Goal: Task Accomplishment & Management: Manage account settings

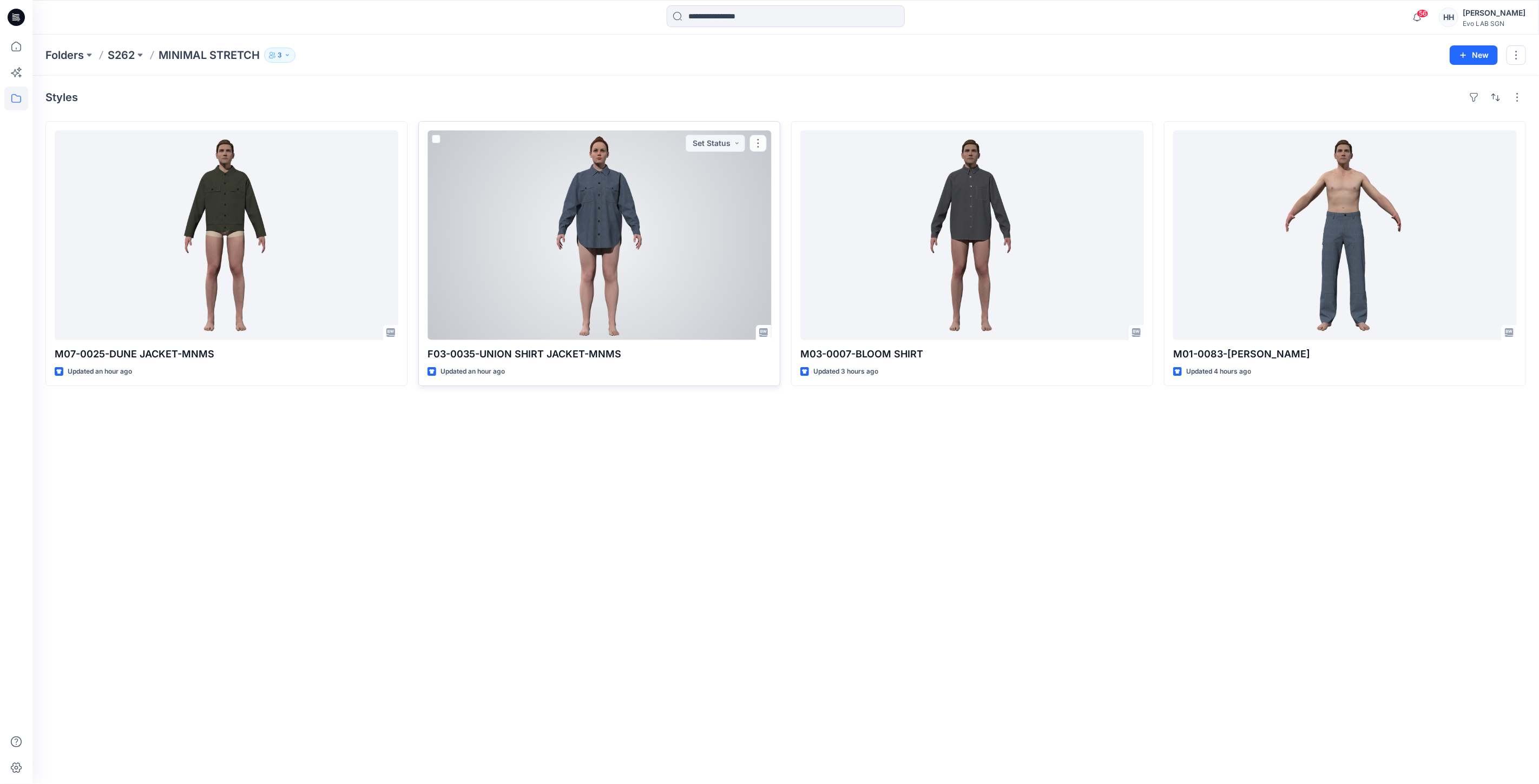
click at [614, 217] on div at bounding box center [599, 235] width 344 height 210
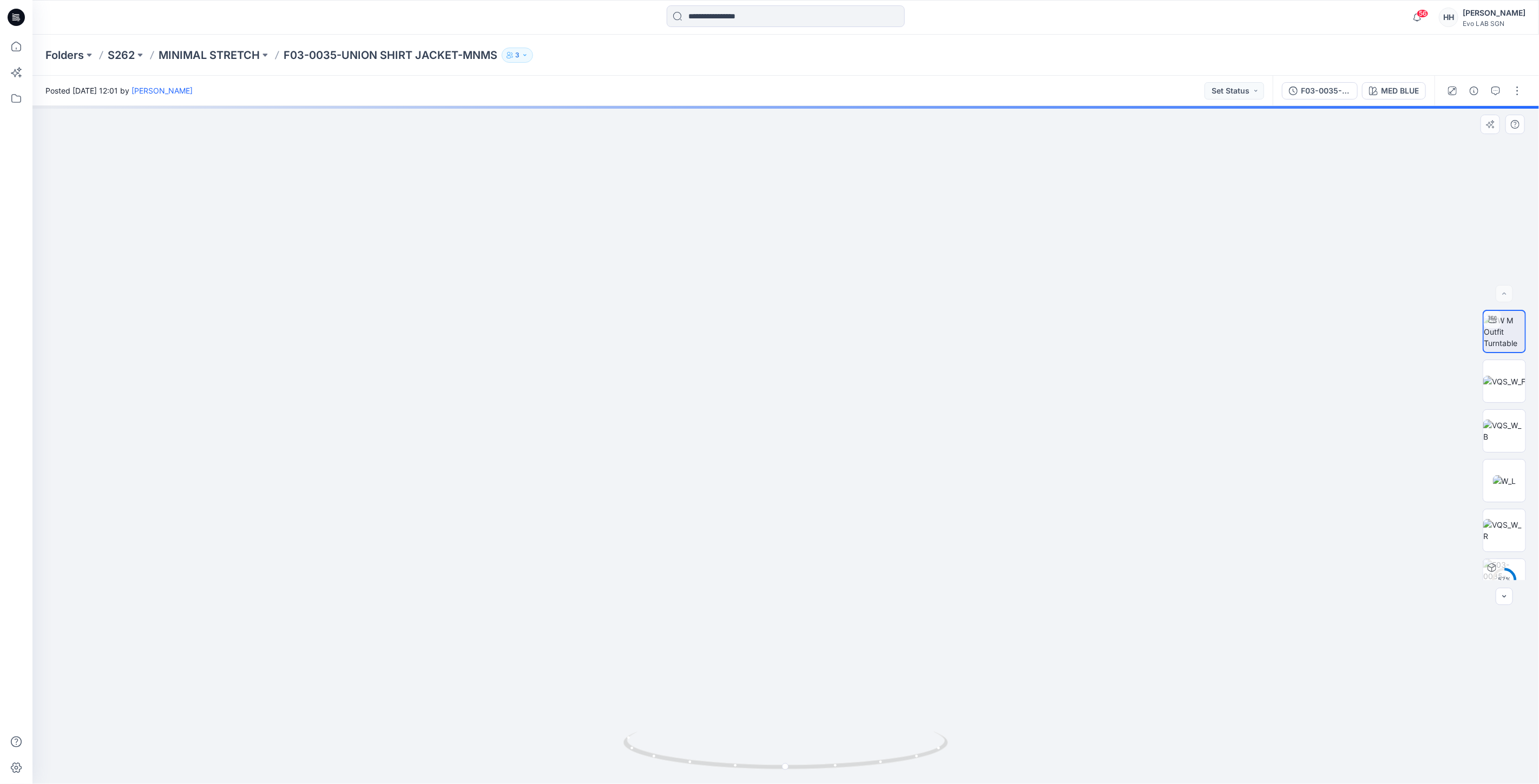
drag, startPoint x: 1001, startPoint y: 278, endPoint x: 994, endPoint y: 532, distance: 254.1
drag, startPoint x: 1061, startPoint y: 390, endPoint x: 1052, endPoint y: 245, distance: 145.3
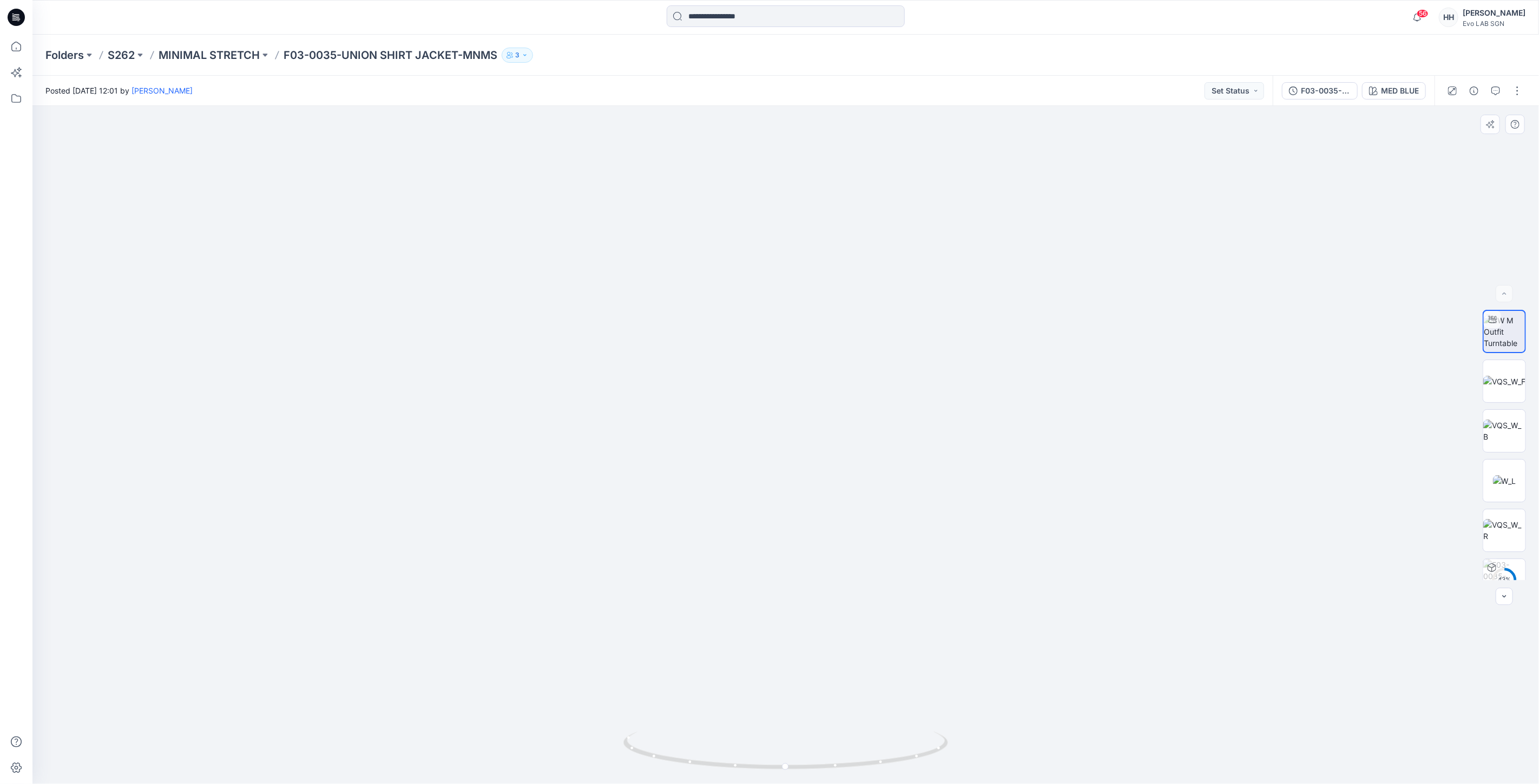
drag, startPoint x: 1079, startPoint y: 419, endPoint x: 1085, endPoint y: 484, distance: 65.3
drag, startPoint x: 1132, startPoint y: 498, endPoint x: 1107, endPoint y: 403, distance: 98.2
drag, startPoint x: 1048, startPoint y: 214, endPoint x: 1058, endPoint y: 276, distance: 62.8
click at [131, 51] on p "S262" at bounding box center [121, 55] width 27 height 15
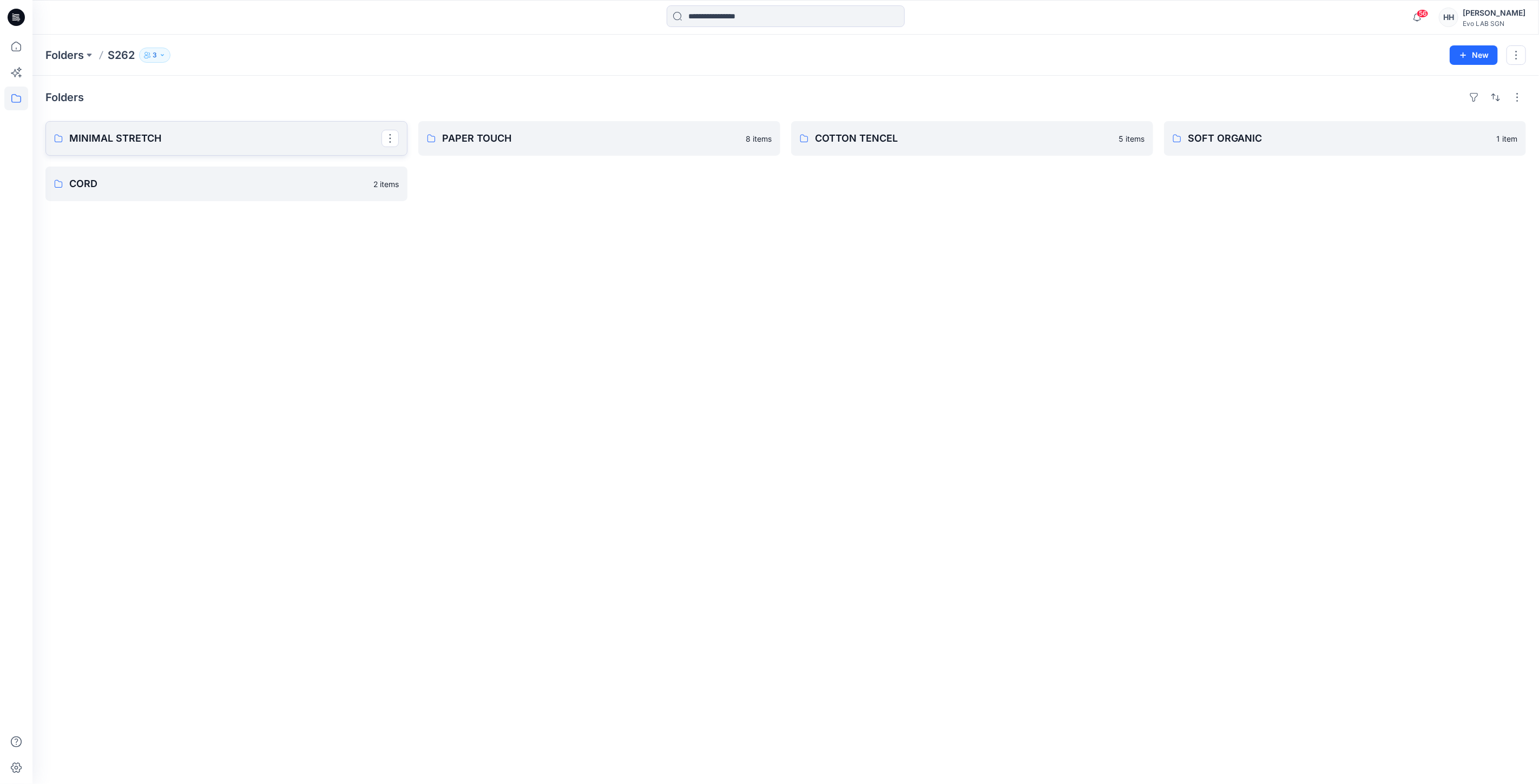
click at [249, 126] on link "MINIMAL STRETCH" at bounding box center [226, 138] width 362 height 35
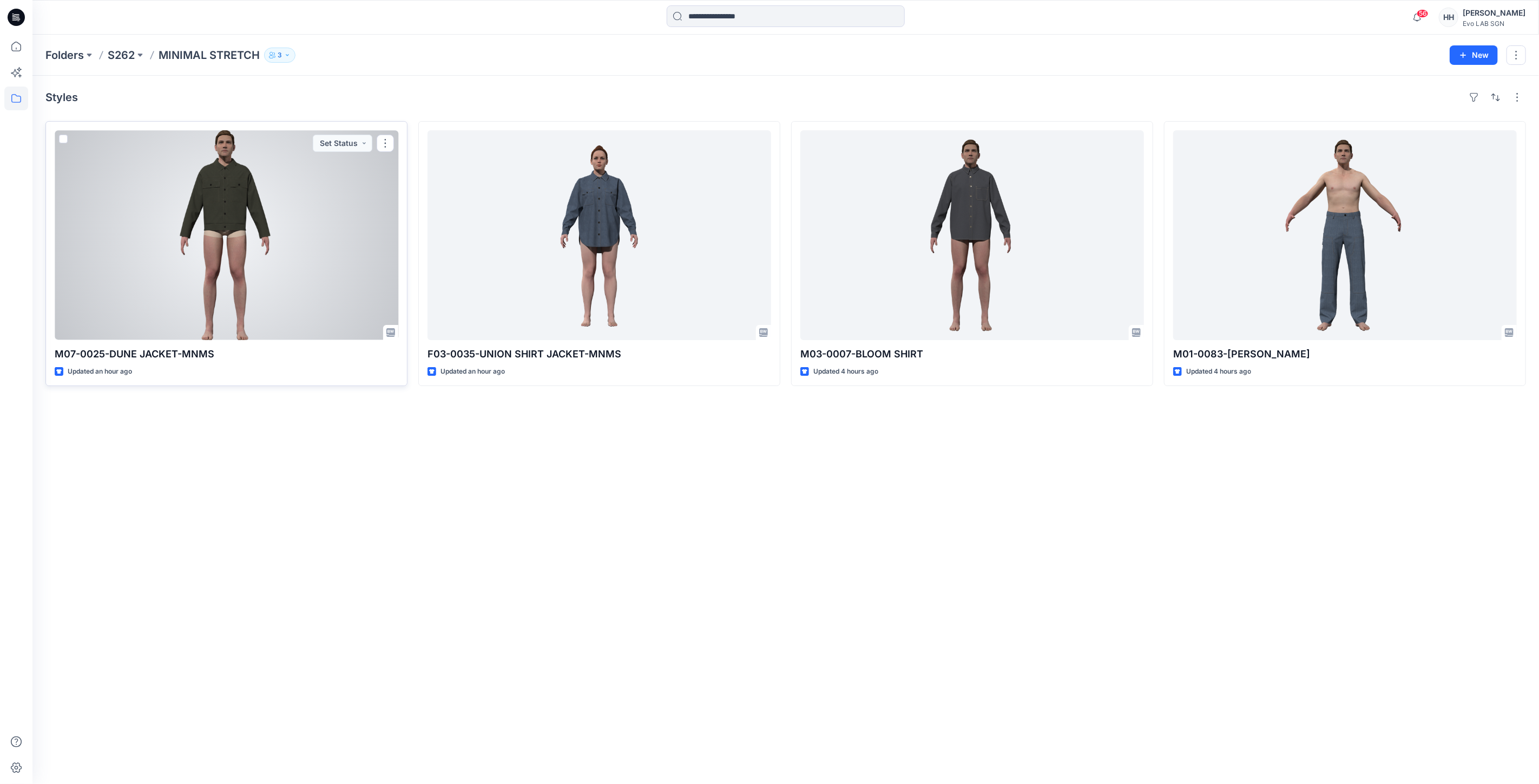
click at [265, 240] on div at bounding box center [226, 235] width 344 height 210
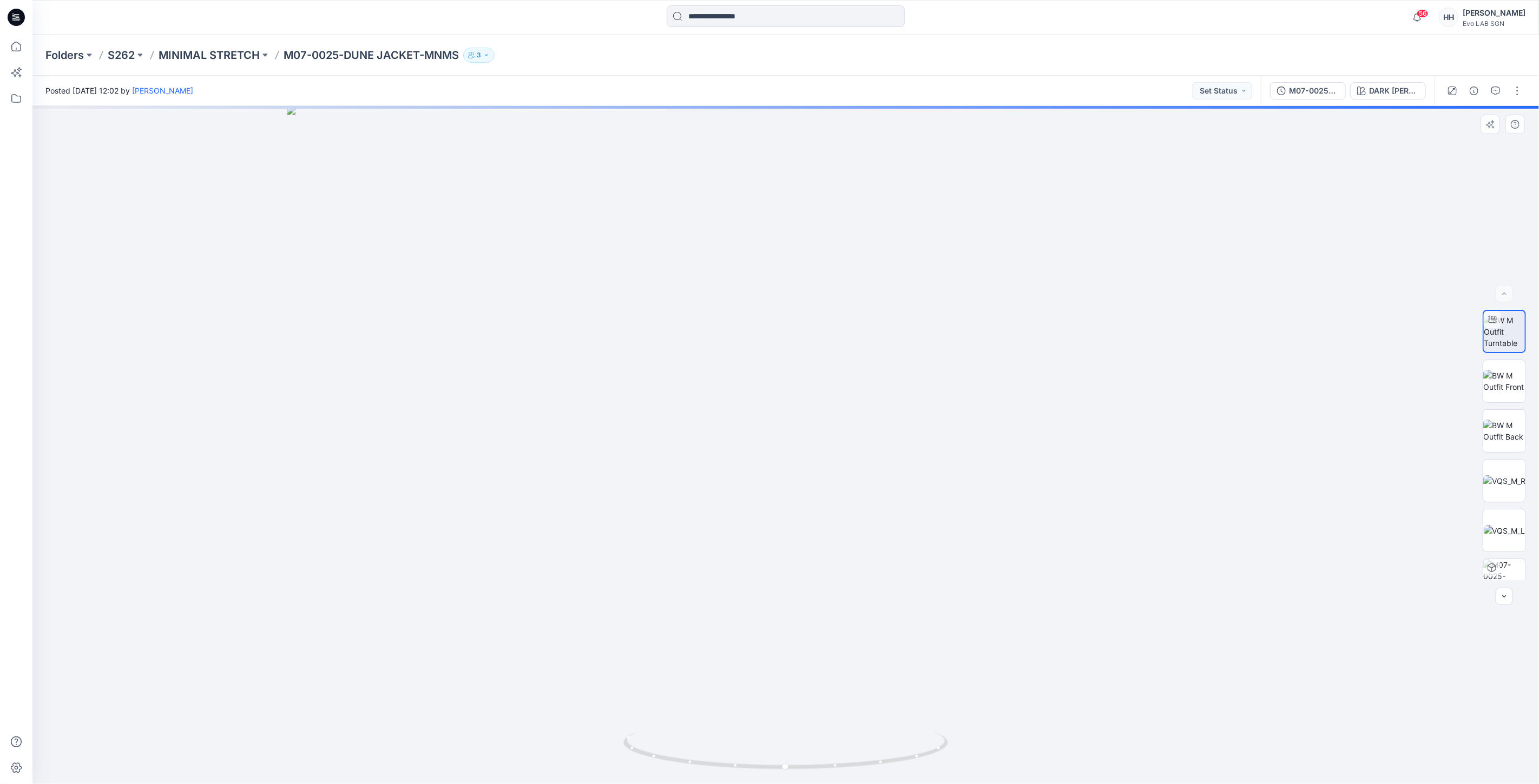
drag, startPoint x: 1257, startPoint y: 280, endPoint x: 1165, endPoint y: 511, distance: 248.6
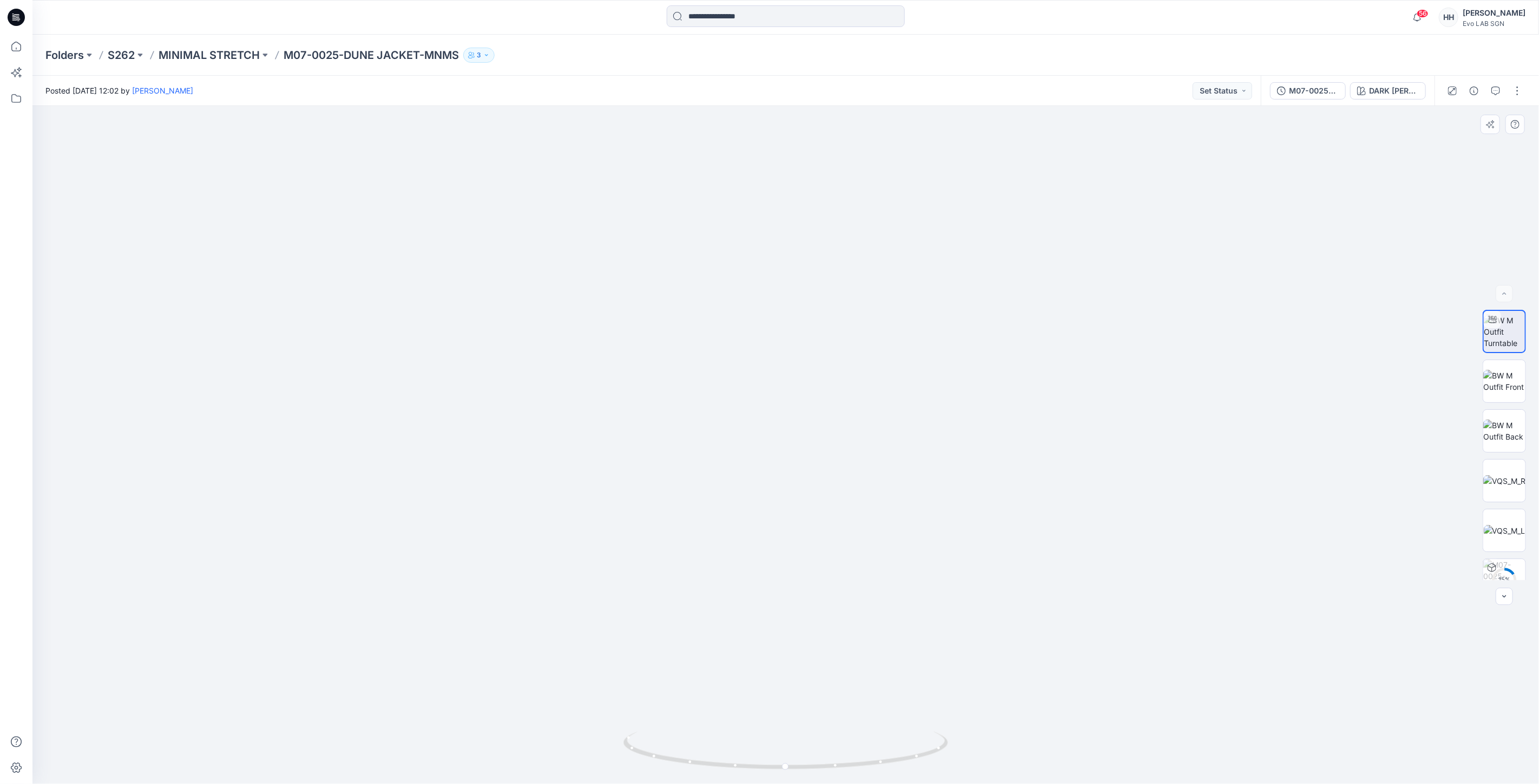
drag, startPoint x: 1083, startPoint y: 547, endPoint x: 1013, endPoint y: 352, distance: 207.2
click at [1257, 290] on img at bounding box center [786, 356] width 1417 height 857
click at [207, 48] on p "MINIMAL STRETCH" at bounding box center [209, 55] width 101 height 15
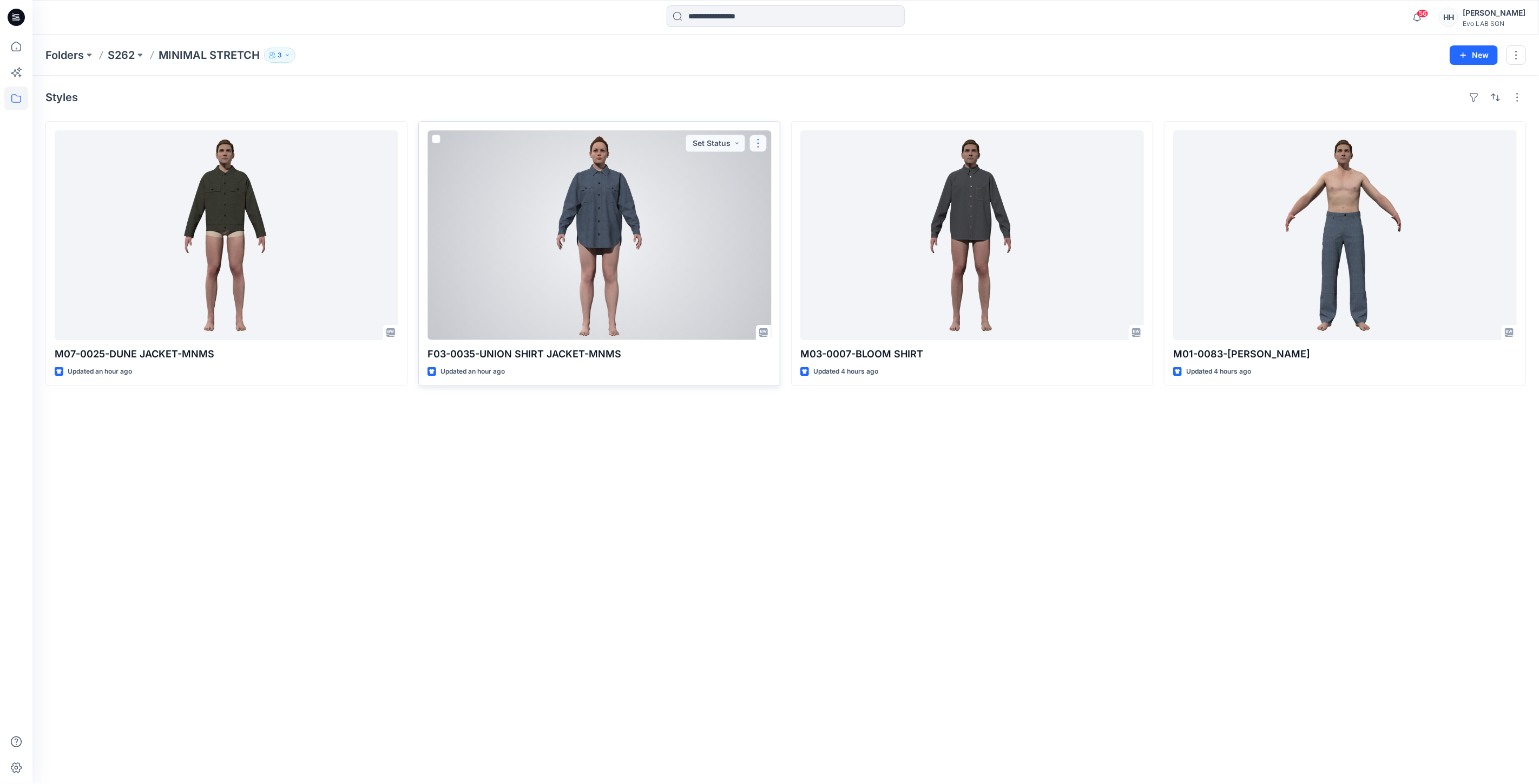
click at [760, 139] on button "button" at bounding box center [758, 143] width 17 height 17
click at [804, 167] on button "Edit" at bounding box center [810, 169] width 117 height 20
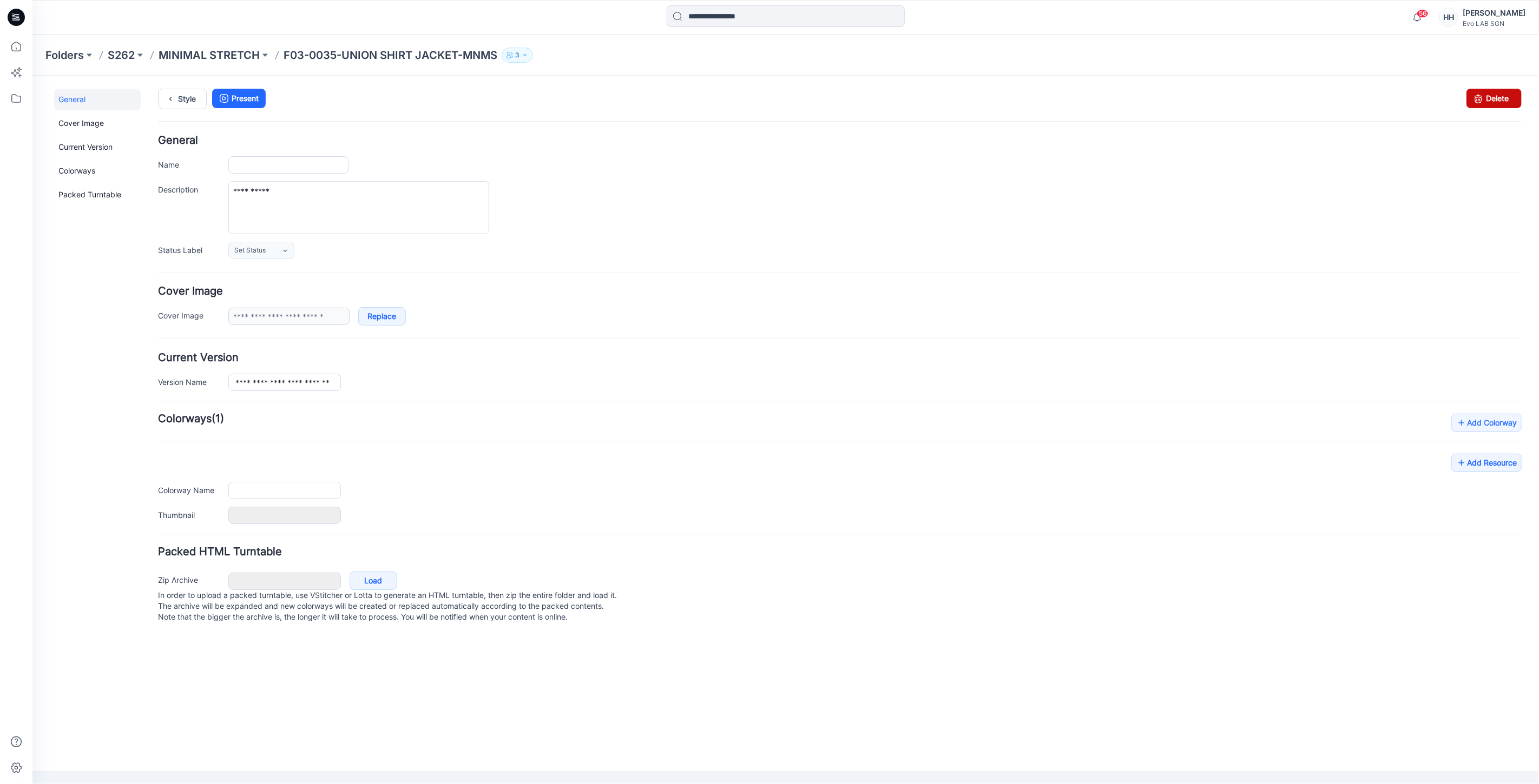
click at [1493, 98] on link "Delete" at bounding box center [1493, 98] width 55 height 20
type input "**********"
type input "********"
type input "*******"
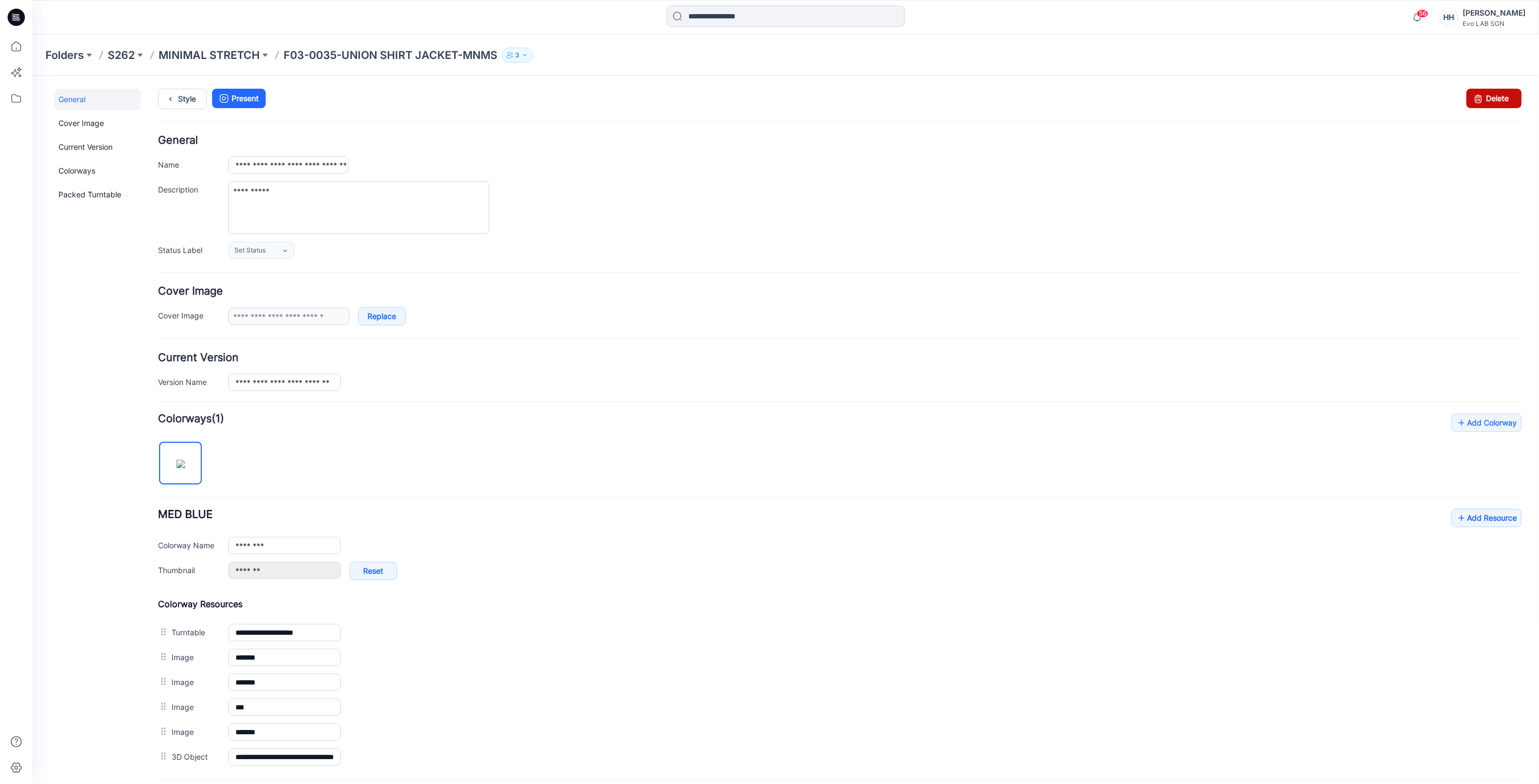
drag, startPoint x: 1489, startPoint y: 105, endPoint x: 852, endPoint y: 149, distance: 638.5
click at [1489, 105] on link "Delete" at bounding box center [1493, 98] width 55 height 20
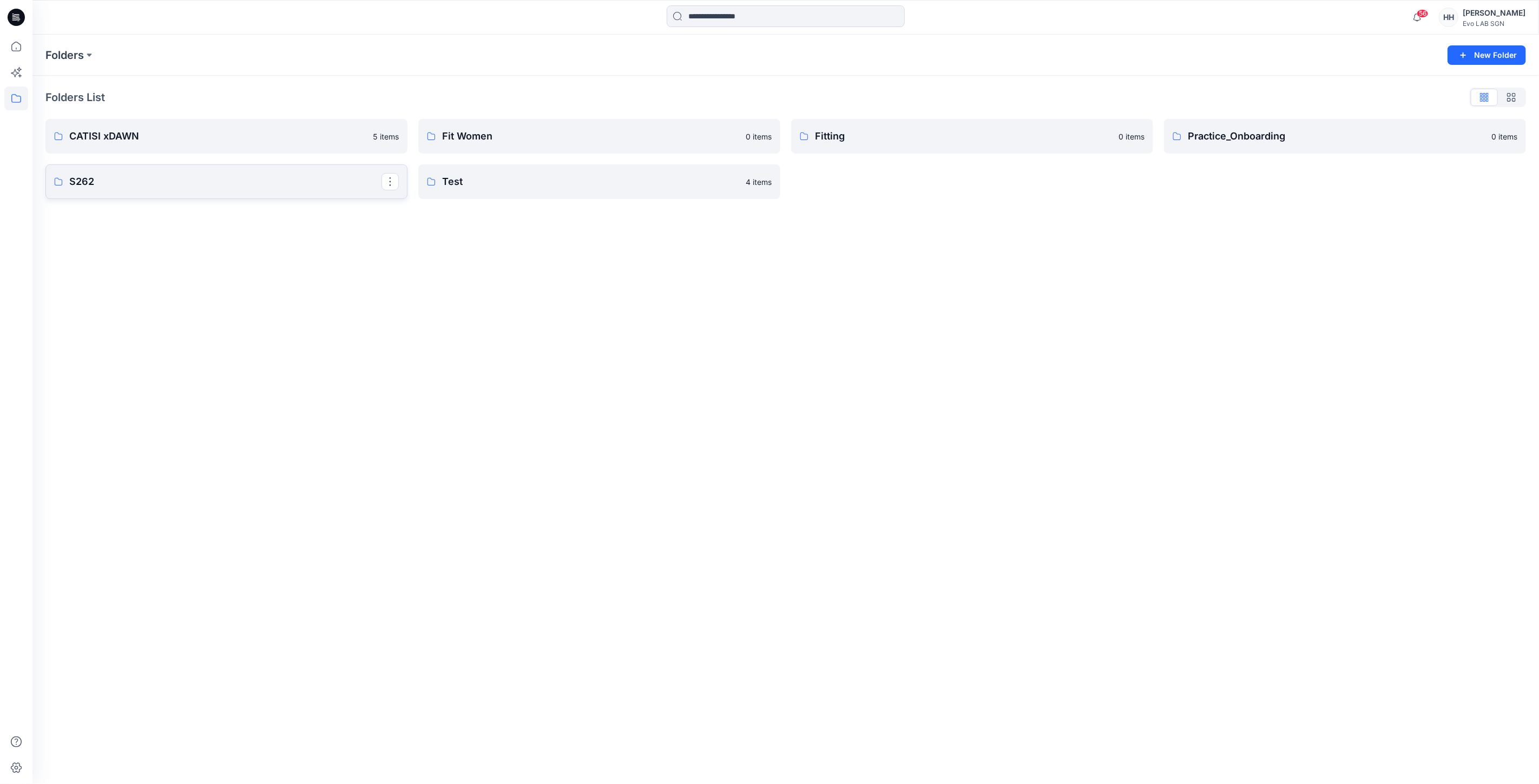
click at [114, 186] on p "S262" at bounding box center [225, 182] width 312 height 15
click at [271, 135] on p "MINIMAL STRETCH" at bounding box center [225, 138] width 312 height 15
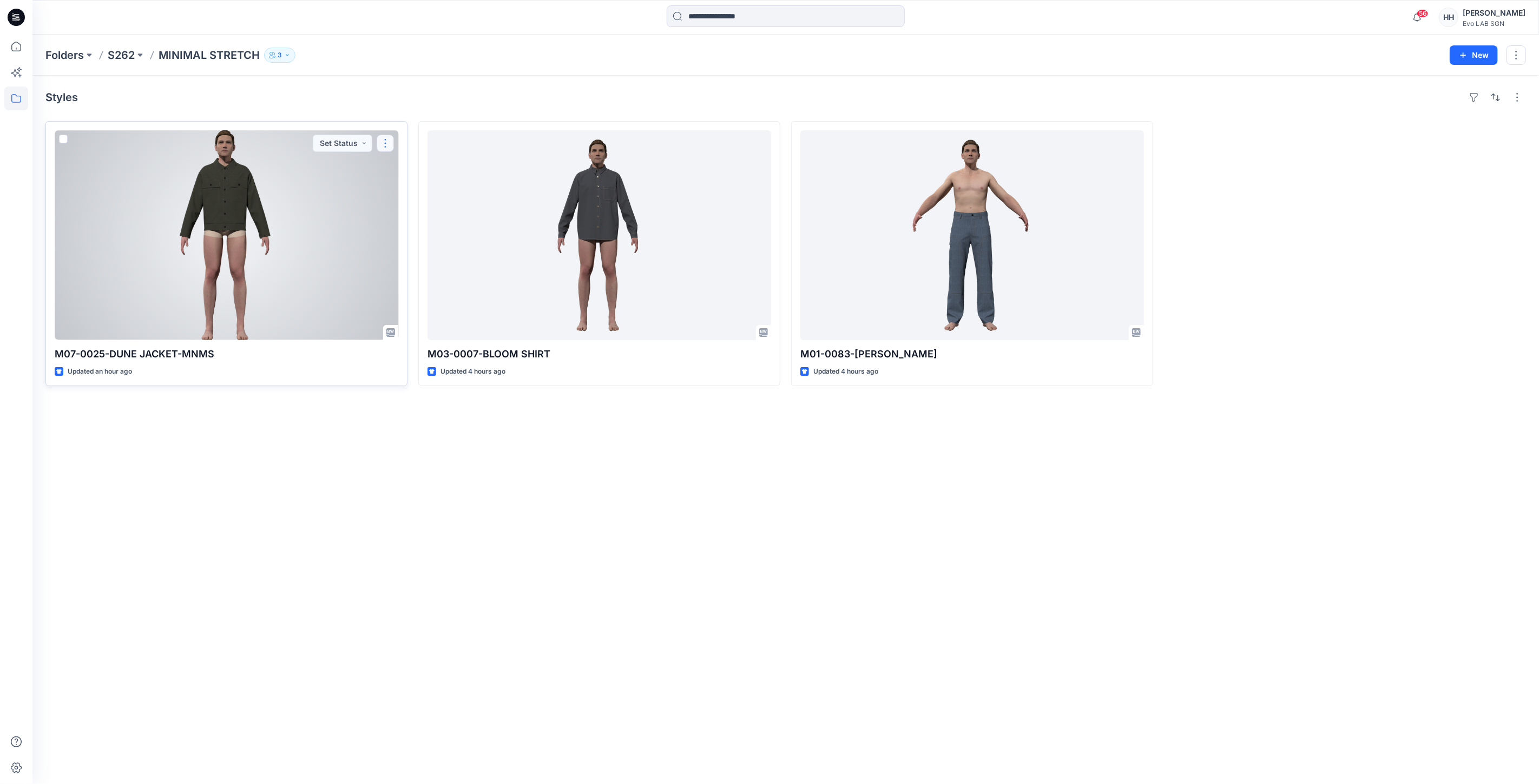
click at [393, 146] on button "button" at bounding box center [385, 143] width 17 height 17
click at [412, 269] on p "Like" at bounding box center [405, 269] width 15 height 11
click at [412, 269] on p "Unlike" at bounding box center [409, 269] width 22 height 11
click at [423, 170] on button "Edit" at bounding box center [437, 169] width 117 height 20
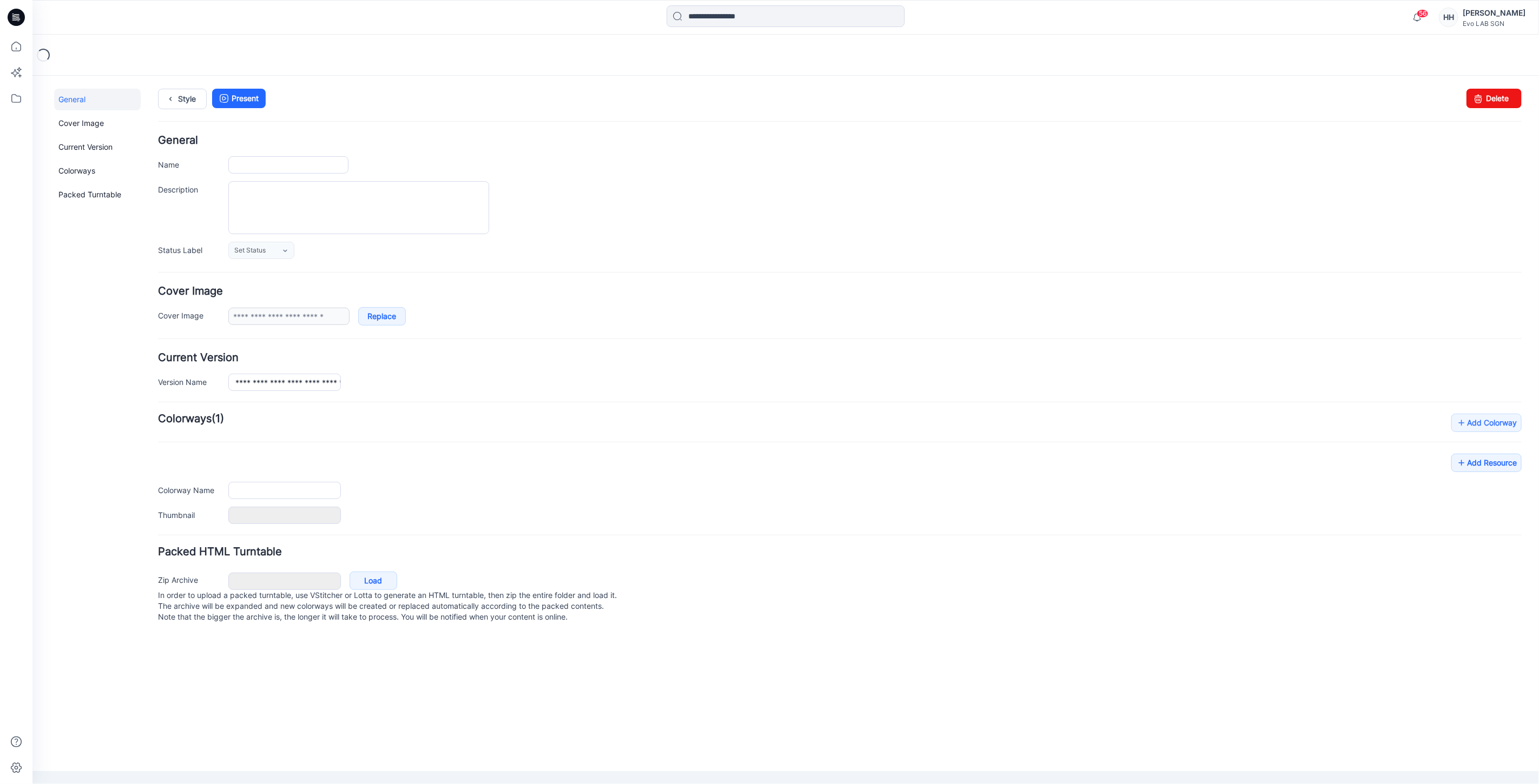
type input "**********"
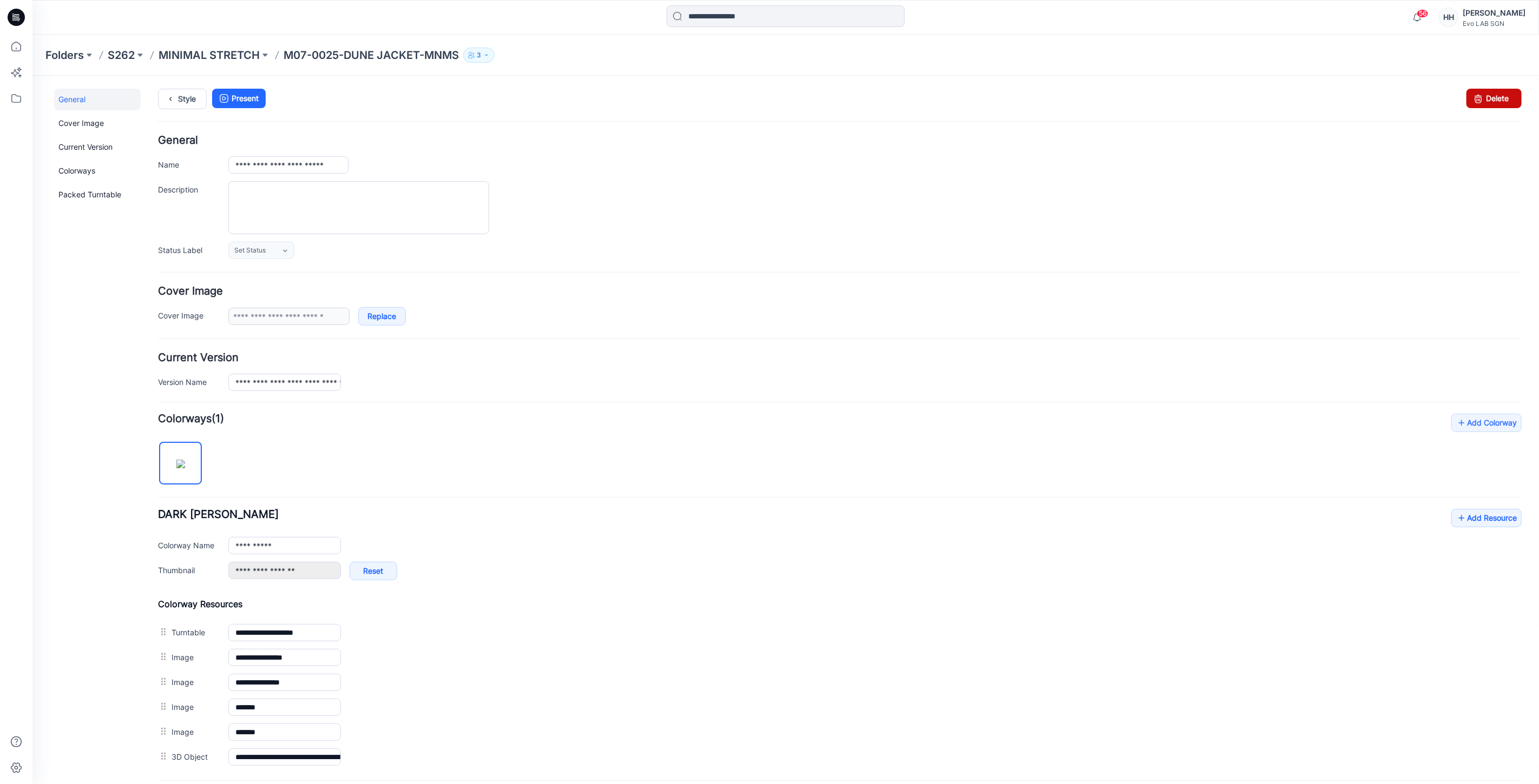
drag, startPoint x: 1490, startPoint y: 98, endPoint x: 856, endPoint y: 141, distance: 635.5
click at [1490, 98] on link "Delete" at bounding box center [1493, 98] width 55 height 20
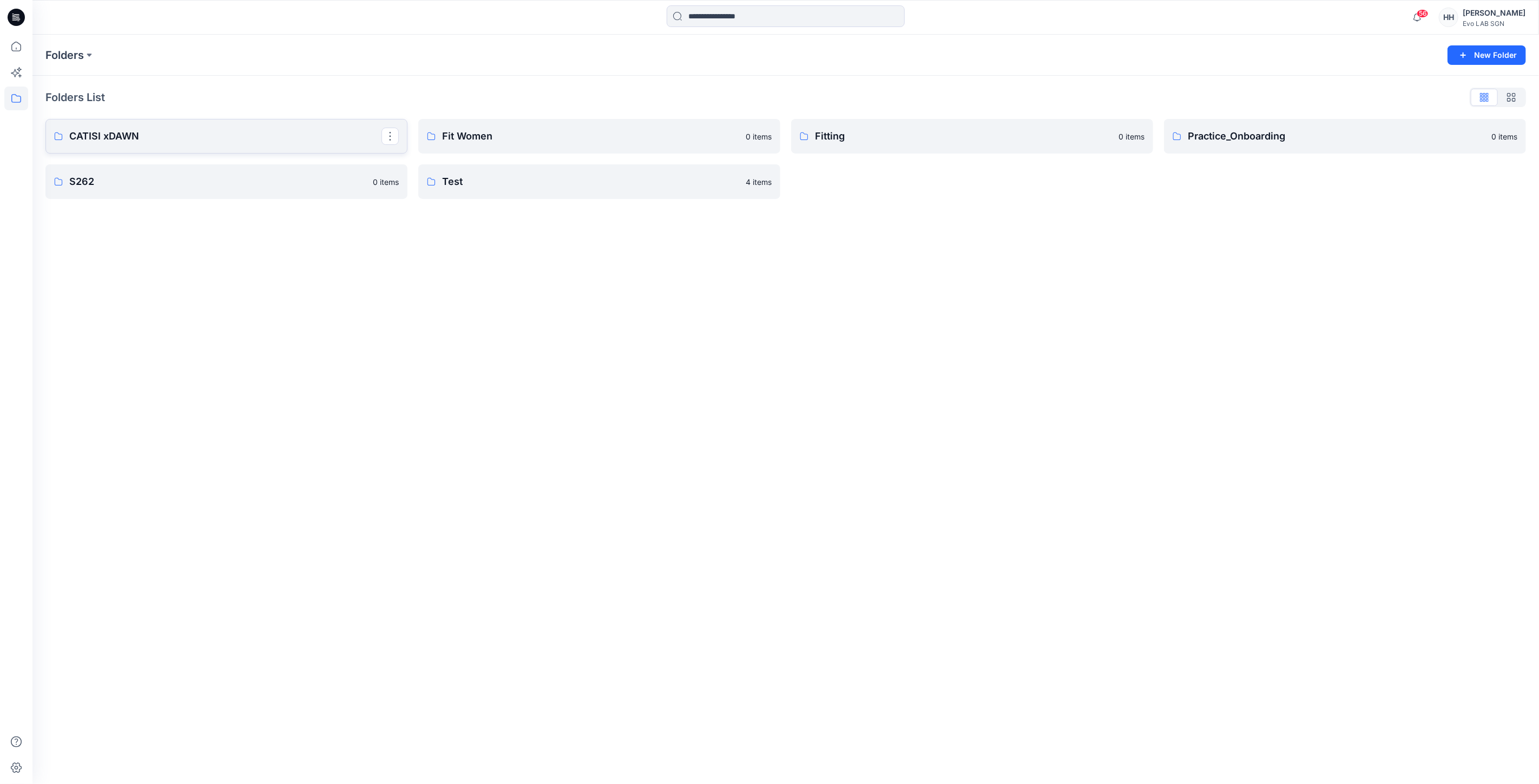
click at [159, 134] on p "CATISI xDAWN" at bounding box center [225, 136] width 312 height 15
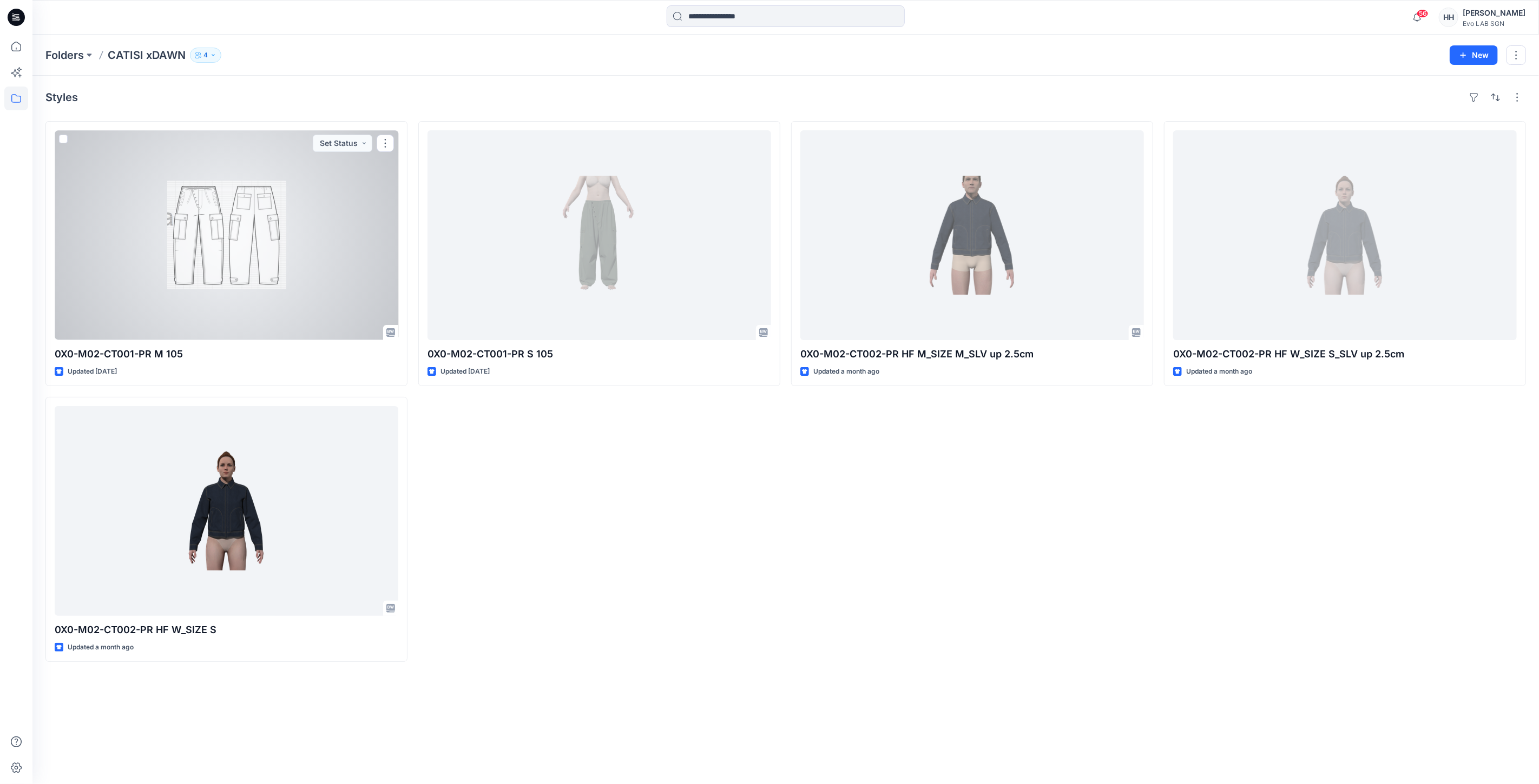
drag, startPoint x: 212, startPoint y: 238, endPoint x: 164, endPoint y: 212, distance: 54.6
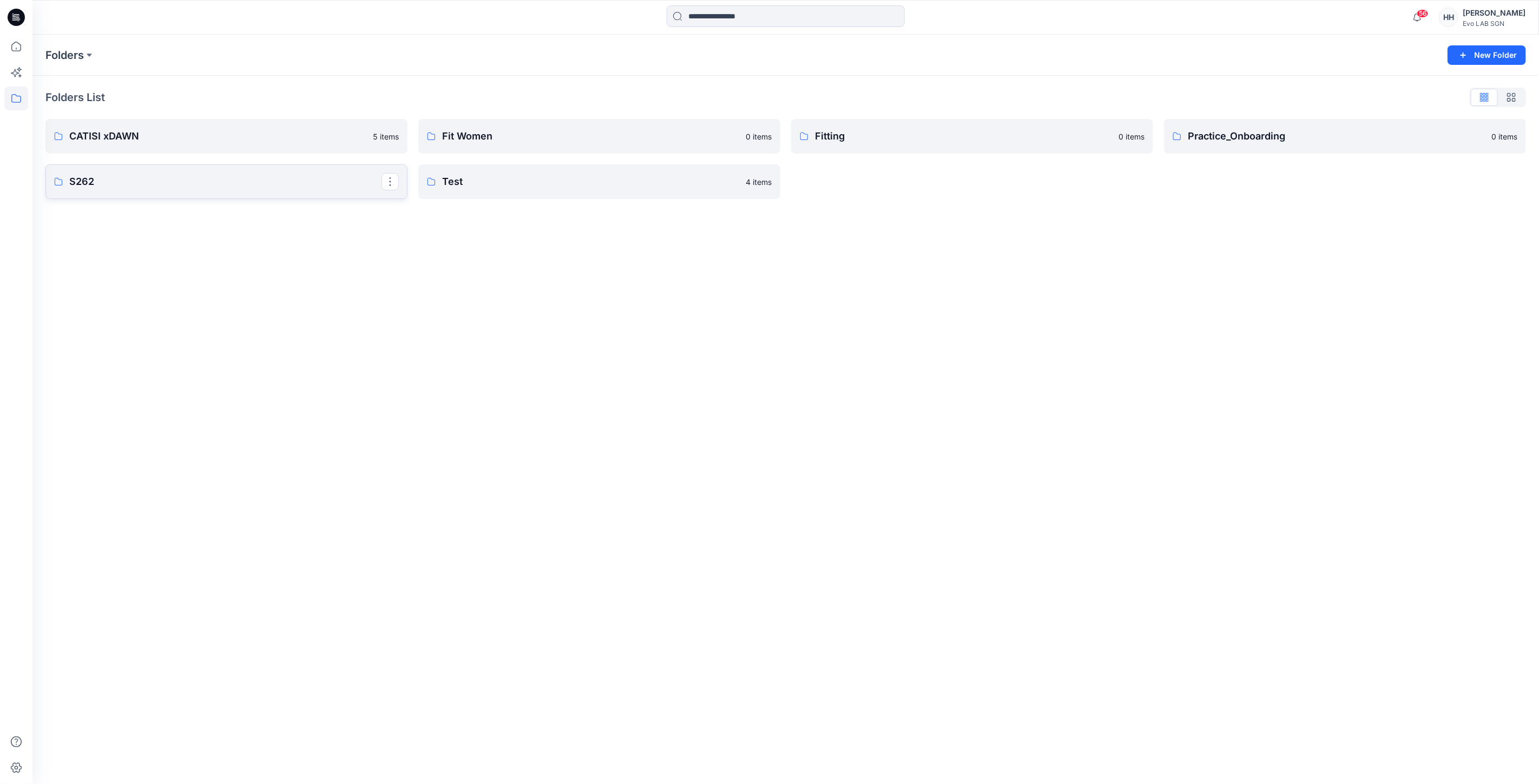
click at [160, 173] on link "S262" at bounding box center [226, 181] width 362 height 35
click at [178, 153] on link "MINIMAL STRETCH 2 items" at bounding box center [226, 138] width 362 height 35
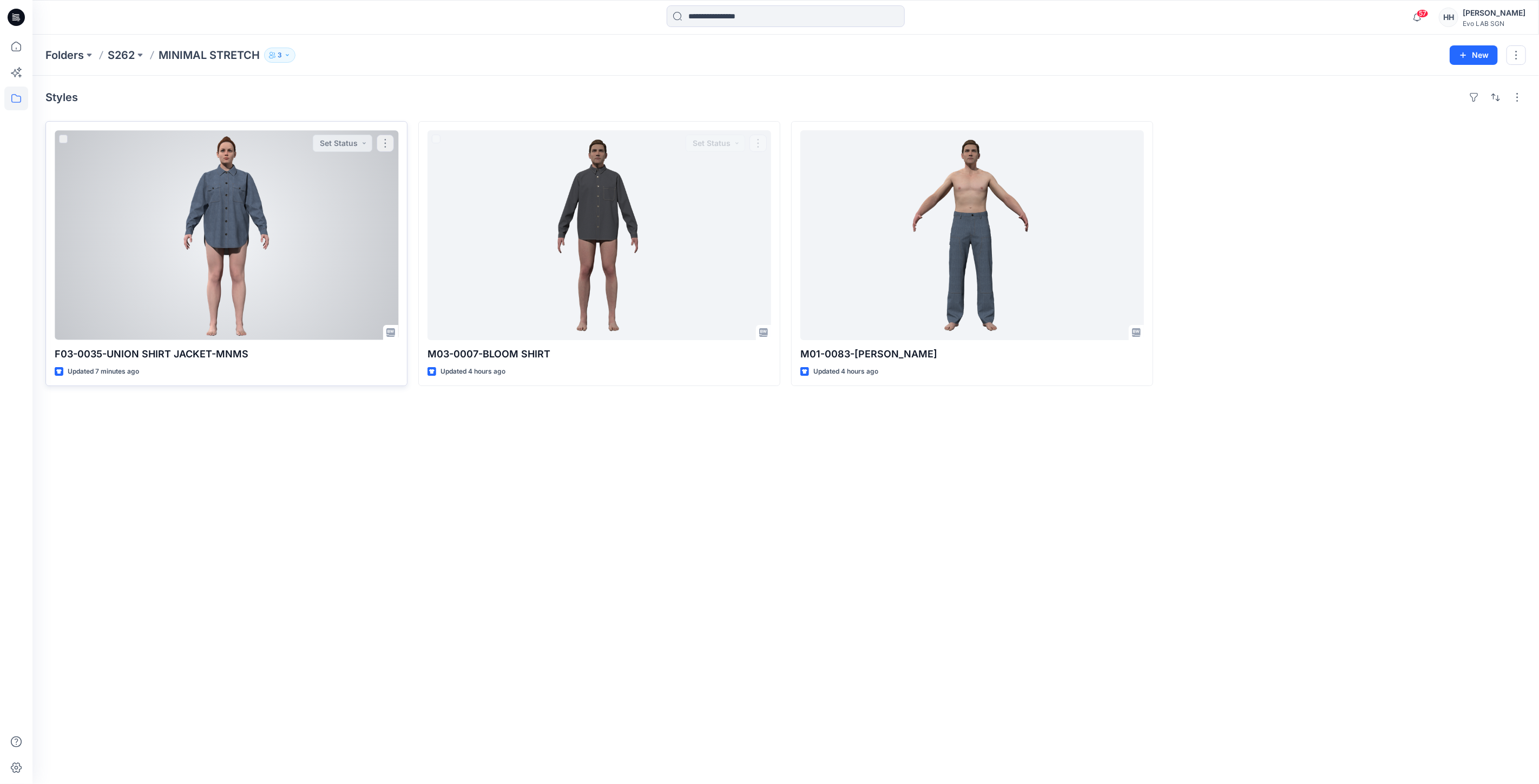
click at [282, 224] on div at bounding box center [226, 235] width 344 height 210
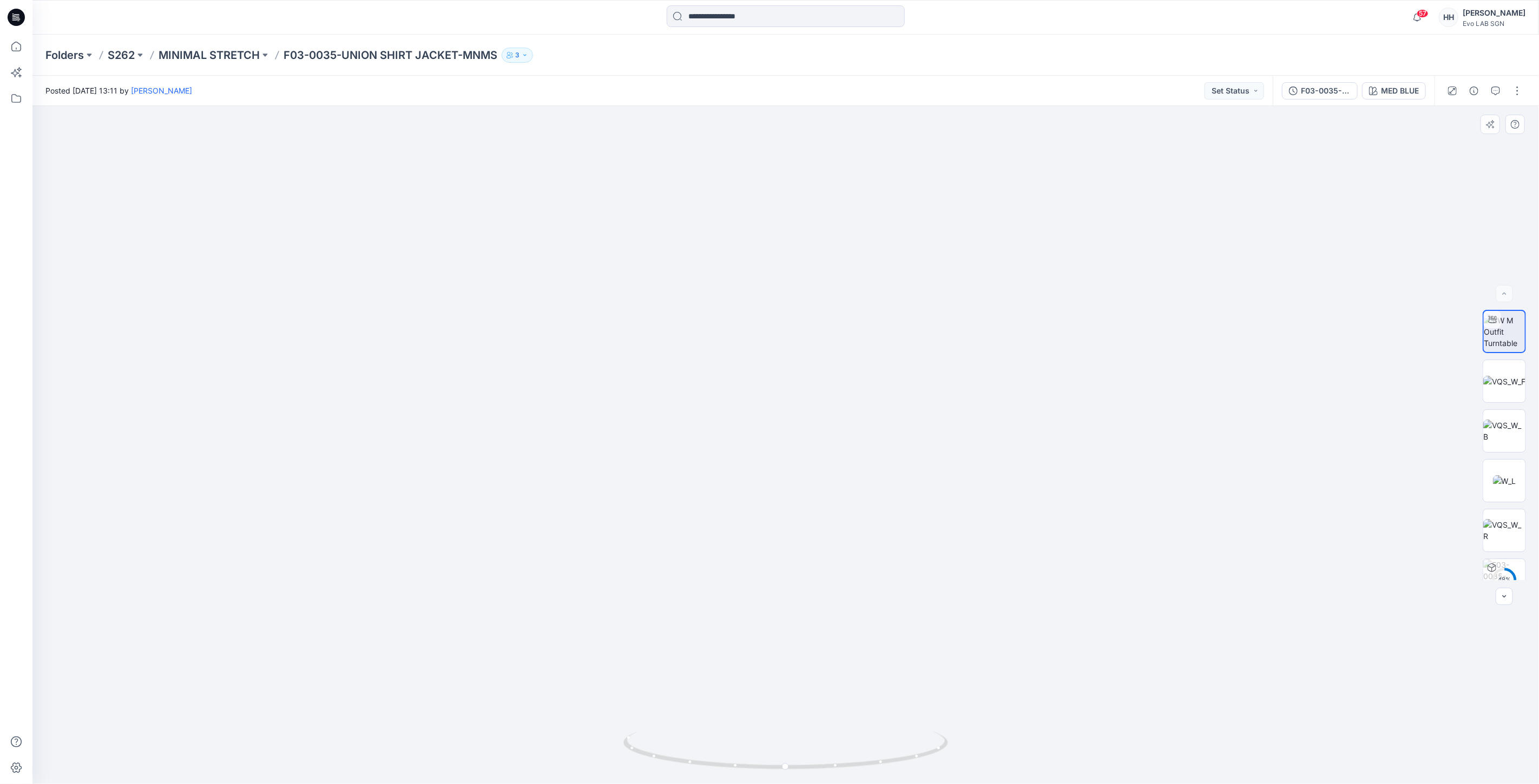
drag, startPoint x: 1069, startPoint y: 247, endPoint x: 1061, endPoint y: 414, distance: 167.2
click at [1516, 93] on button "button" at bounding box center [1517, 91] width 17 height 17
click at [1458, 139] on button "Edit" at bounding box center [1471, 146] width 100 height 20
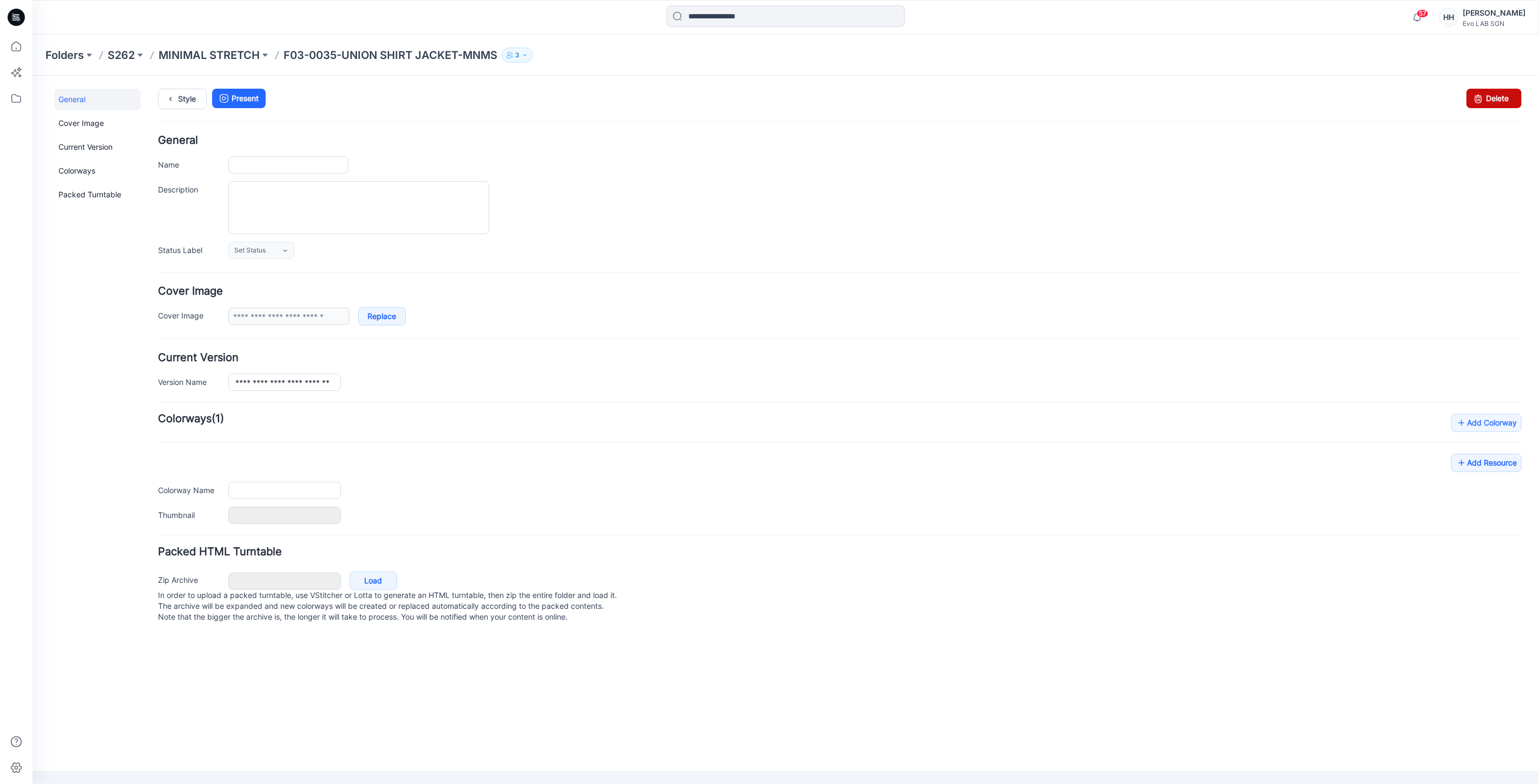
click at [1491, 98] on link "Delete" at bounding box center [1493, 98] width 55 height 20
type input "**********"
type input "********"
type input "*******"
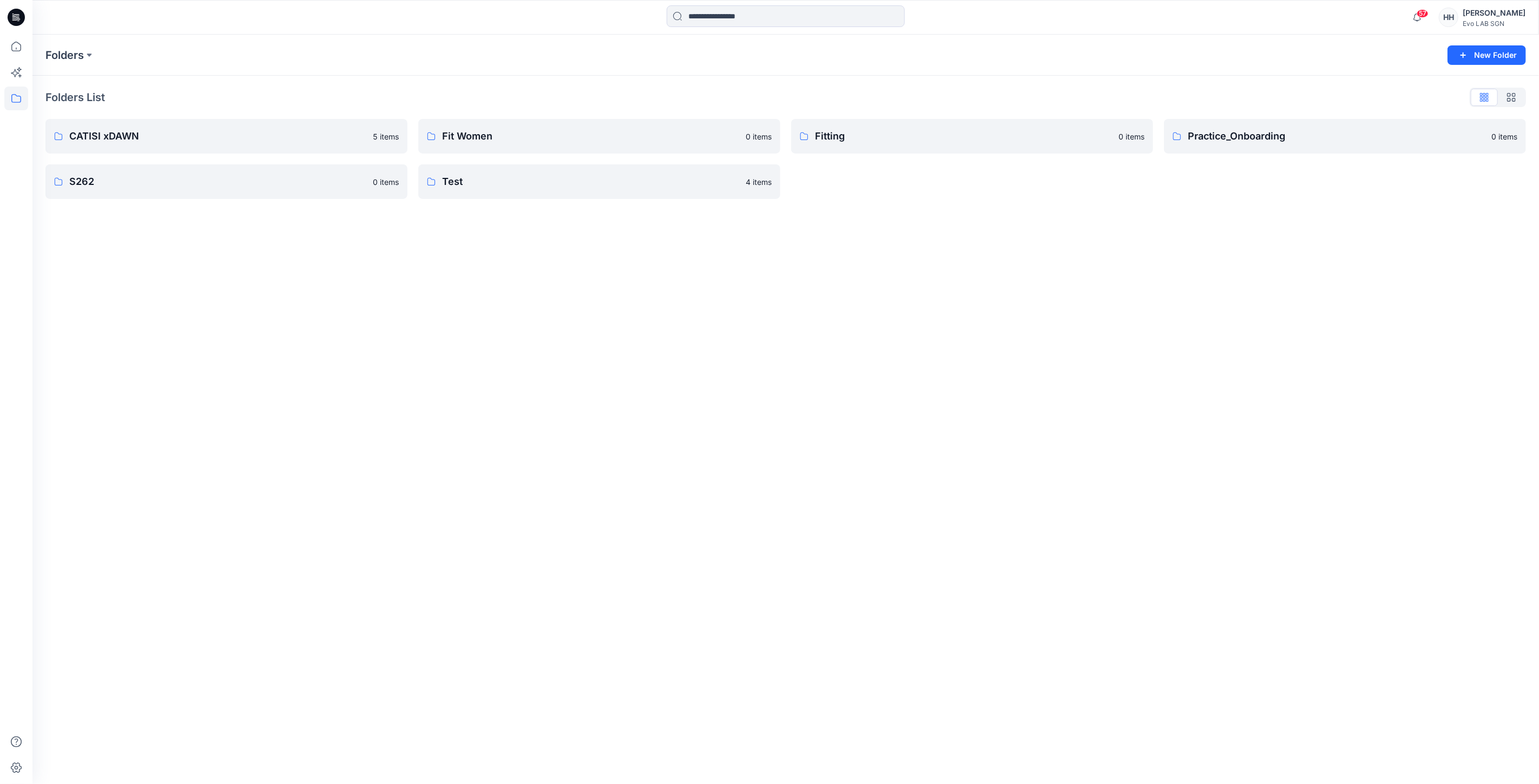
drag, startPoint x: 197, startPoint y: 342, endPoint x: 1481, endPoint y: 717, distance: 1337.6
click at [216, 344] on div "Folders New Folder Folders List CATISI xDAWN 5 items S262 0 items Fit Women 0 i…" at bounding box center [785, 409] width 1506 height 750
click at [174, 177] on p "S262" at bounding box center [225, 182] width 312 height 15
click at [230, 136] on p "MINIMAL STRETCH" at bounding box center [225, 138] width 312 height 15
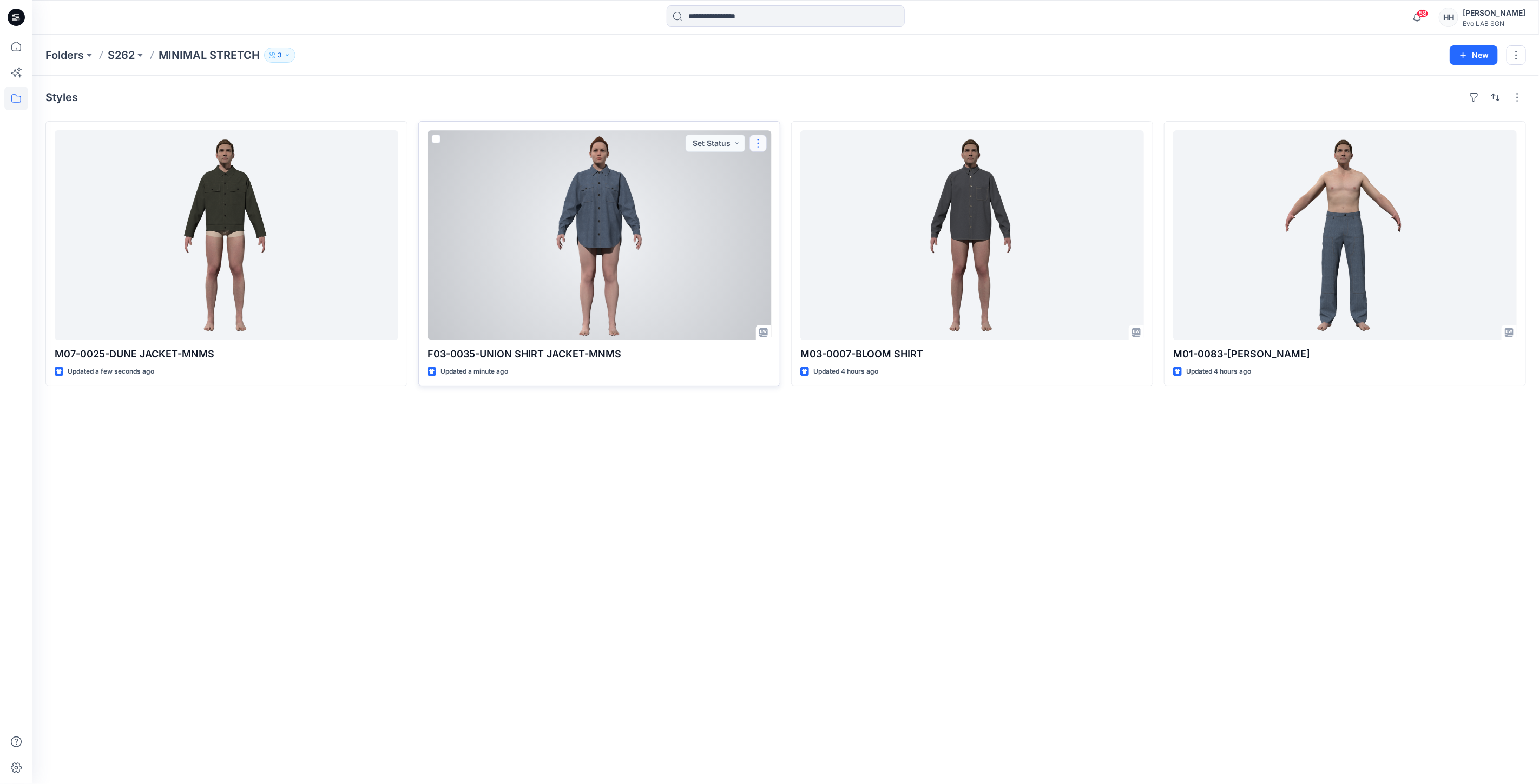
click at [755, 143] on button "button" at bounding box center [758, 143] width 17 height 17
click at [799, 161] on button "Edit" at bounding box center [810, 169] width 117 height 20
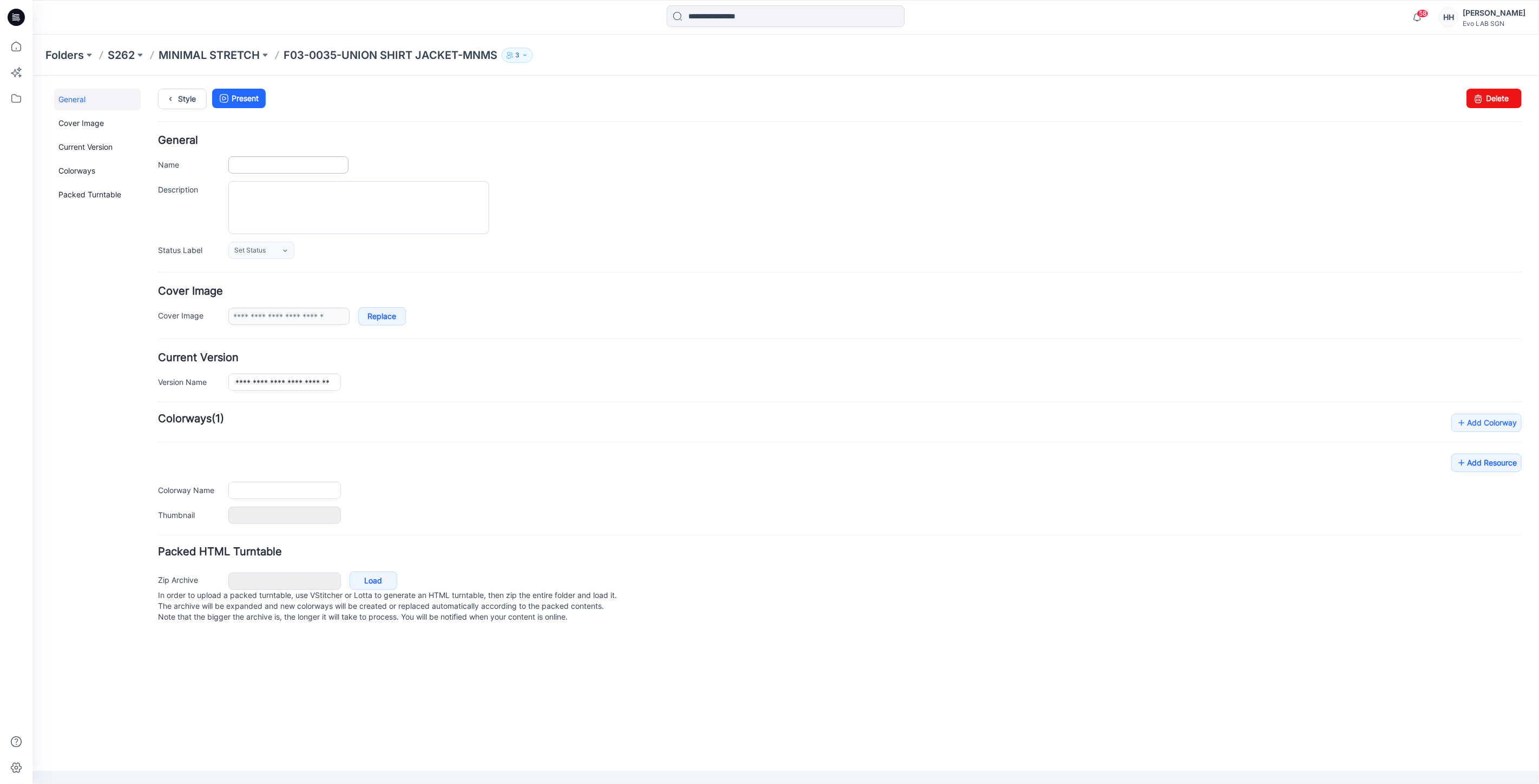
type input "**********"
type input "********"
type input "*******"
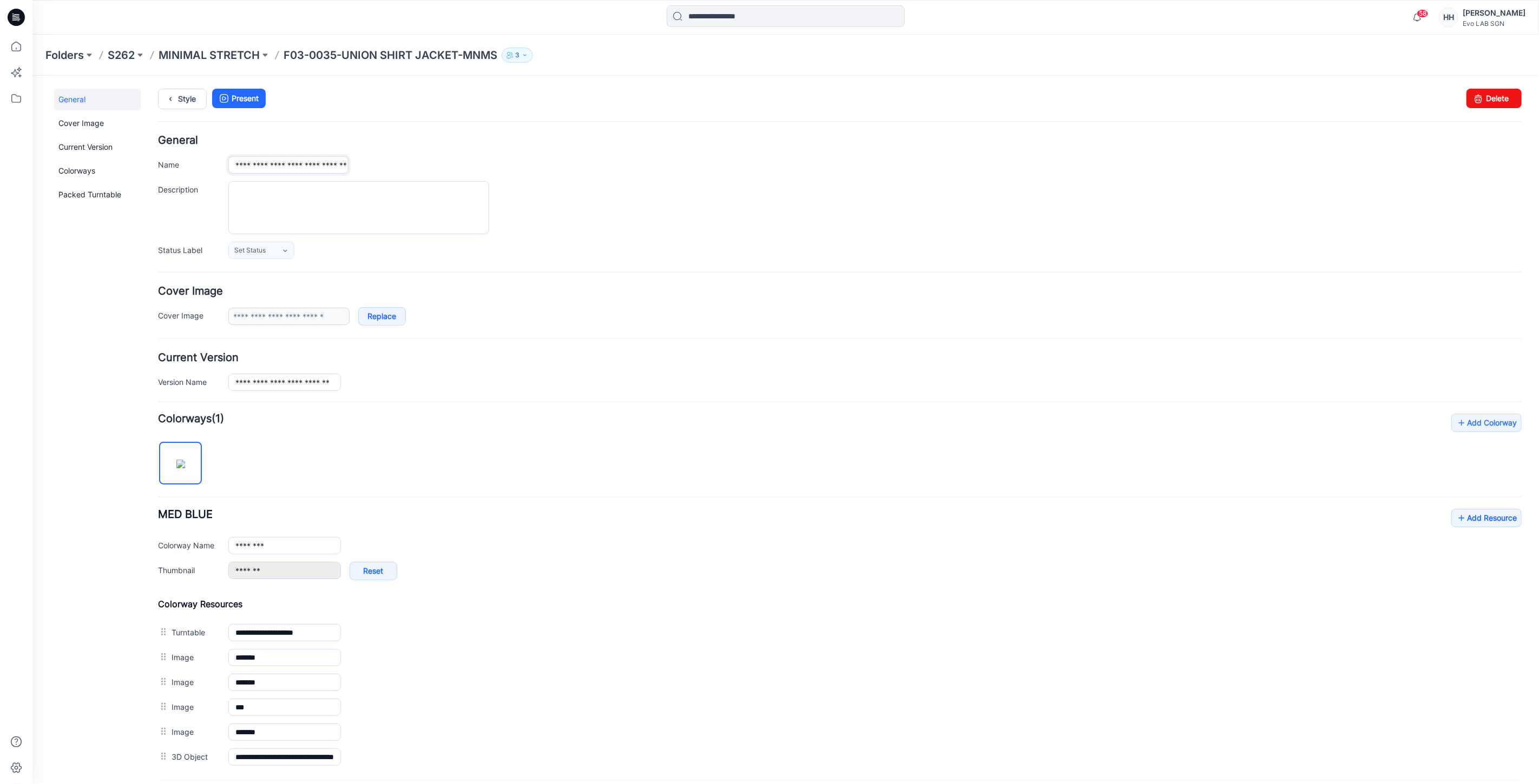
click at [326, 164] on input "**********" at bounding box center [287, 164] width 120 height 17
type input "**********"
click at [932, 94] on ul "Style Present" at bounding box center [839, 98] width 1363 height 20
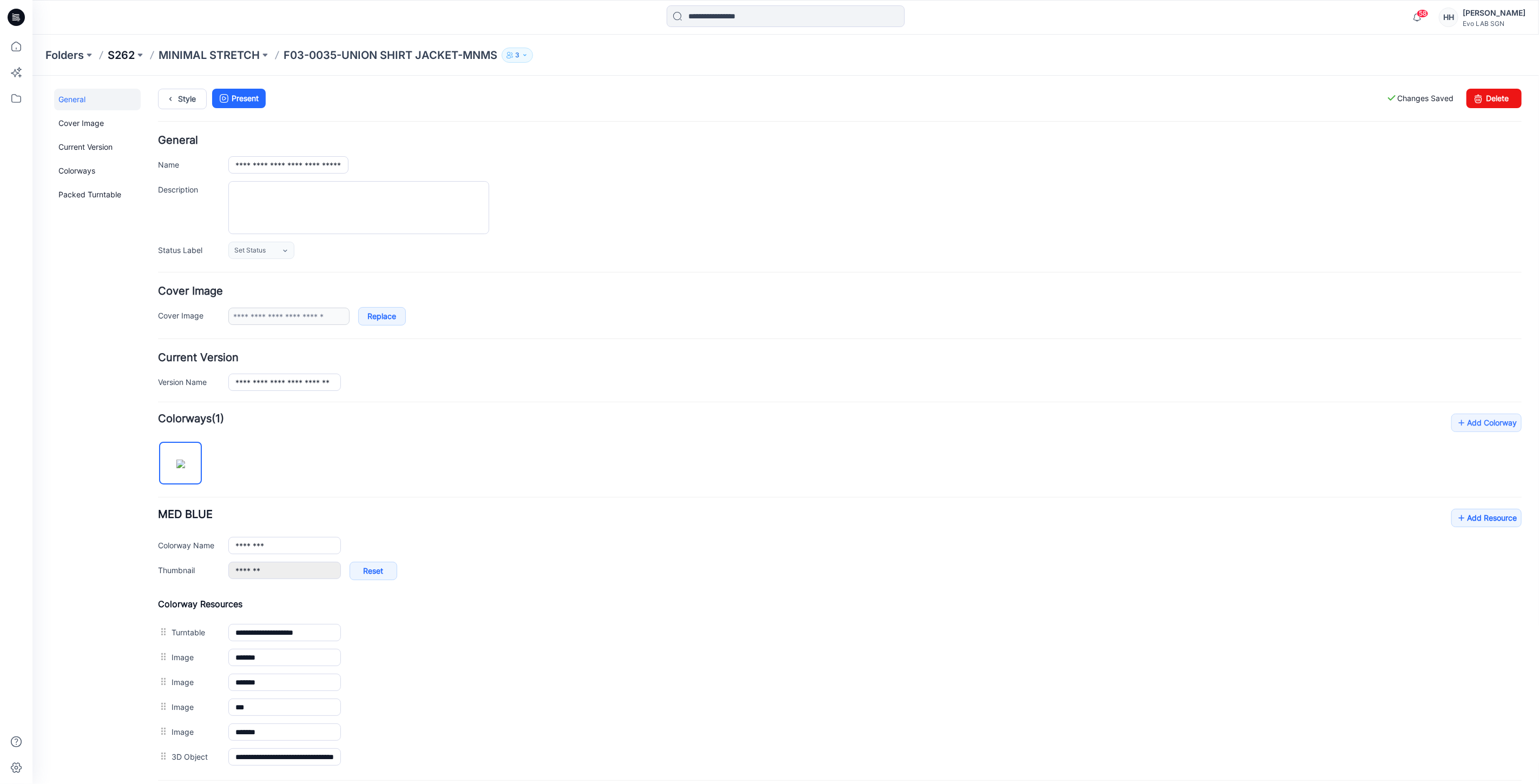
click at [131, 56] on p "S262" at bounding box center [121, 55] width 27 height 15
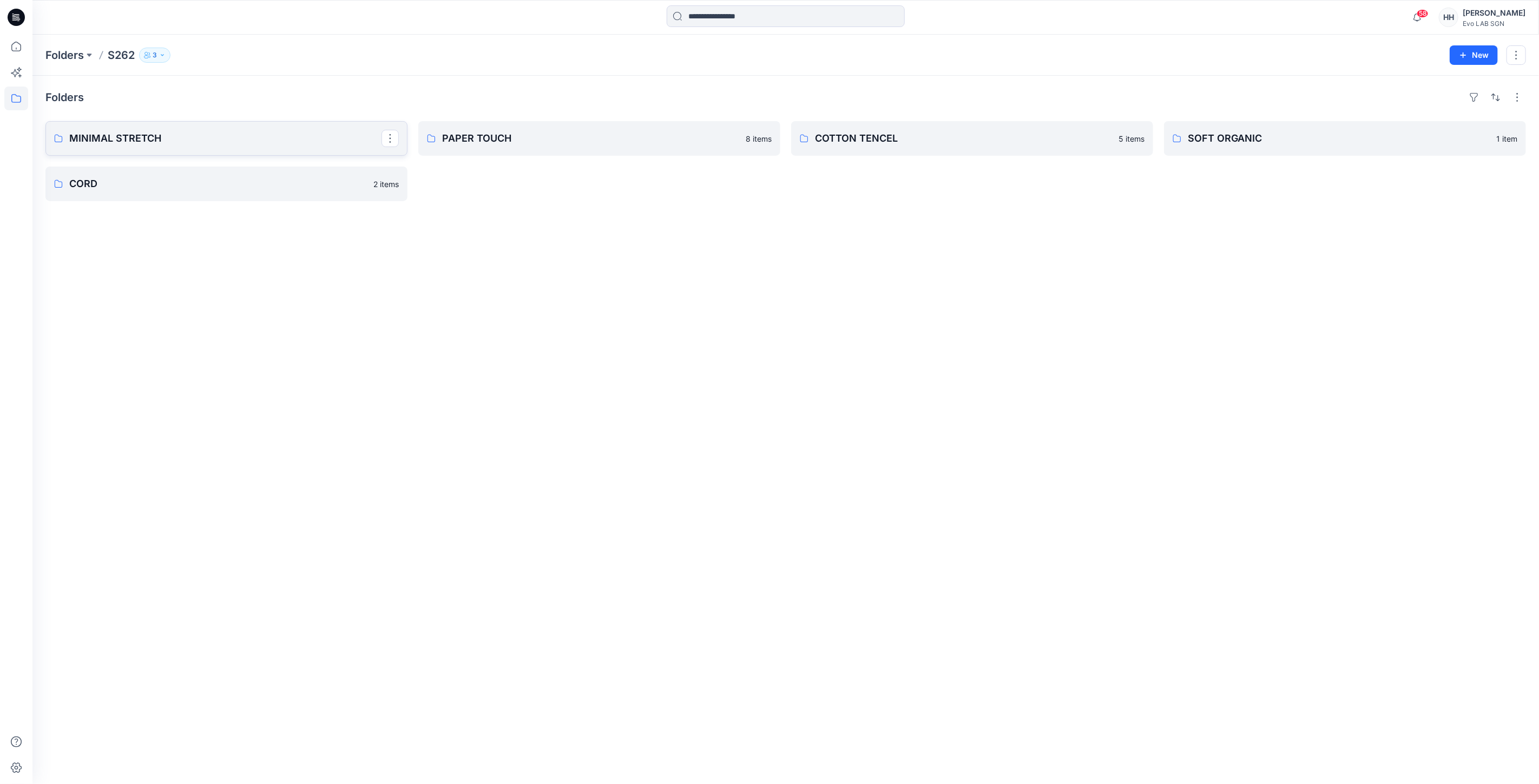
click at [245, 138] on p "MINIMAL STRETCH" at bounding box center [225, 138] width 312 height 15
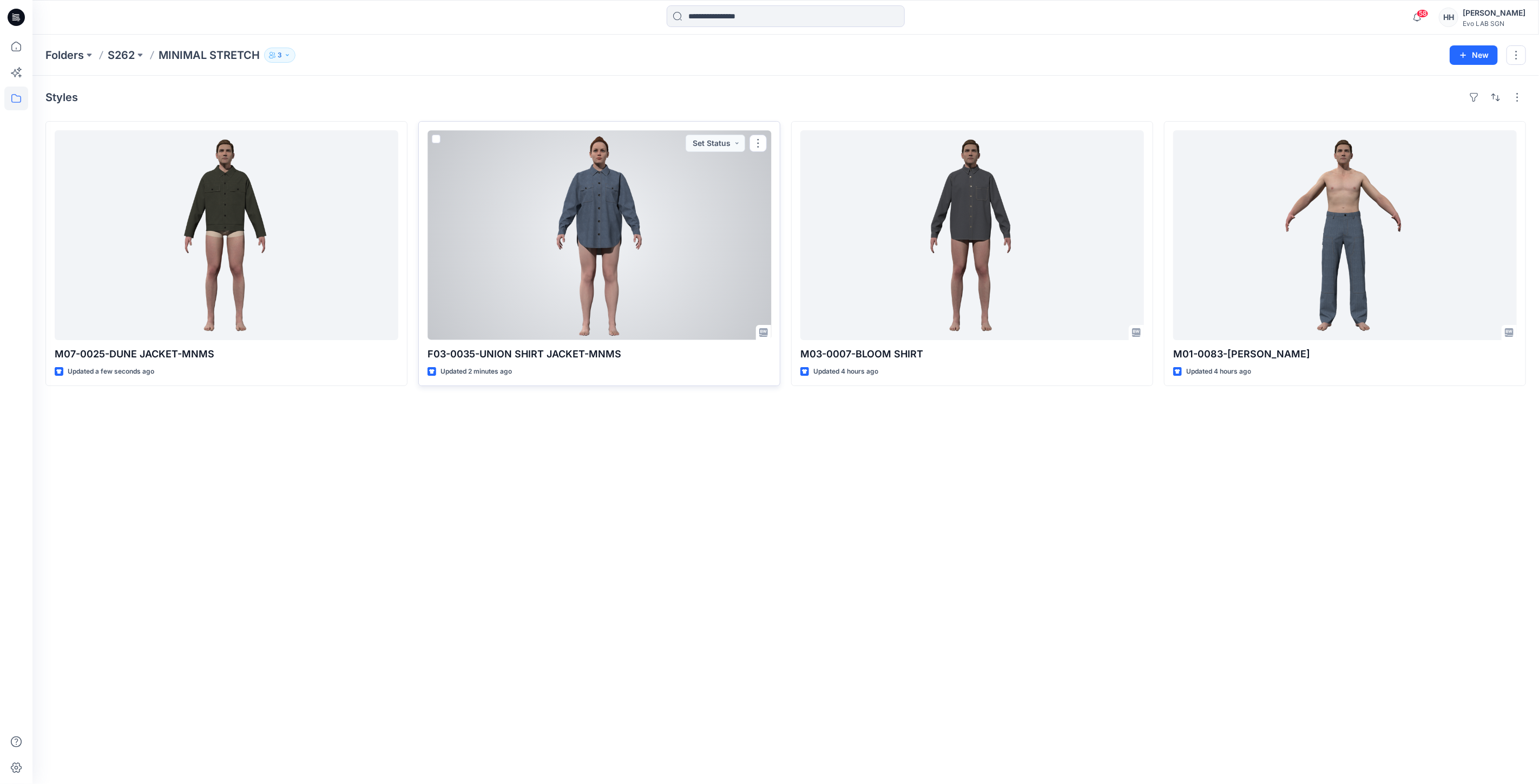
click at [625, 248] on div at bounding box center [599, 235] width 344 height 210
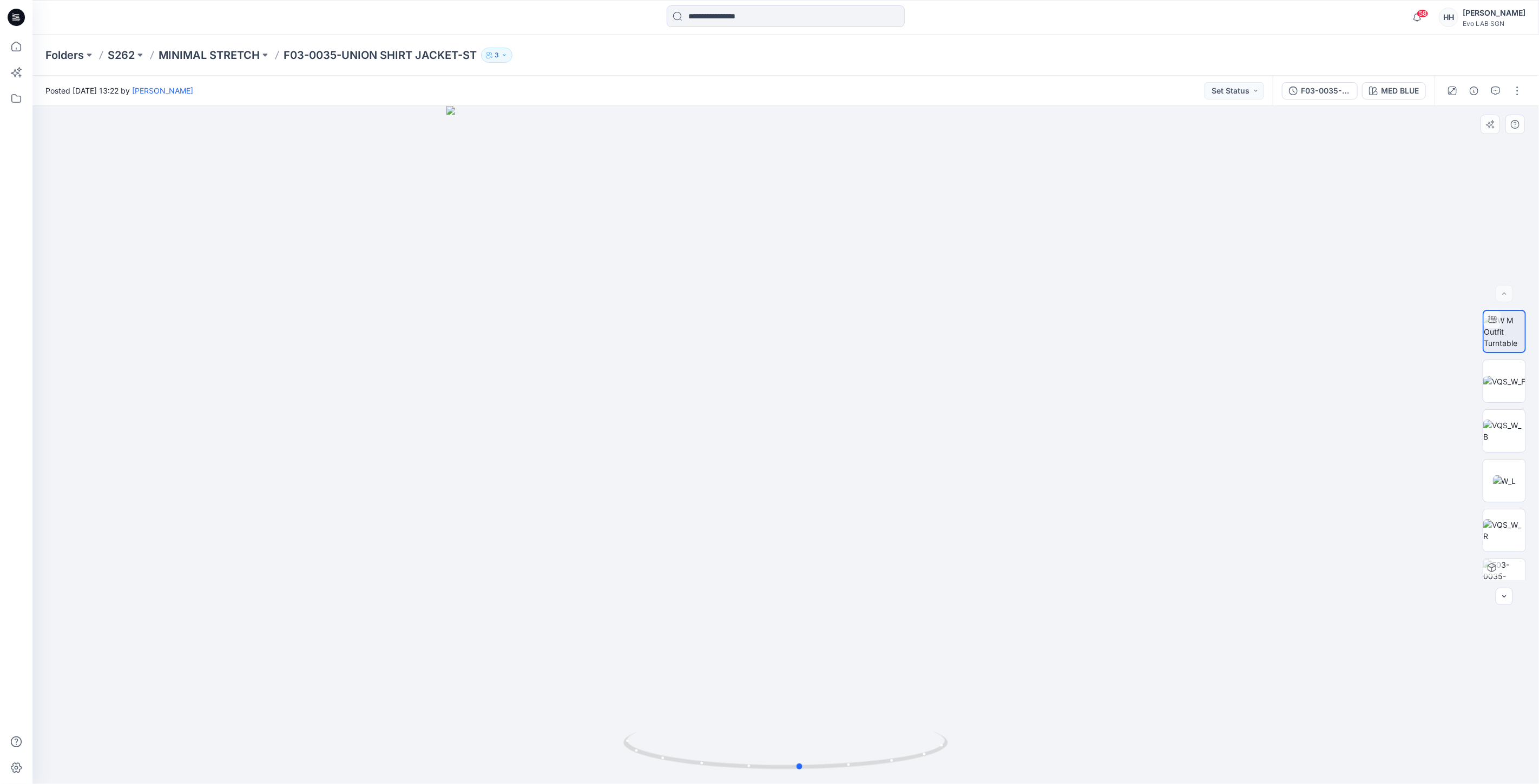
drag, startPoint x: 477, startPoint y: 321, endPoint x: 463, endPoint y: 295, distance: 29.5
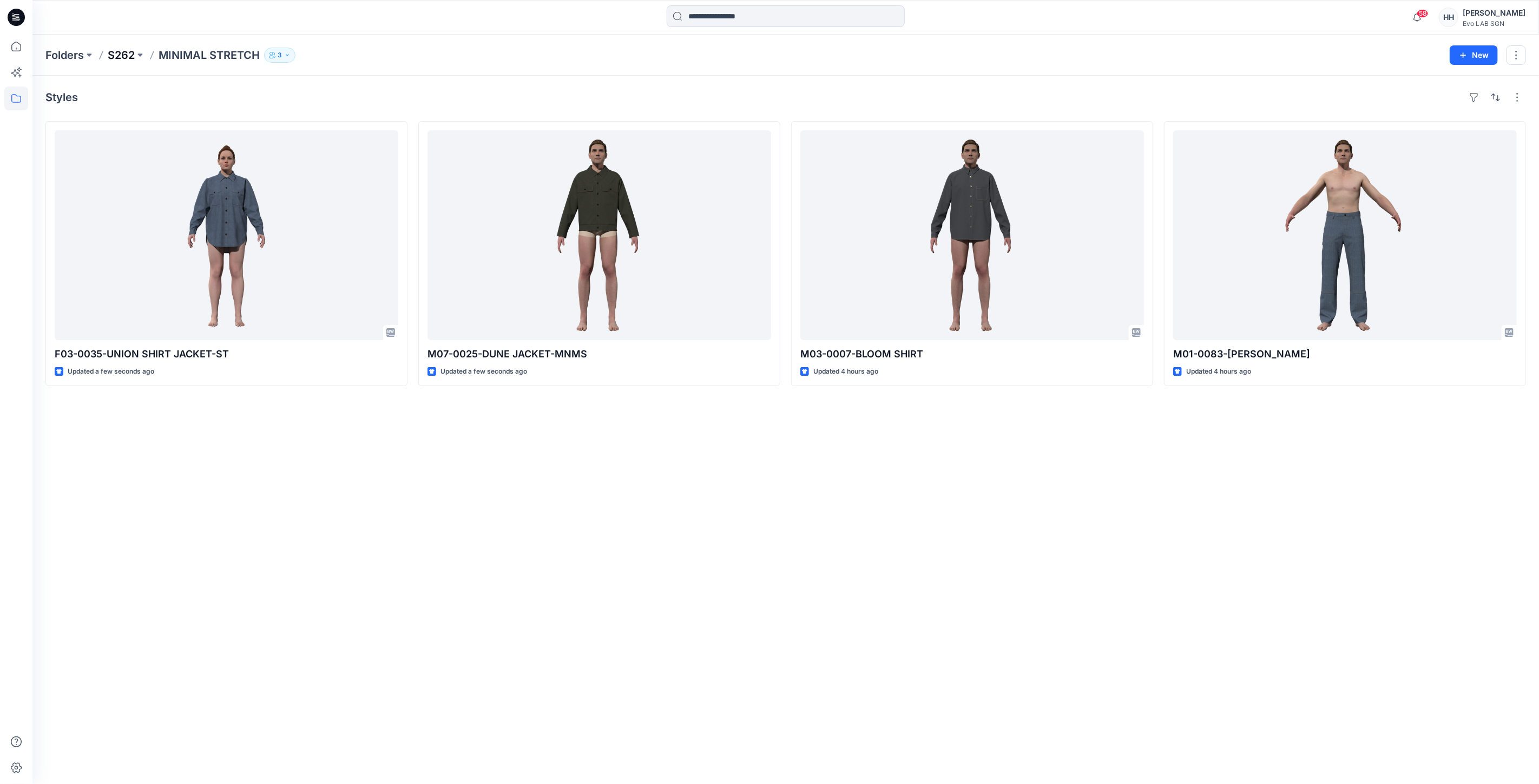
click at [131, 53] on p "S262" at bounding box center [121, 55] width 27 height 15
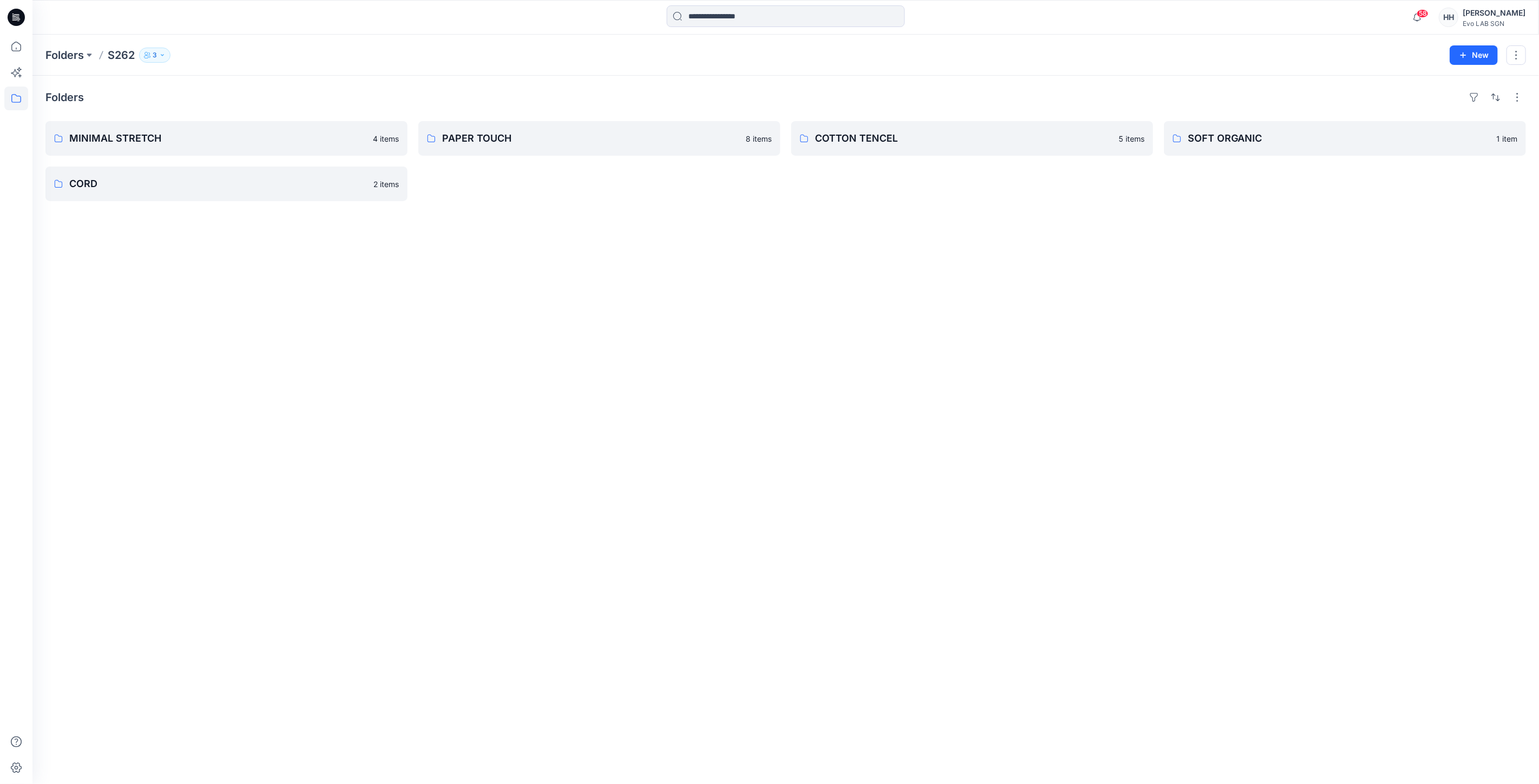
drag, startPoint x: 549, startPoint y: 317, endPoint x: 1133, endPoint y: 203, distance: 595.0
click at [1084, 219] on div "Folders MINIMAL STRETCH 4 items CORD 2 items PAPER TOUCH 8 items COTTON TENCEL …" at bounding box center [785, 430] width 1506 height 709
click at [1480, 54] on button "New" at bounding box center [1474, 55] width 48 height 20
click at [1447, 100] on p "New Folder" at bounding box center [1441, 103] width 40 height 11
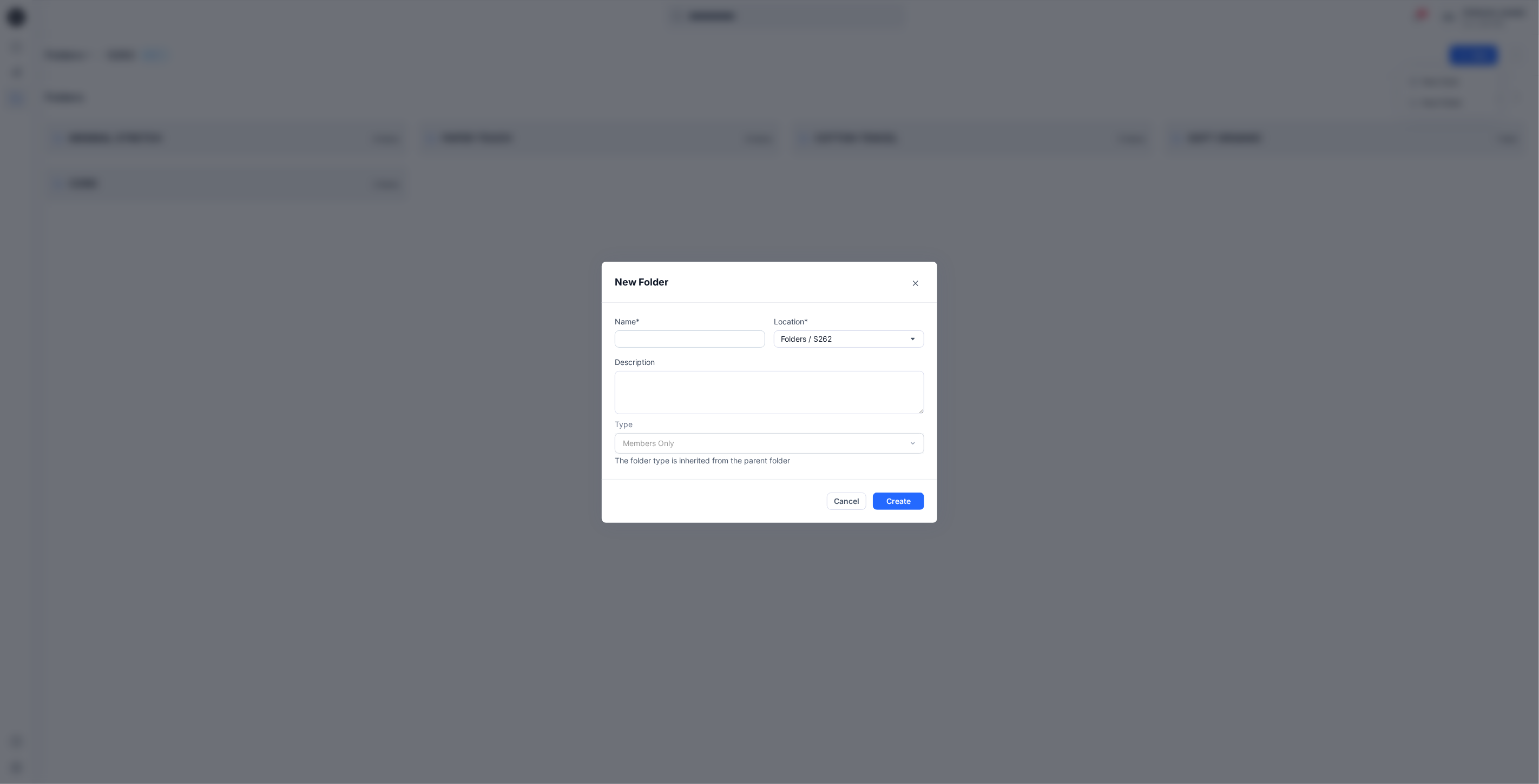
click at [668, 342] on input "text" at bounding box center [689, 338] width 150 height 17
type input "**********"
click at [899, 504] on button "Create" at bounding box center [898, 501] width 51 height 17
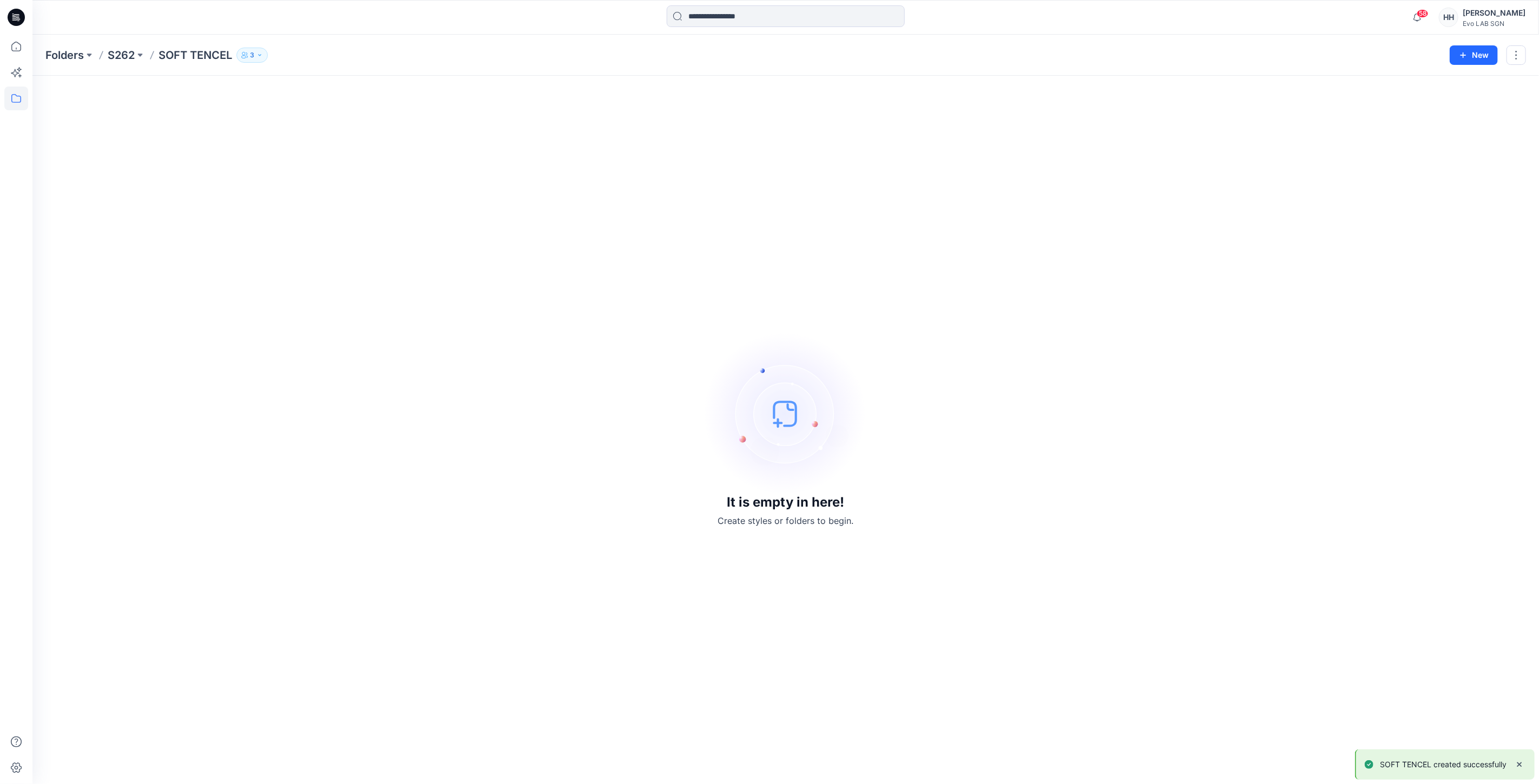
drag, startPoint x: 370, startPoint y: 217, endPoint x: 343, endPoint y: 202, distance: 30.9
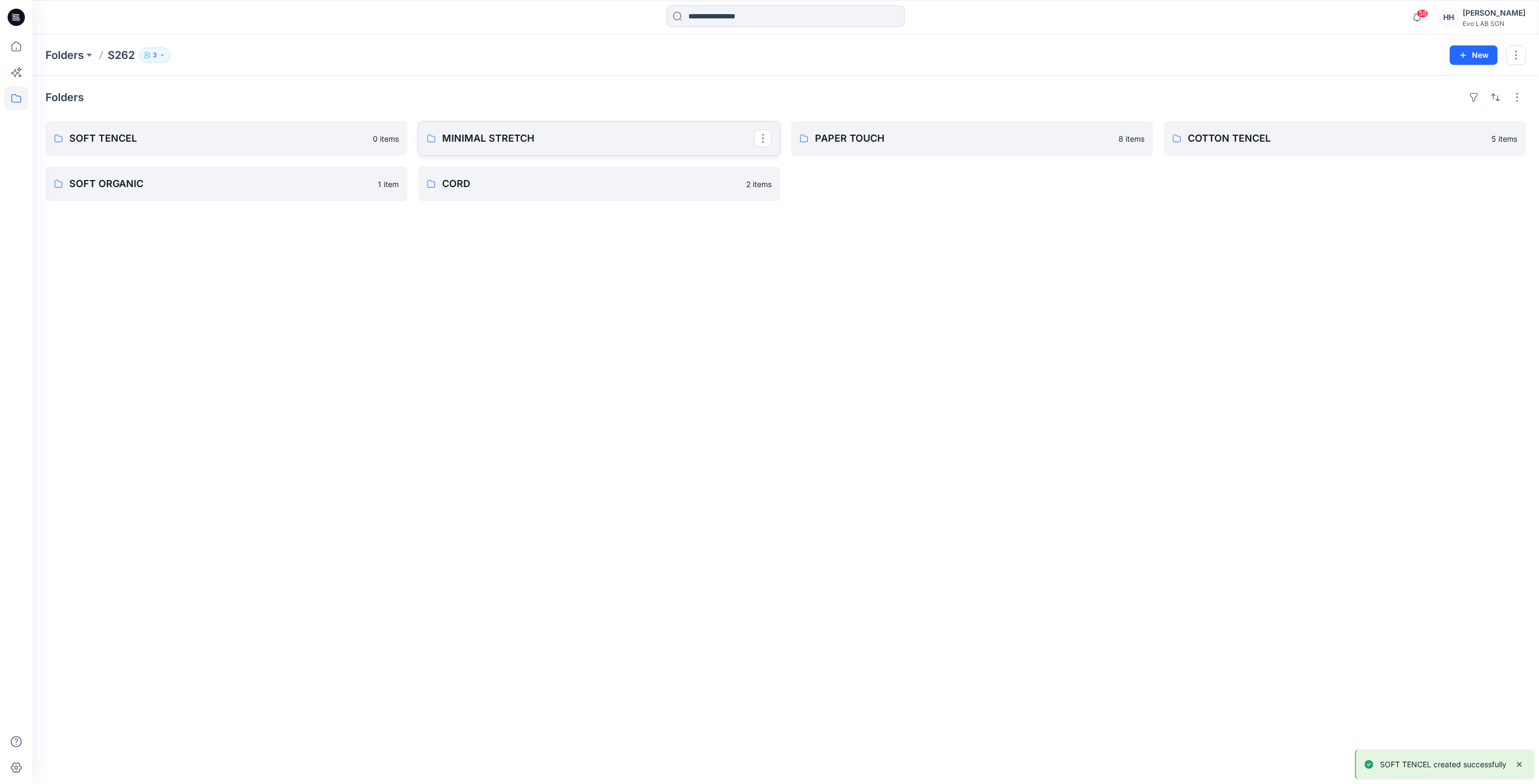
click at [559, 127] on link "MINIMAL STRETCH" at bounding box center [599, 138] width 362 height 35
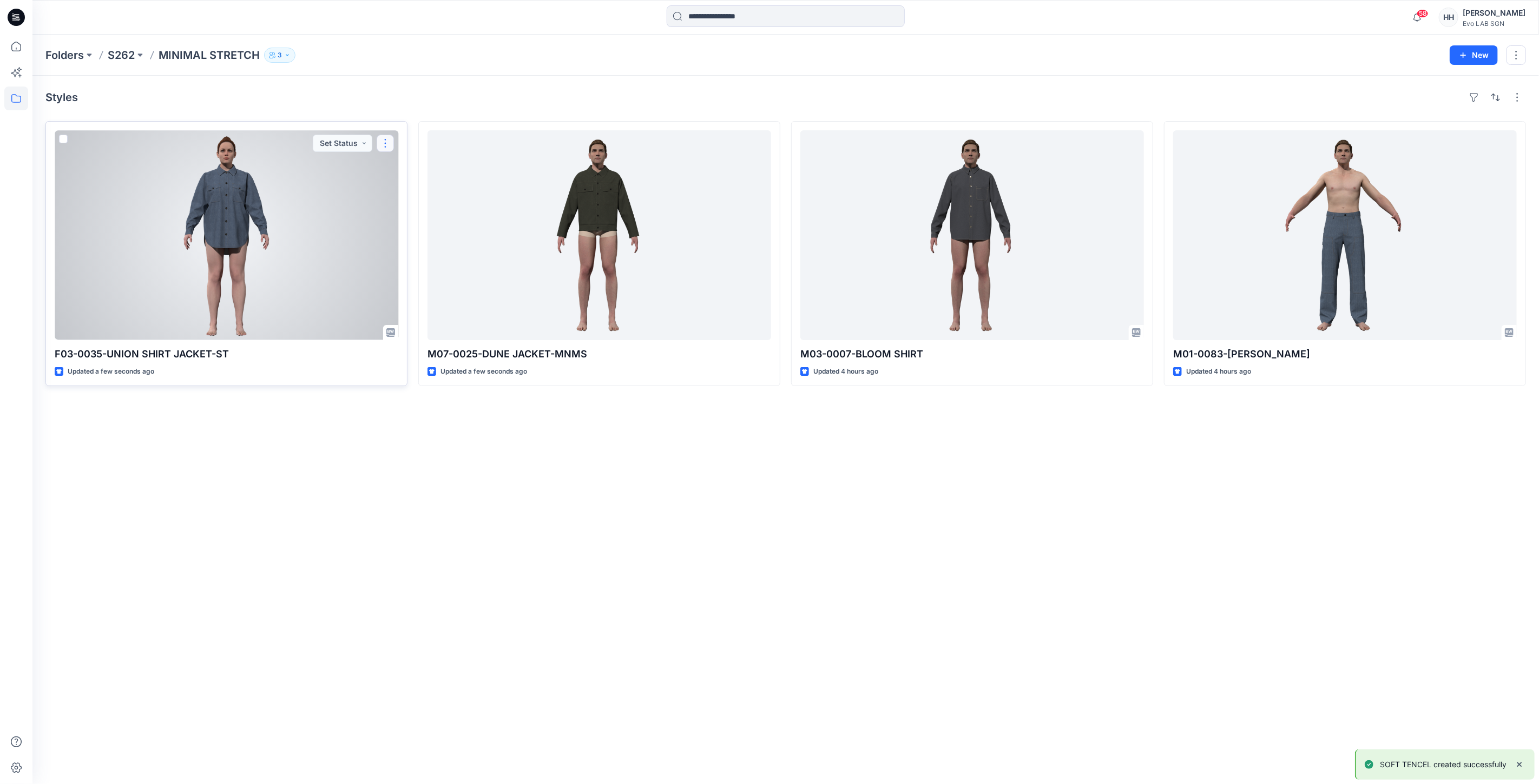
click at [387, 143] on button "button" at bounding box center [385, 143] width 17 height 17
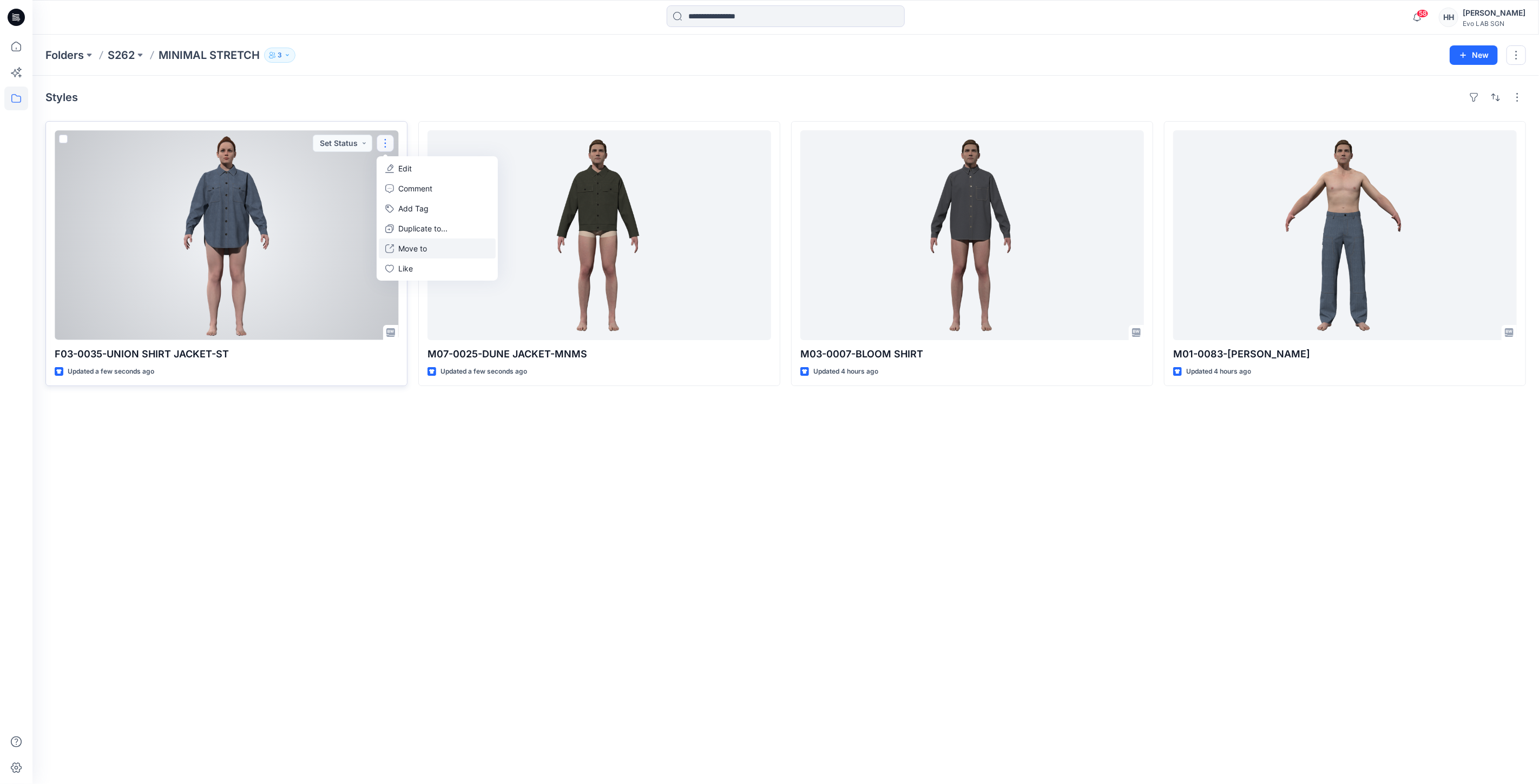
click at [417, 247] on p "Move to" at bounding box center [412, 248] width 29 height 11
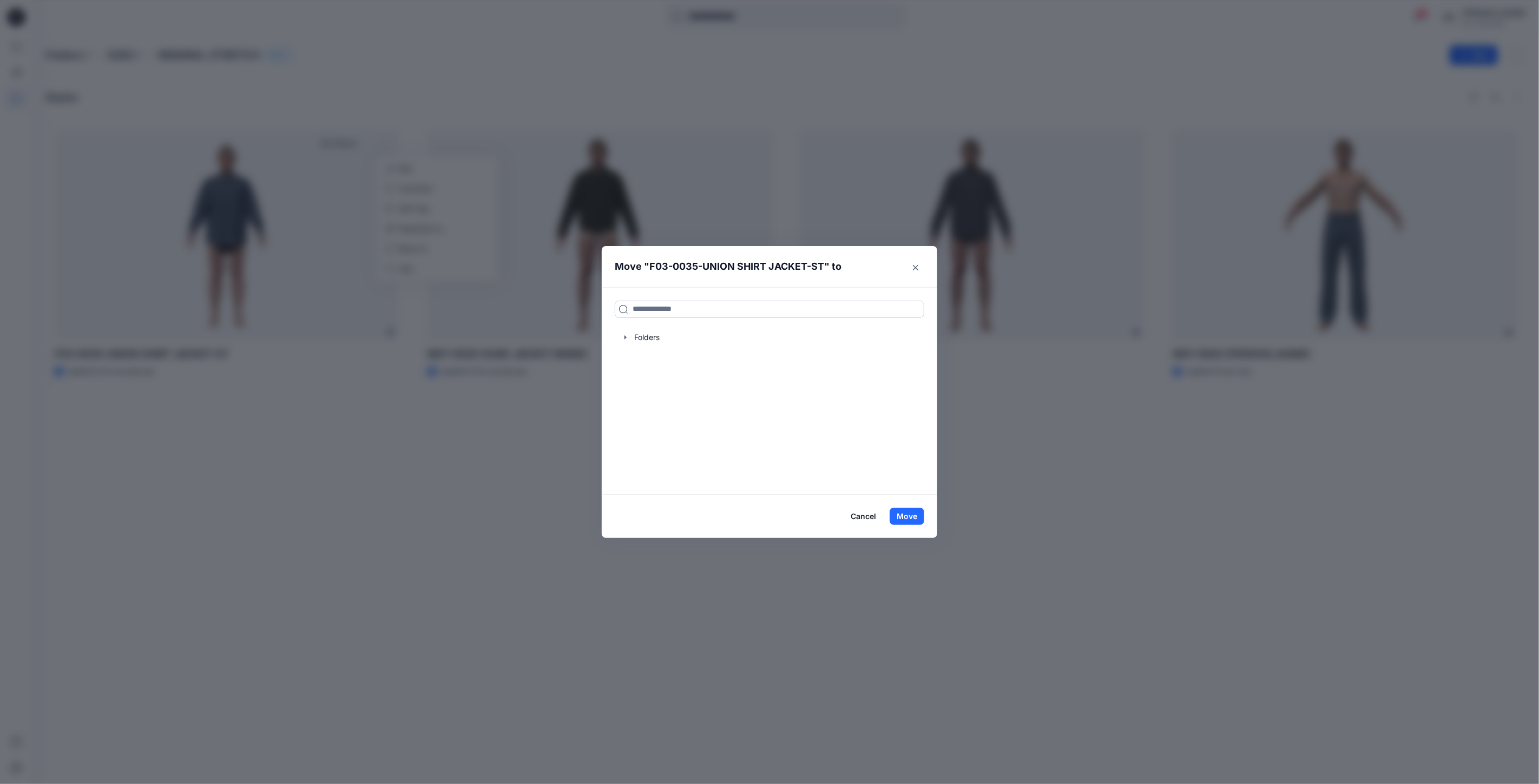
click at [682, 308] on input at bounding box center [769, 309] width 309 height 17
type input "***"
click at [684, 357] on div "SOF T TENCEL Folders S262" at bounding box center [769, 365] width 309 height 24
click at [690, 364] on div "SOF T TENCEL Folders S262" at bounding box center [769, 365] width 309 height 24
click at [904, 513] on button "Move" at bounding box center [907, 516] width 35 height 17
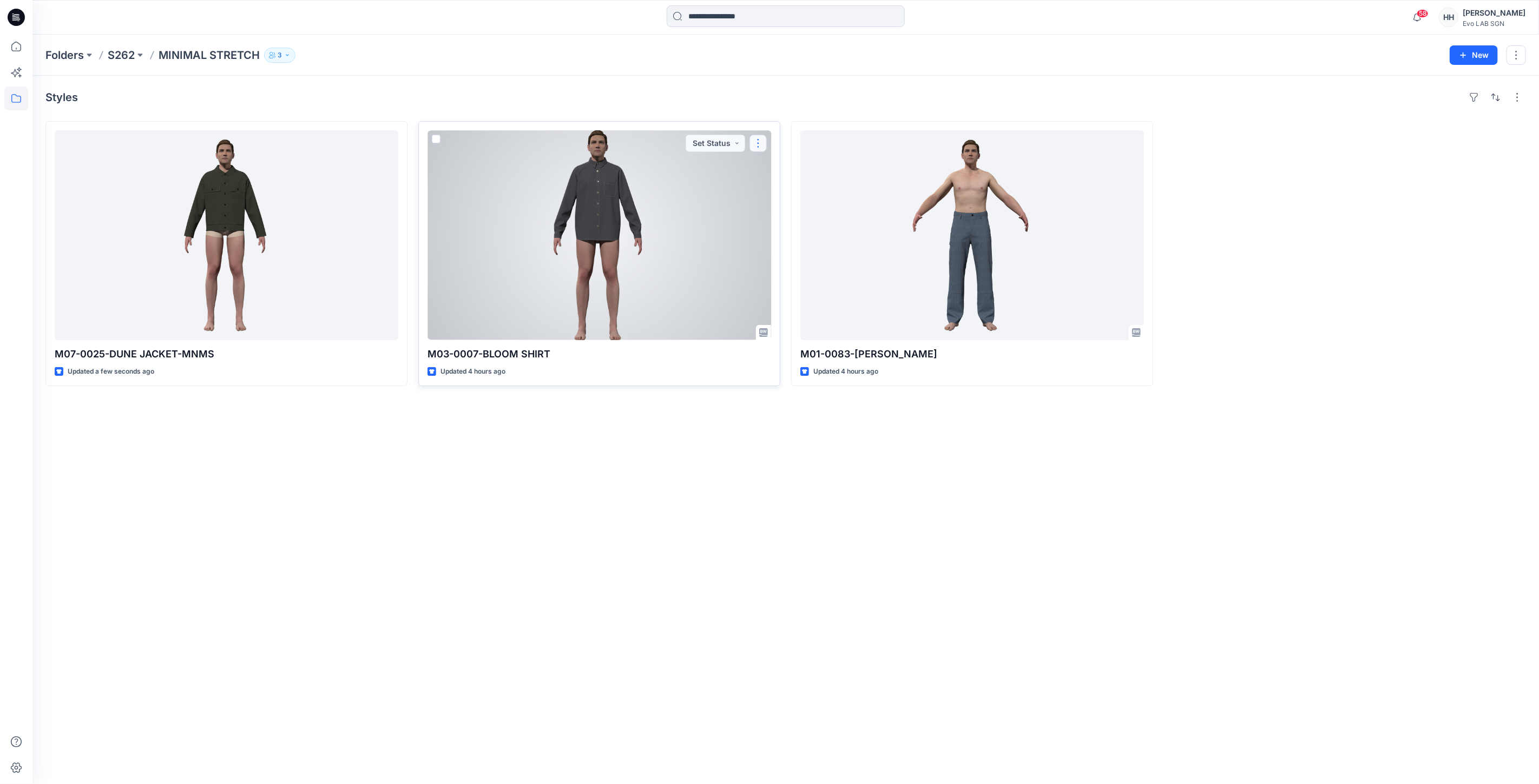
click at [761, 144] on button "button" at bounding box center [758, 143] width 17 height 17
click at [804, 170] on button "Edit" at bounding box center [810, 169] width 117 height 20
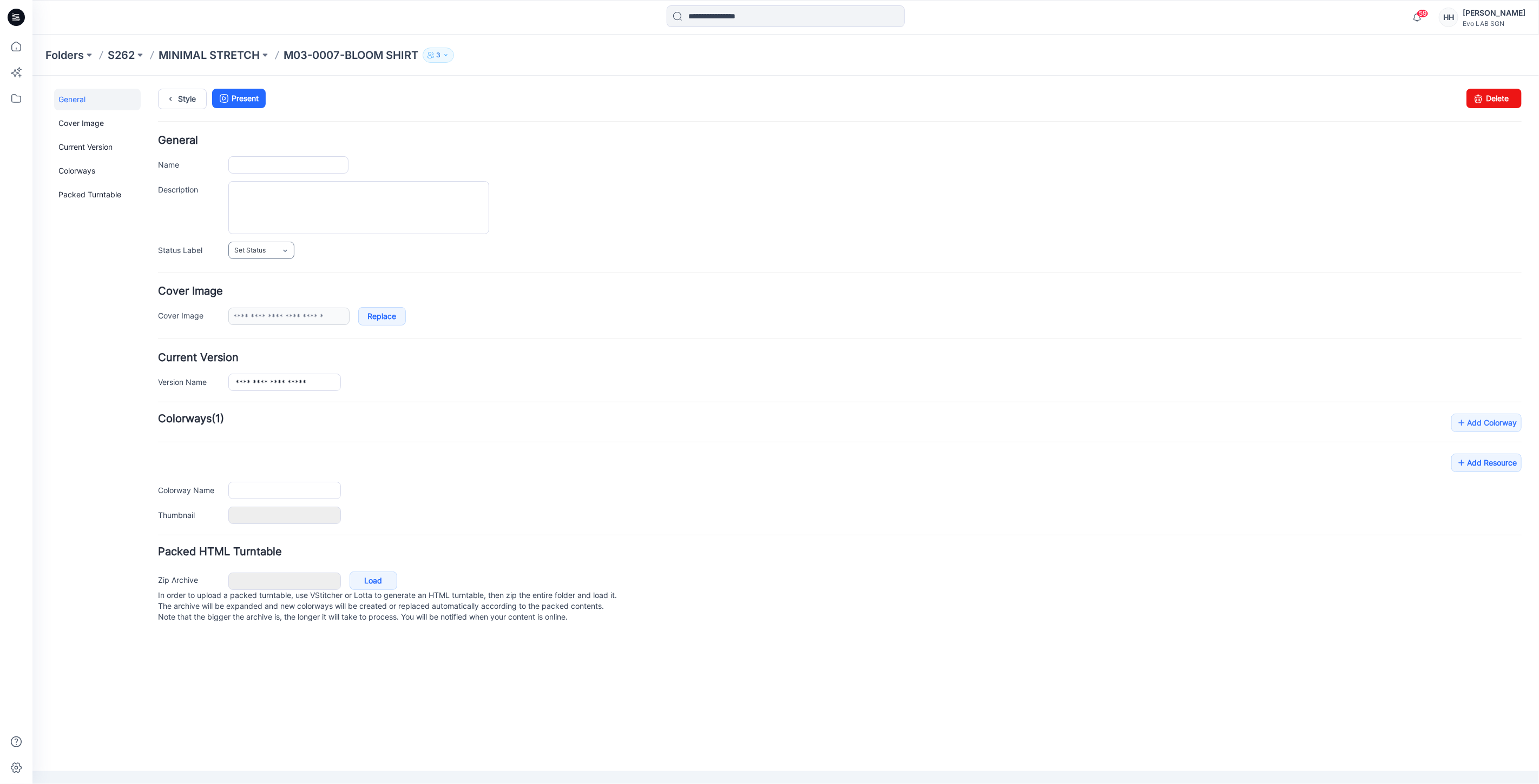
type input "**********"
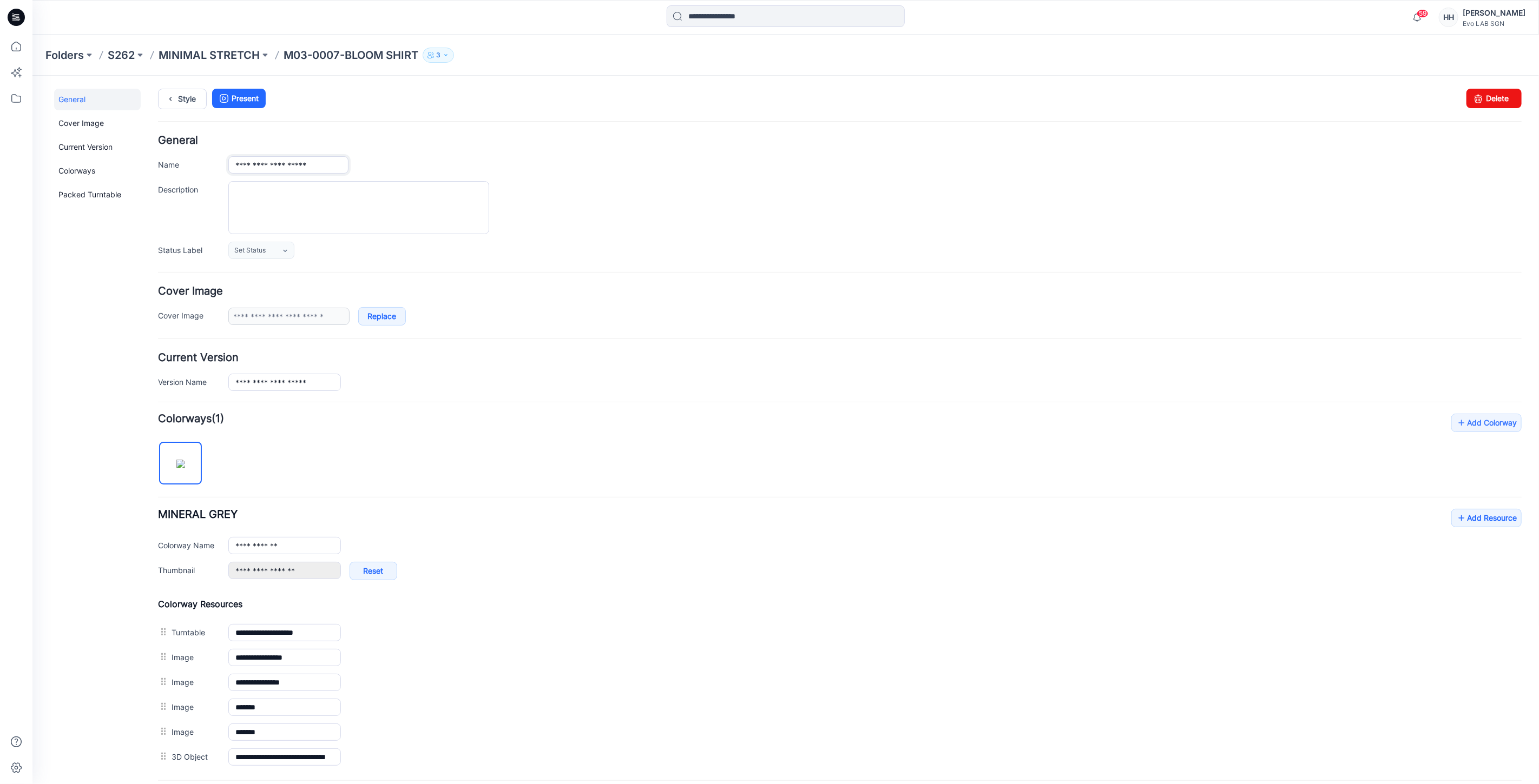
click at [330, 164] on input "**********" at bounding box center [287, 164] width 120 height 17
type input "**********"
click at [636, 170] on div "**********" at bounding box center [874, 164] width 1293 height 17
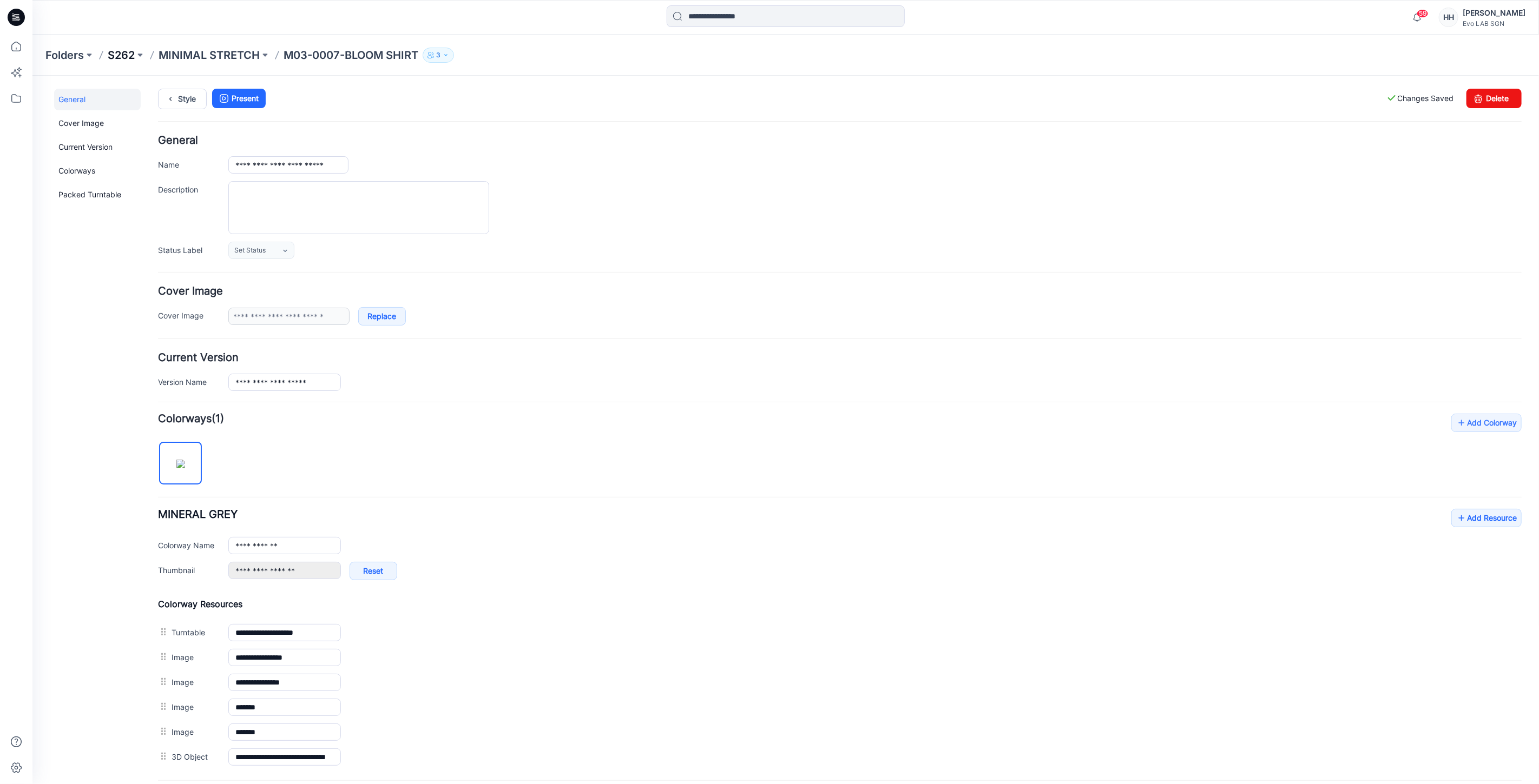
click at [123, 50] on p "S262" at bounding box center [121, 55] width 27 height 15
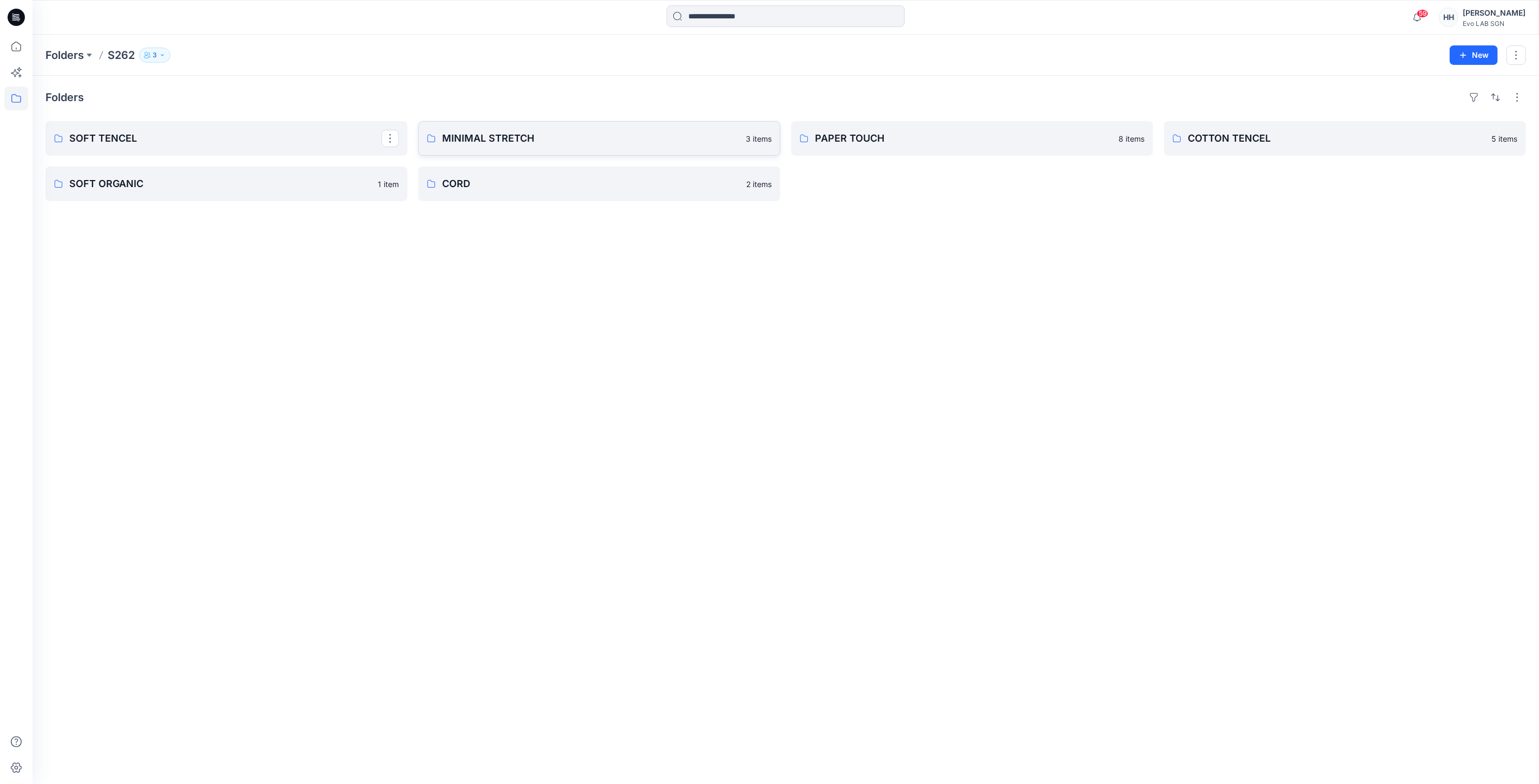
click at [470, 136] on p "MINIMAL STRETCH" at bounding box center [590, 138] width 297 height 15
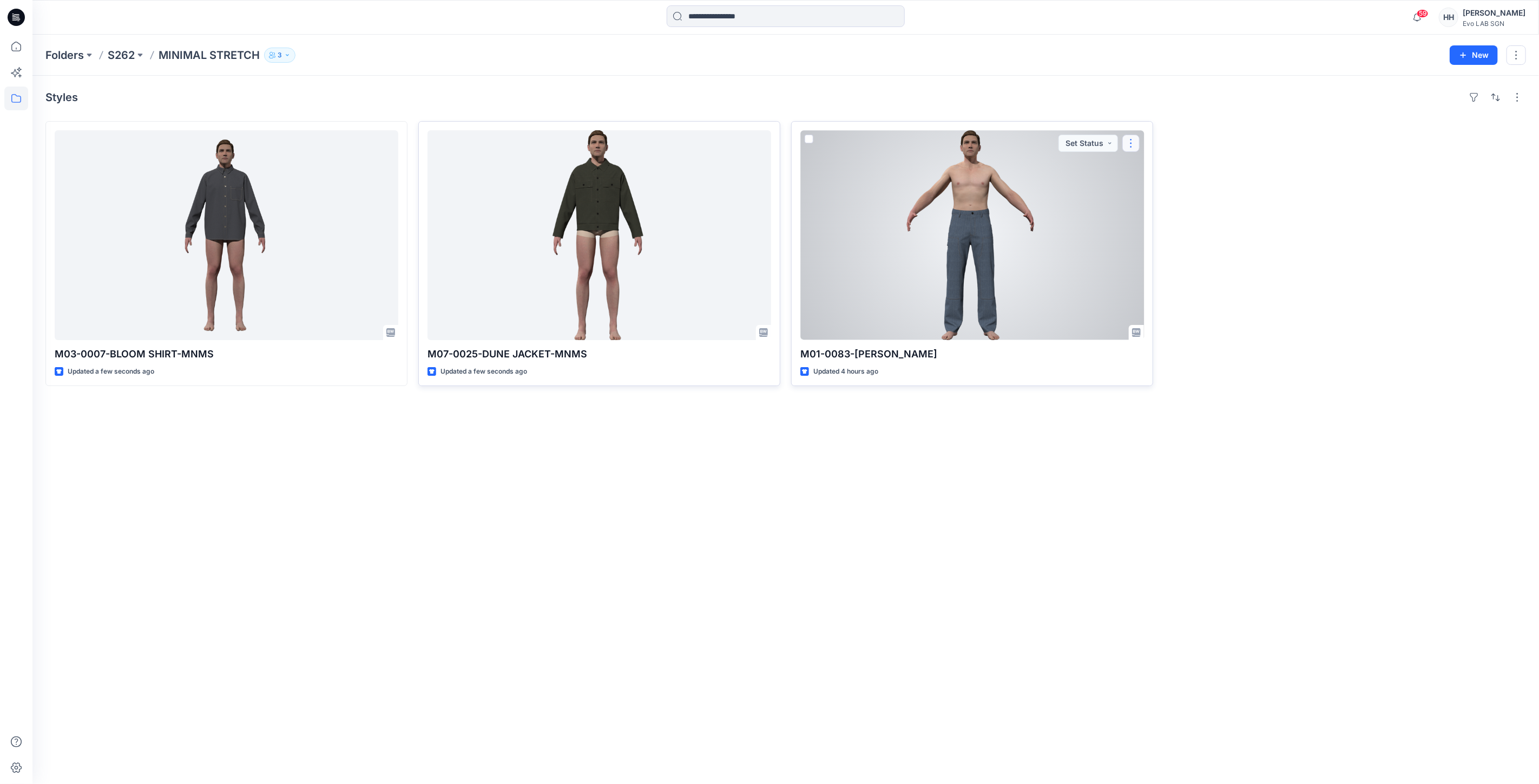
click at [1128, 141] on button "button" at bounding box center [1131, 143] width 17 height 17
click at [1162, 164] on button "Edit" at bounding box center [1183, 169] width 117 height 20
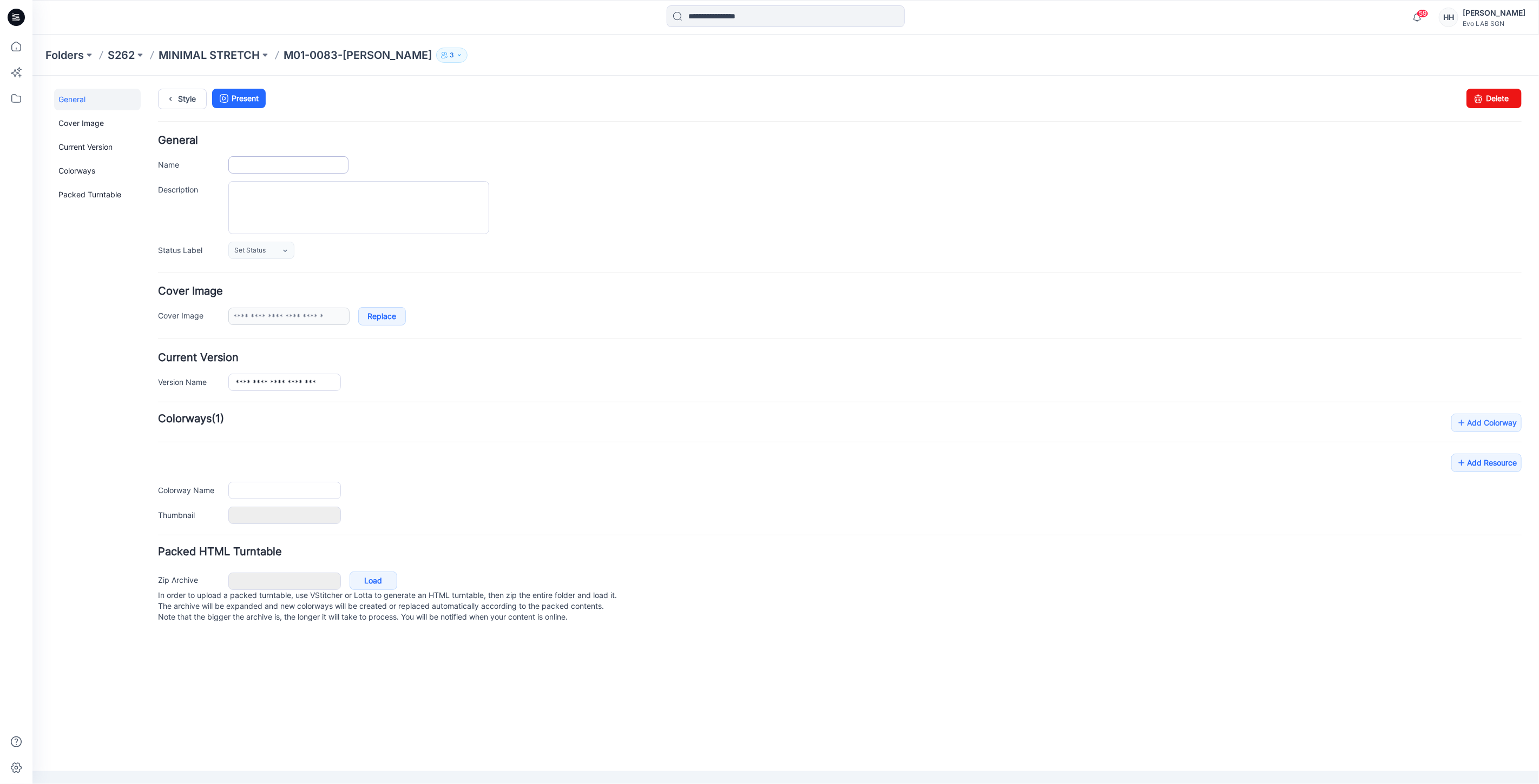
type input "**********"
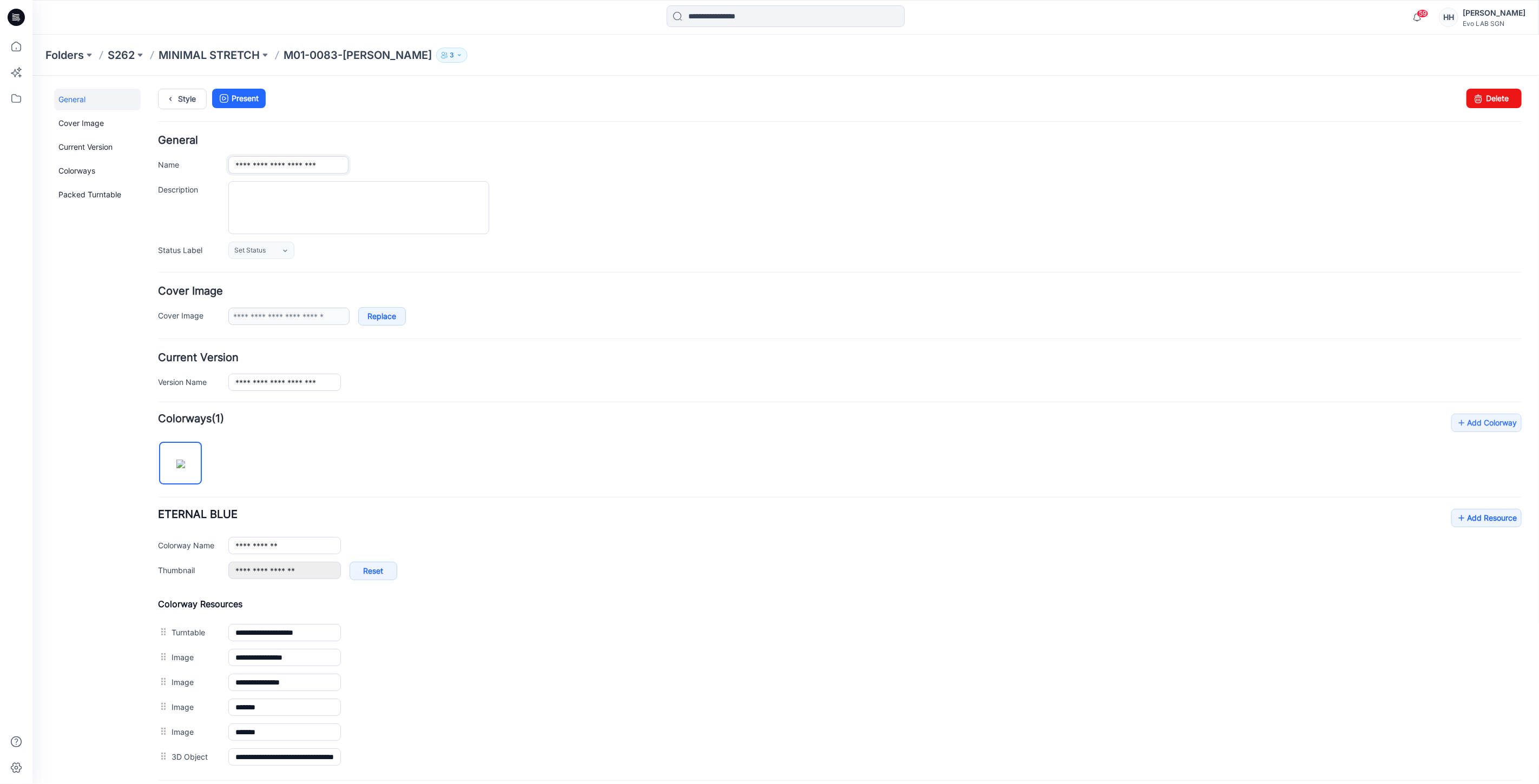
click at [315, 162] on input "**********" at bounding box center [287, 164] width 120 height 17
type input "**********"
click at [716, 197] on div at bounding box center [874, 207] width 1293 height 53
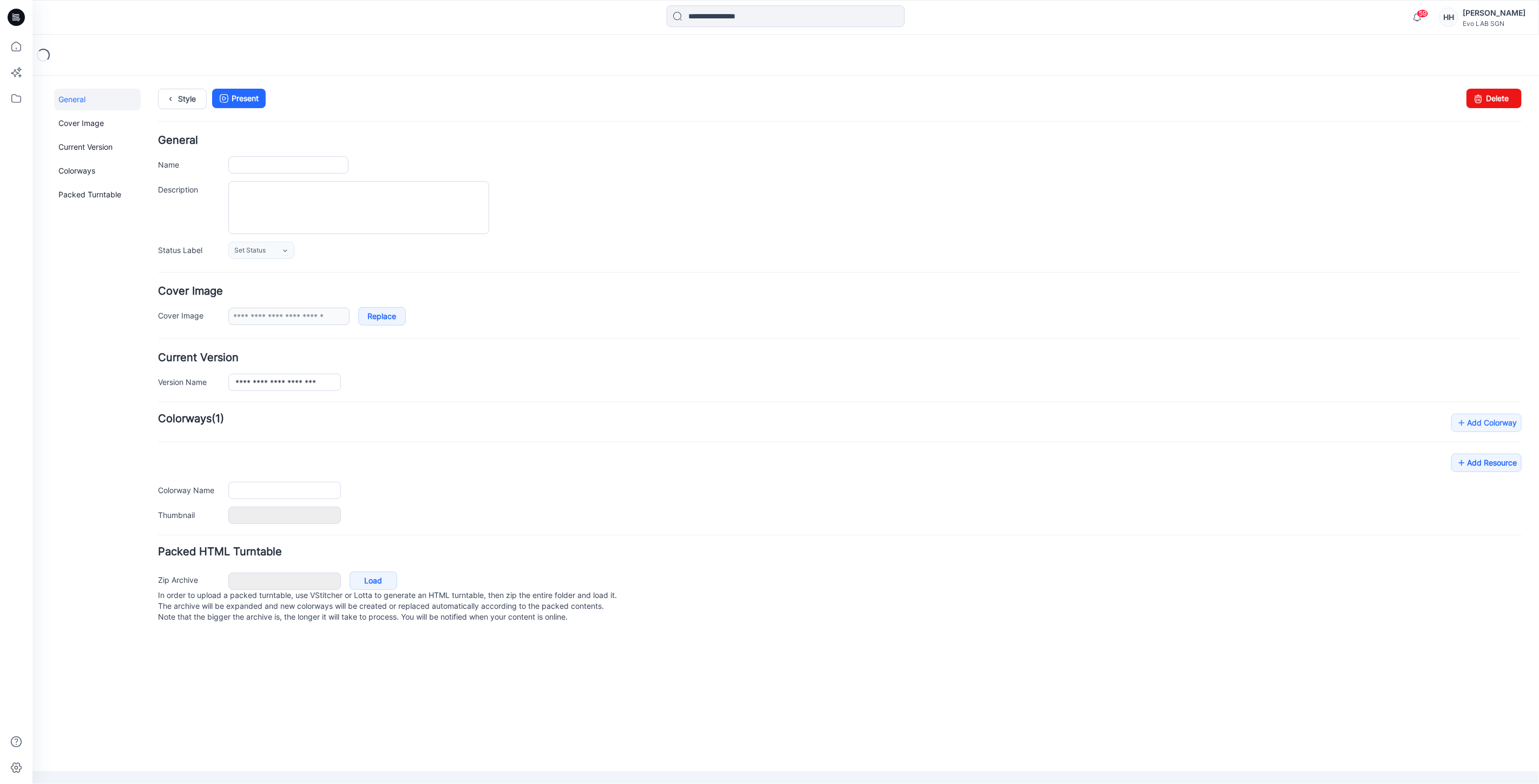
type input "**********"
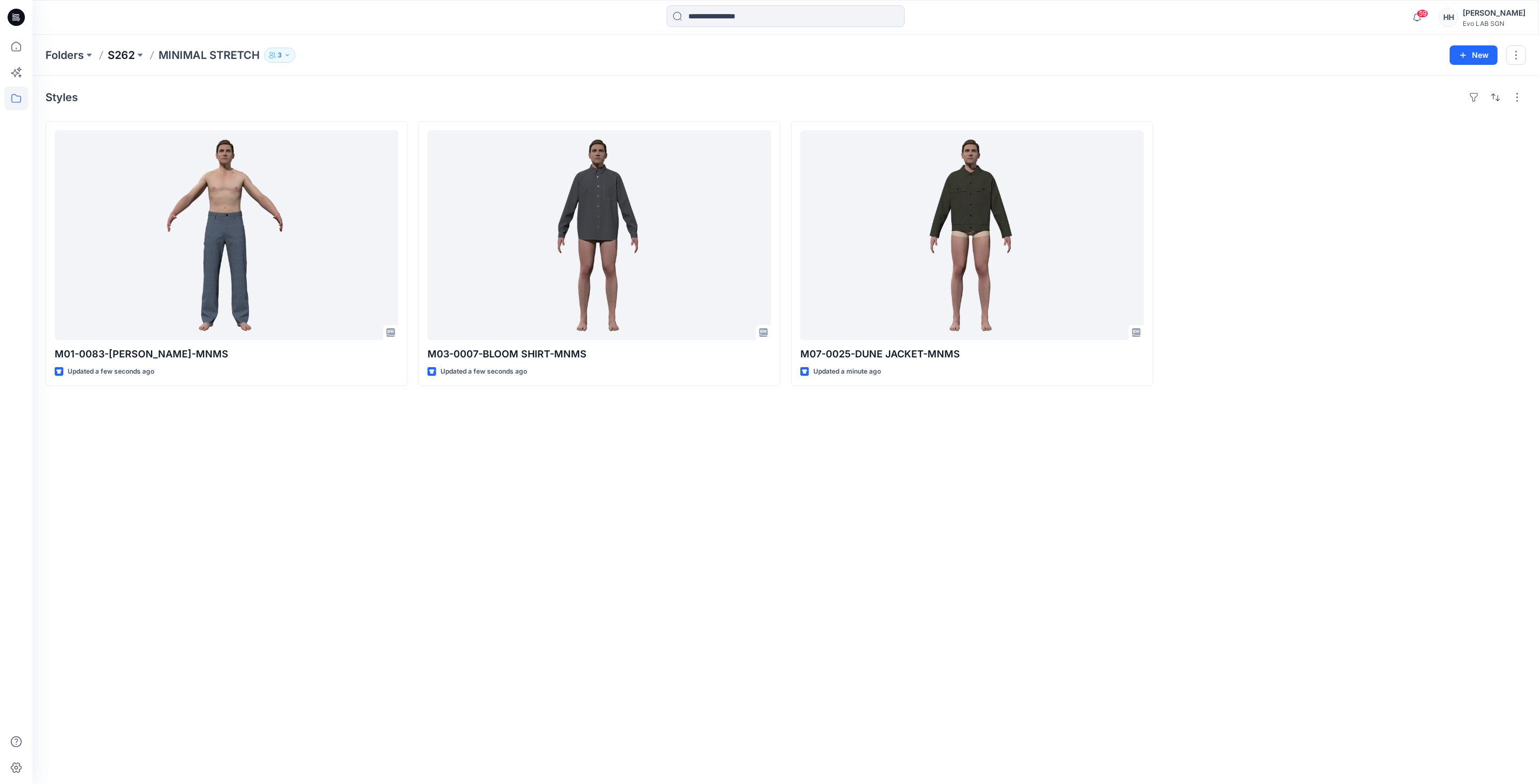
click at [122, 58] on p "S262" at bounding box center [121, 55] width 27 height 15
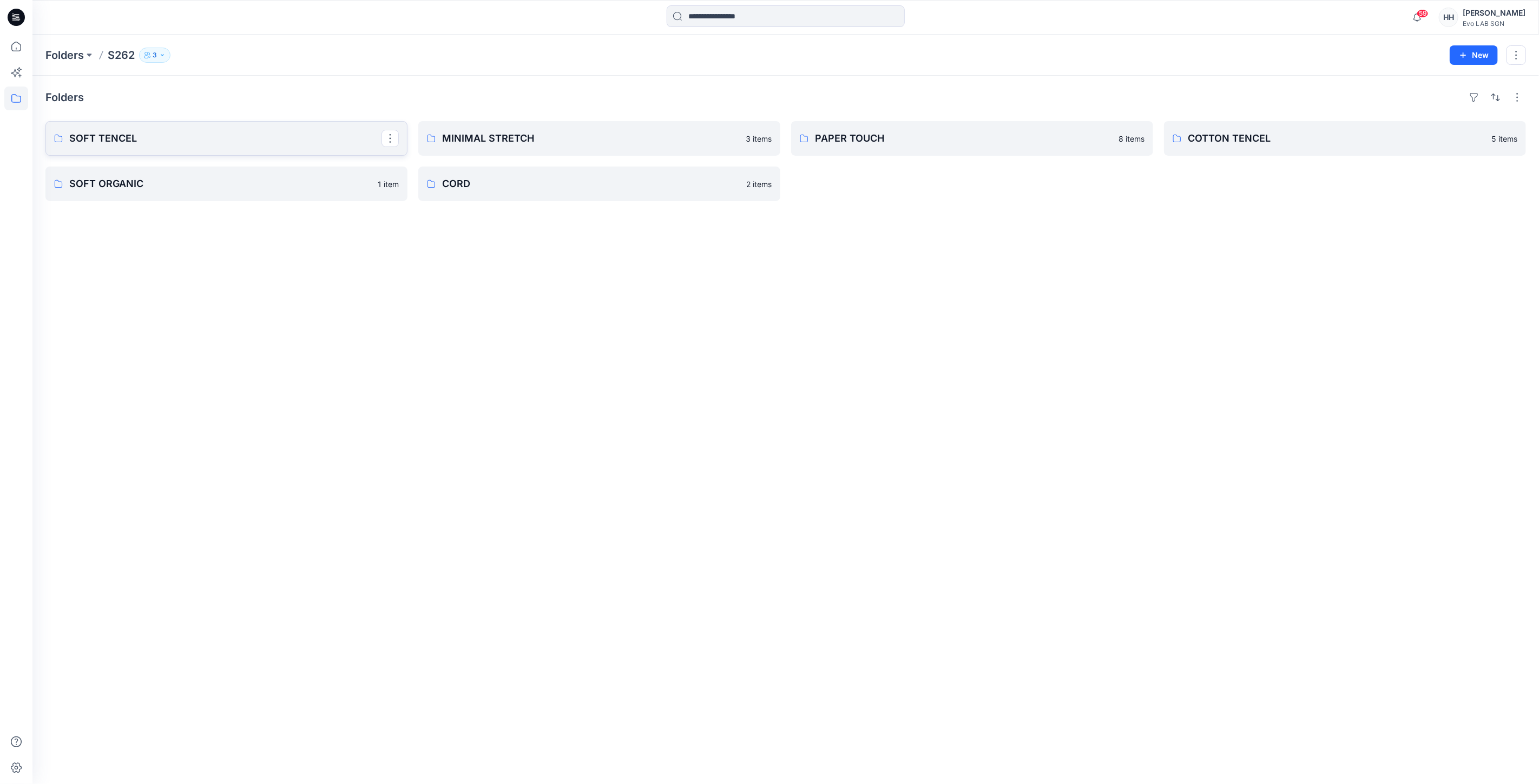
click at [101, 131] on p "SOFT TENCEL" at bounding box center [225, 138] width 312 height 15
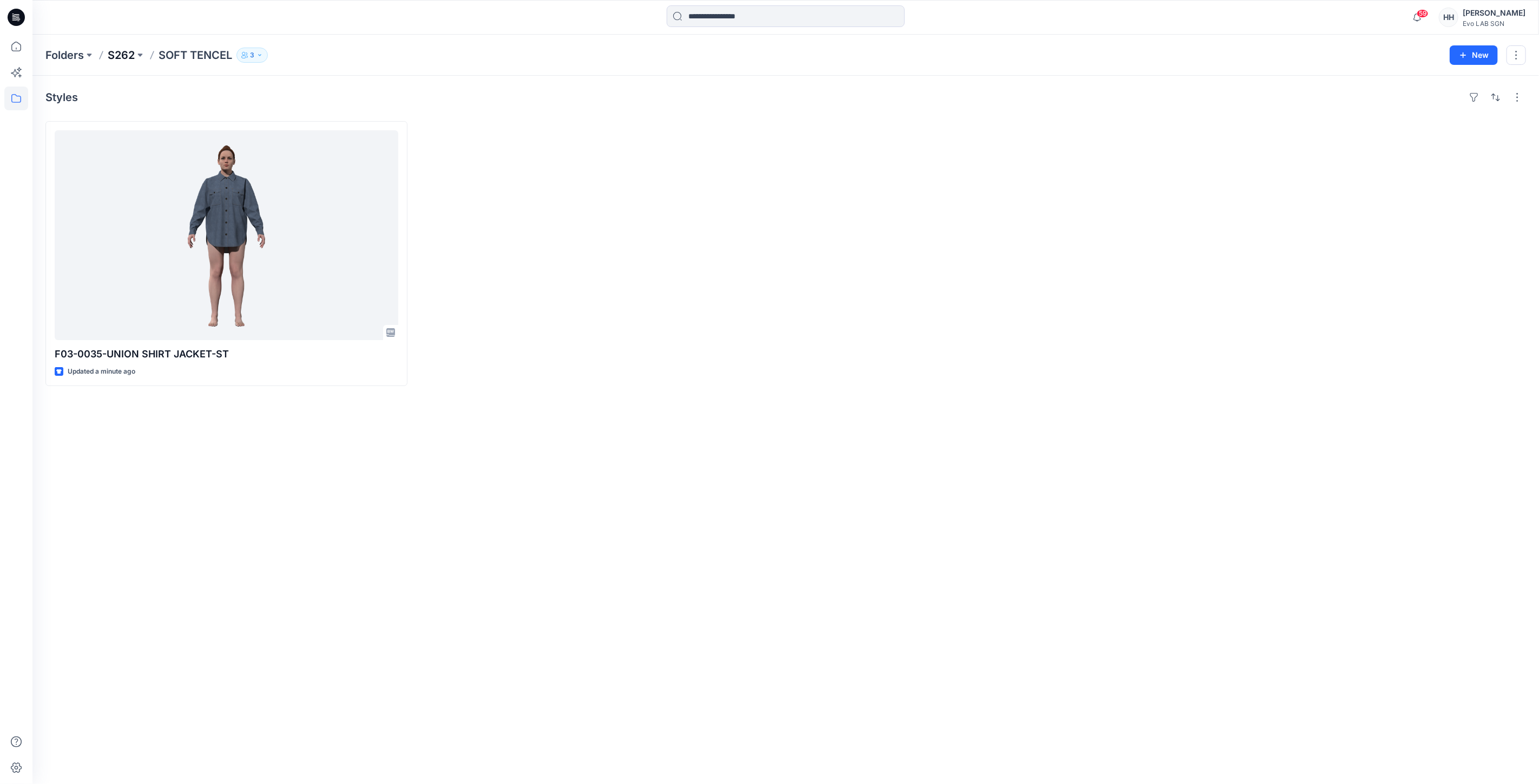
click at [122, 56] on p "S262" at bounding box center [121, 55] width 27 height 15
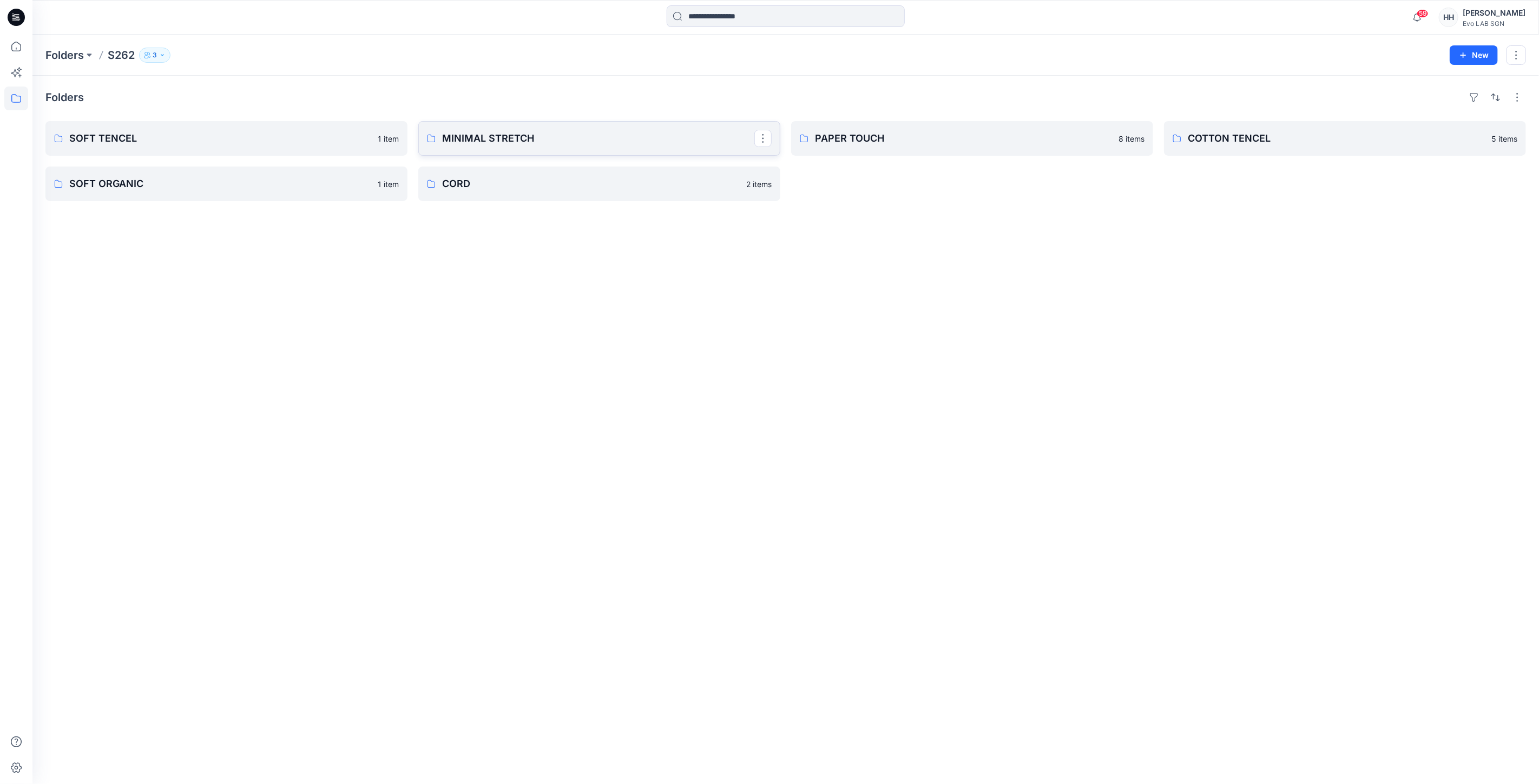
click at [557, 153] on link "MINIMAL STRETCH" at bounding box center [599, 138] width 362 height 35
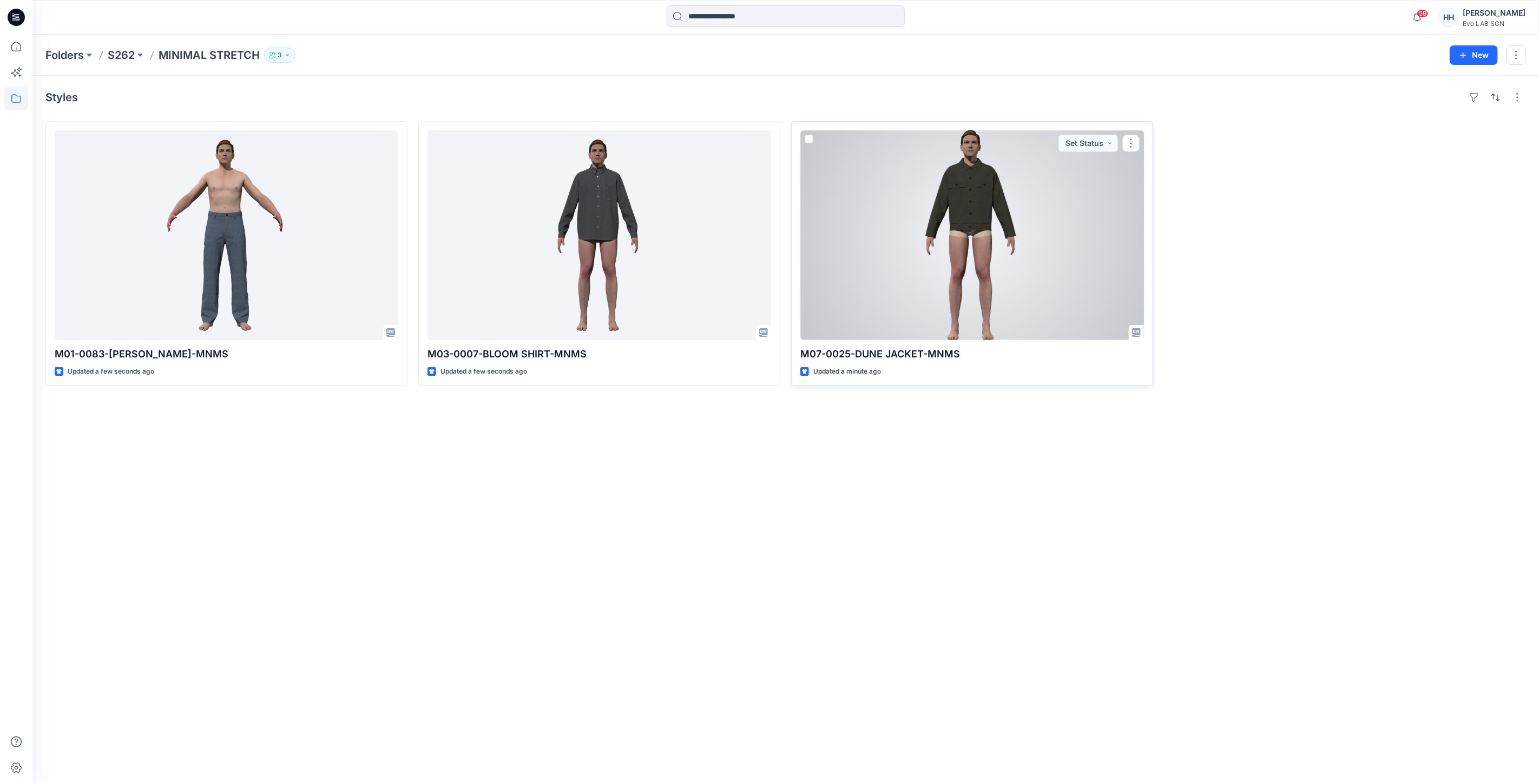
click at [967, 207] on div at bounding box center [972, 235] width 344 height 210
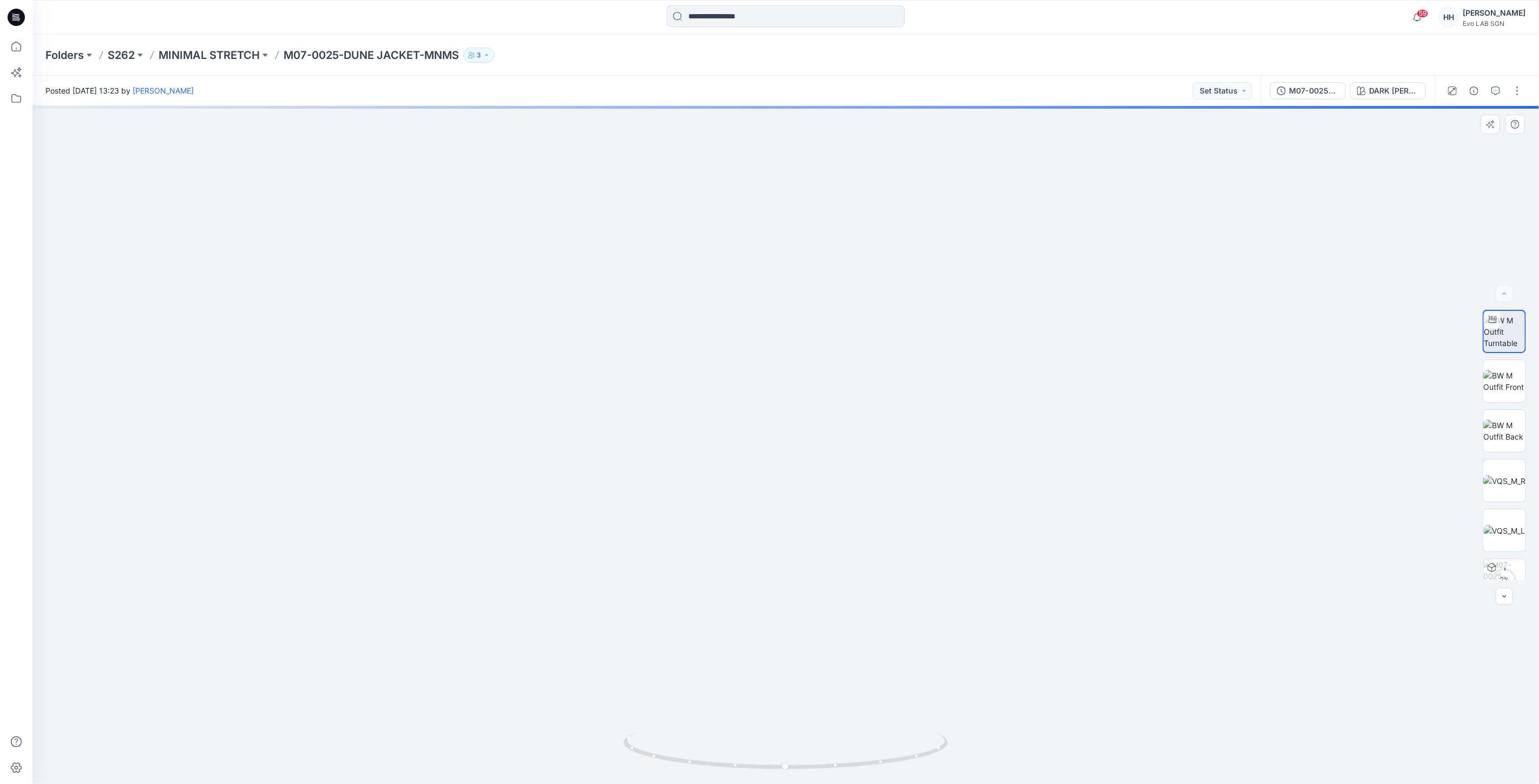
drag, startPoint x: 1049, startPoint y: 289, endPoint x: 1056, endPoint y: 547, distance: 258.1
drag, startPoint x: 1053, startPoint y: 516, endPoint x: 1044, endPoint y: 404, distance: 112.4
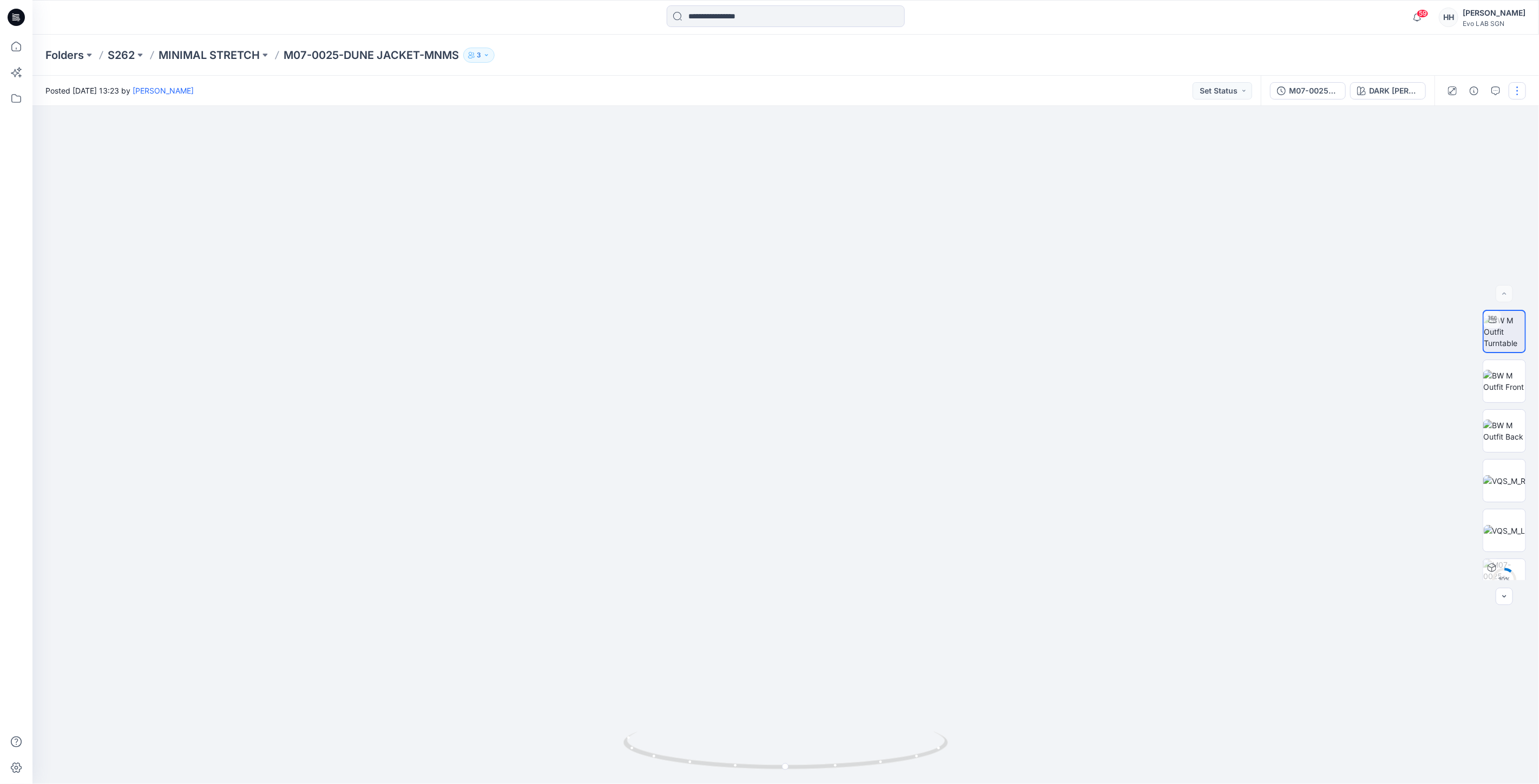
click at [1513, 94] on button "button" at bounding box center [1517, 91] width 17 height 17
drag, startPoint x: 1448, startPoint y: 126, endPoint x: 1456, endPoint y: 139, distance: 15.3
click at [1448, 127] on div at bounding box center [1472, 131] width 104 height 10
click at [1456, 139] on button "Edit" at bounding box center [1471, 146] width 100 height 20
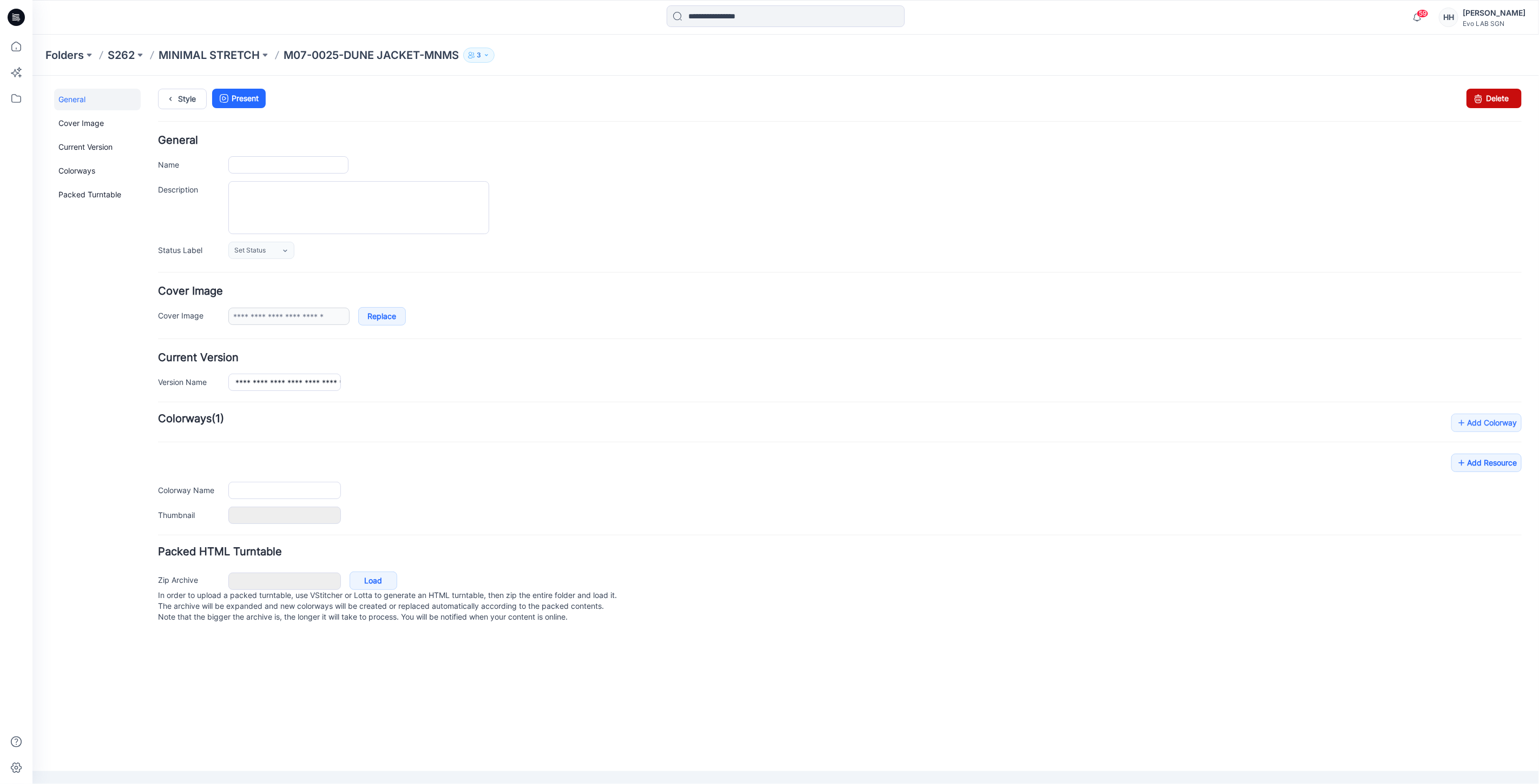
type input "**********"
click at [1498, 93] on link "Delete" at bounding box center [1493, 98] width 55 height 20
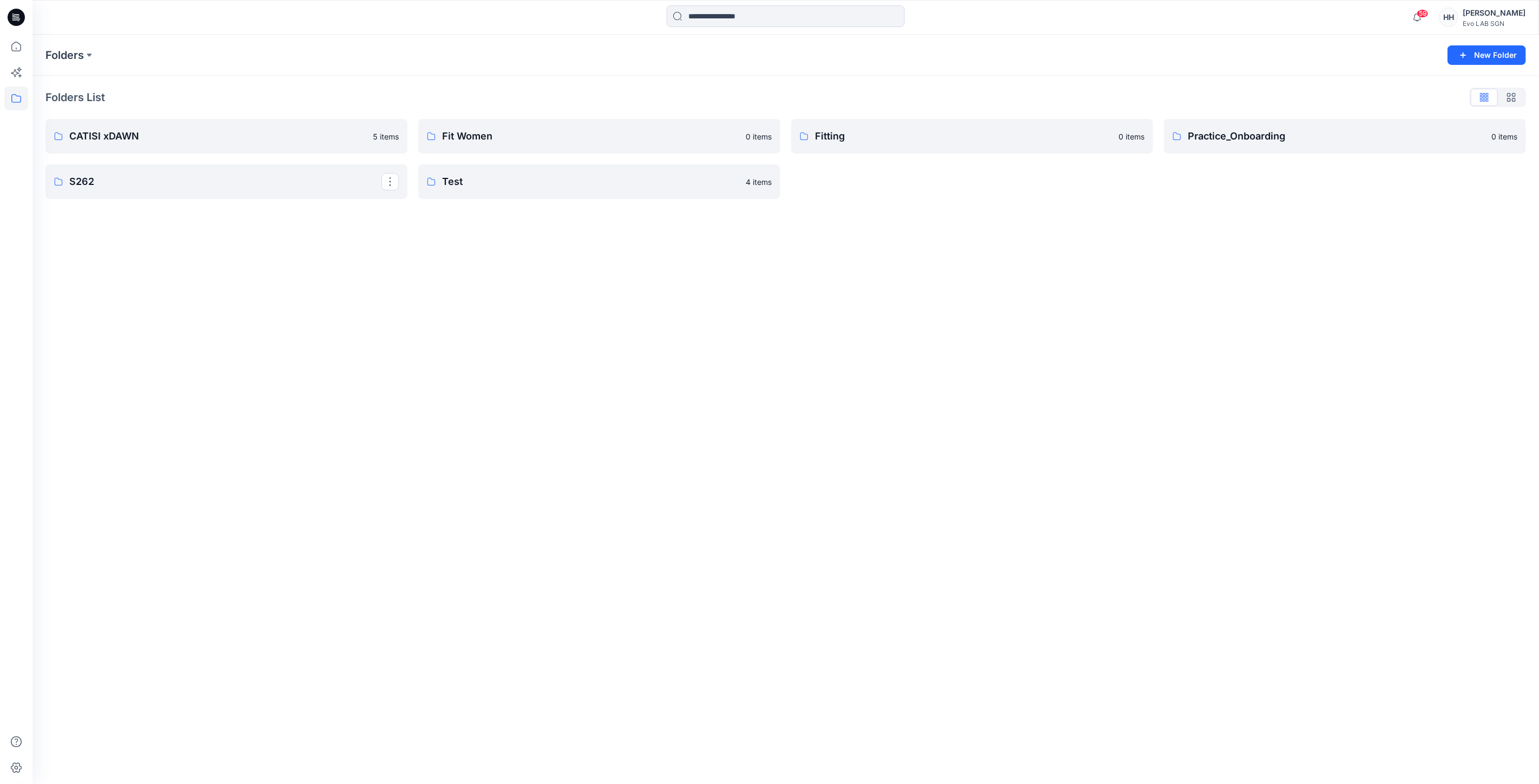
click at [207, 187] on p "S262" at bounding box center [225, 182] width 312 height 15
click at [315, 142] on p "MINIMAL STRETCH" at bounding box center [225, 138] width 312 height 15
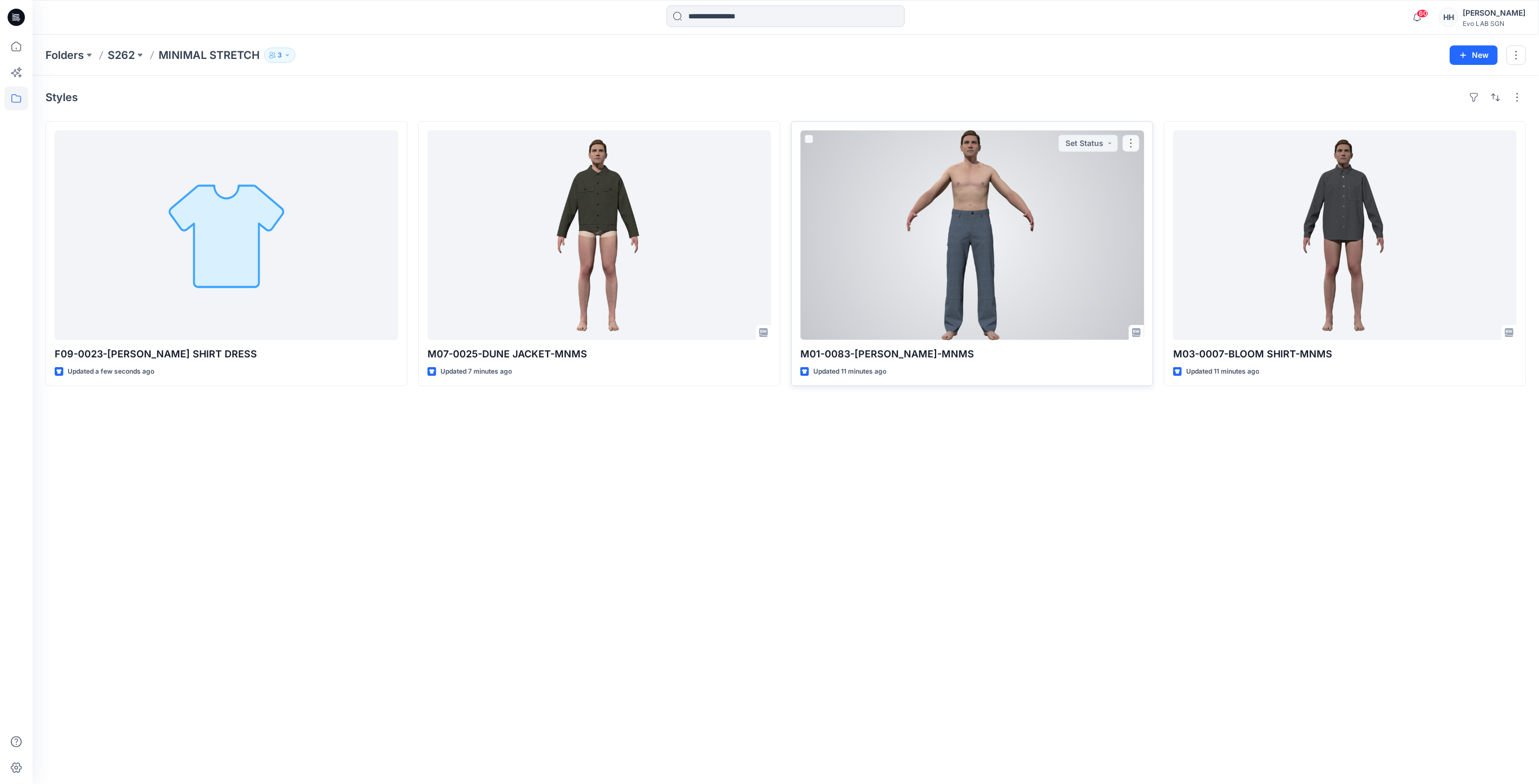
click at [917, 276] on div at bounding box center [972, 235] width 344 height 210
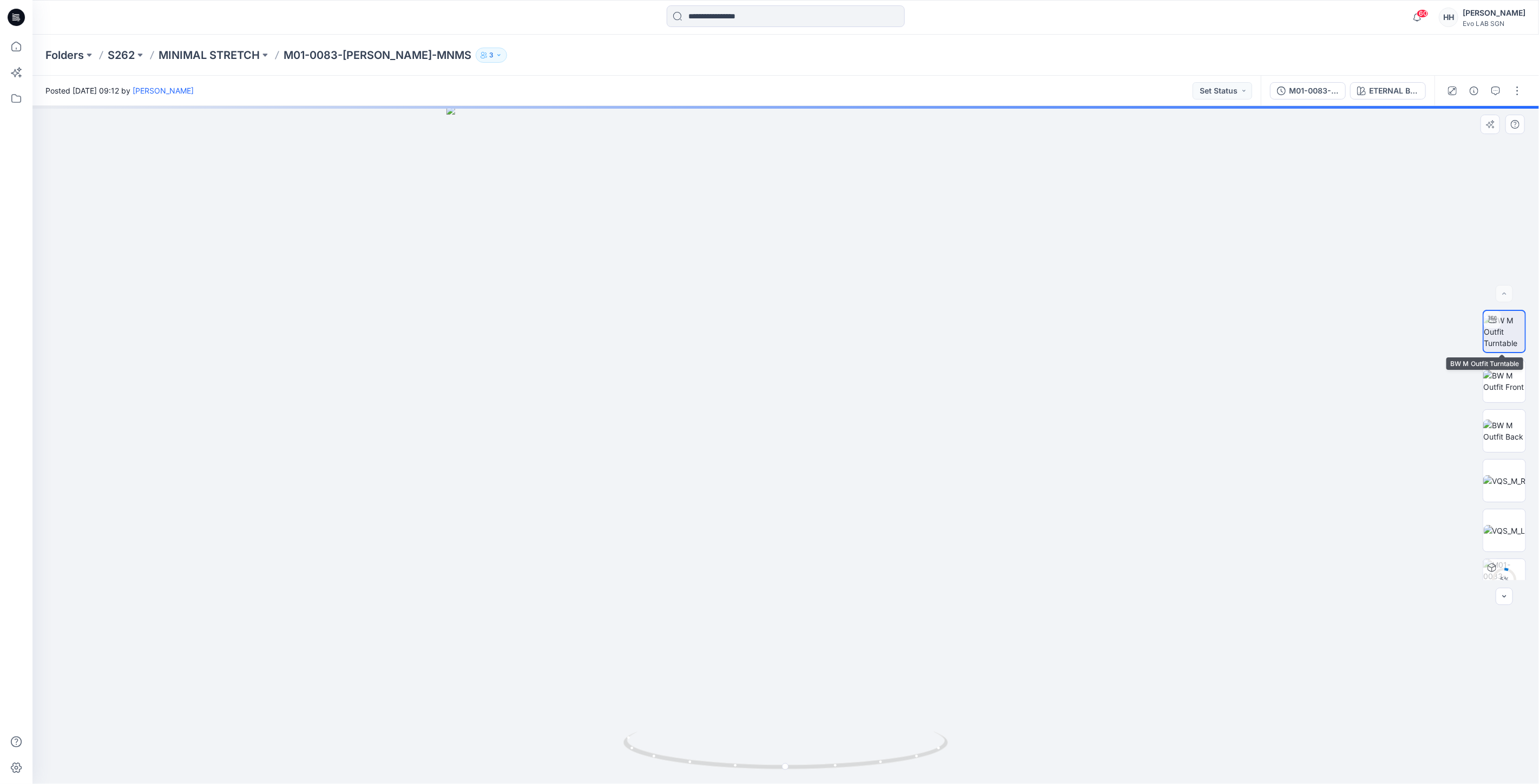
click at [1498, 341] on img at bounding box center [1504, 332] width 41 height 34
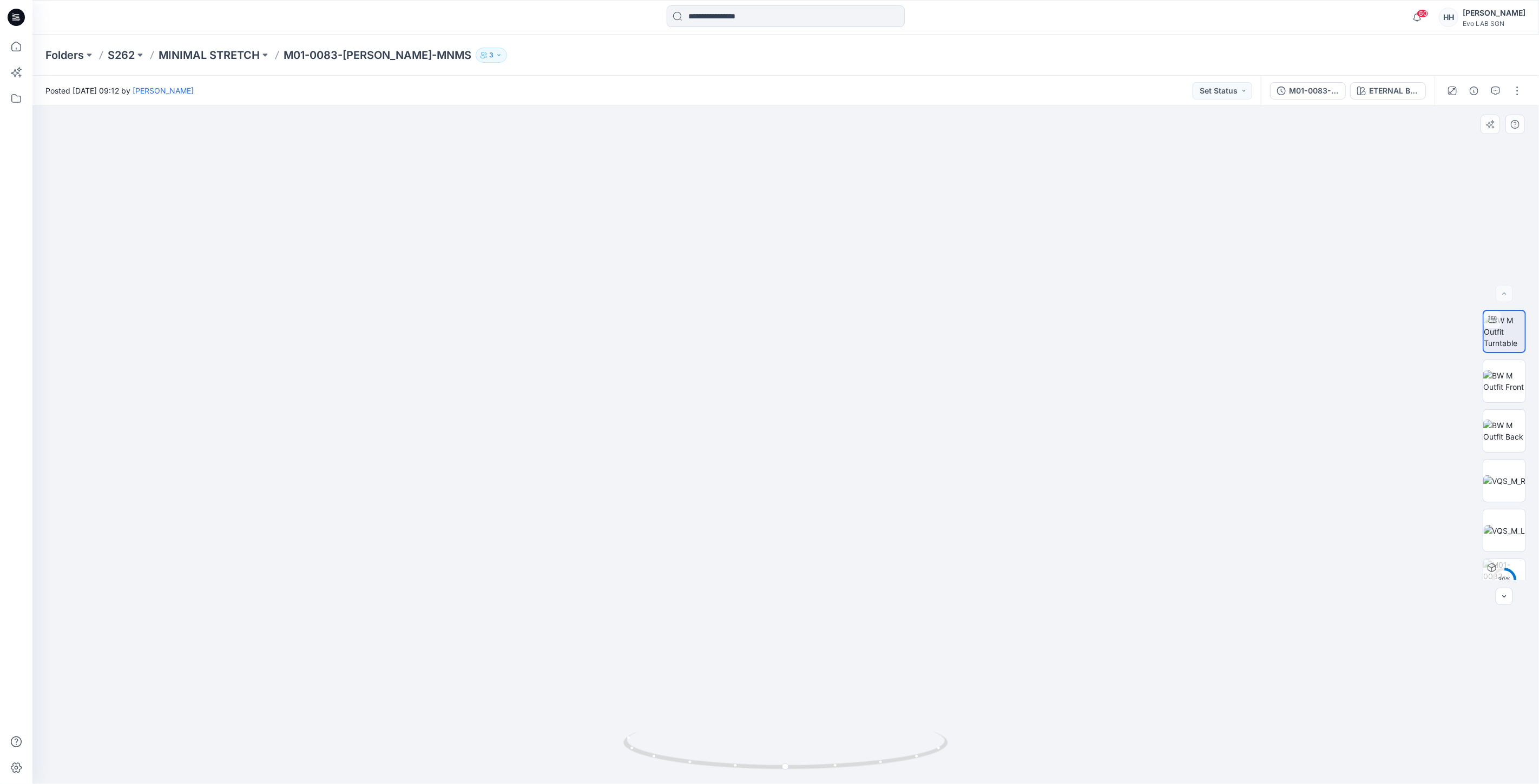
drag, startPoint x: 971, startPoint y: 596, endPoint x: 971, endPoint y: 506, distance: 90.0
click at [1385, 94] on div "ETERNAL BLUE" at bounding box center [1394, 91] width 49 height 12
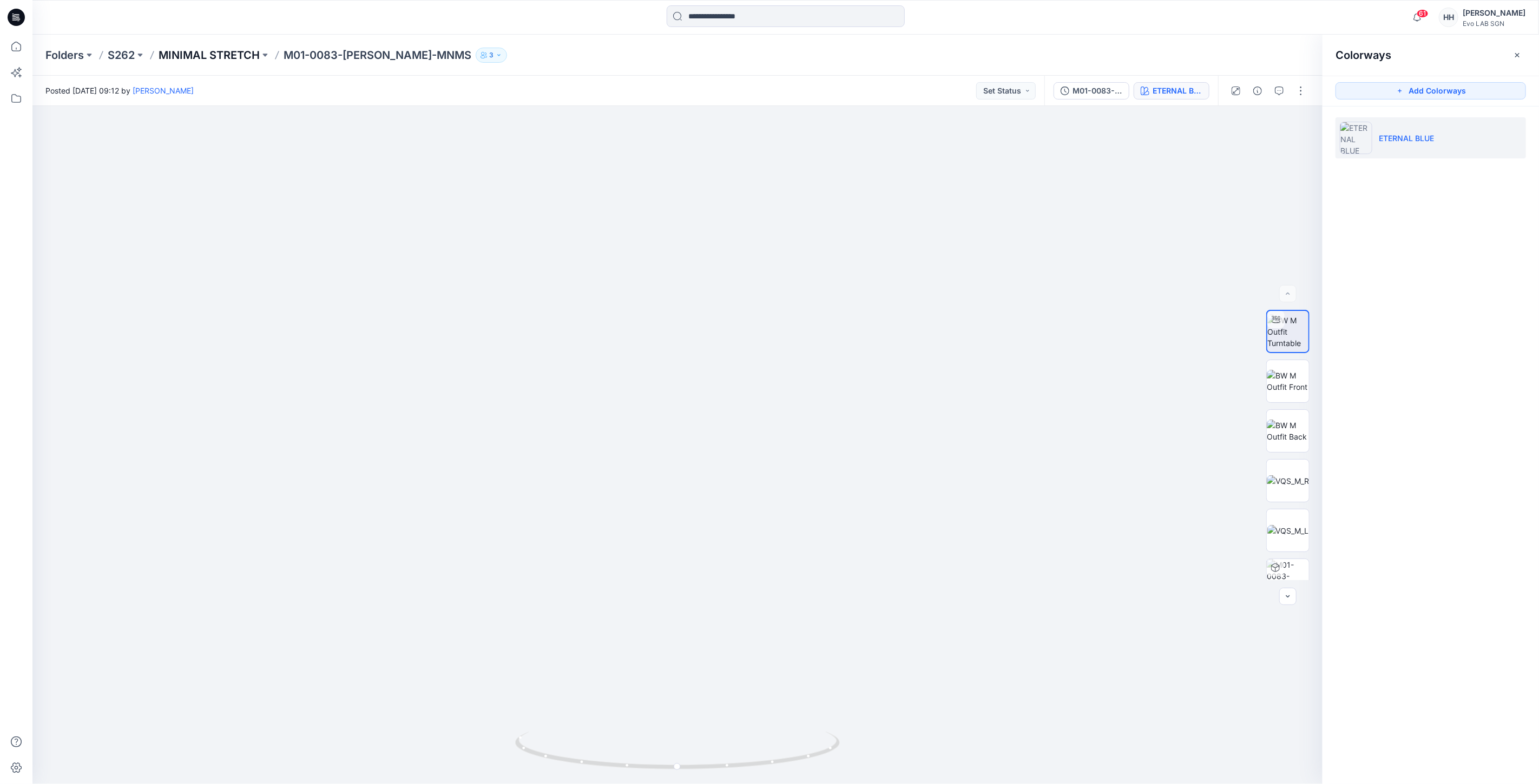
click at [214, 51] on p "MINIMAL STRETCH" at bounding box center [209, 55] width 101 height 15
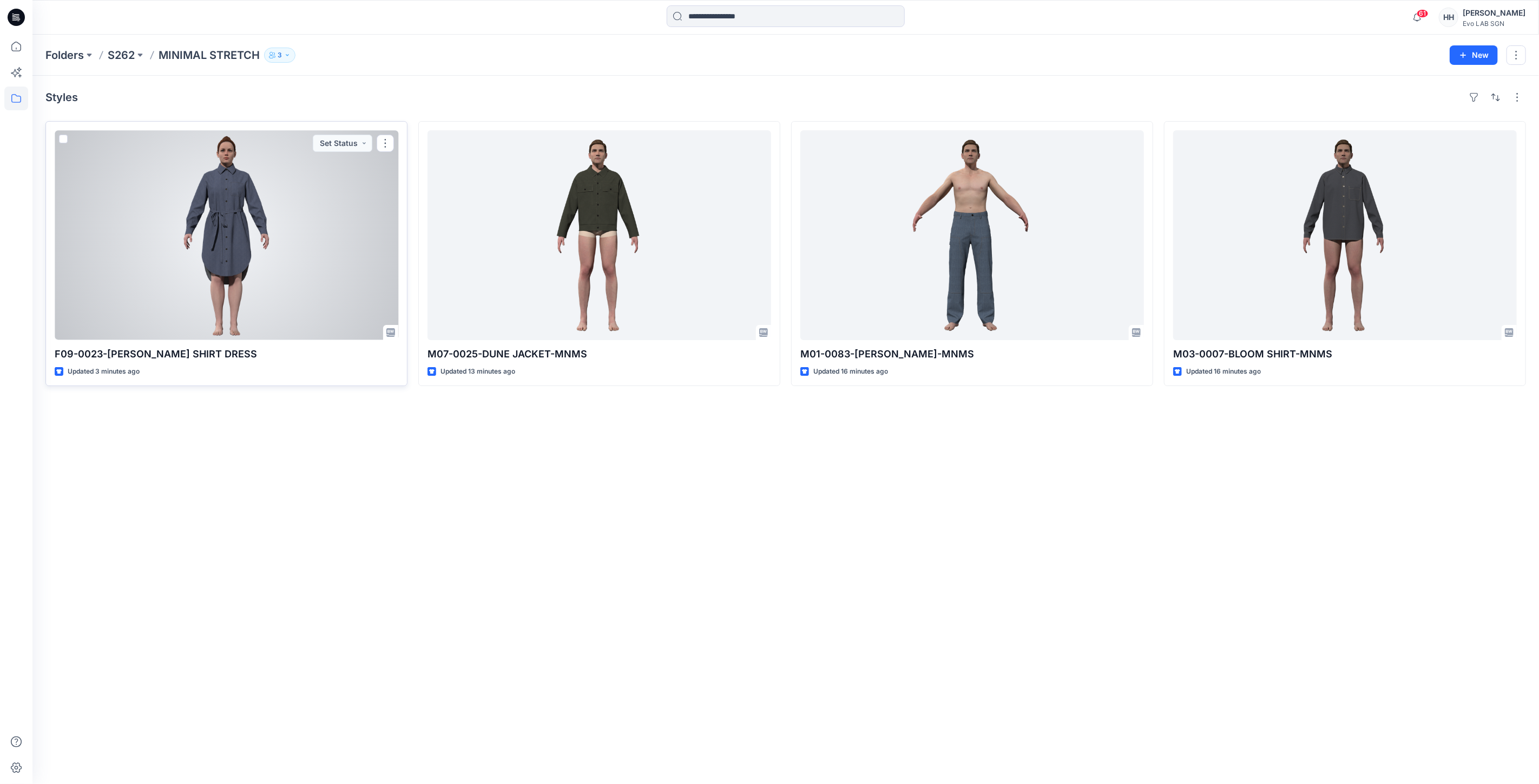
click at [299, 239] on div at bounding box center [226, 235] width 344 height 210
click at [389, 149] on button "button" at bounding box center [385, 143] width 17 height 17
click at [432, 163] on button "Edit" at bounding box center [437, 169] width 117 height 20
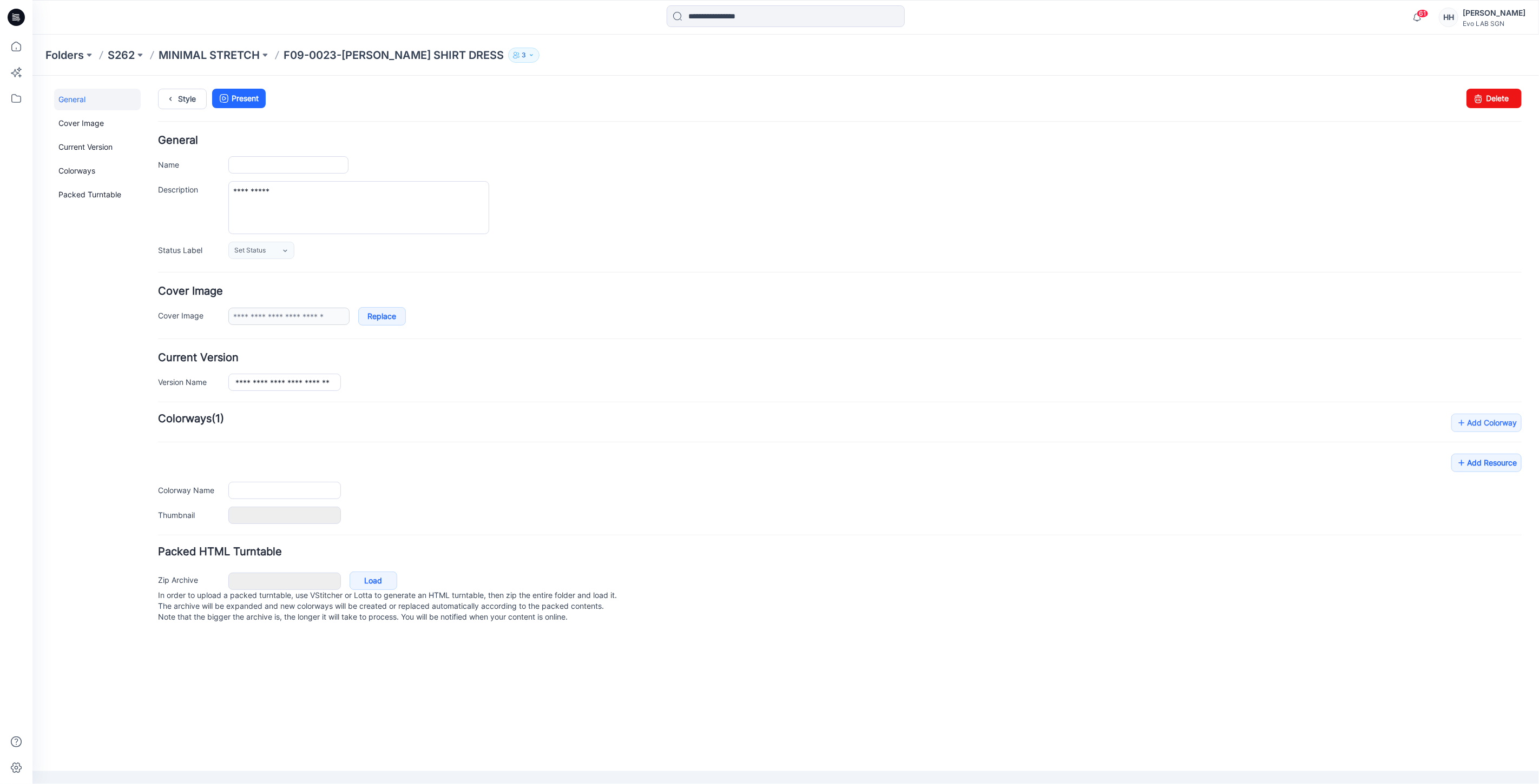
type input "**********"
type input "*******"
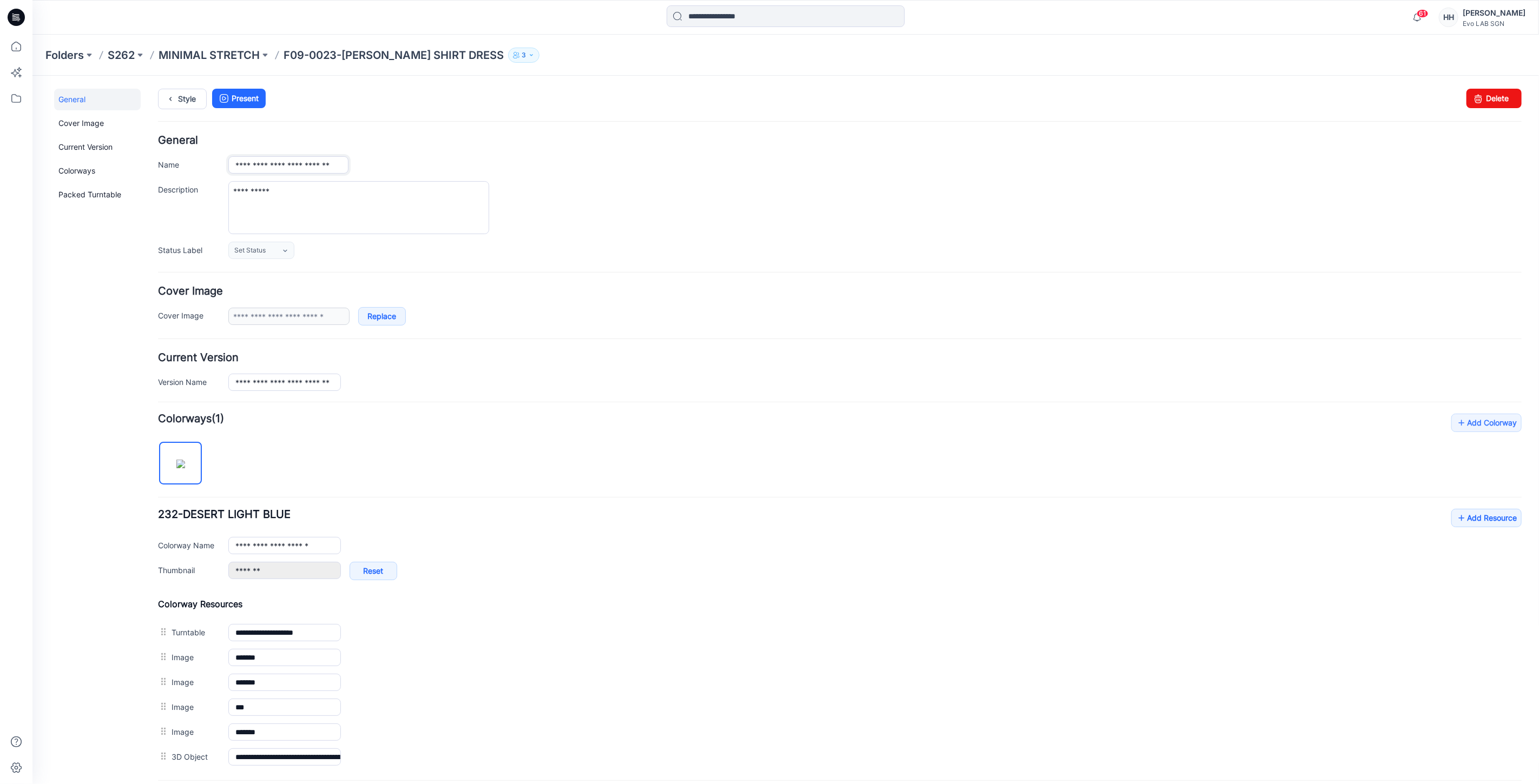
click at [314, 164] on input "**********" at bounding box center [287, 164] width 120 height 17
type input "**********"
click at [725, 176] on div "**********" at bounding box center [839, 196] width 1363 height 124
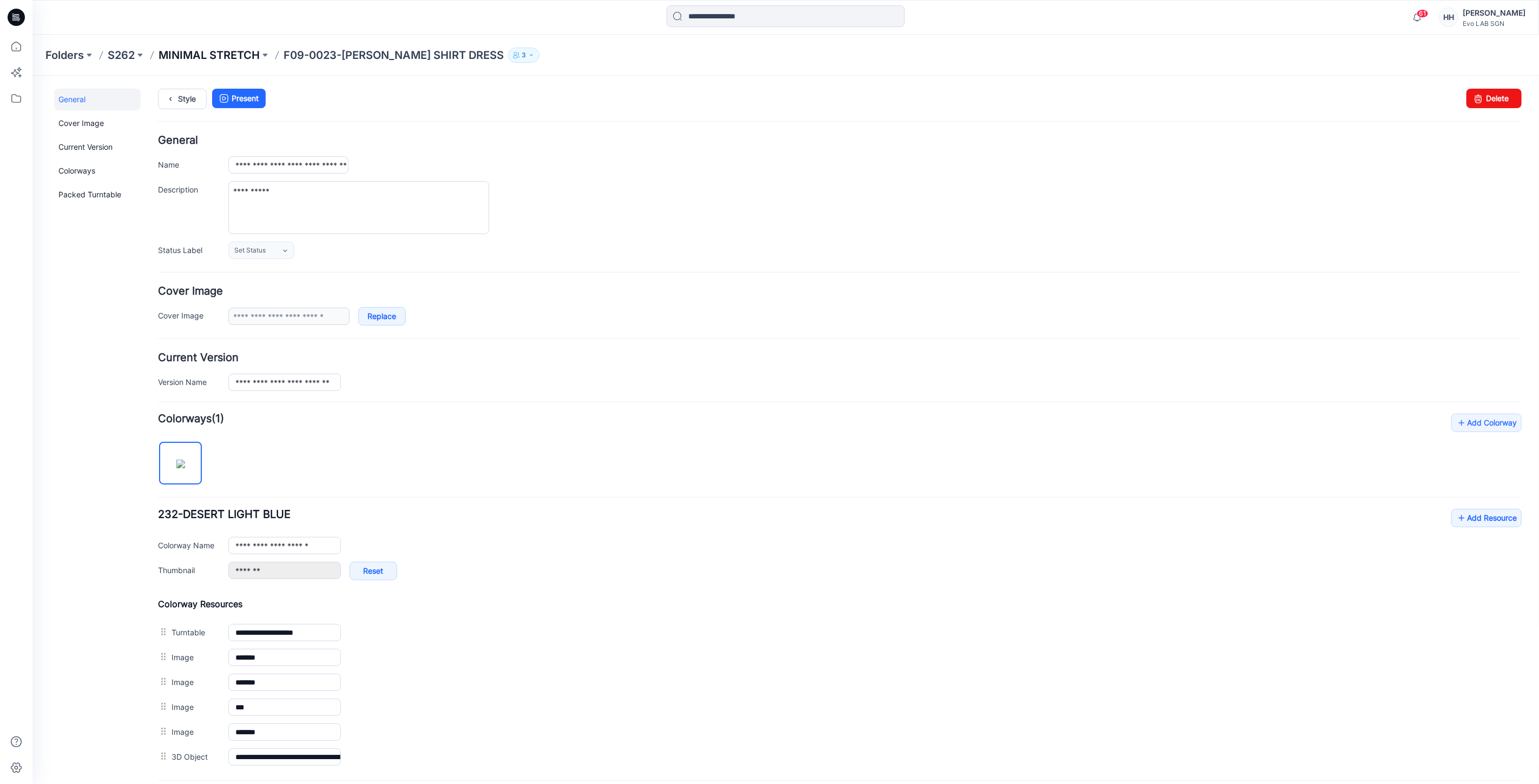
click at [222, 49] on p "MINIMAL STRETCH" at bounding box center [209, 55] width 101 height 15
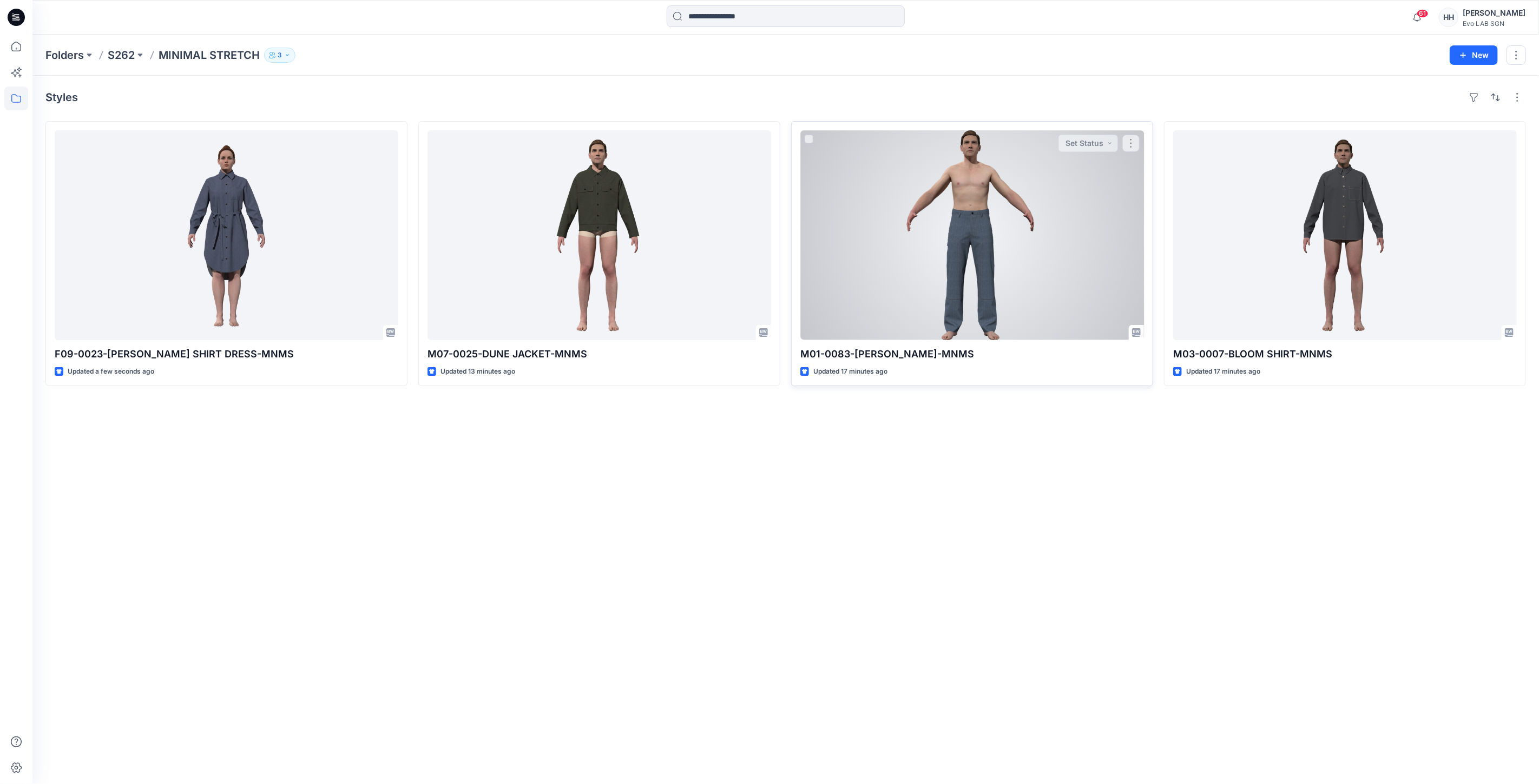
click at [923, 304] on div at bounding box center [972, 235] width 344 height 210
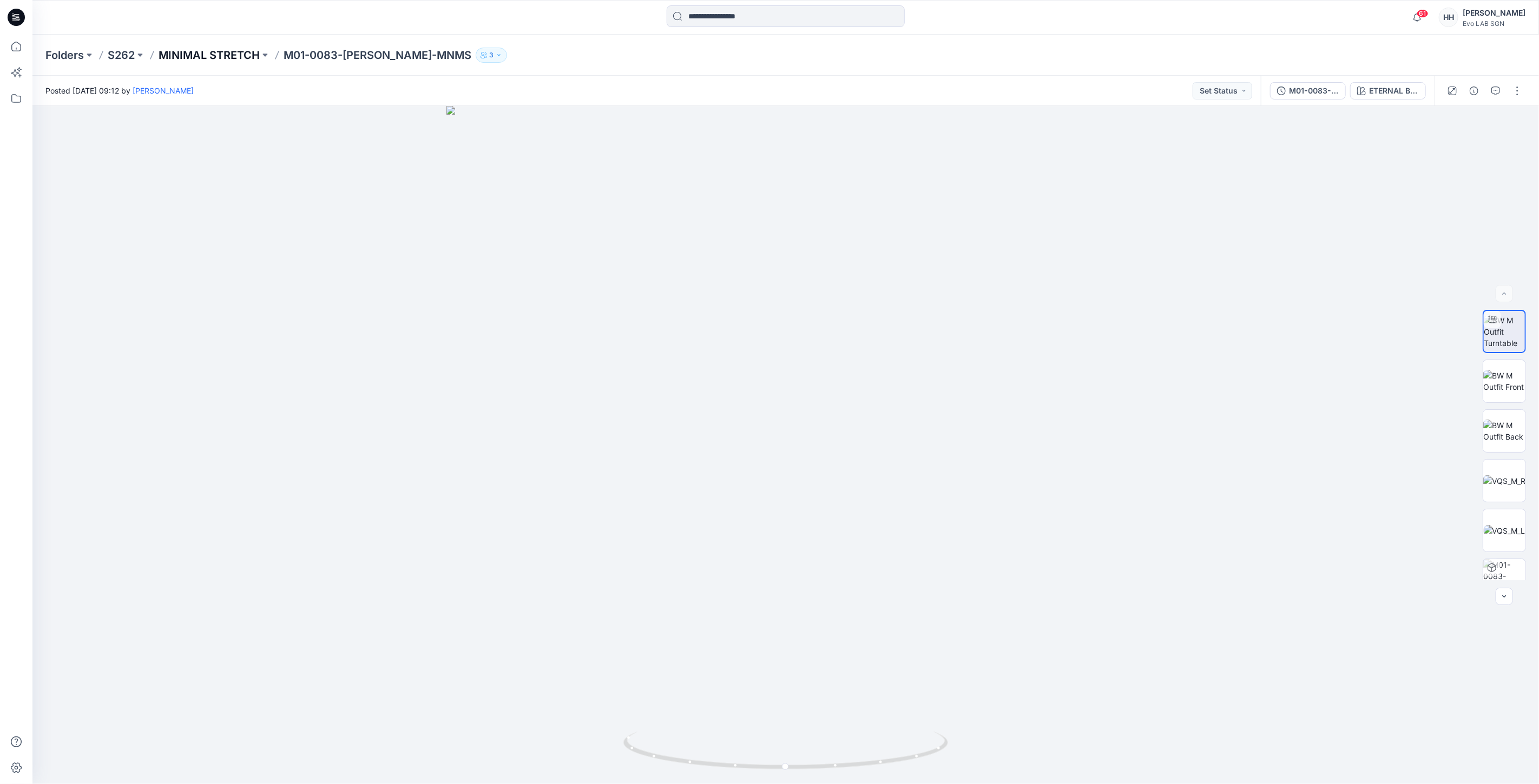
click at [244, 48] on p "MINIMAL STRETCH" at bounding box center [209, 55] width 101 height 15
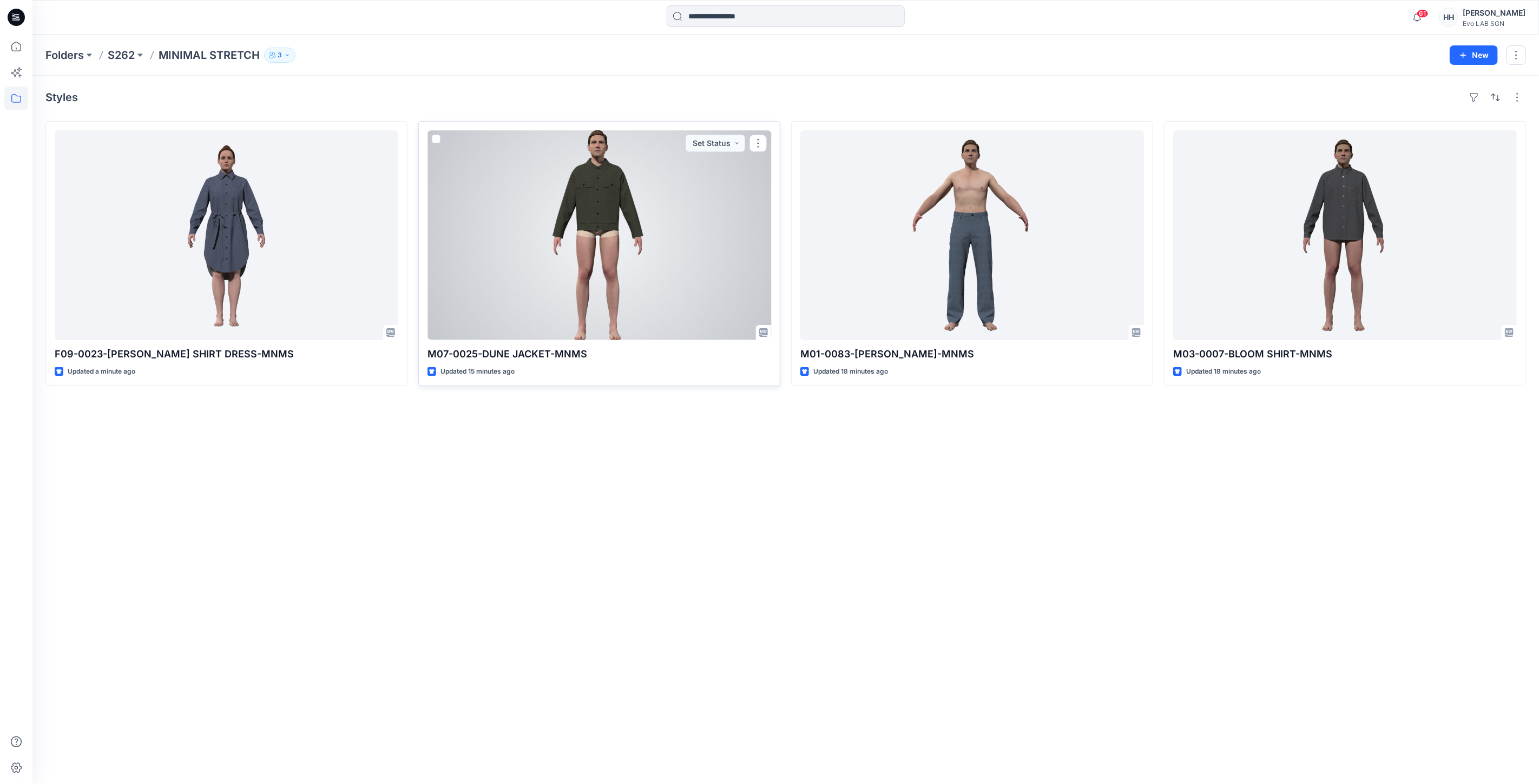
click at [721, 245] on div at bounding box center [599, 235] width 344 height 210
click at [639, 216] on div at bounding box center [599, 235] width 344 height 210
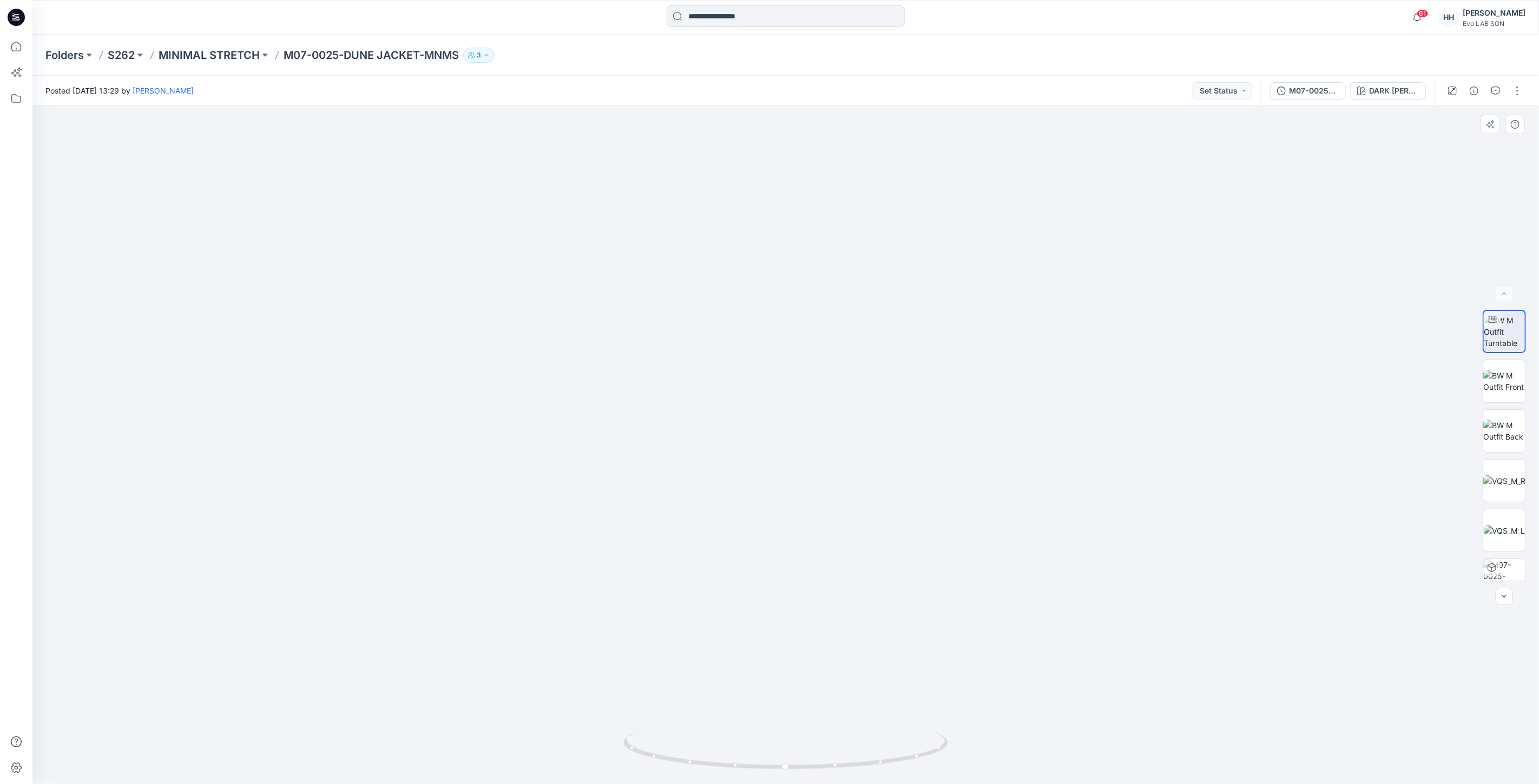
drag, startPoint x: 1048, startPoint y: 223, endPoint x: 1018, endPoint y: 485, distance: 263.7
drag, startPoint x: 1005, startPoint y: 368, endPoint x: 1004, endPoint y: 347, distance: 21.0
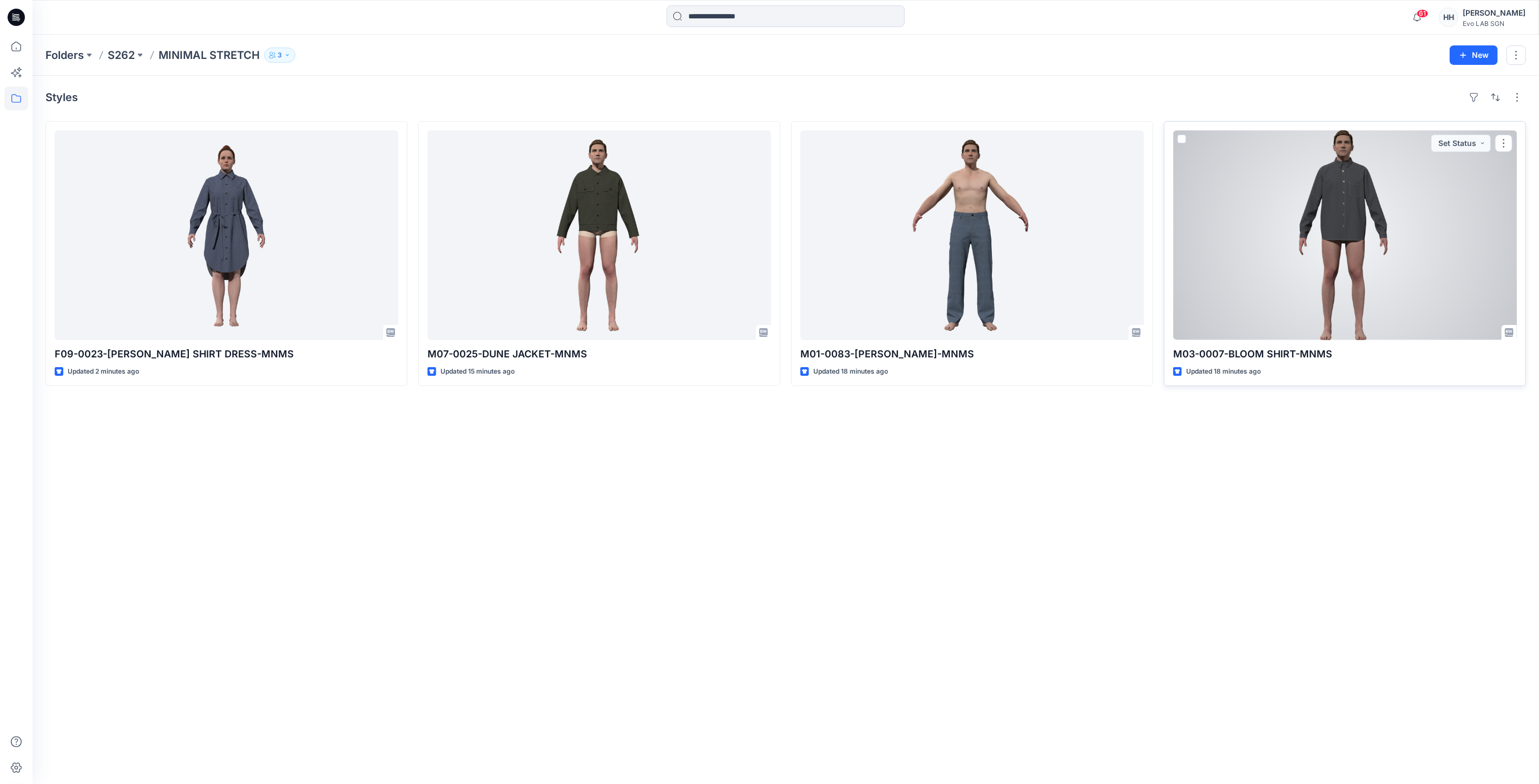
click at [1408, 250] on div at bounding box center [1345, 235] width 344 height 210
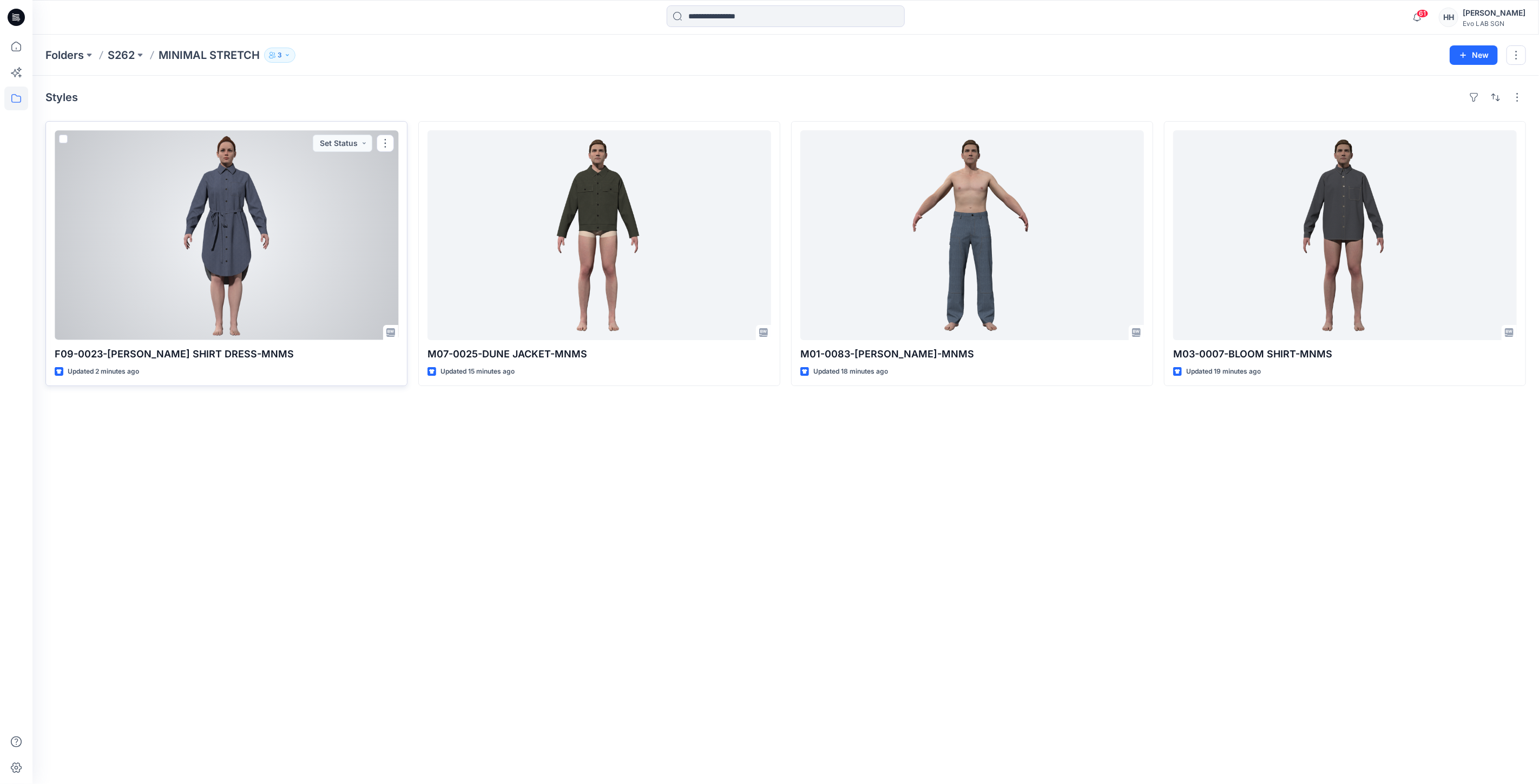
click at [317, 256] on div at bounding box center [226, 235] width 344 height 210
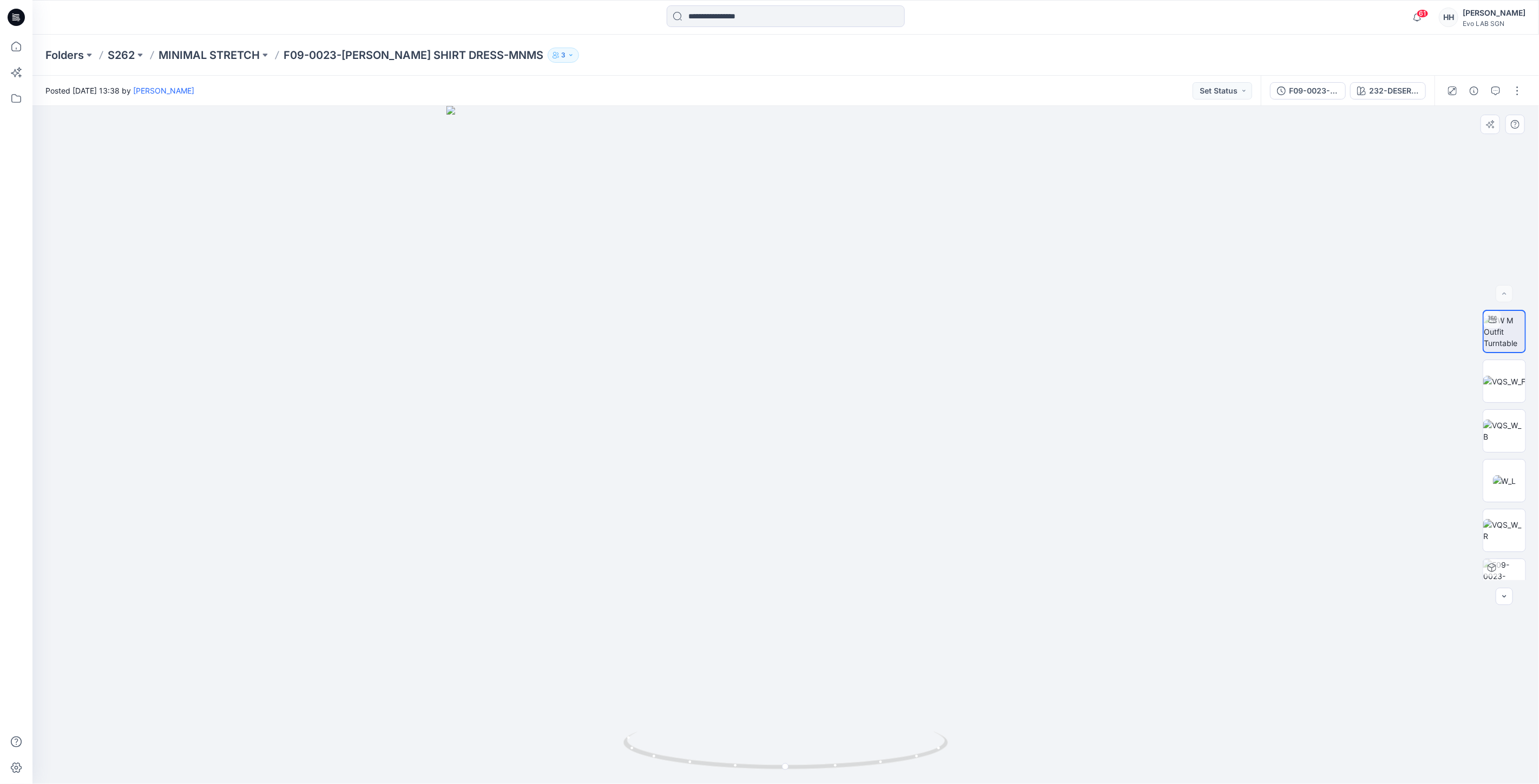
click at [1126, 256] on div at bounding box center [785, 445] width 1506 height 678
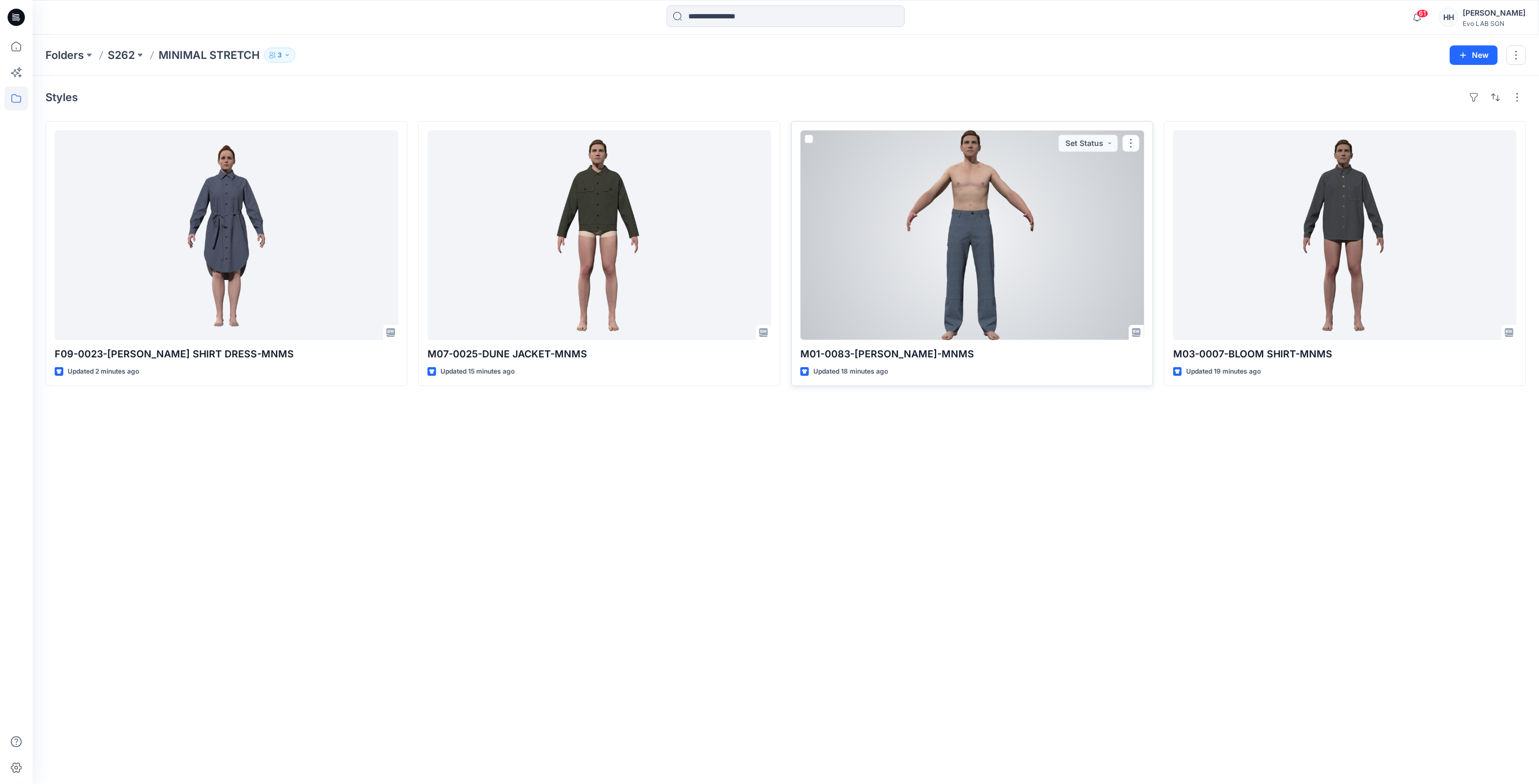
click at [997, 267] on div at bounding box center [972, 235] width 344 height 210
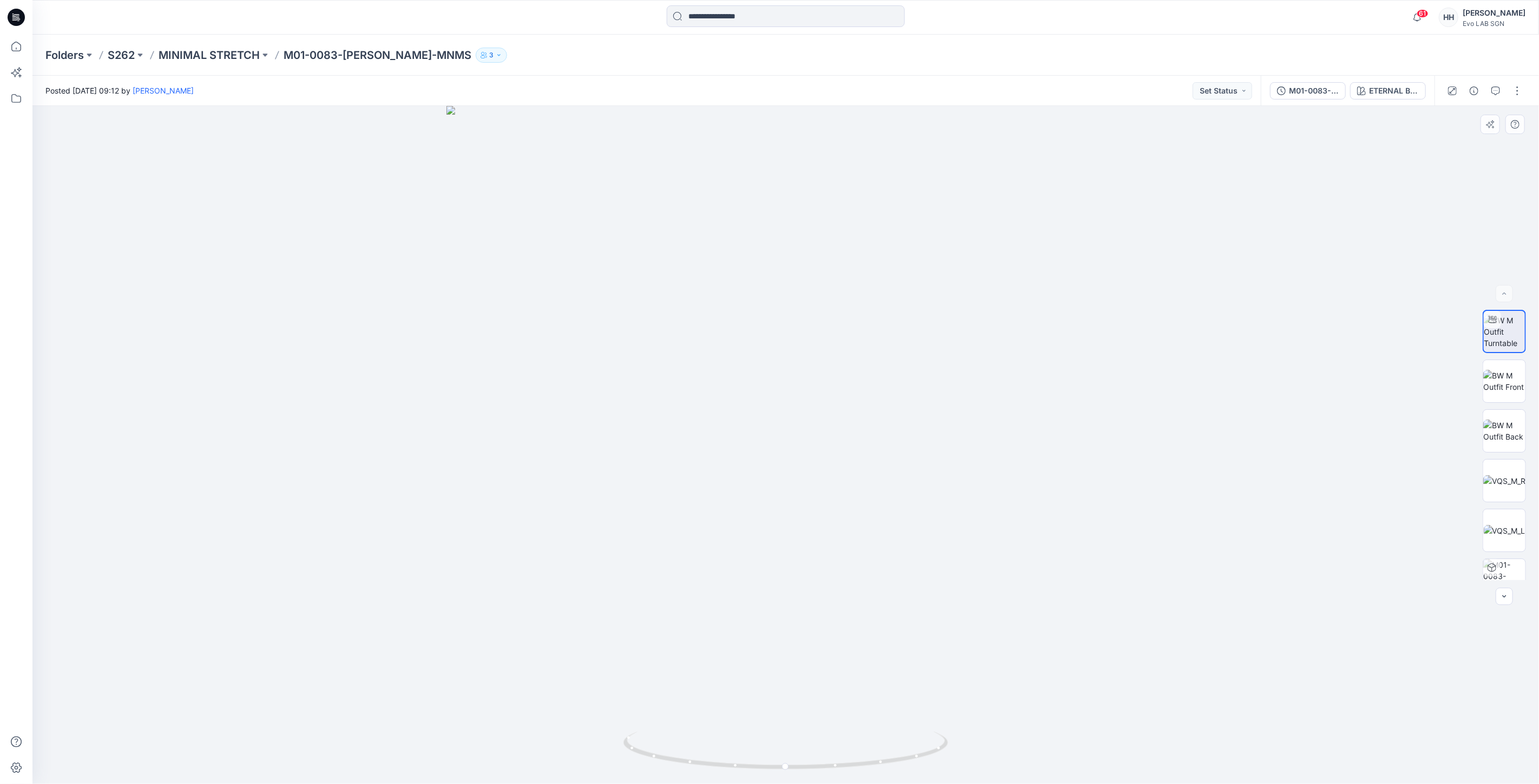
drag, startPoint x: 1432, startPoint y: 236, endPoint x: 1425, endPoint y: 230, distance: 9.2
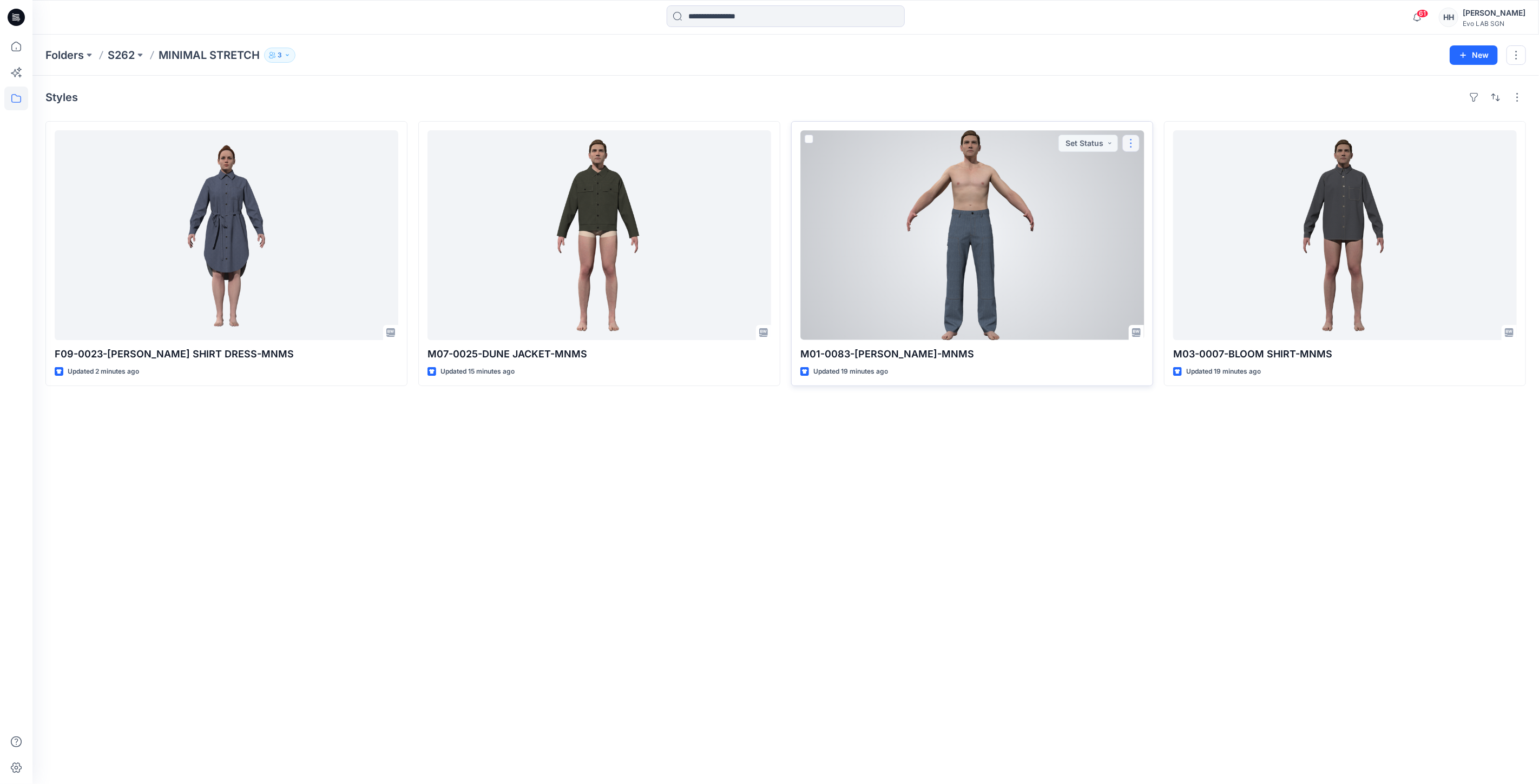
click at [1135, 142] on button "button" at bounding box center [1131, 143] width 17 height 17
click at [1154, 167] on p "Edit" at bounding box center [1150, 169] width 13 height 11
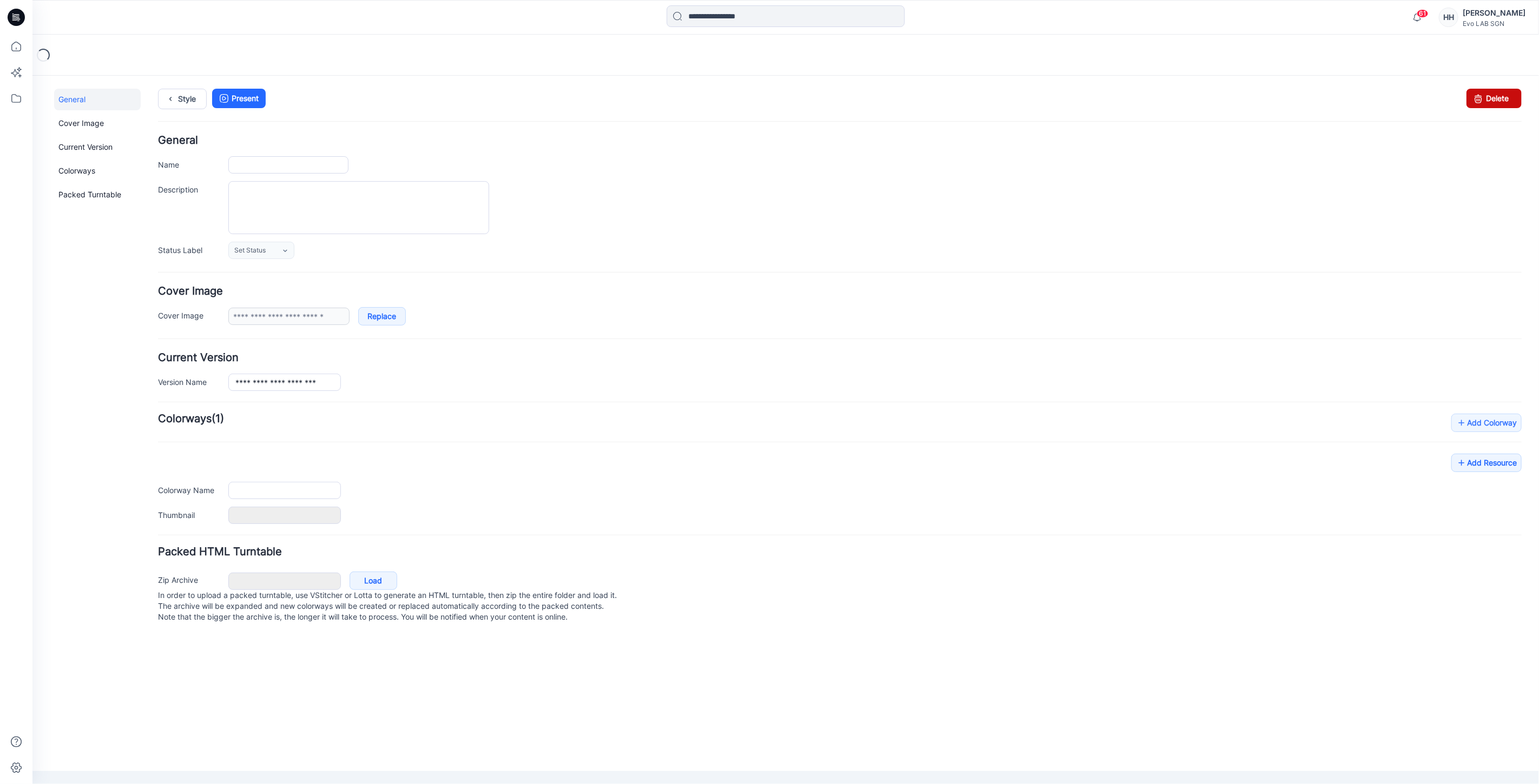
click at [1505, 97] on link "Delete" at bounding box center [1493, 98] width 55 height 20
type input "**********"
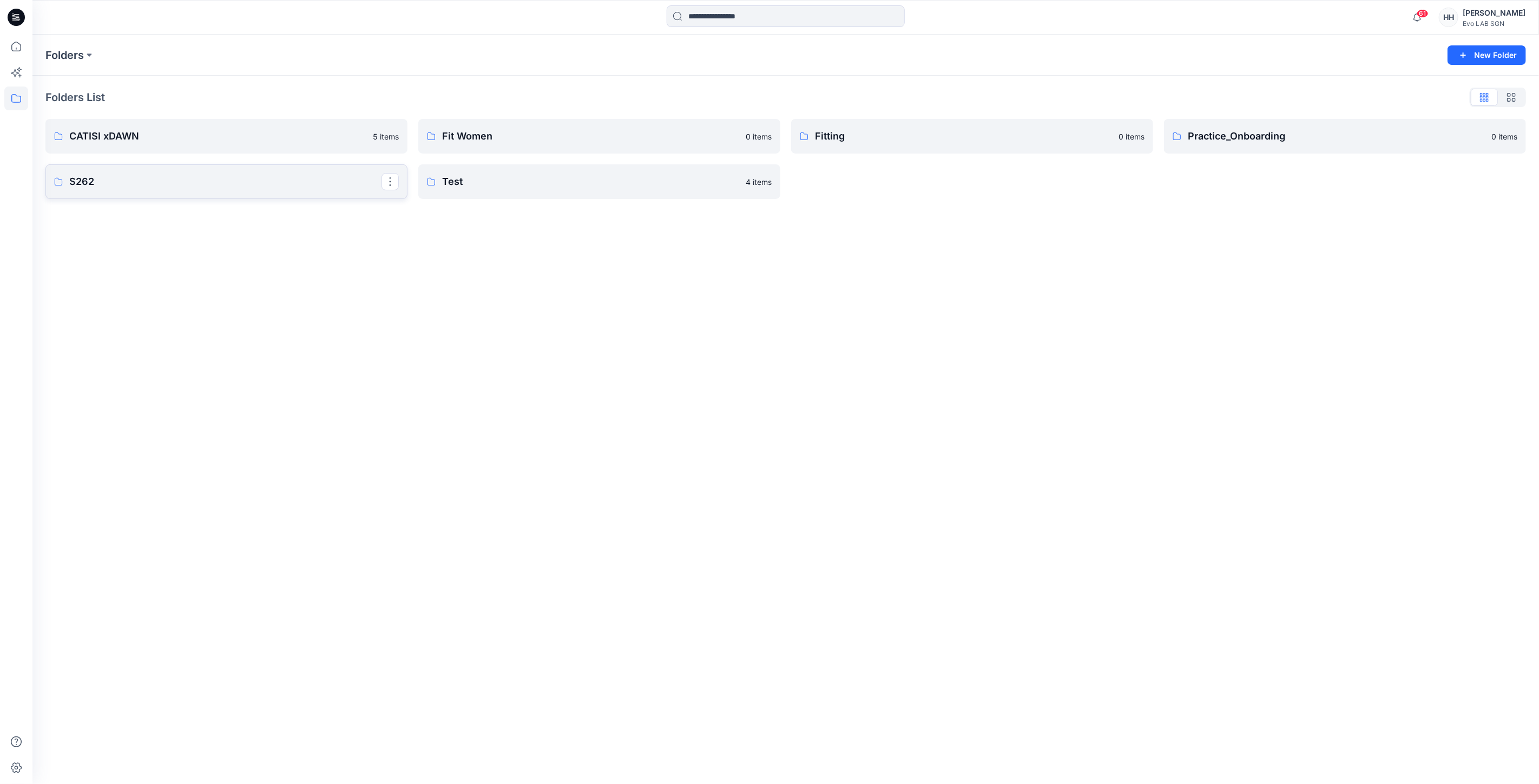
click at [152, 174] on p "S262" at bounding box center [225, 182] width 312 height 15
click at [240, 134] on p "MINIMAL STRETCH" at bounding box center [225, 138] width 312 height 15
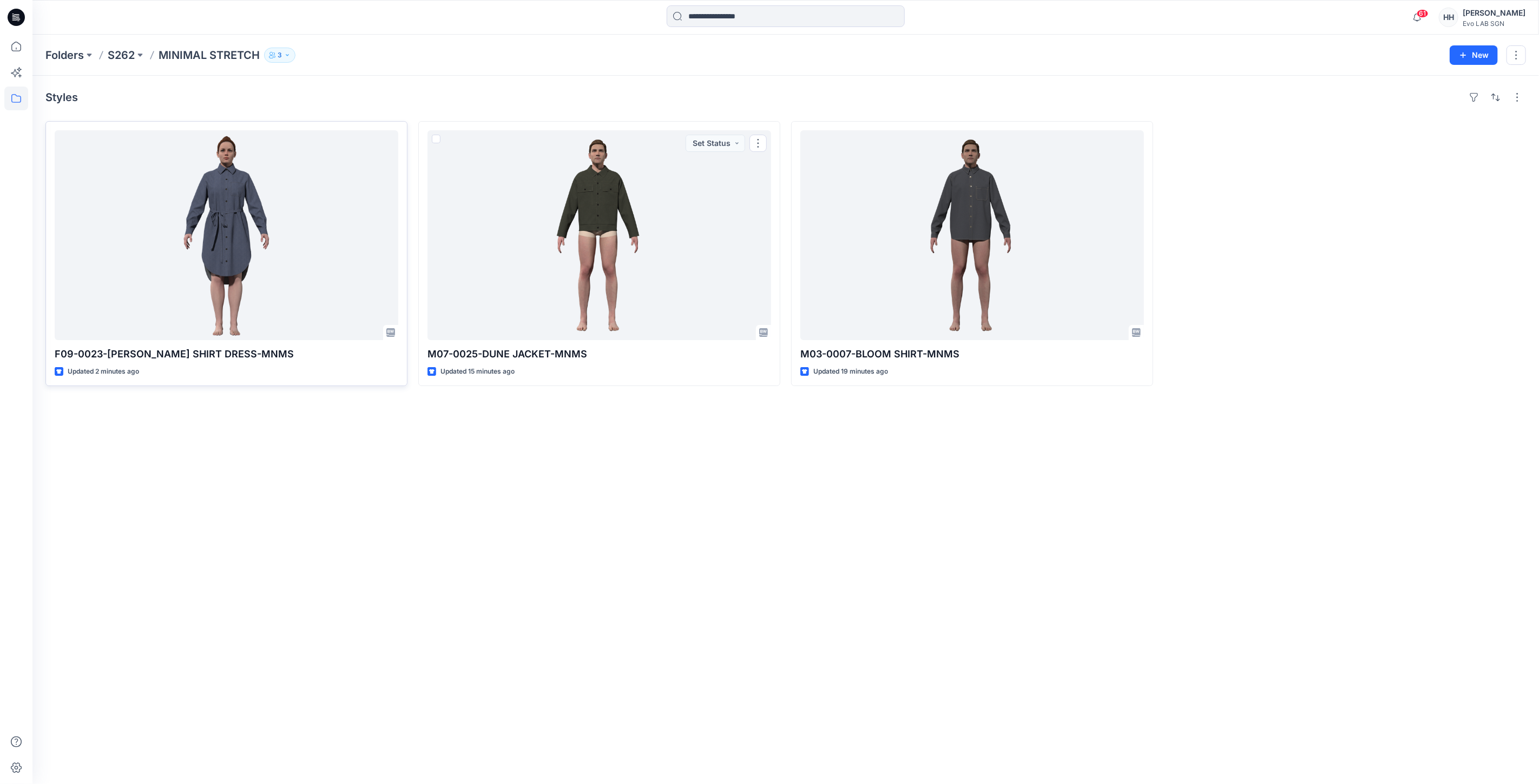
click at [389, 247] on div at bounding box center [226, 235] width 344 height 210
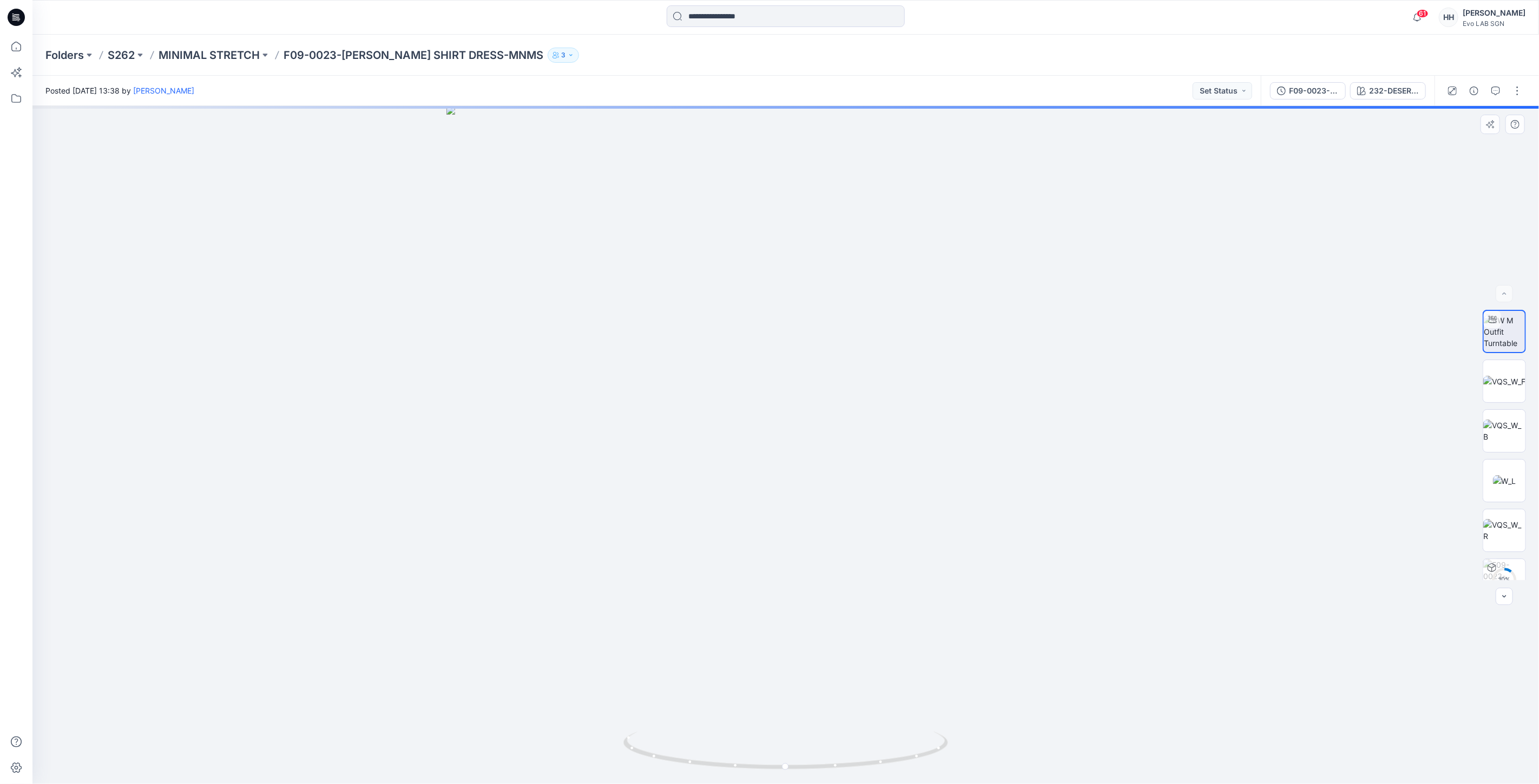
drag, startPoint x: 1401, startPoint y: 190, endPoint x: 1387, endPoint y: 188, distance: 14.1
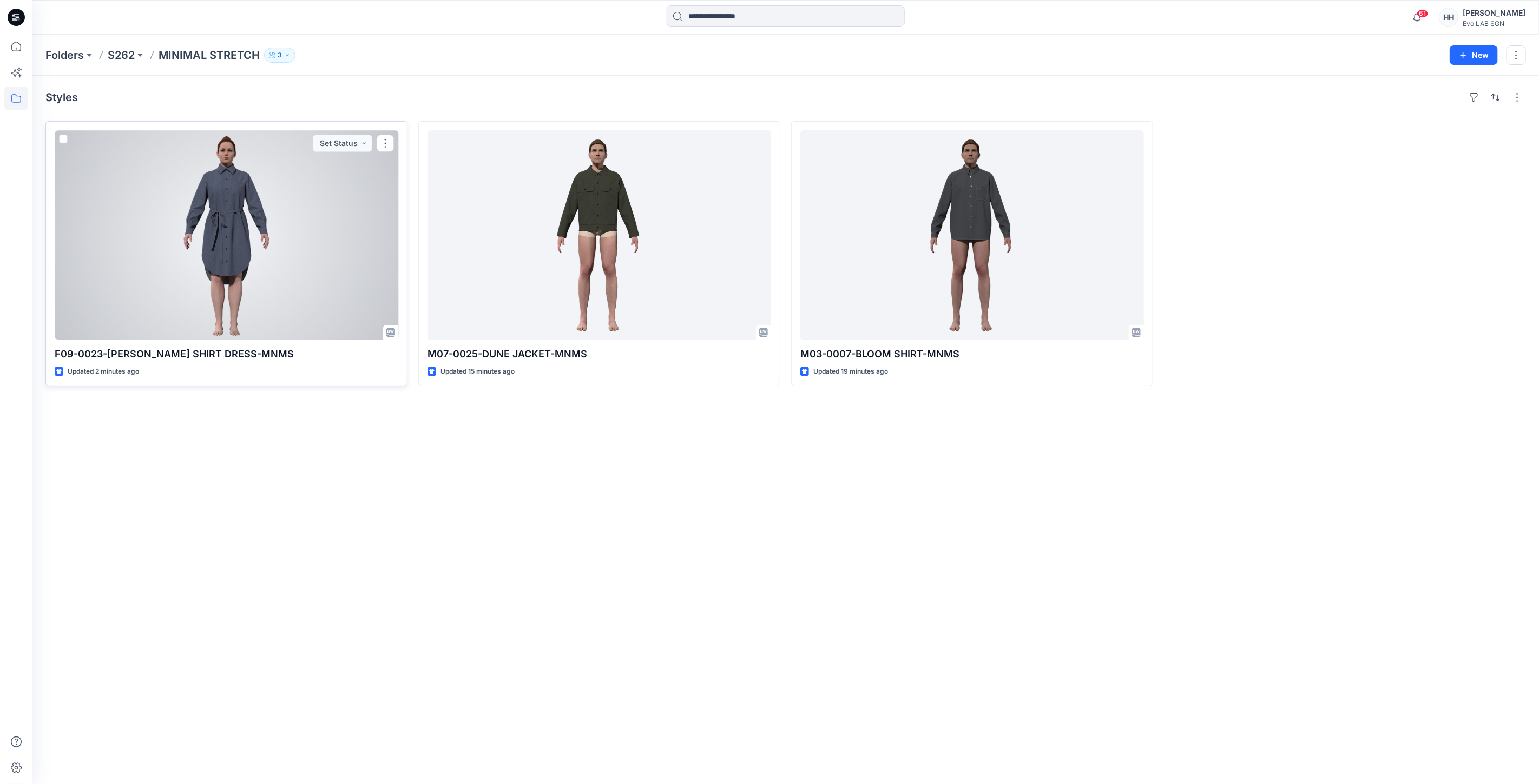
drag, startPoint x: 389, startPoint y: 142, endPoint x: 391, endPoint y: 155, distance: 13.2
click at [389, 143] on button "button" at bounding box center [385, 143] width 17 height 17
click at [412, 164] on button "Edit" at bounding box center [437, 169] width 117 height 20
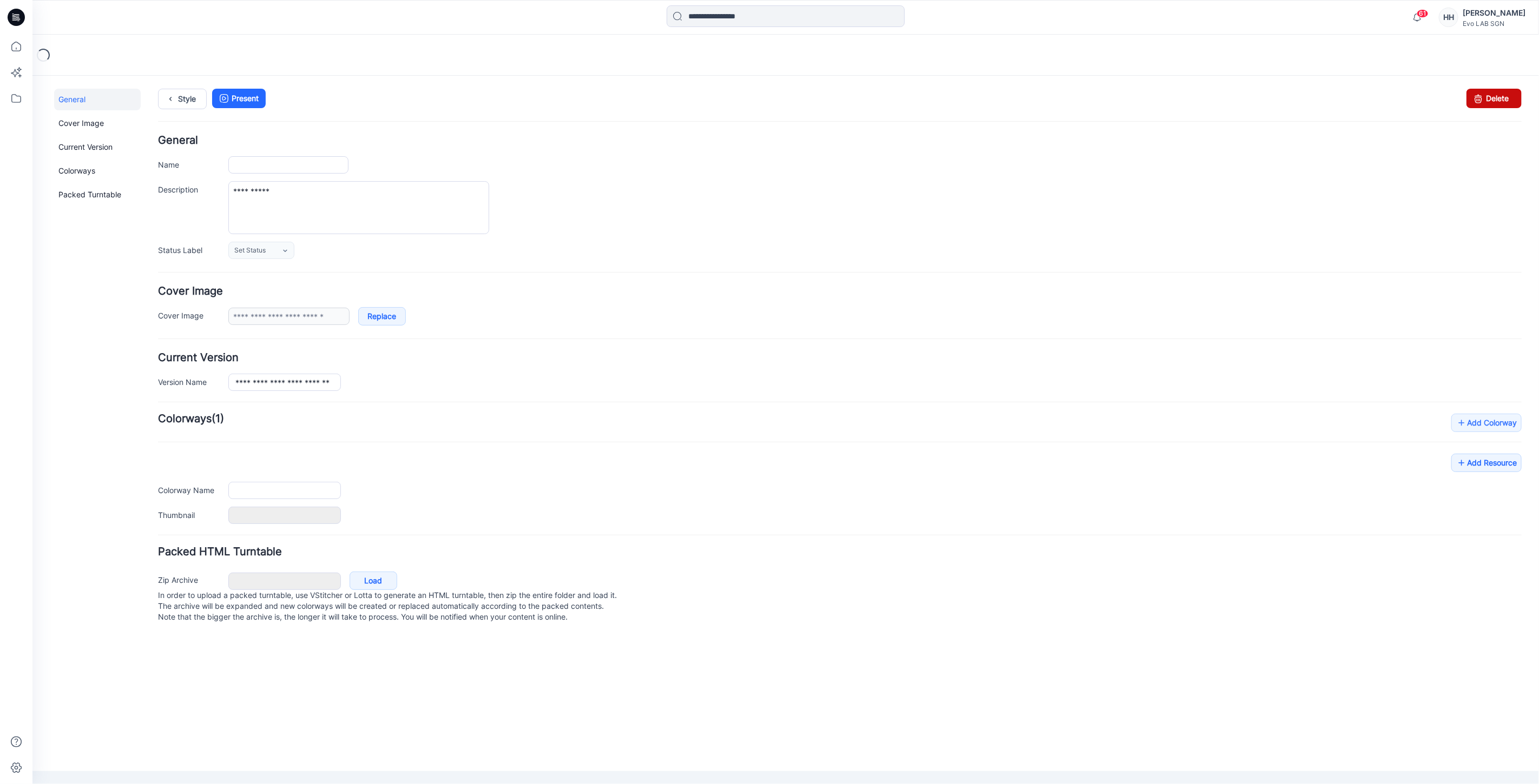
click at [1484, 99] on icon at bounding box center [1477, 98] width 15 height 20
type input "**********"
type input "*******"
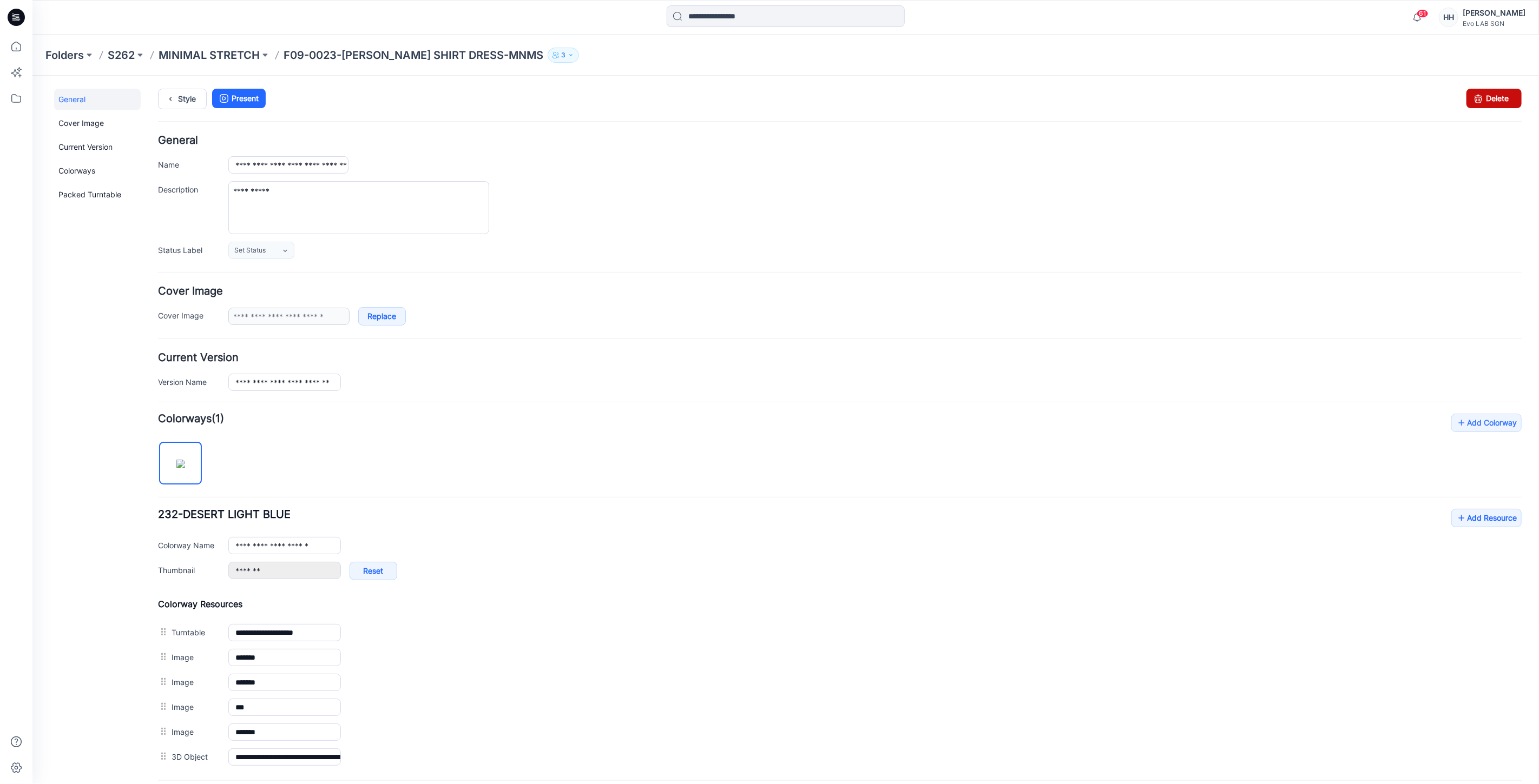
click at [1476, 102] on icon at bounding box center [1477, 98] width 15 height 20
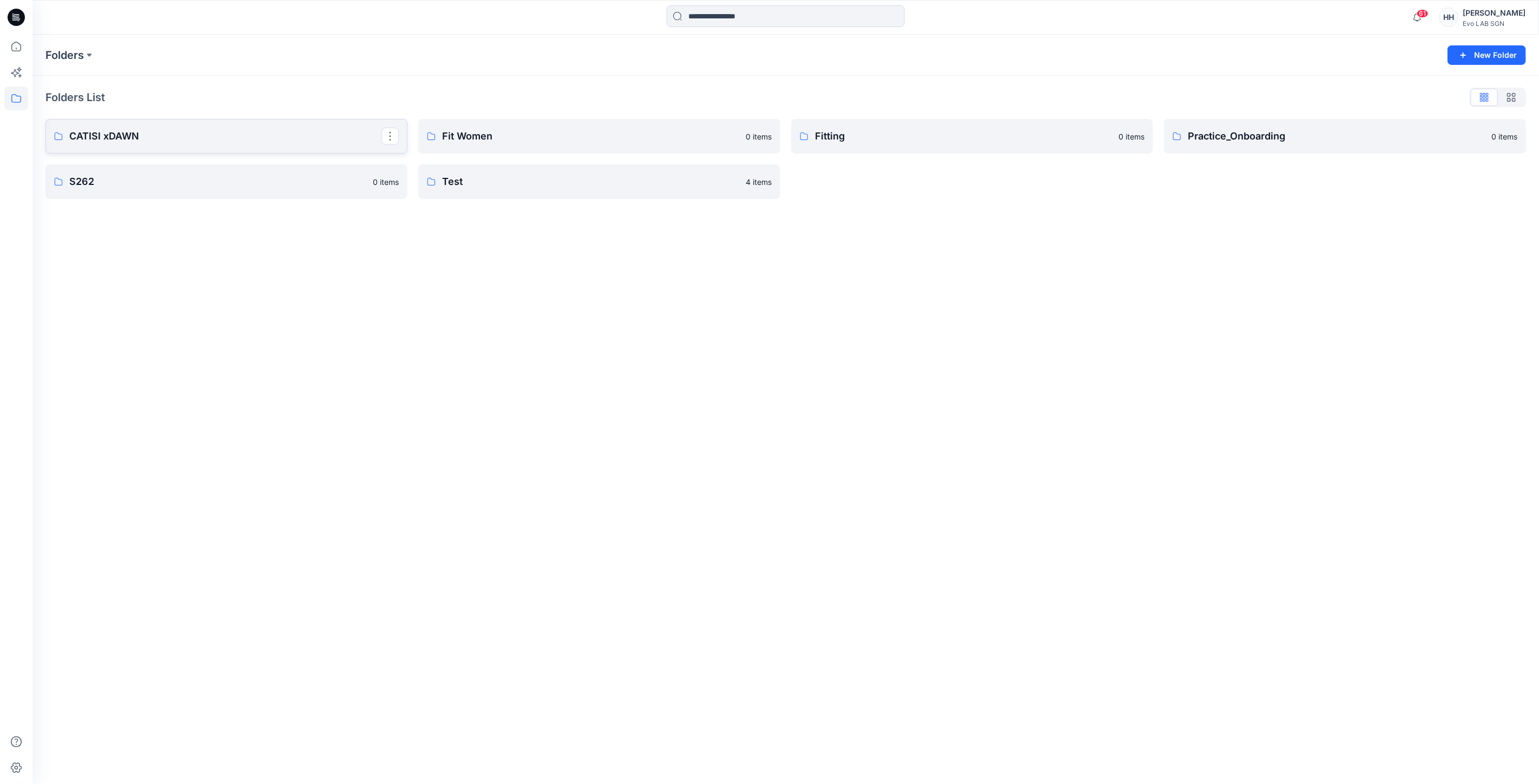
click at [186, 132] on p "CATISI xDAWN" at bounding box center [225, 136] width 312 height 15
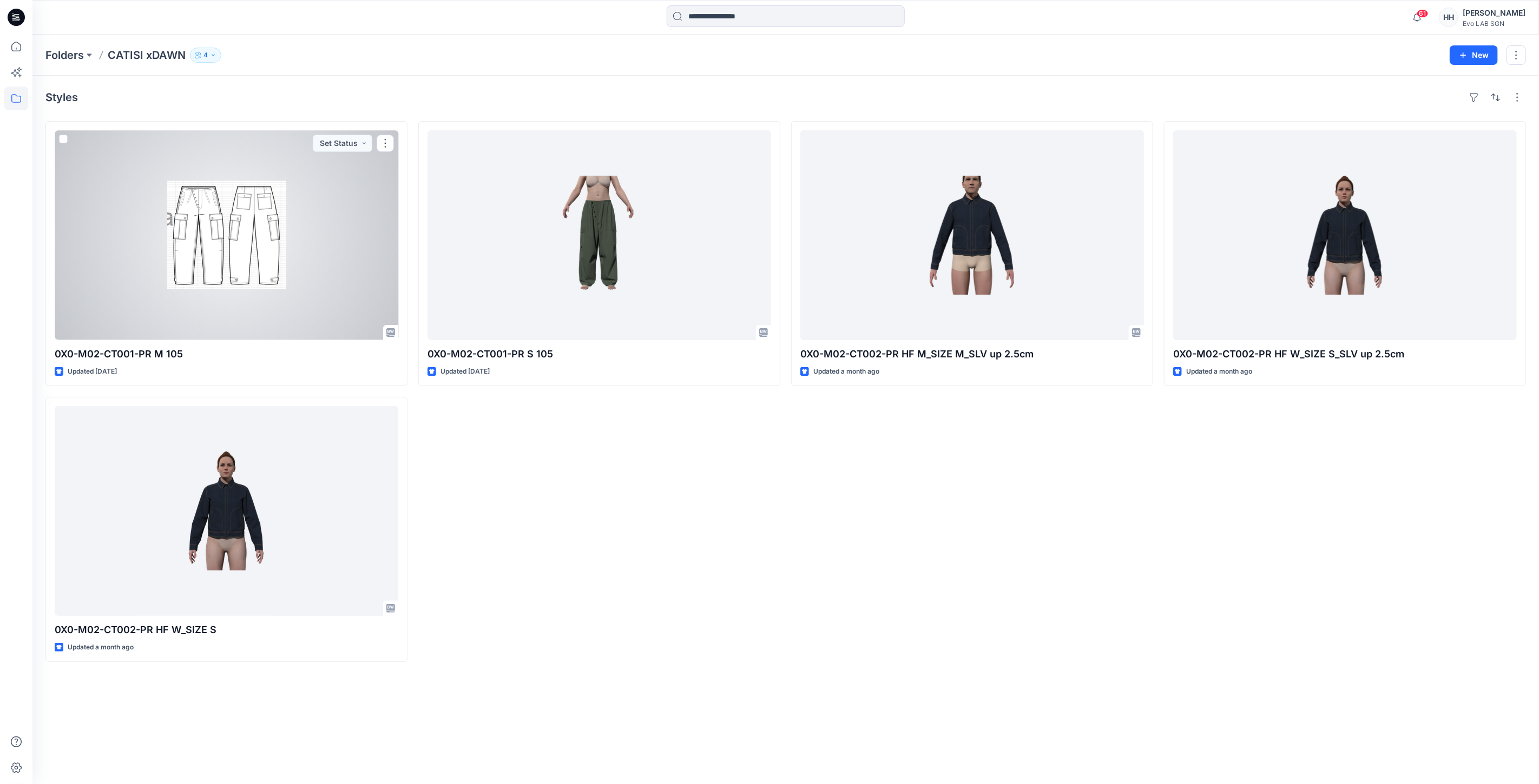
drag, startPoint x: 344, startPoint y: 255, endPoint x: 321, endPoint y: 238, distance: 28.6
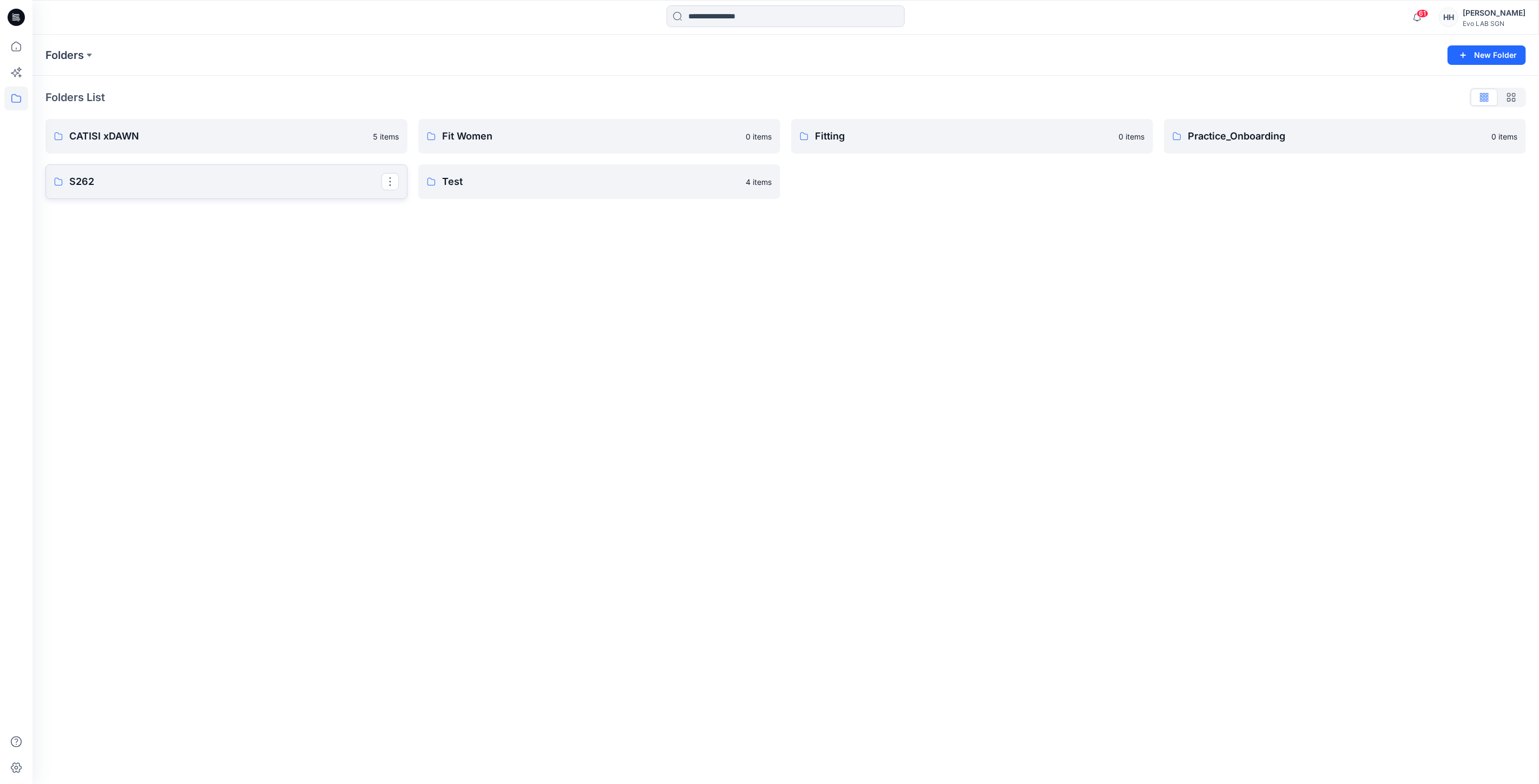
click at [136, 181] on p "S262" at bounding box center [225, 182] width 312 height 15
click at [205, 138] on p "MINIMAL STRETCH" at bounding box center [225, 138] width 312 height 15
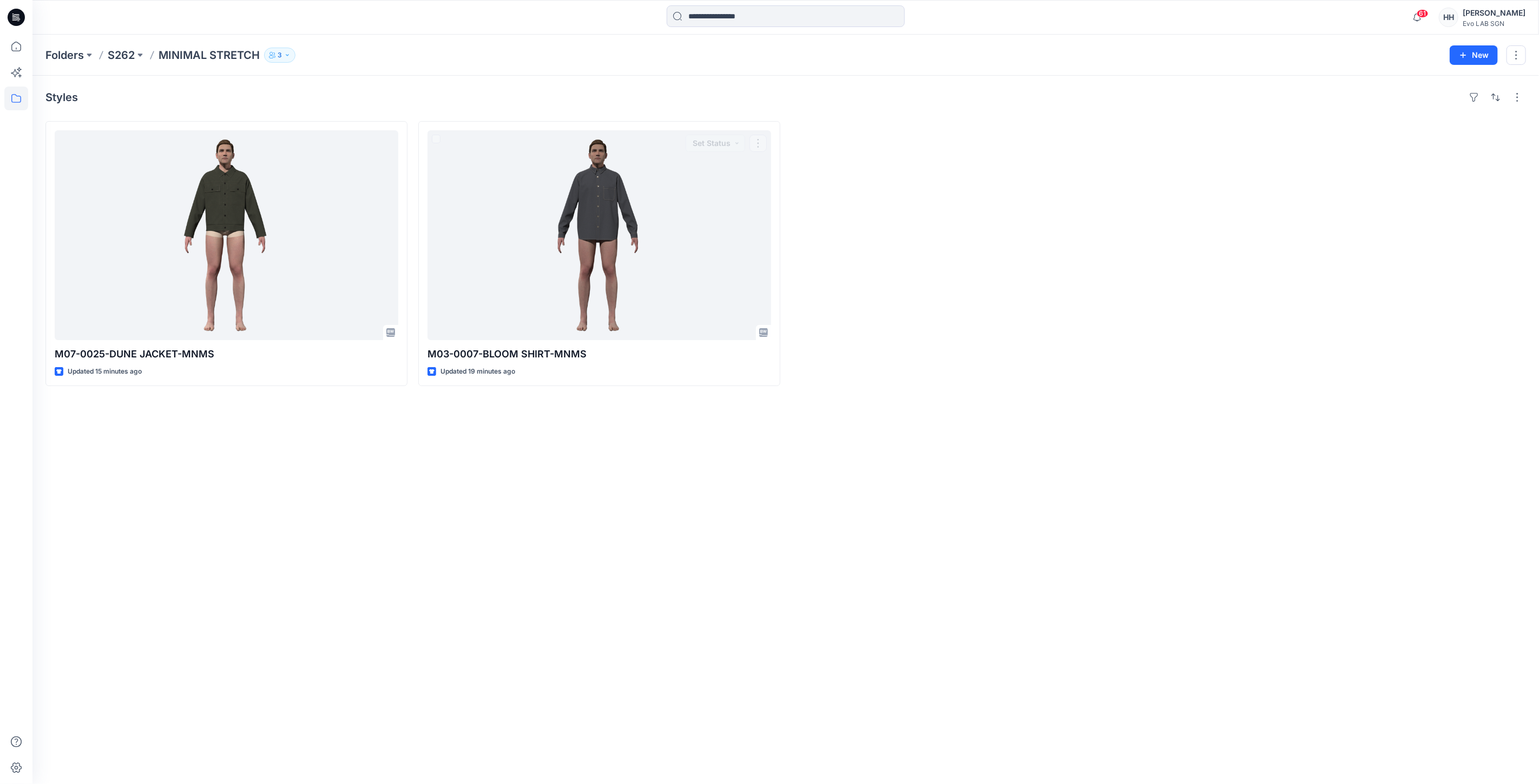
click at [1075, 260] on div at bounding box center [971, 254] width 362 height 265
click at [125, 56] on p "S262" at bounding box center [121, 55] width 27 height 15
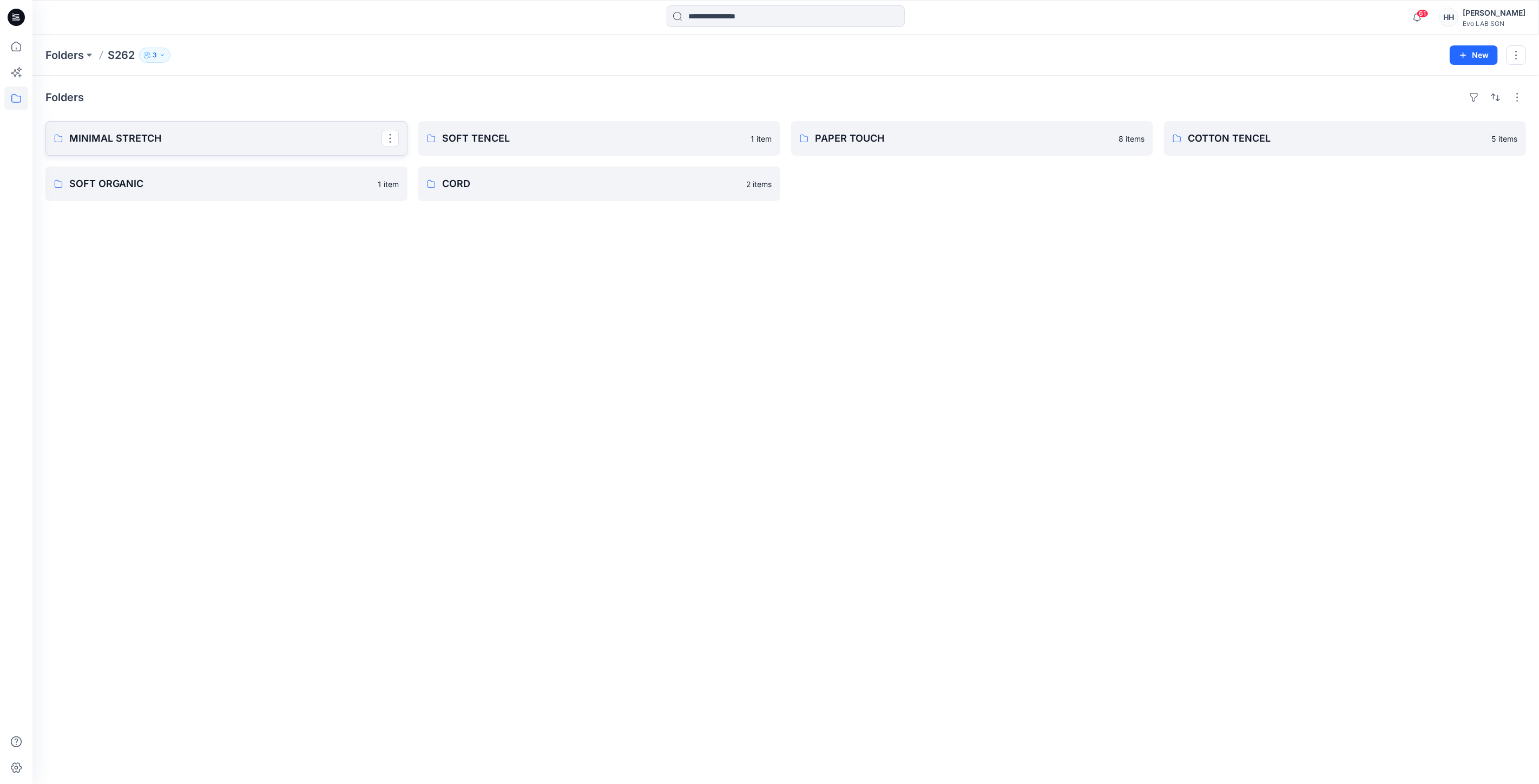
click p "MINIMAL STRETCH"
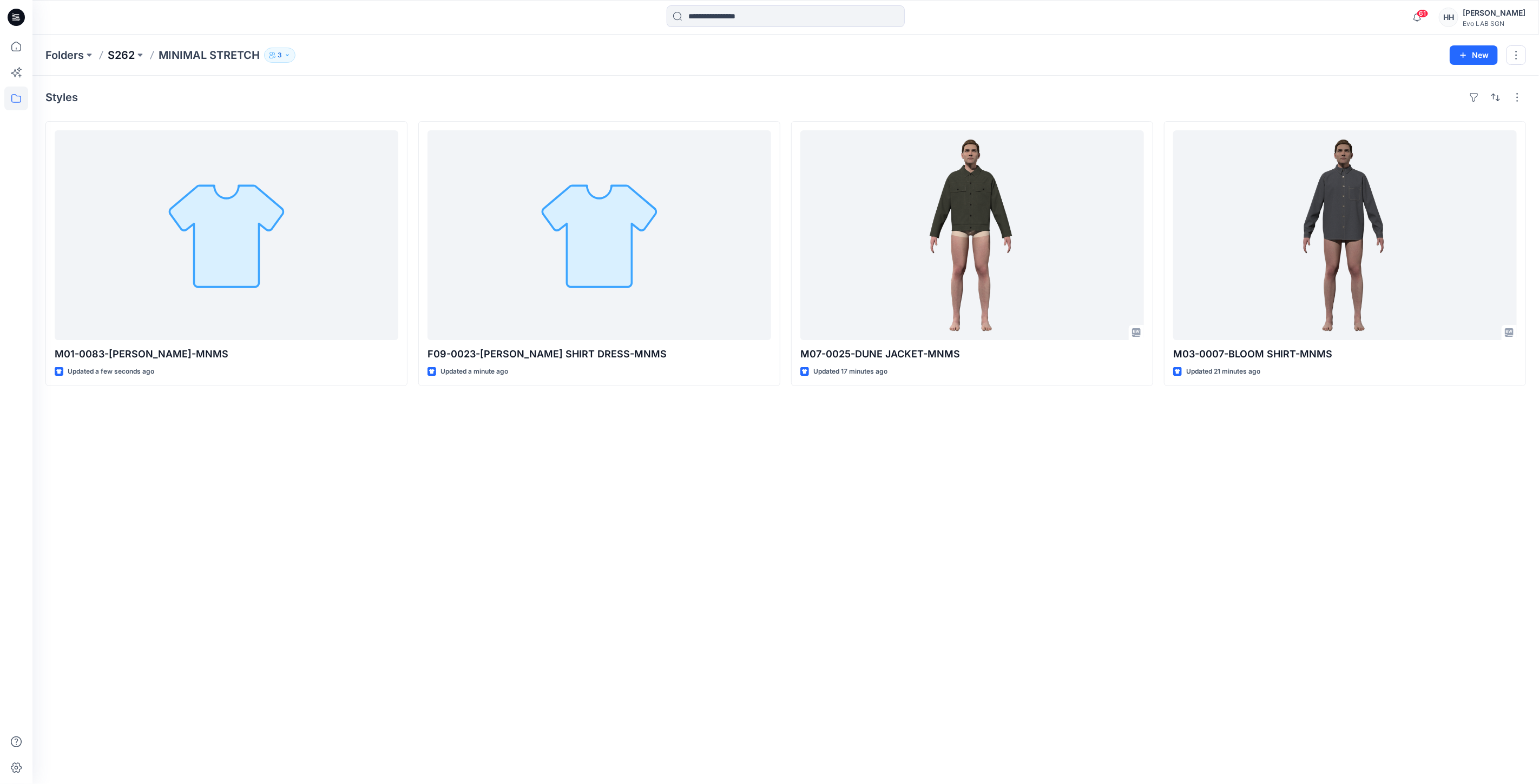
click at [112, 53] on p "S262" at bounding box center [121, 55] width 27 height 15
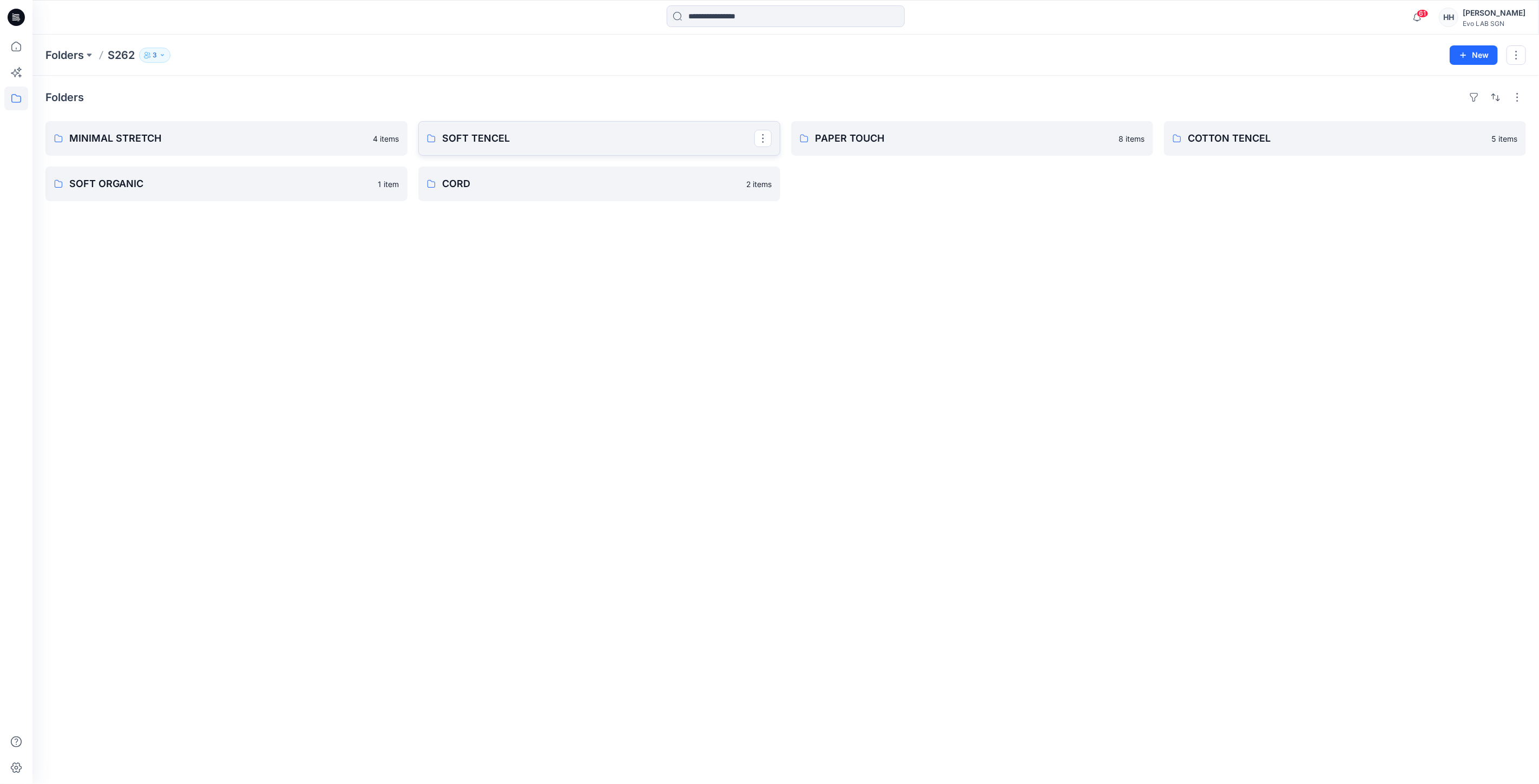
click at [632, 146] on p "SOFT TENCEL" at bounding box center [598, 138] width 312 height 15
click at [160, 136] on p "MINIMAL STRETCH" at bounding box center [225, 138] width 312 height 15
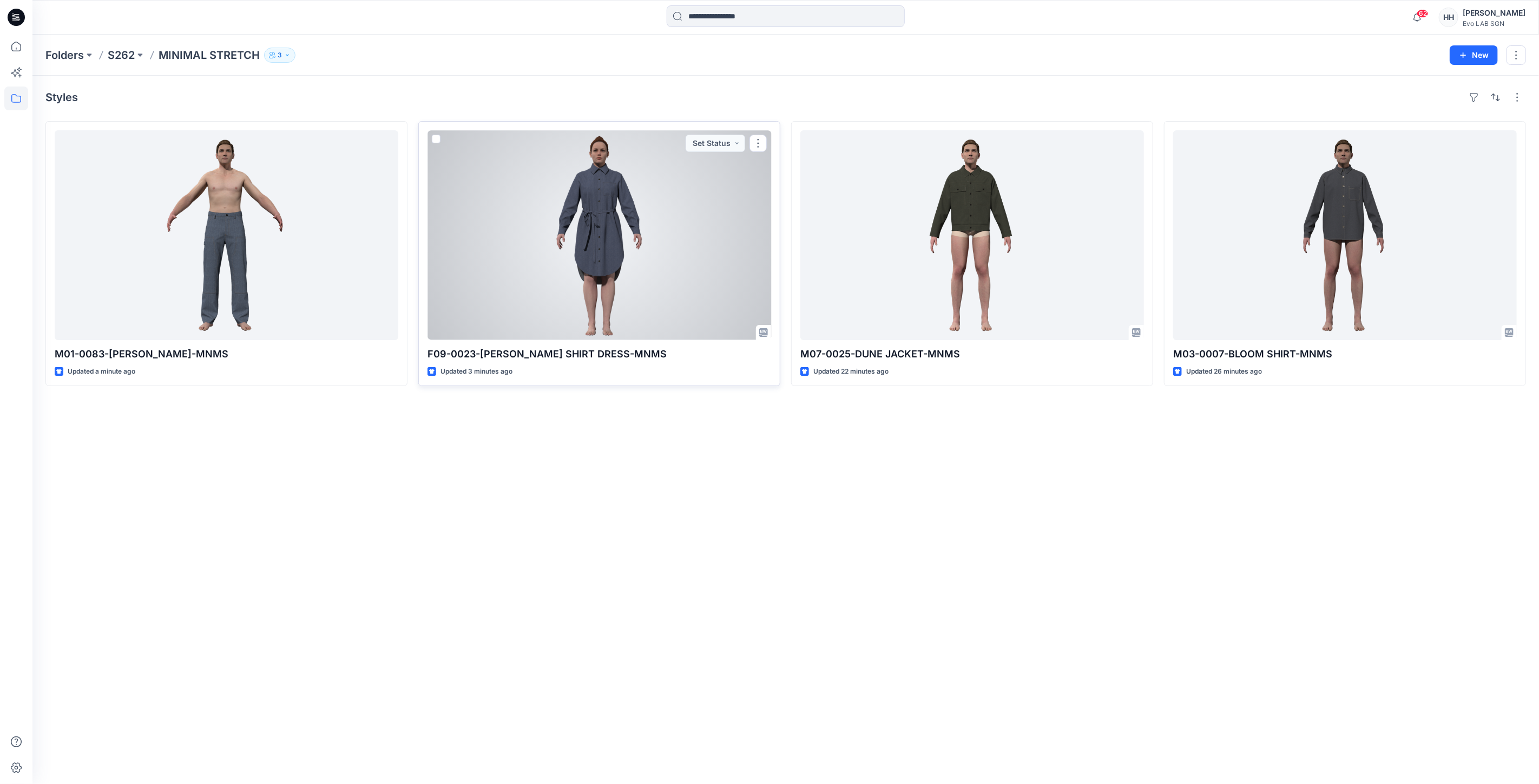
drag, startPoint x: 763, startPoint y: 138, endPoint x: 779, endPoint y: 148, distance: 18.9
click at [763, 138] on button "button" at bounding box center [758, 143] width 17 height 17
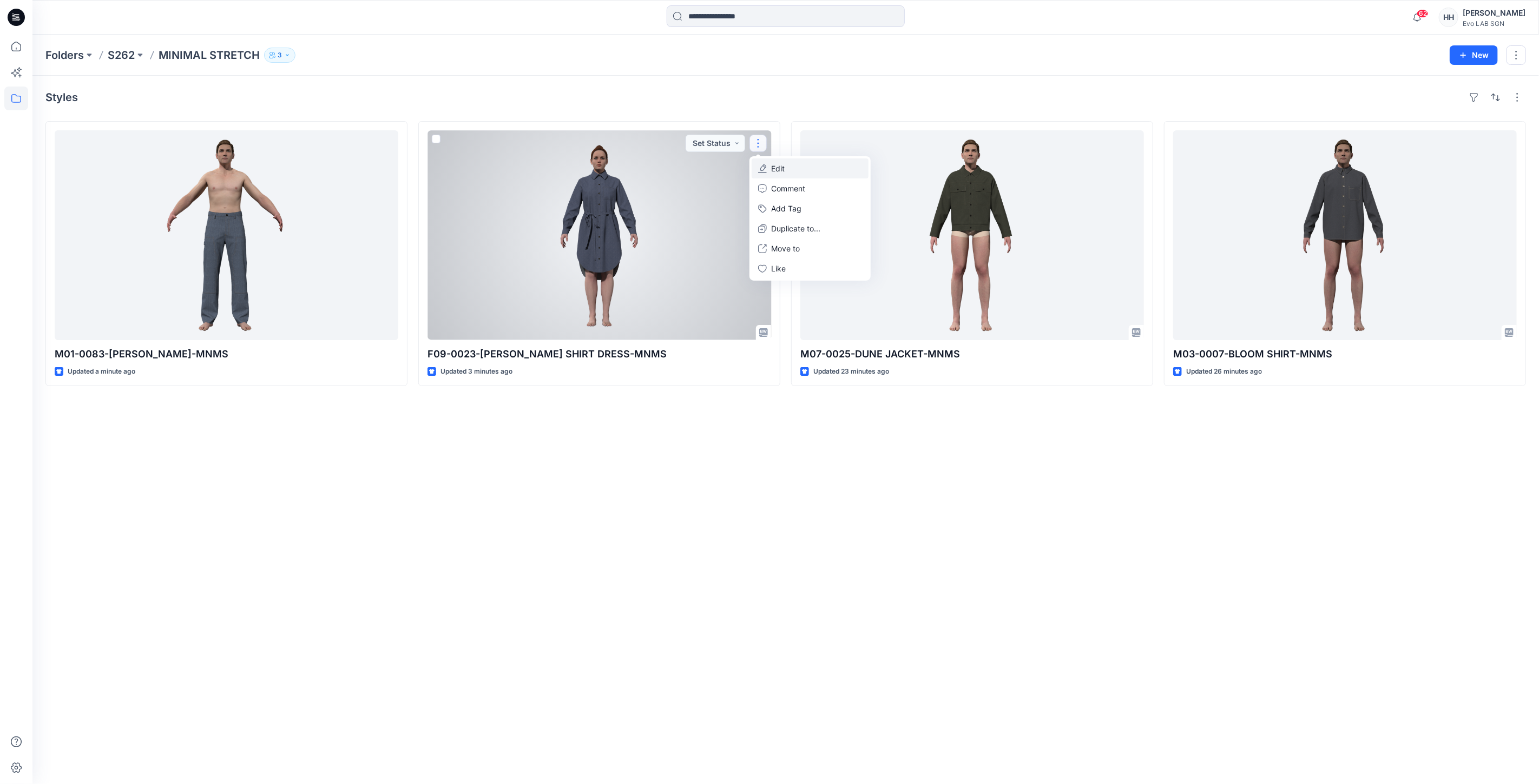
click at [796, 162] on button "Edit" at bounding box center [810, 169] width 117 height 20
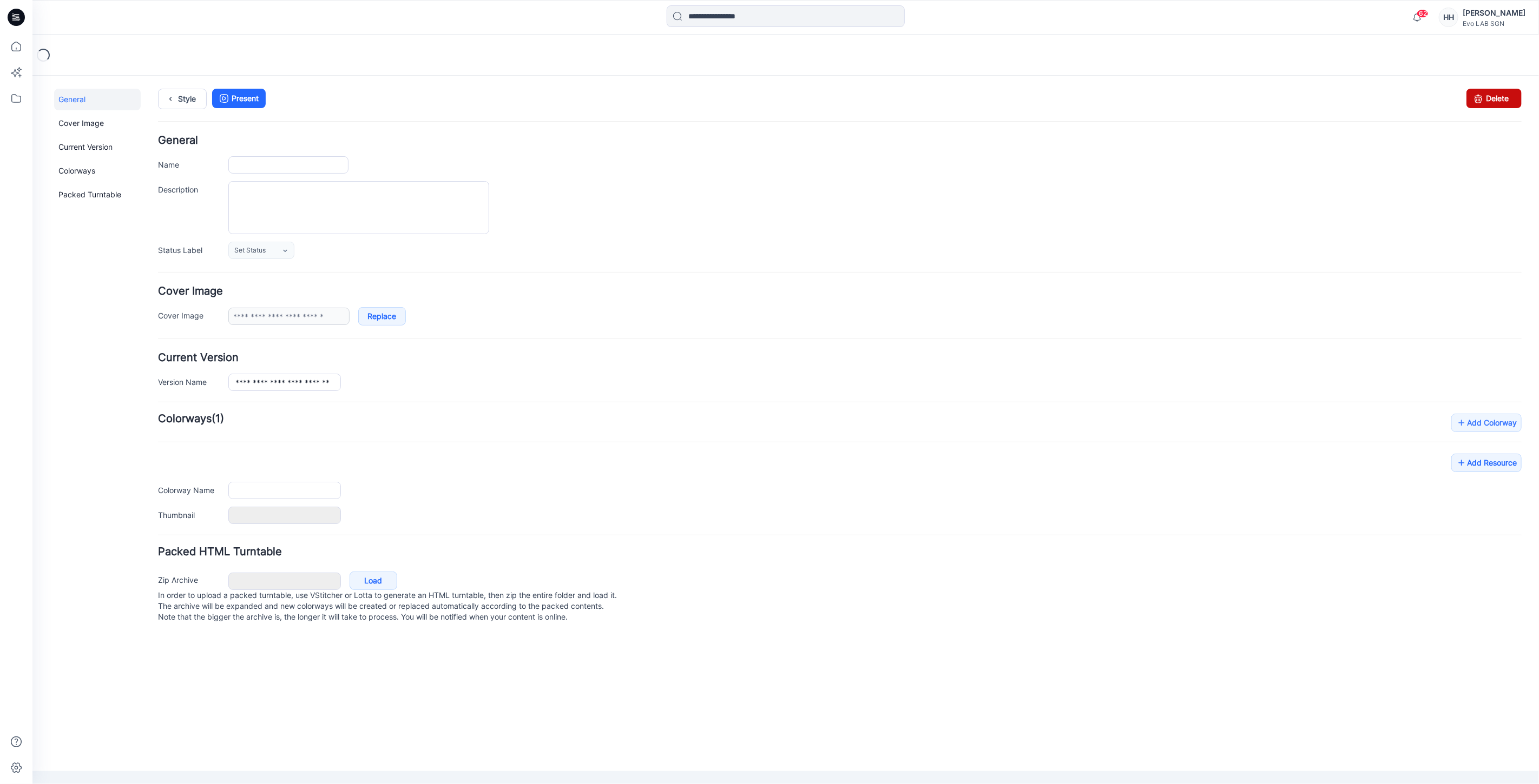
click at [1507, 100] on link "Delete" at bounding box center [1493, 98] width 55 height 20
type input "**********"
type input "*********"
type input "*******"
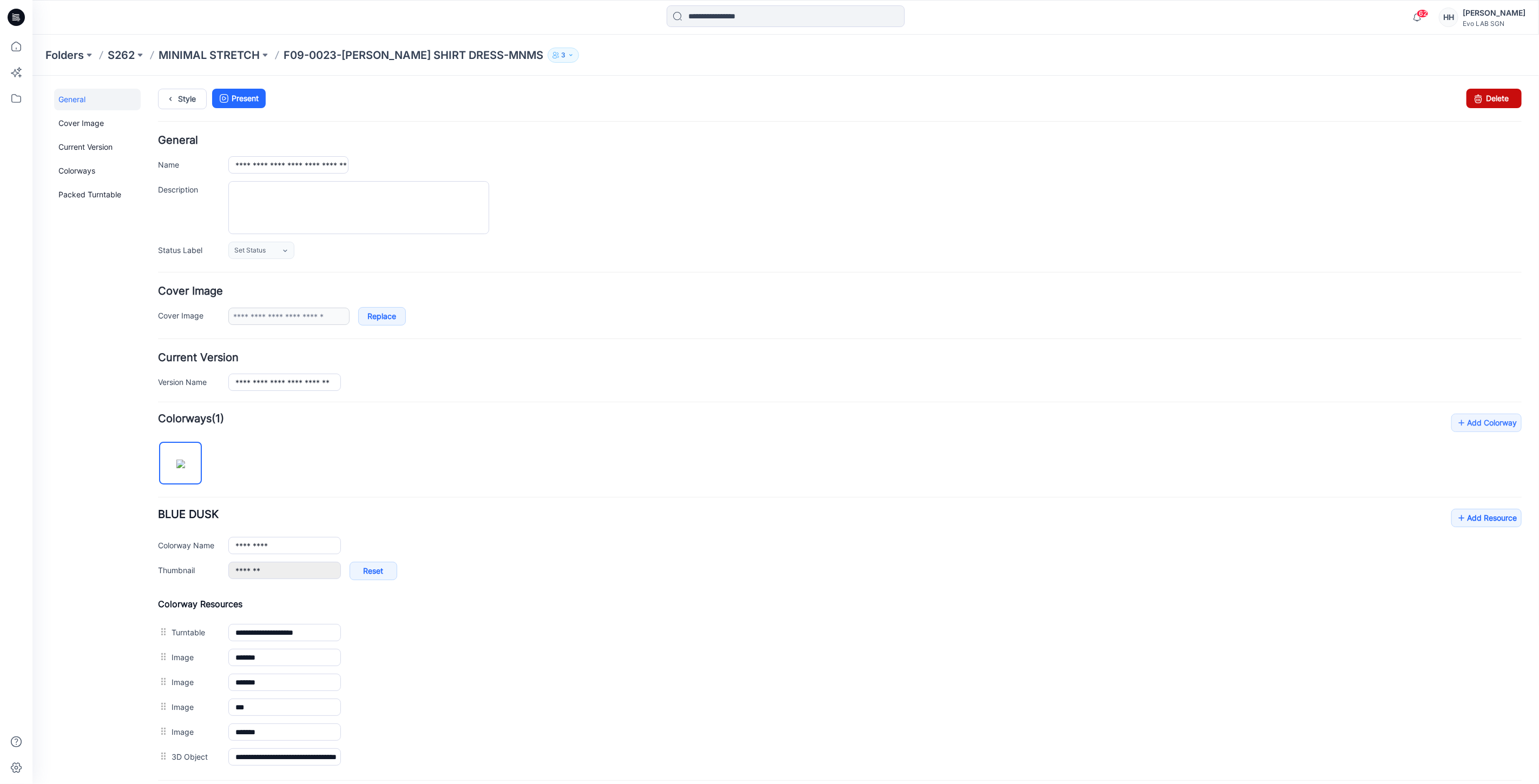
click at [1483, 97] on link "Delete" at bounding box center [1493, 98] width 55 height 20
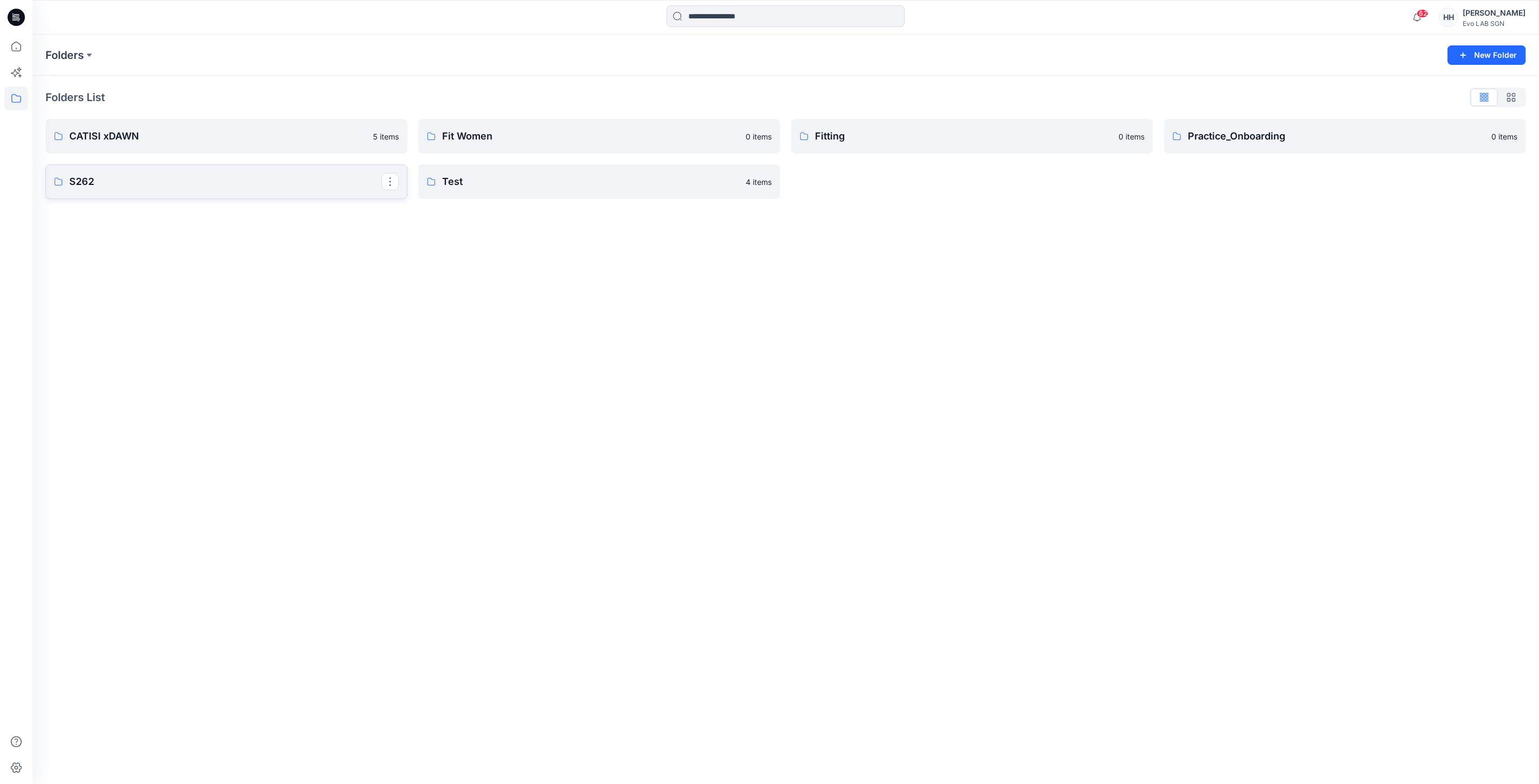
click at [217, 175] on p "S262" at bounding box center [225, 182] width 312 height 15
click at [238, 131] on p "MINIMAL STRETCH" at bounding box center [225, 138] width 312 height 15
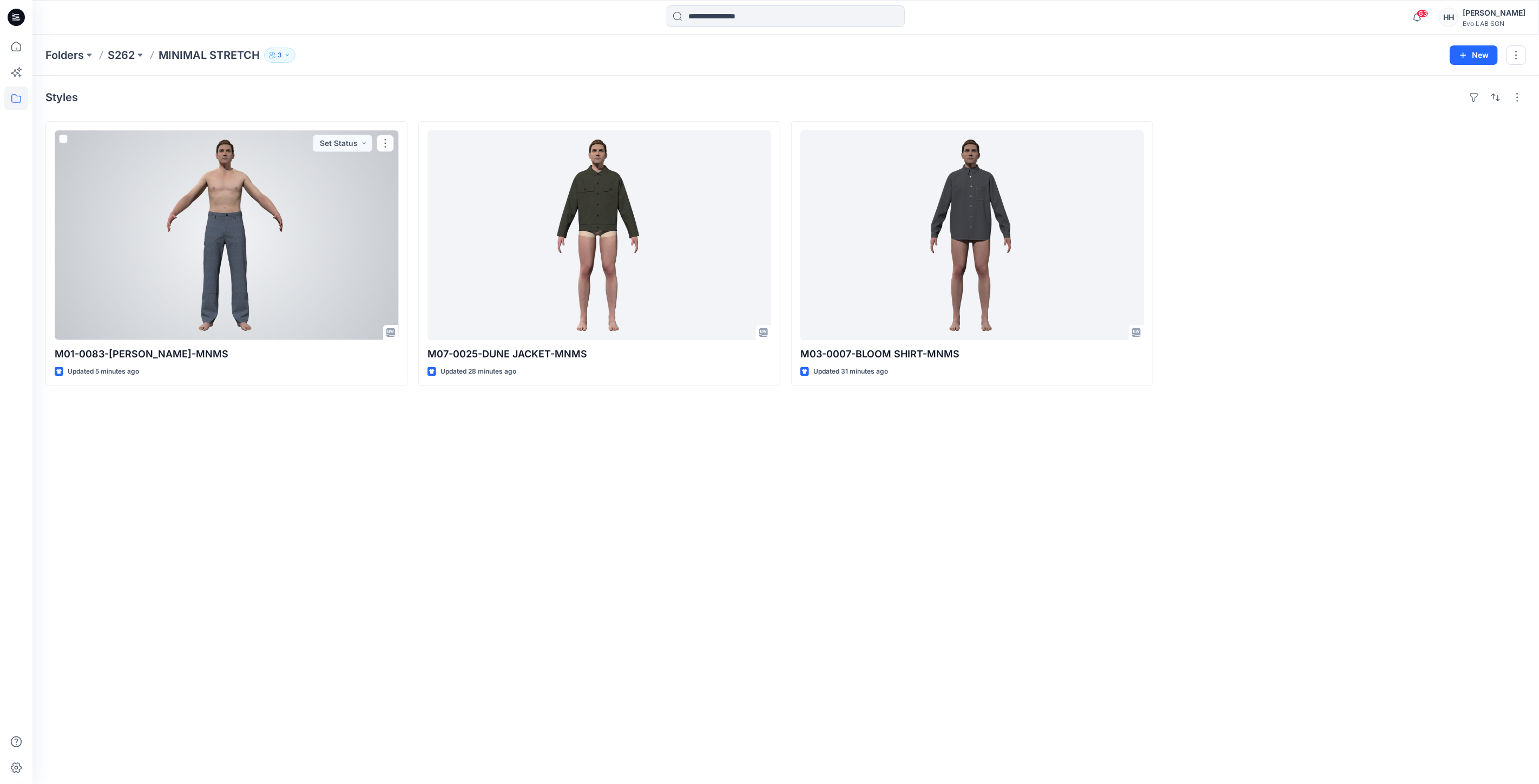
click at [286, 214] on div at bounding box center [226, 235] width 344 height 210
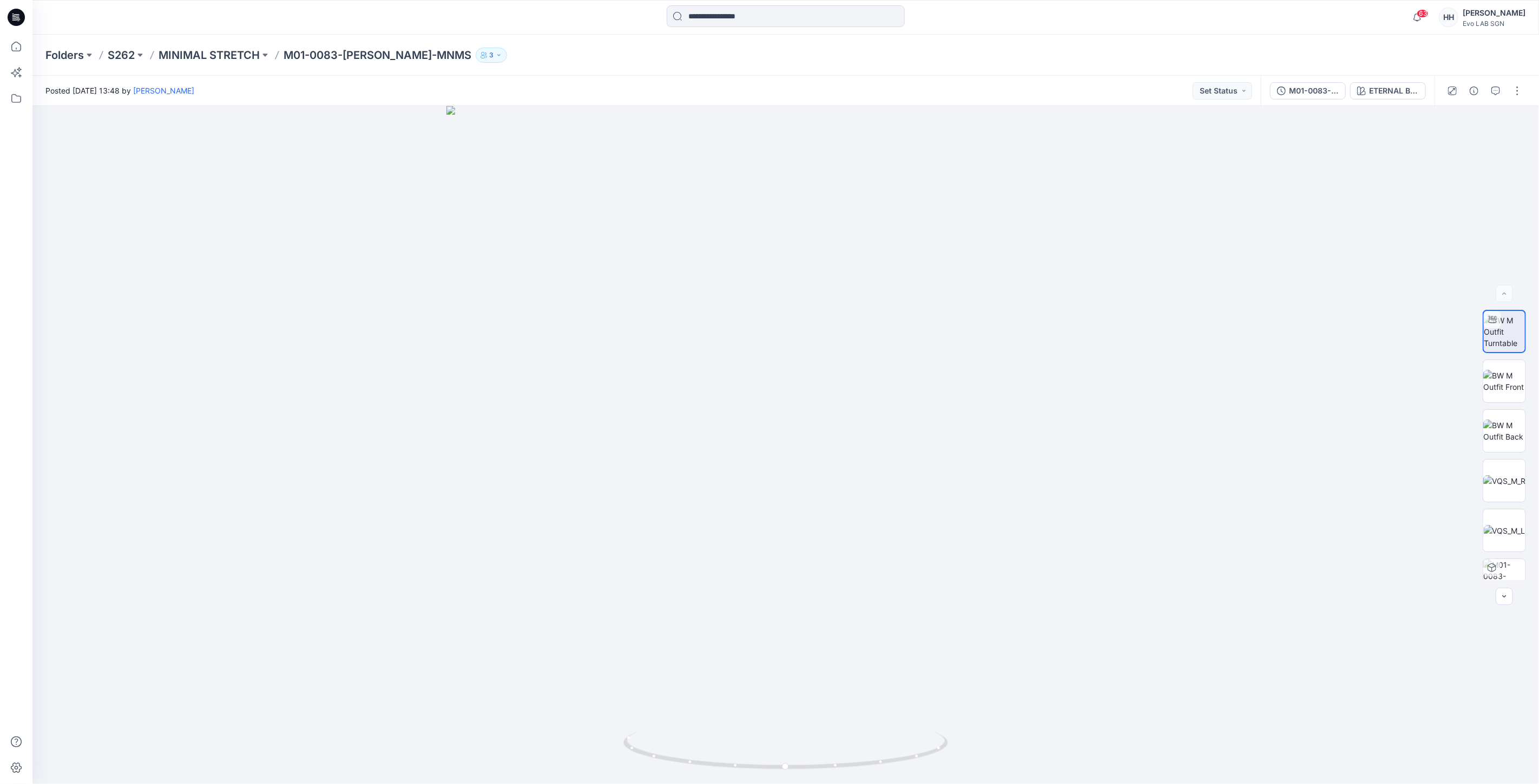
click at [209, 46] on div "Folders S262 MINIMAL STRETCH M01-0083-LOOM CARPENTER-MNMS 3" at bounding box center [785, 55] width 1506 height 41
click at [212, 53] on p "MINIMAL STRETCH" at bounding box center [209, 55] width 101 height 15
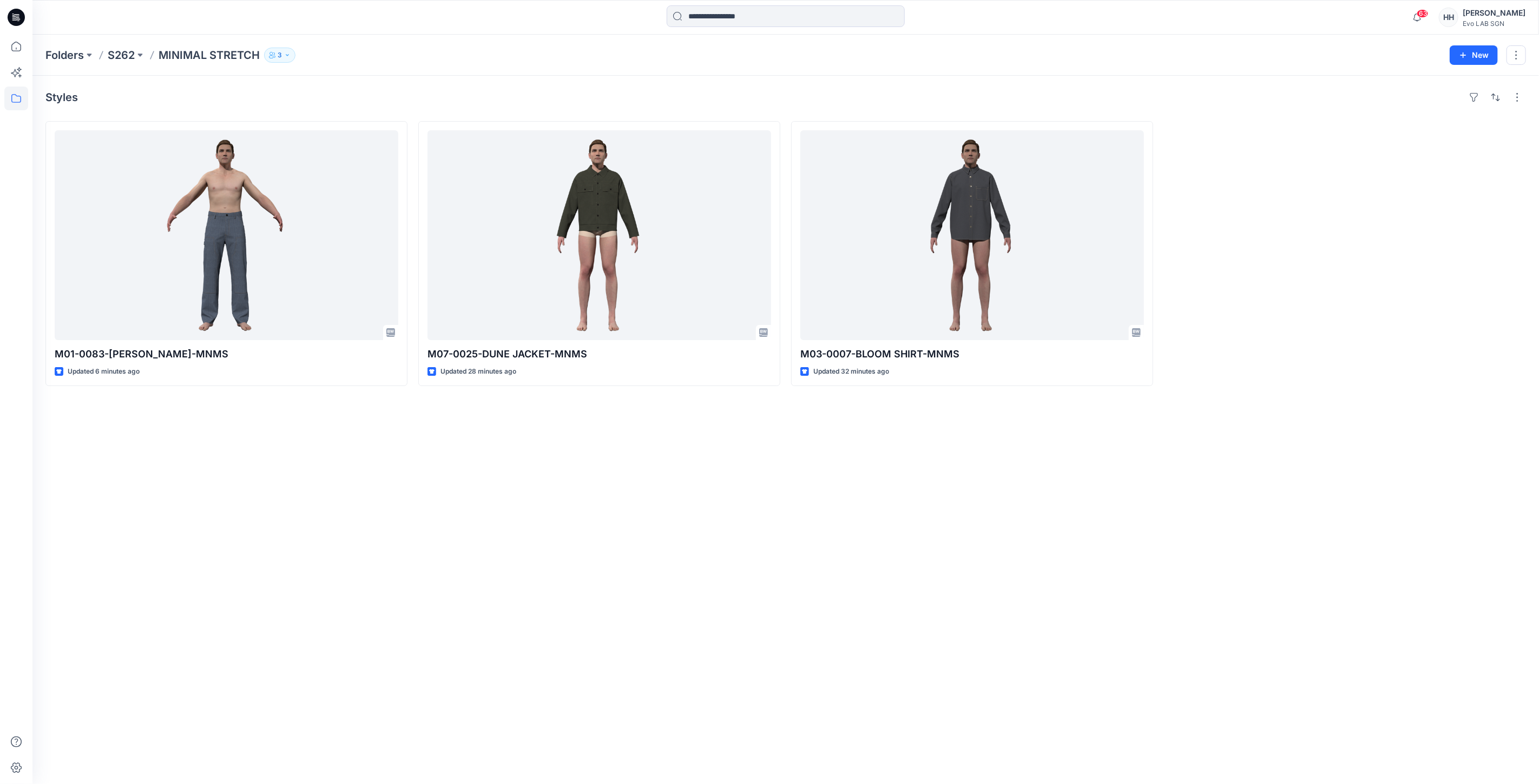
click at [199, 49] on p "MINIMAL STRETCH" at bounding box center [209, 55] width 101 height 15
click at [197, 56] on p "MINIMAL STRETCH" at bounding box center [209, 55] width 101 height 15
click at [110, 53] on p "S262" at bounding box center [121, 55] width 27 height 15
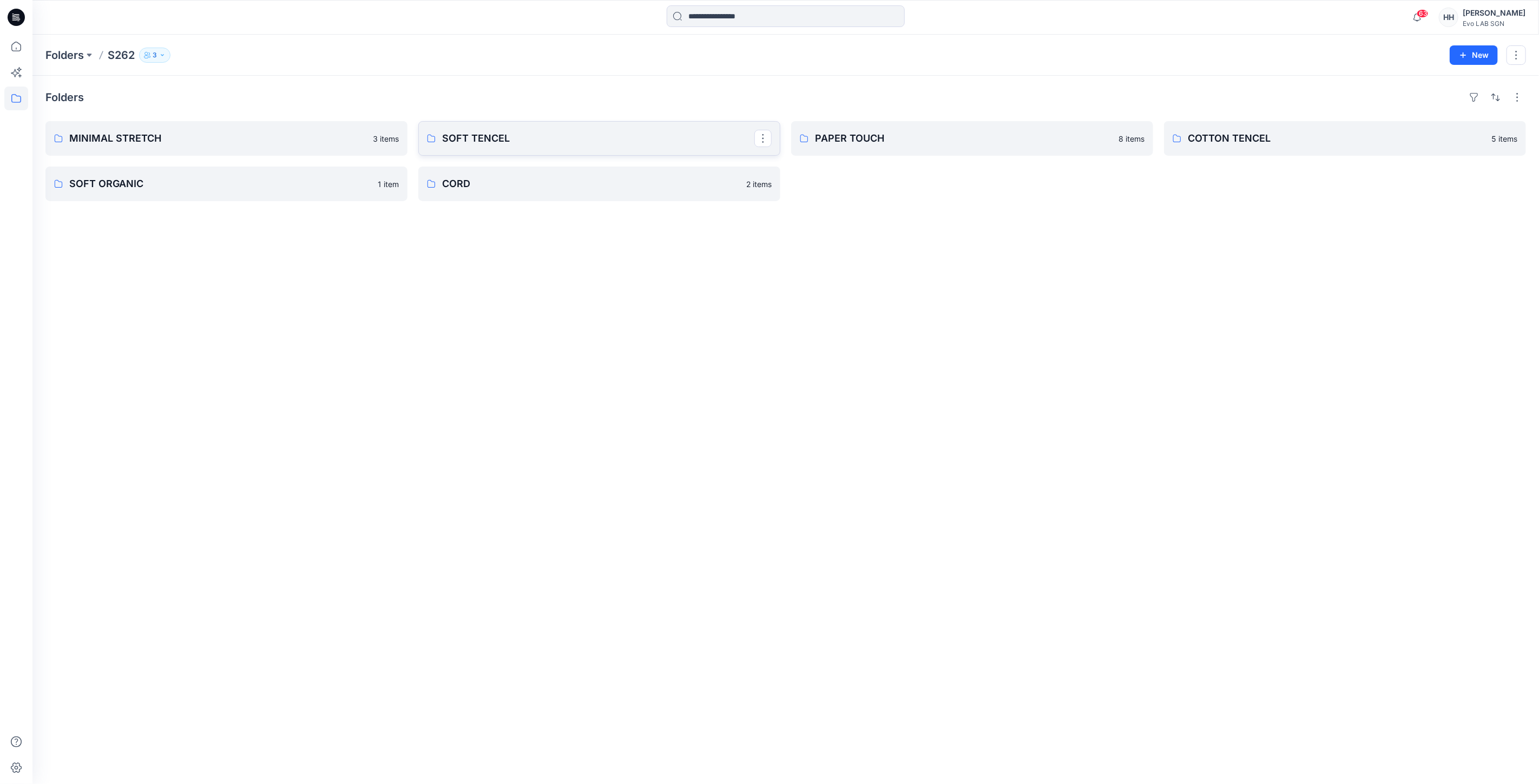
click at [532, 149] on link "SOFT TENCEL" at bounding box center [599, 138] width 362 height 35
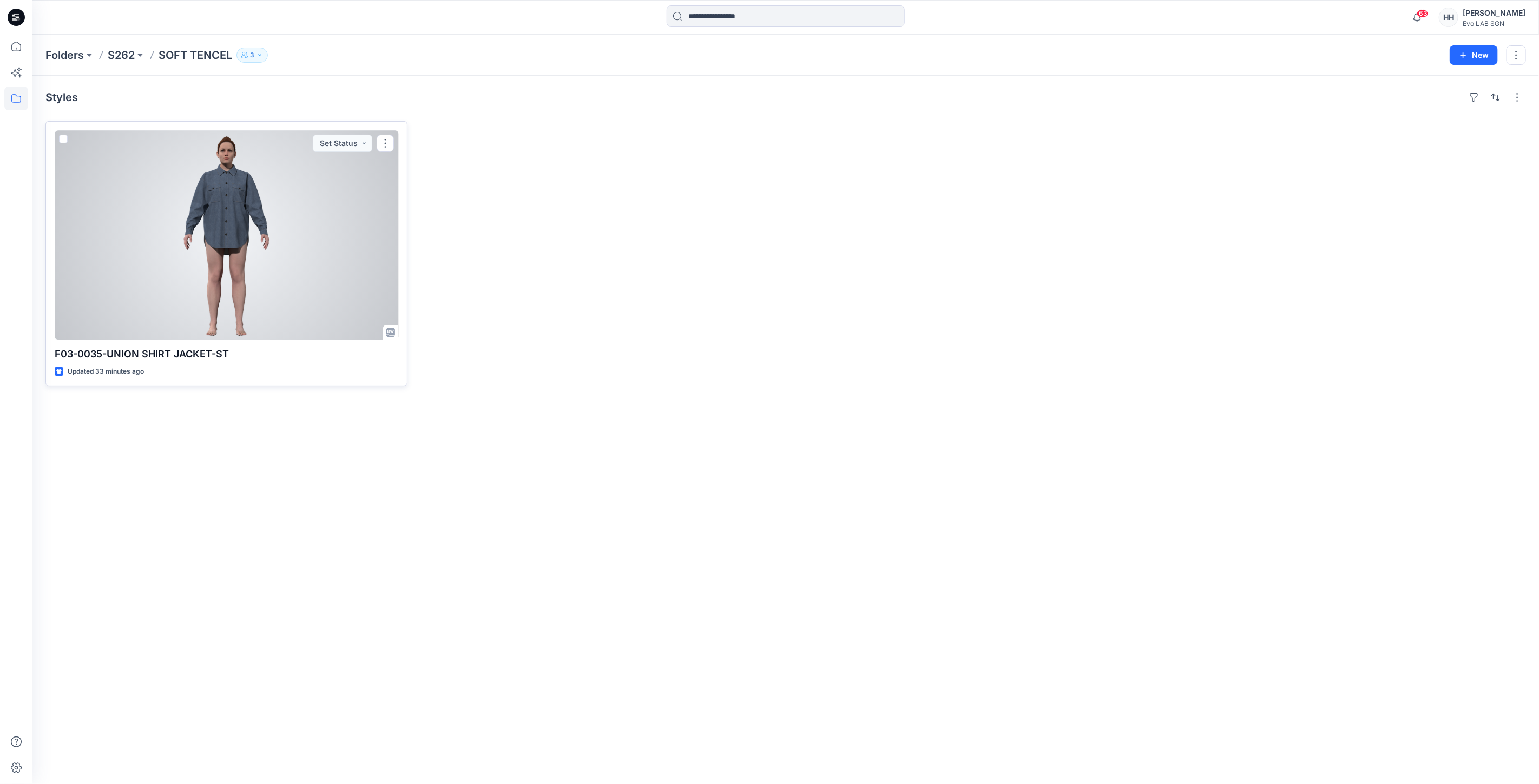
click at [259, 225] on div at bounding box center [226, 235] width 344 height 210
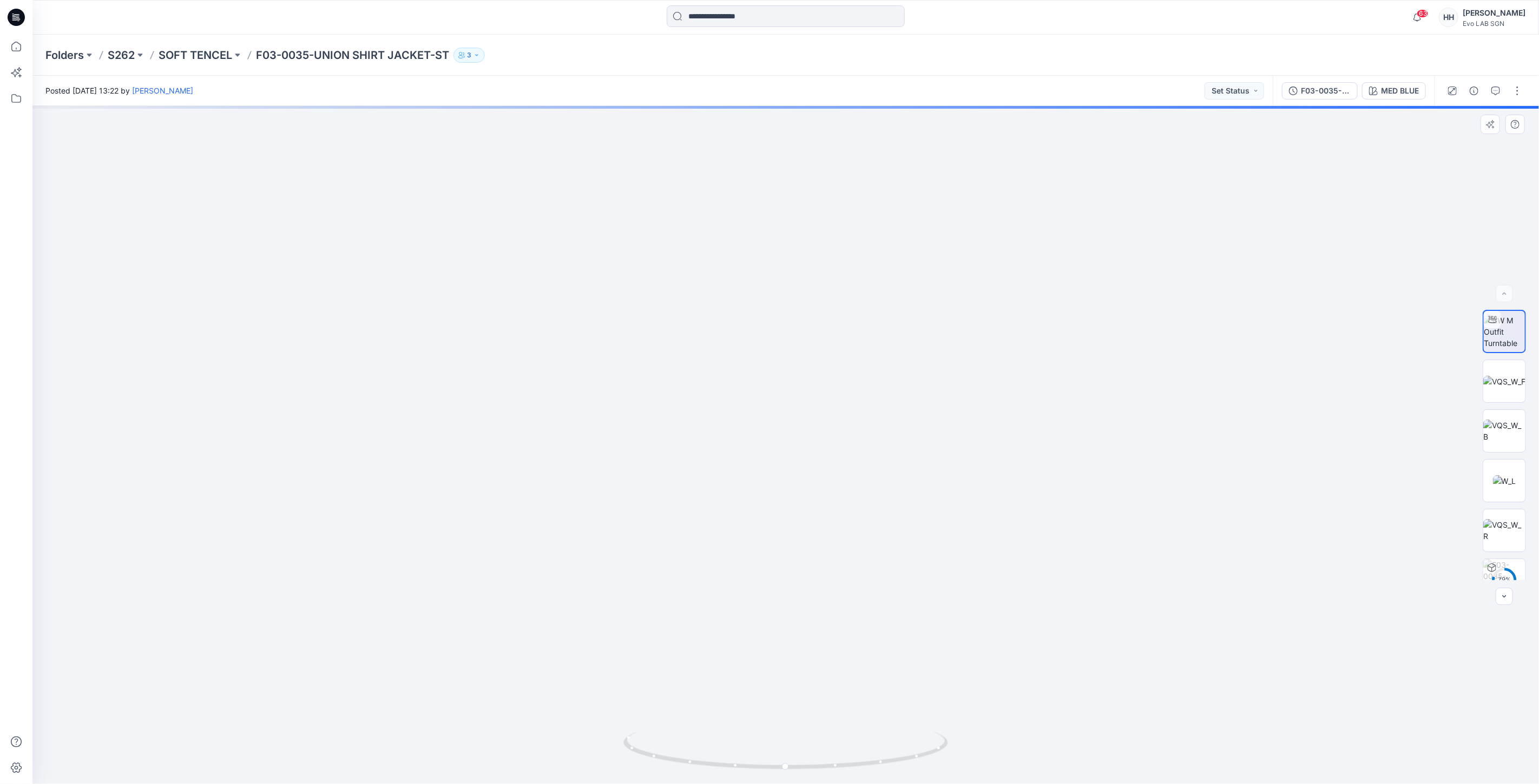
drag, startPoint x: 973, startPoint y: 228, endPoint x: 948, endPoint y: 548, distance: 321.0
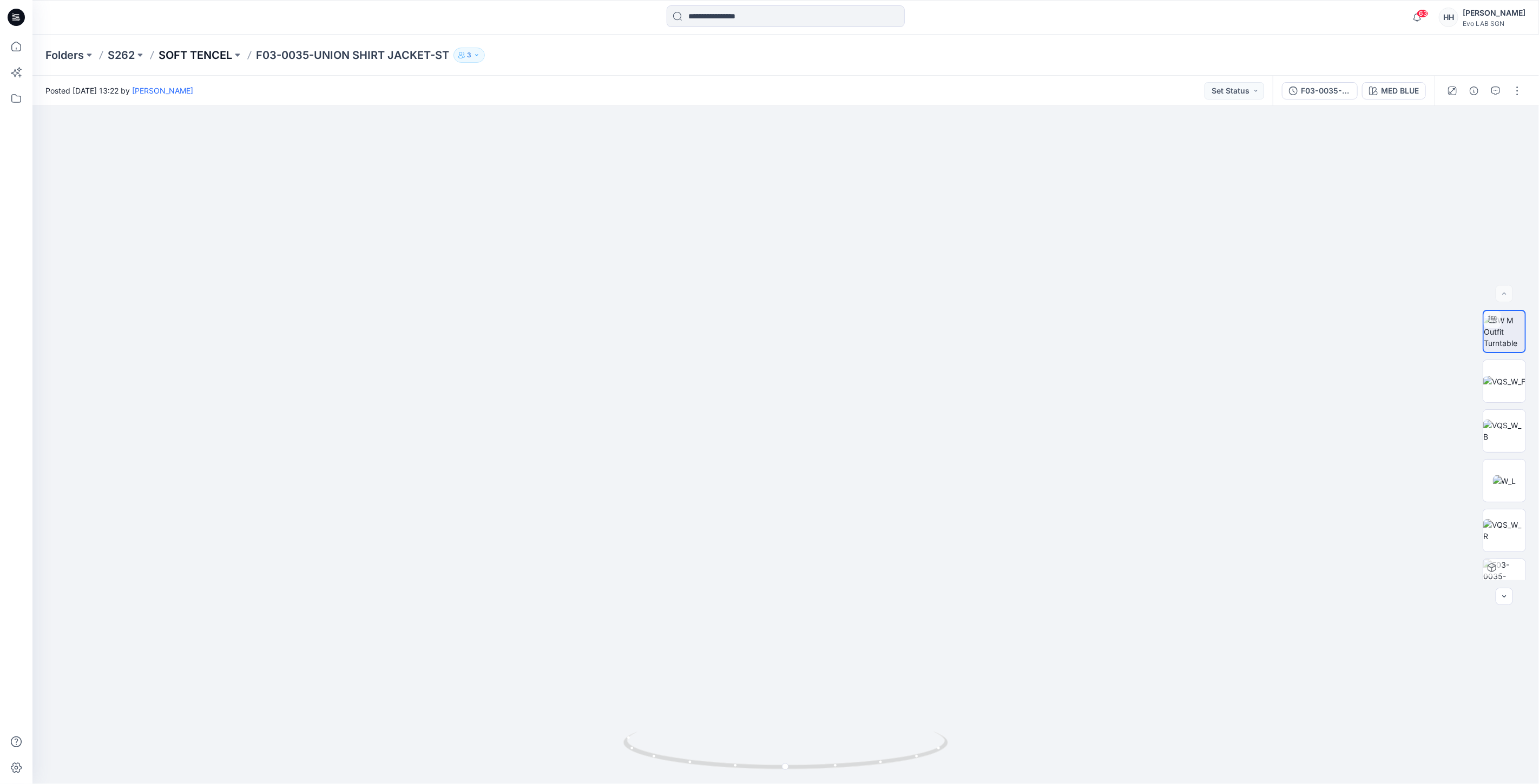
click at [206, 49] on p "SOFT TENCEL" at bounding box center [195, 55] width 74 height 15
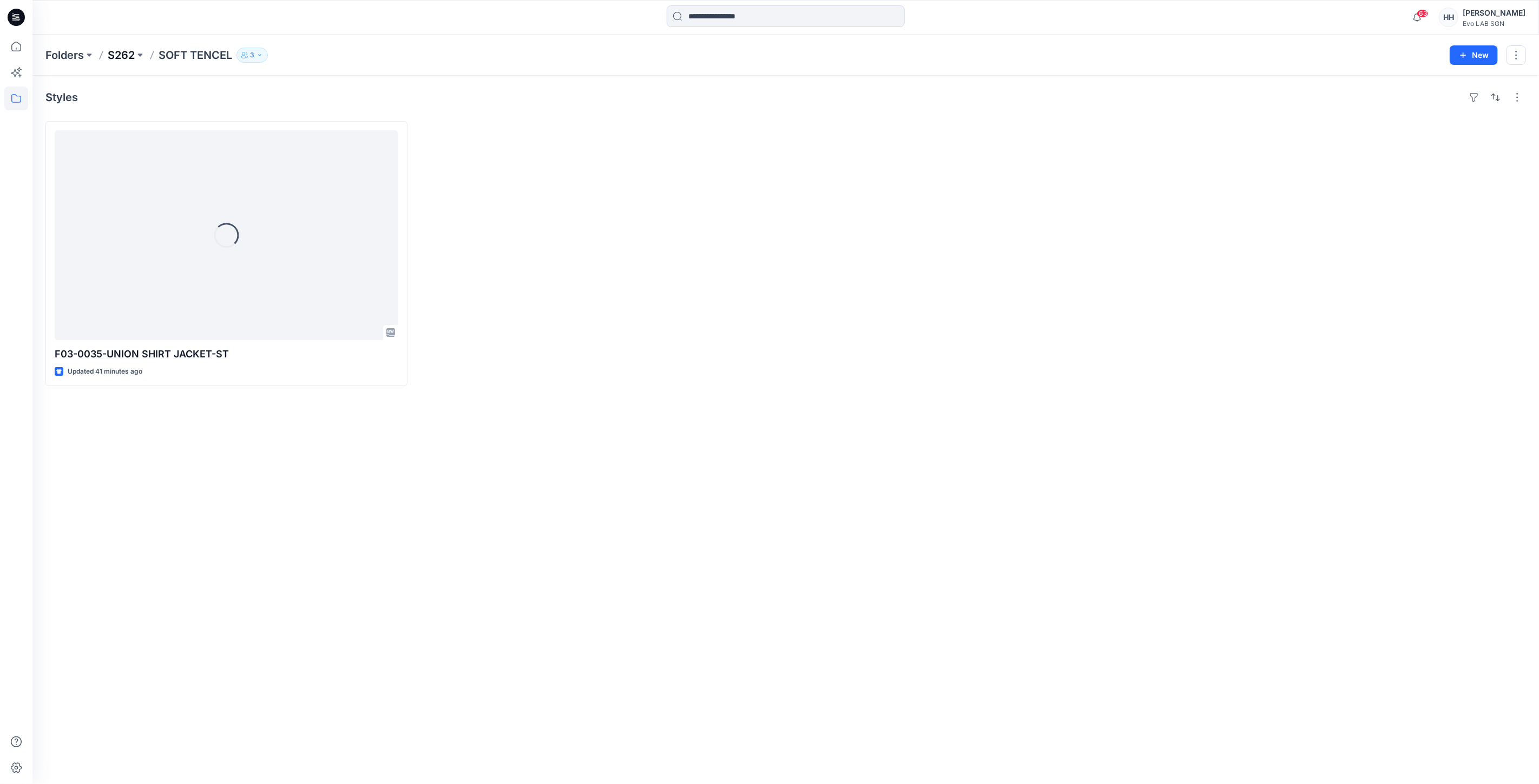
click at [114, 50] on p "S262" at bounding box center [121, 55] width 27 height 15
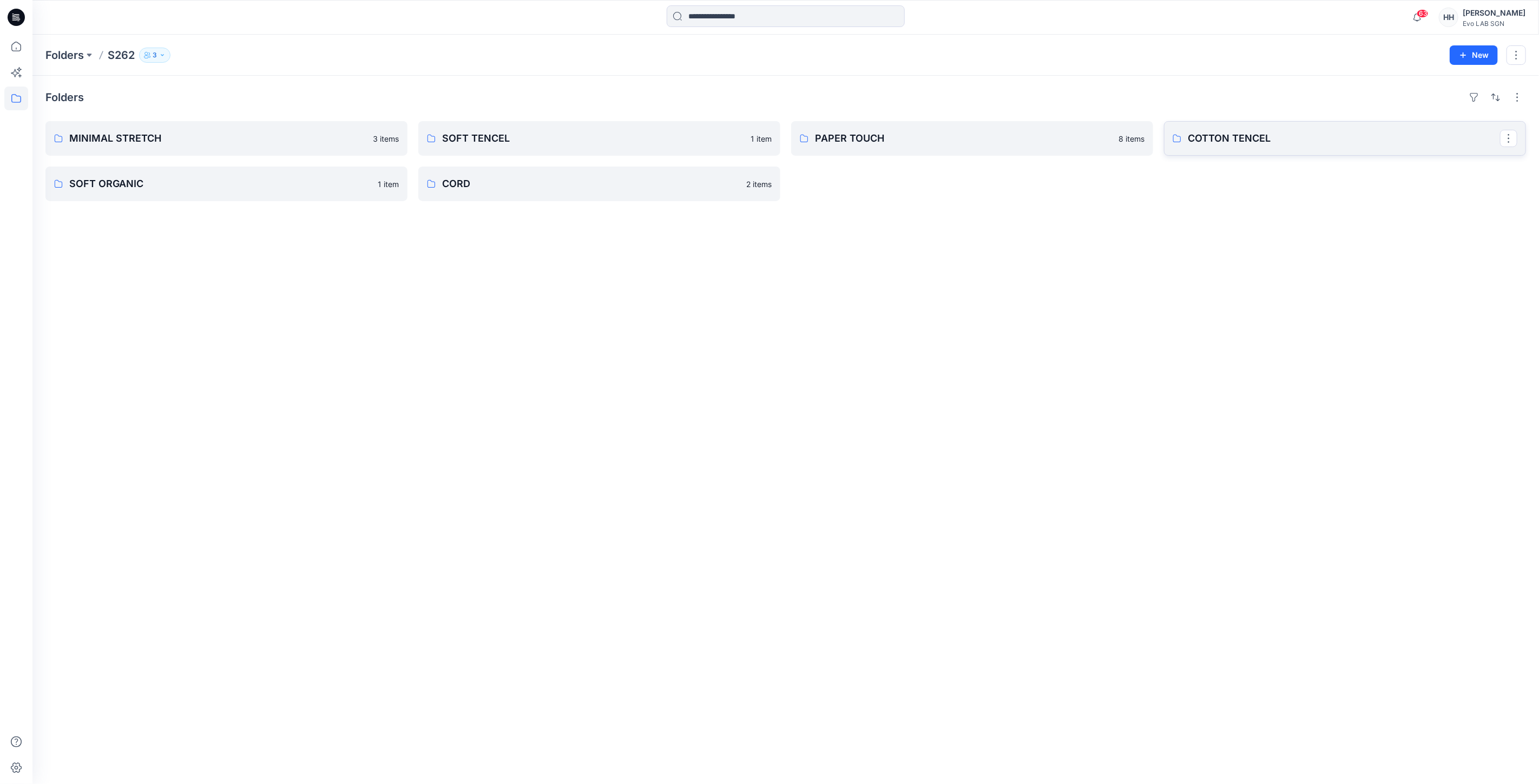
click at [1288, 125] on link "COTTON TENCEL" at bounding box center [1344, 138] width 362 height 35
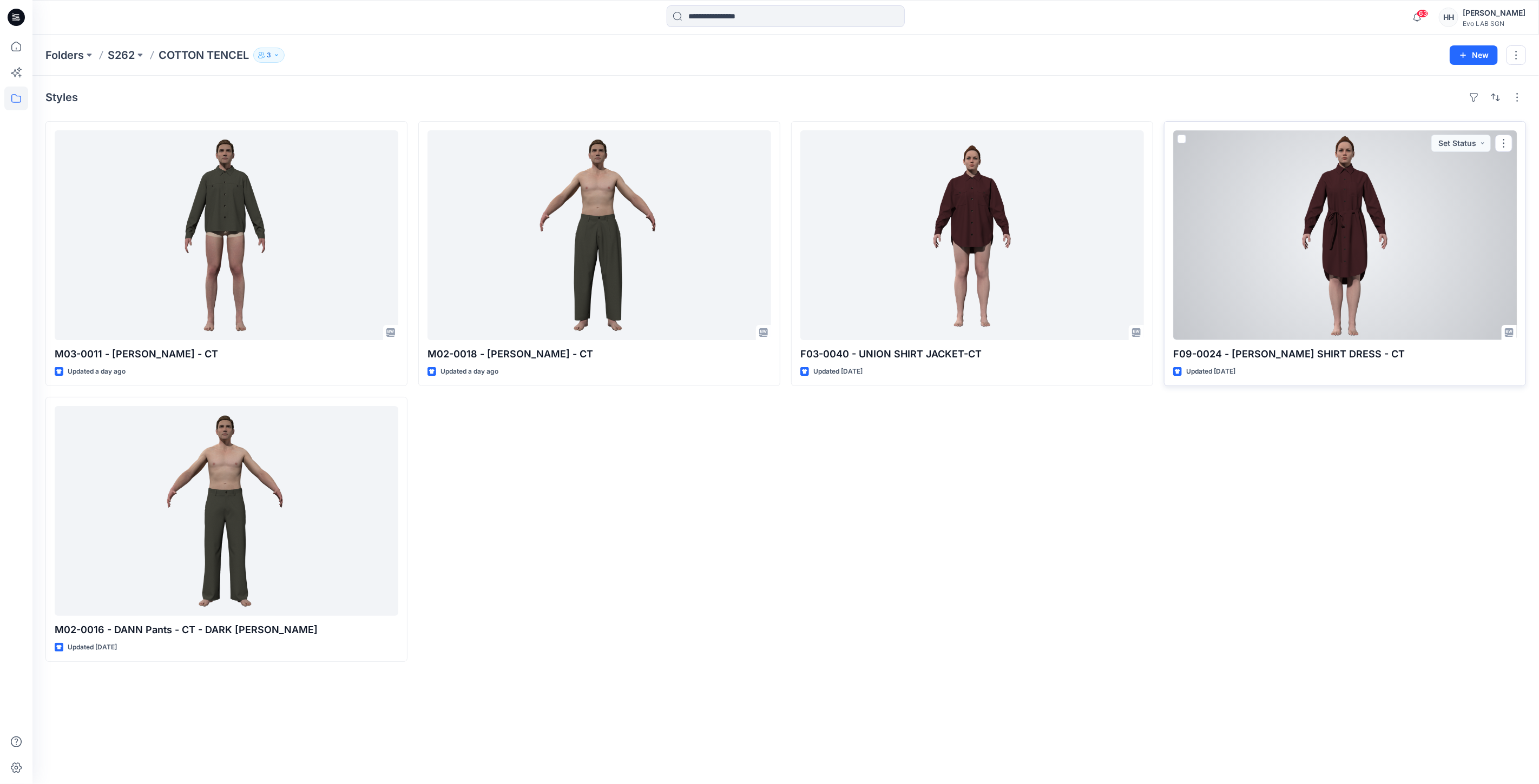
click at [1333, 214] on div at bounding box center [1345, 235] width 344 height 210
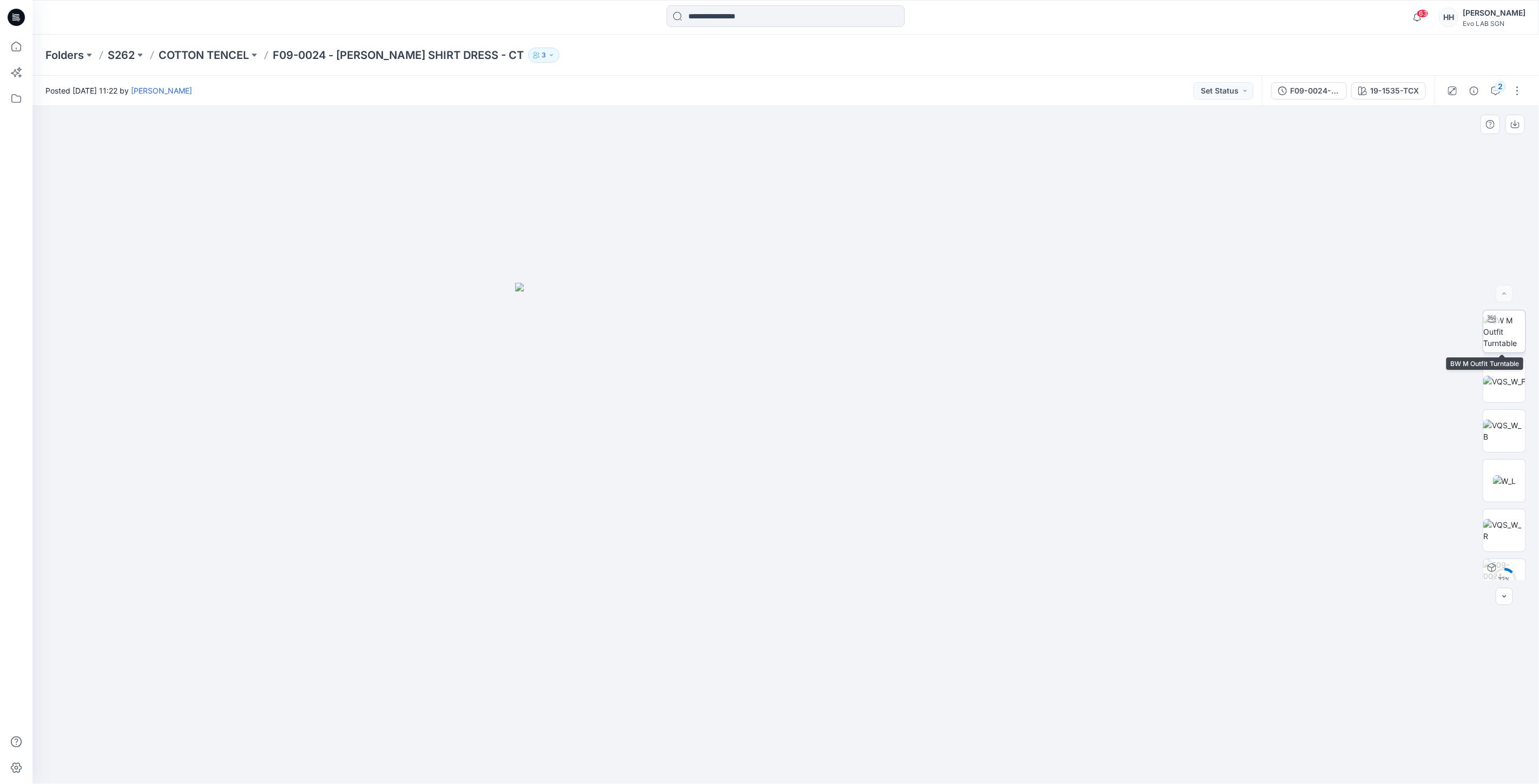
drag, startPoint x: 1497, startPoint y: 323, endPoint x: 1493, endPoint y: 328, distance: 6.4
click at [1497, 323] on div at bounding box center [1491, 319] width 17 height 17
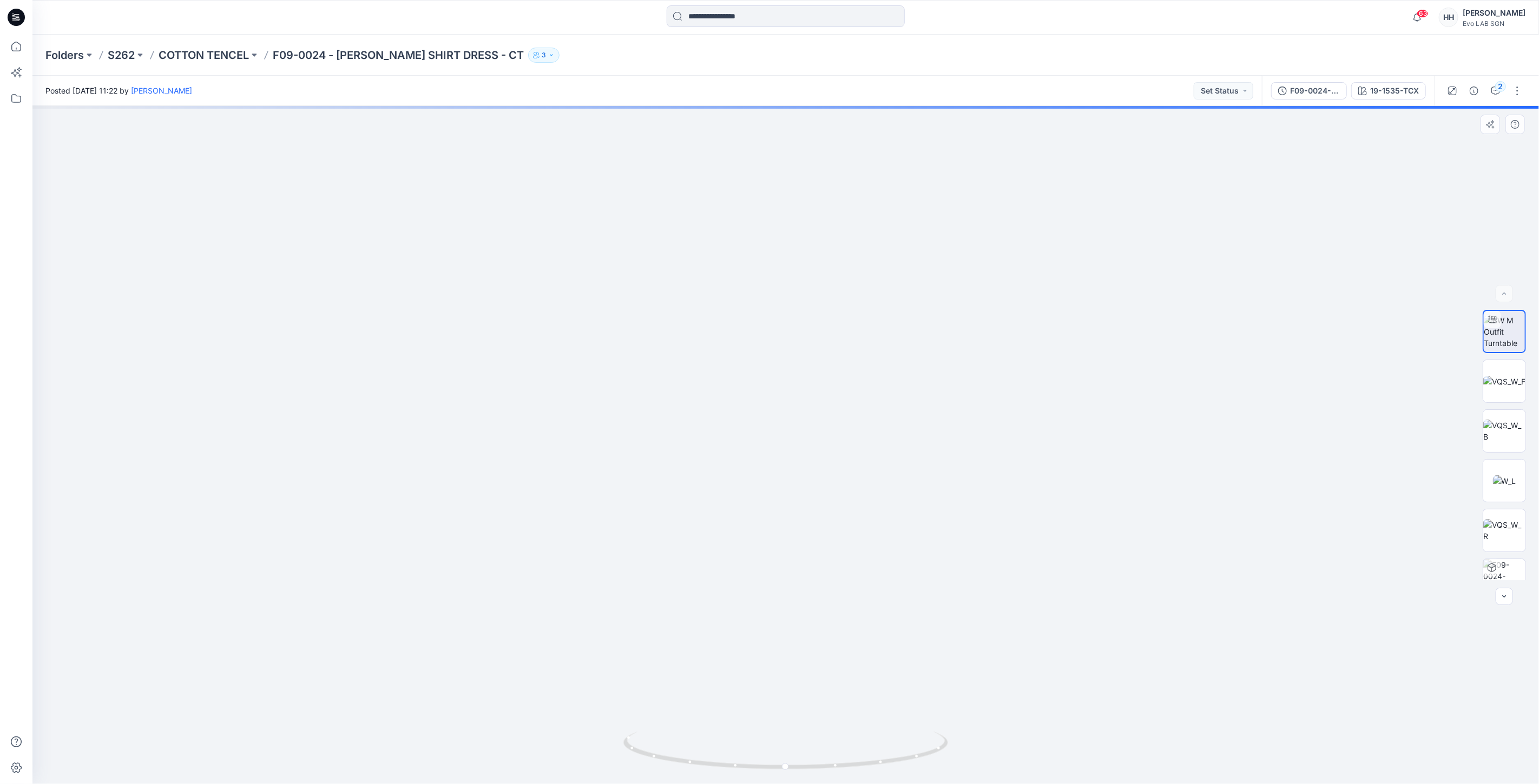
drag, startPoint x: 1077, startPoint y: 378, endPoint x: 990, endPoint y: 411, distance: 93.0
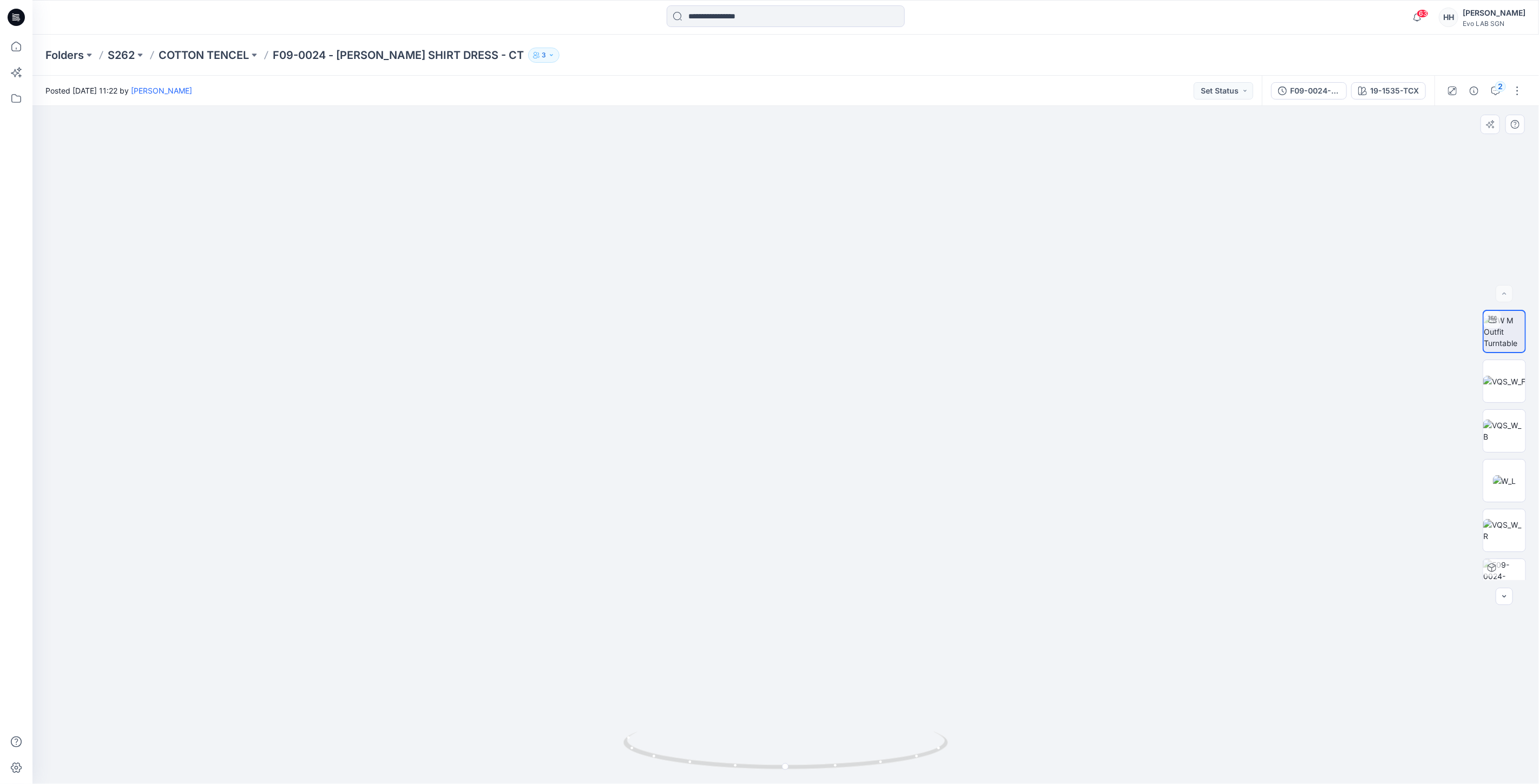
drag, startPoint x: 1040, startPoint y: 304, endPoint x: 1049, endPoint y: 418, distance: 114.4
click at [1413, 93] on div "19-1535-TCX" at bounding box center [1394, 91] width 49 height 12
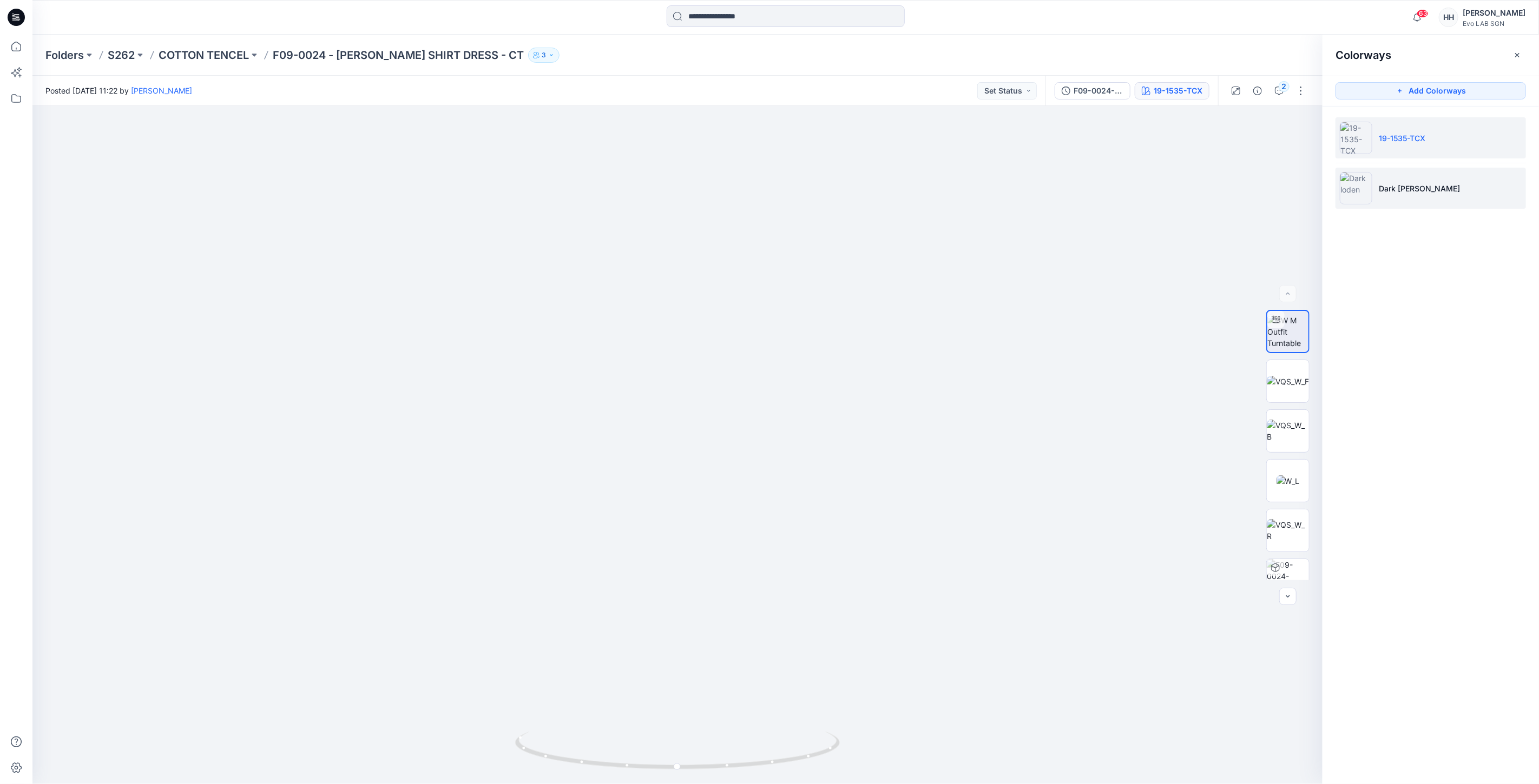
click at [1429, 185] on li "Dark loden" at bounding box center [1431, 188] width 190 height 41
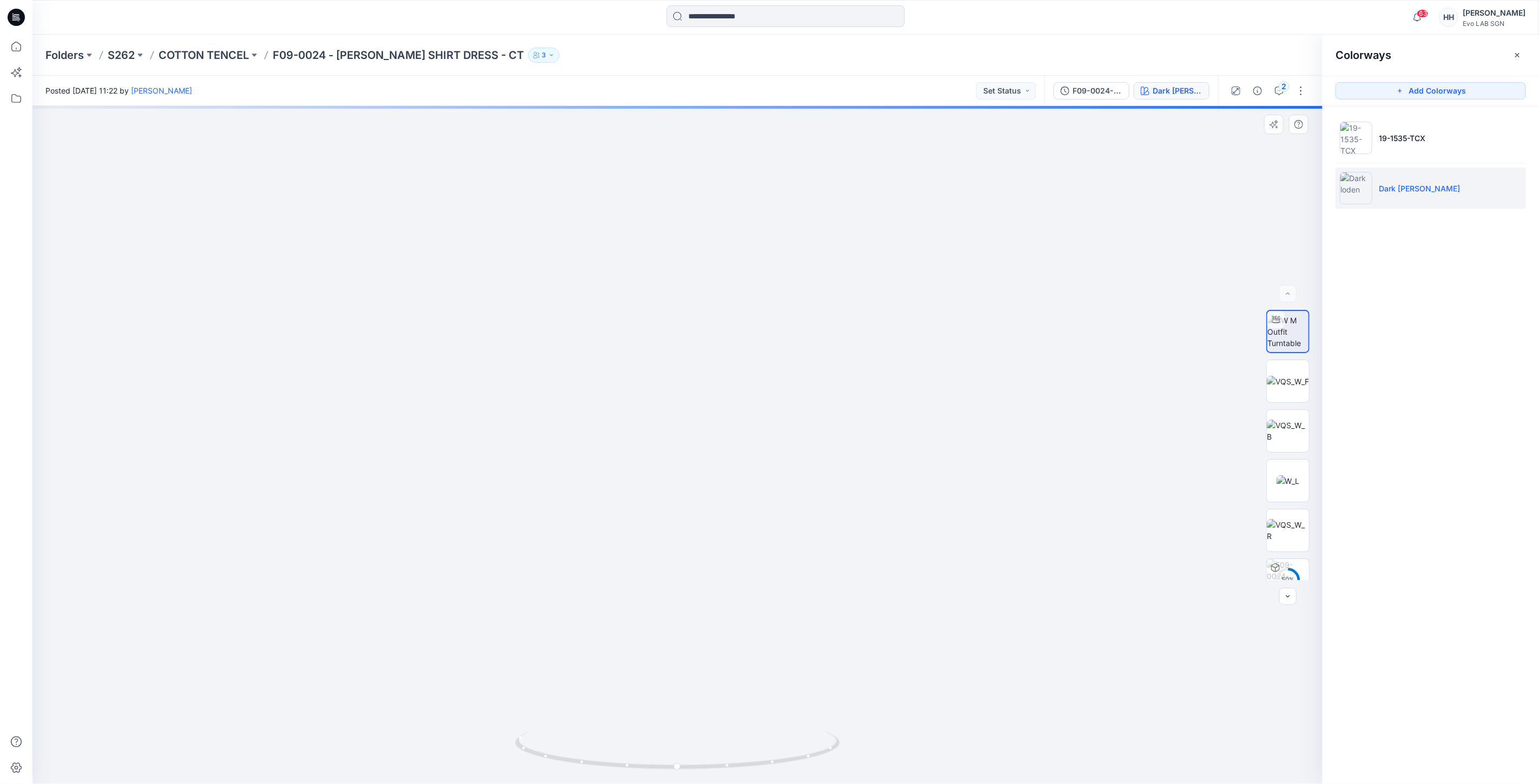
drag, startPoint x: 975, startPoint y: 680, endPoint x: 944, endPoint y: 504, distance: 178.7
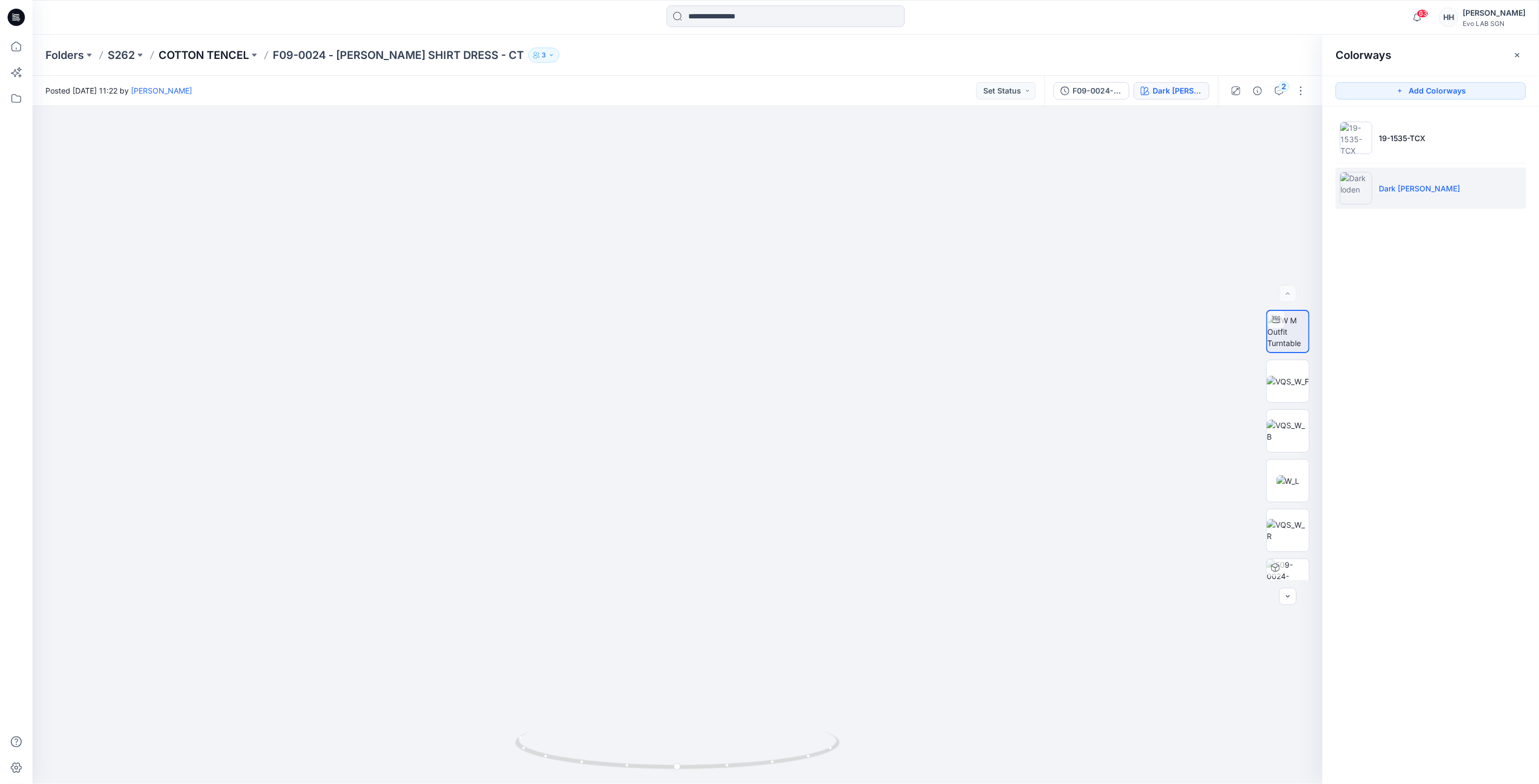
click at [207, 54] on p "COTTON TENCEL" at bounding box center [204, 55] width 90 height 15
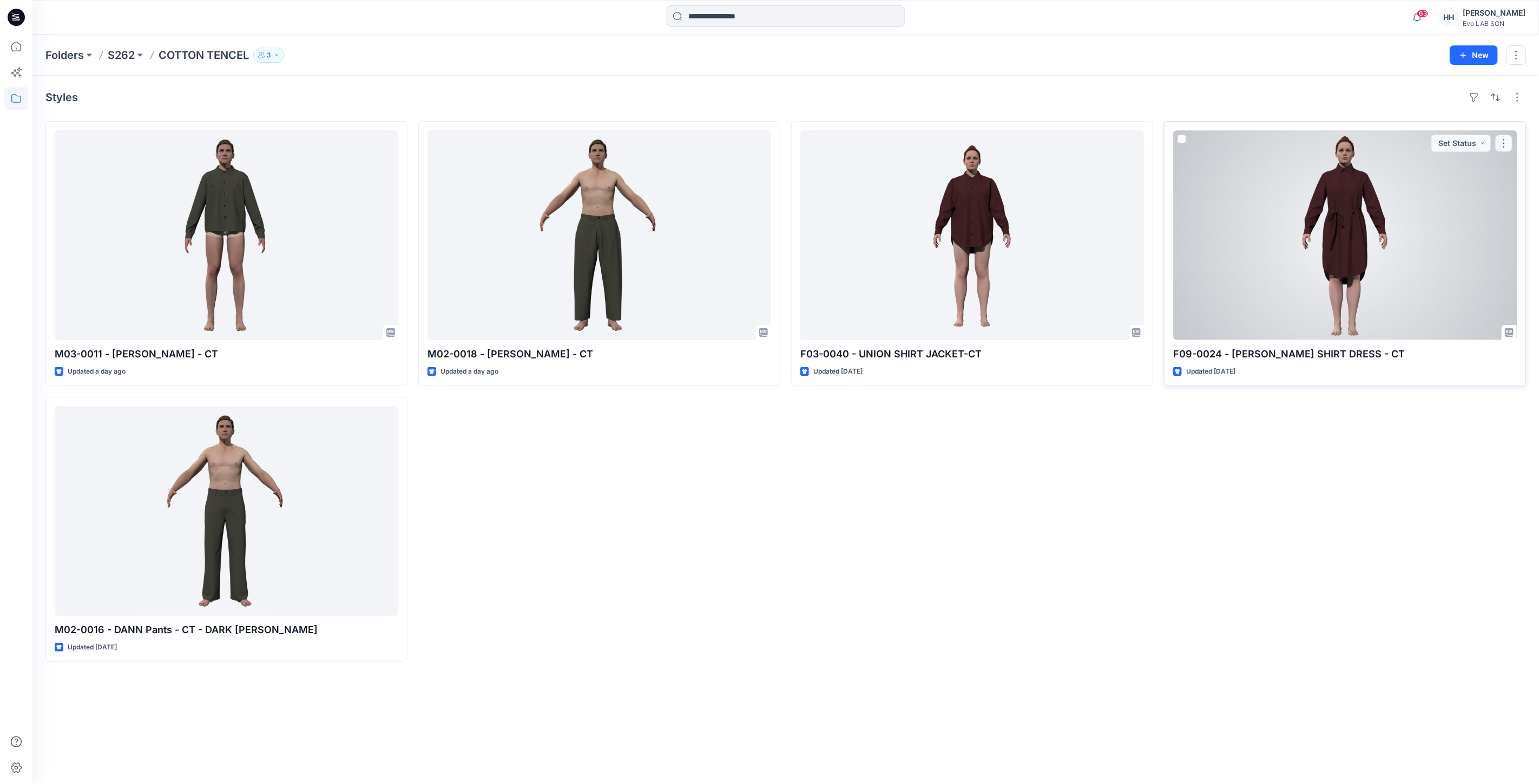
click at [1508, 142] on button "button" at bounding box center [1503, 143] width 17 height 17
click at [1442, 166] on button "Edit" at bounding box center [1451, 169] width 117 height 20
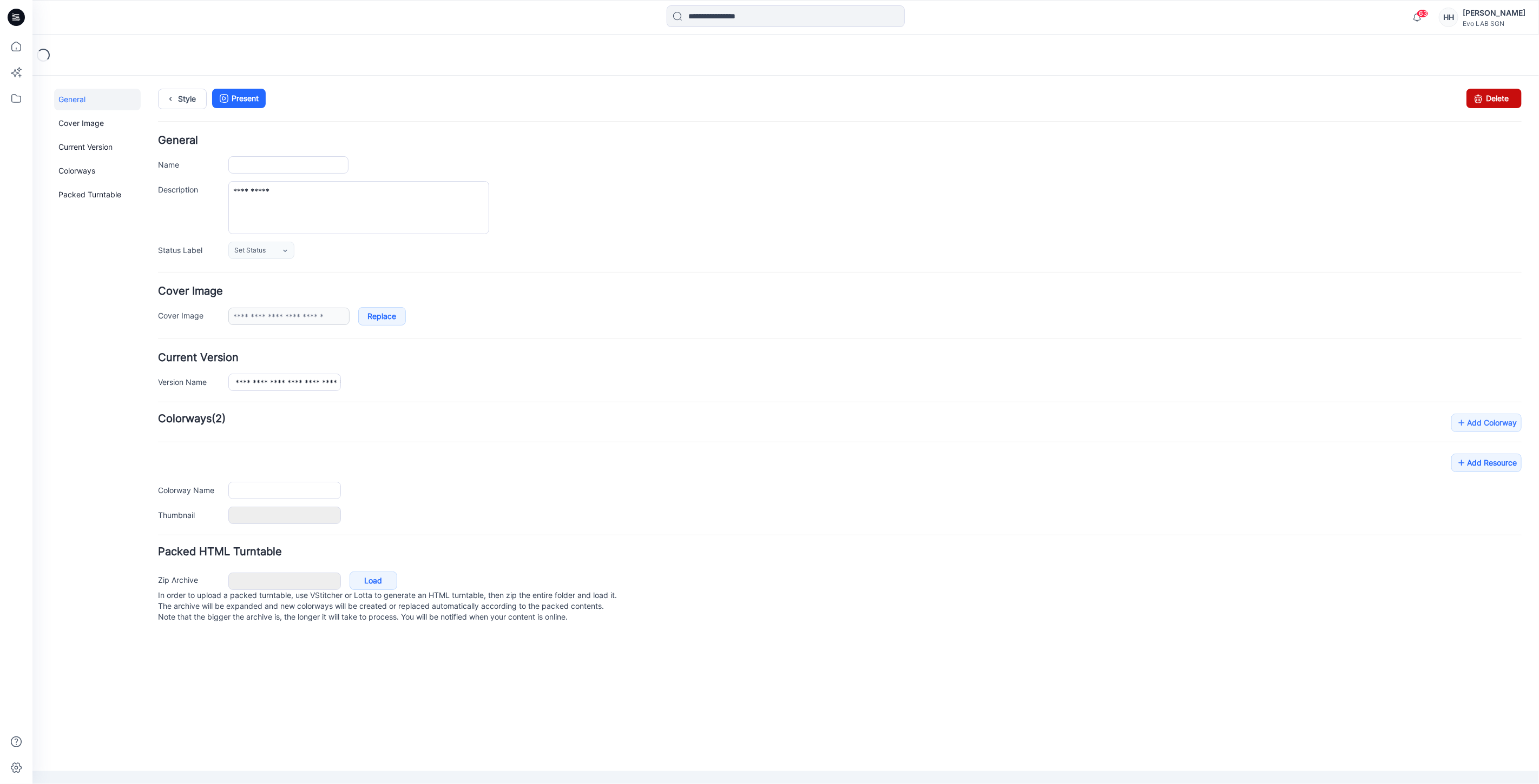
click at [1488, 104] on link "Delete" at bounding box center [1493, 98] width 55 height 20
type input "**********"
type input "*******"
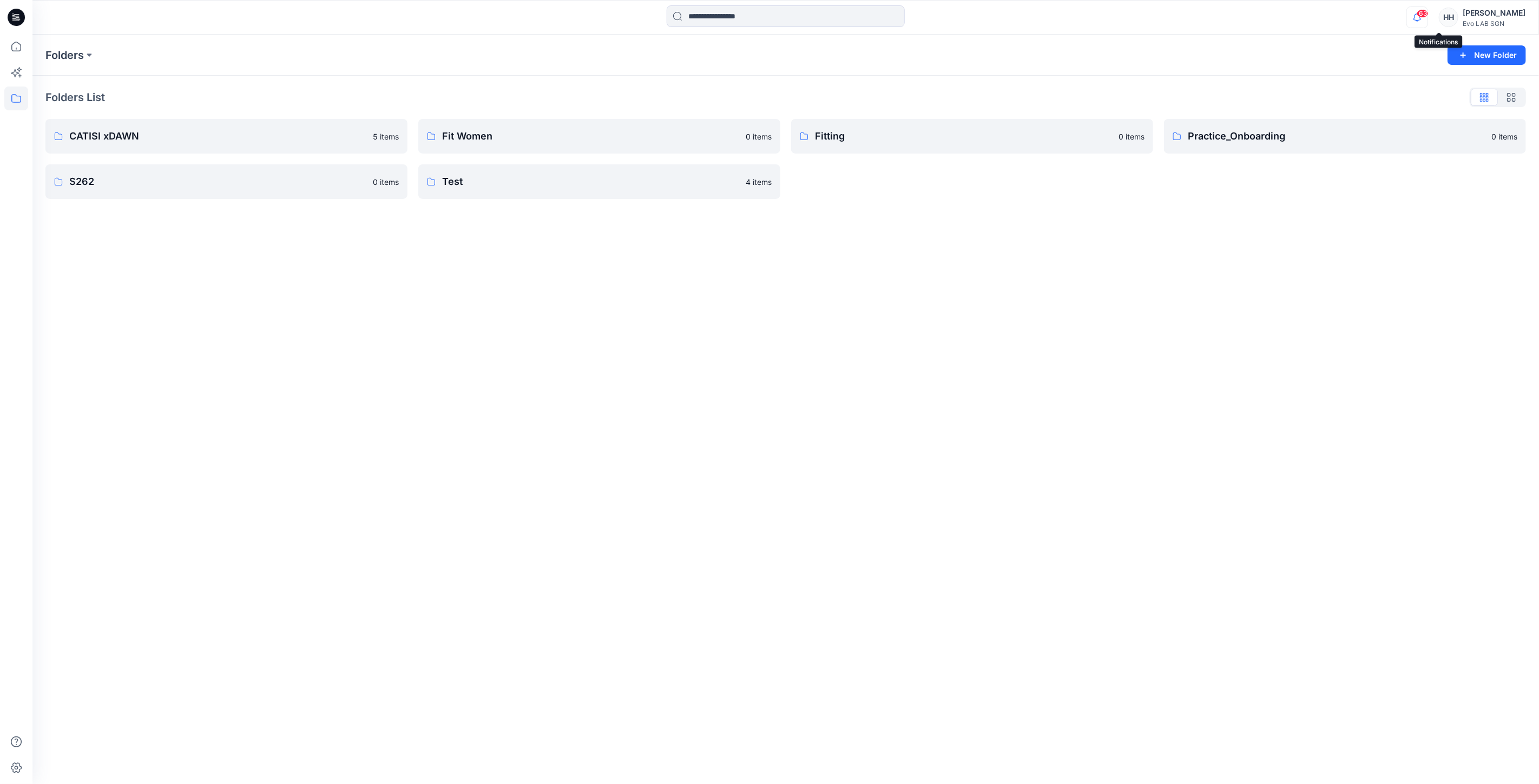
click at [1427, 16] on icon "button" at bounding box center [1417, 17] width 20 height 22
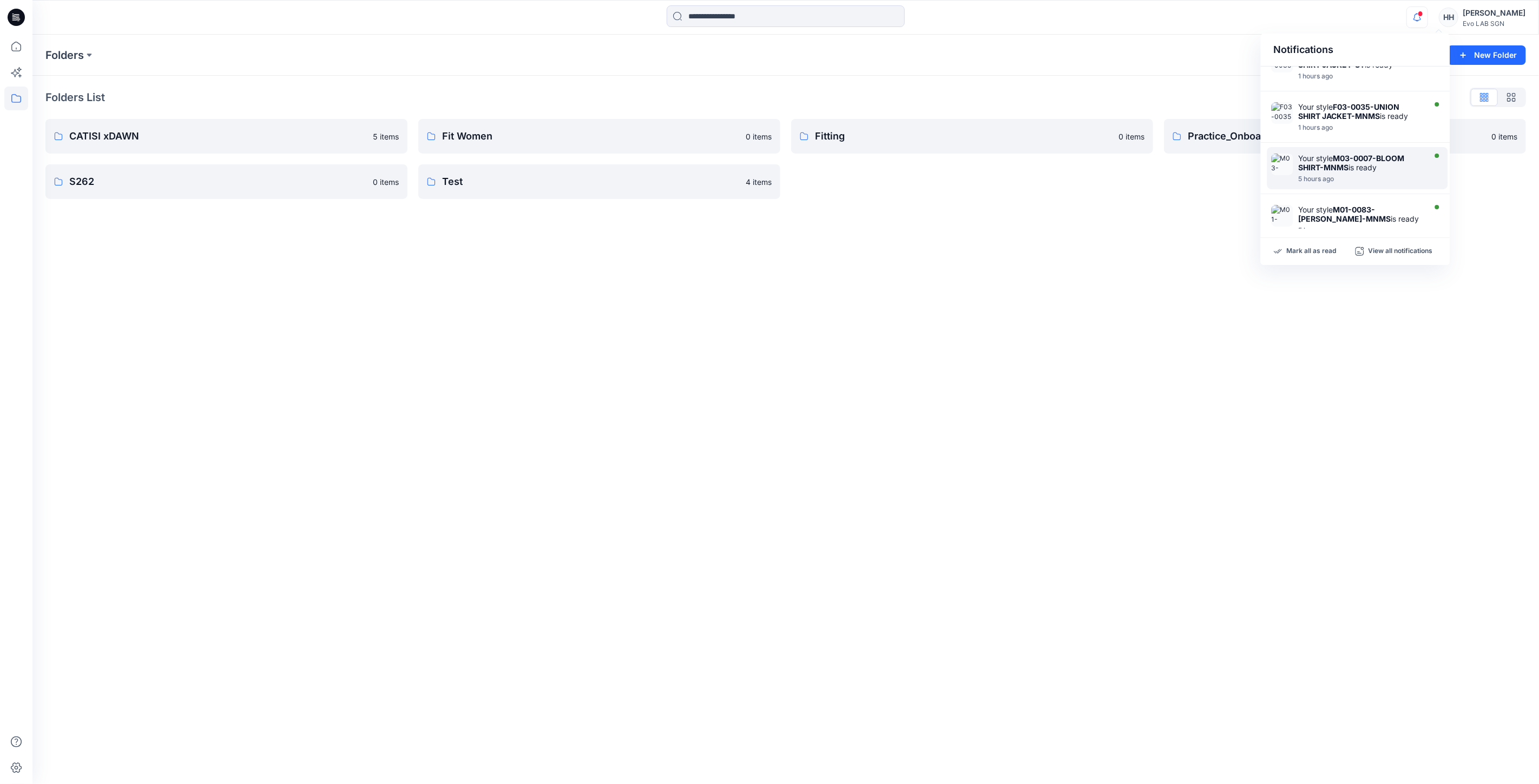
scroll to position [255, 0]
click at [218, 179] on p "S262" at bounding box center [218, 182] width 297 height 15
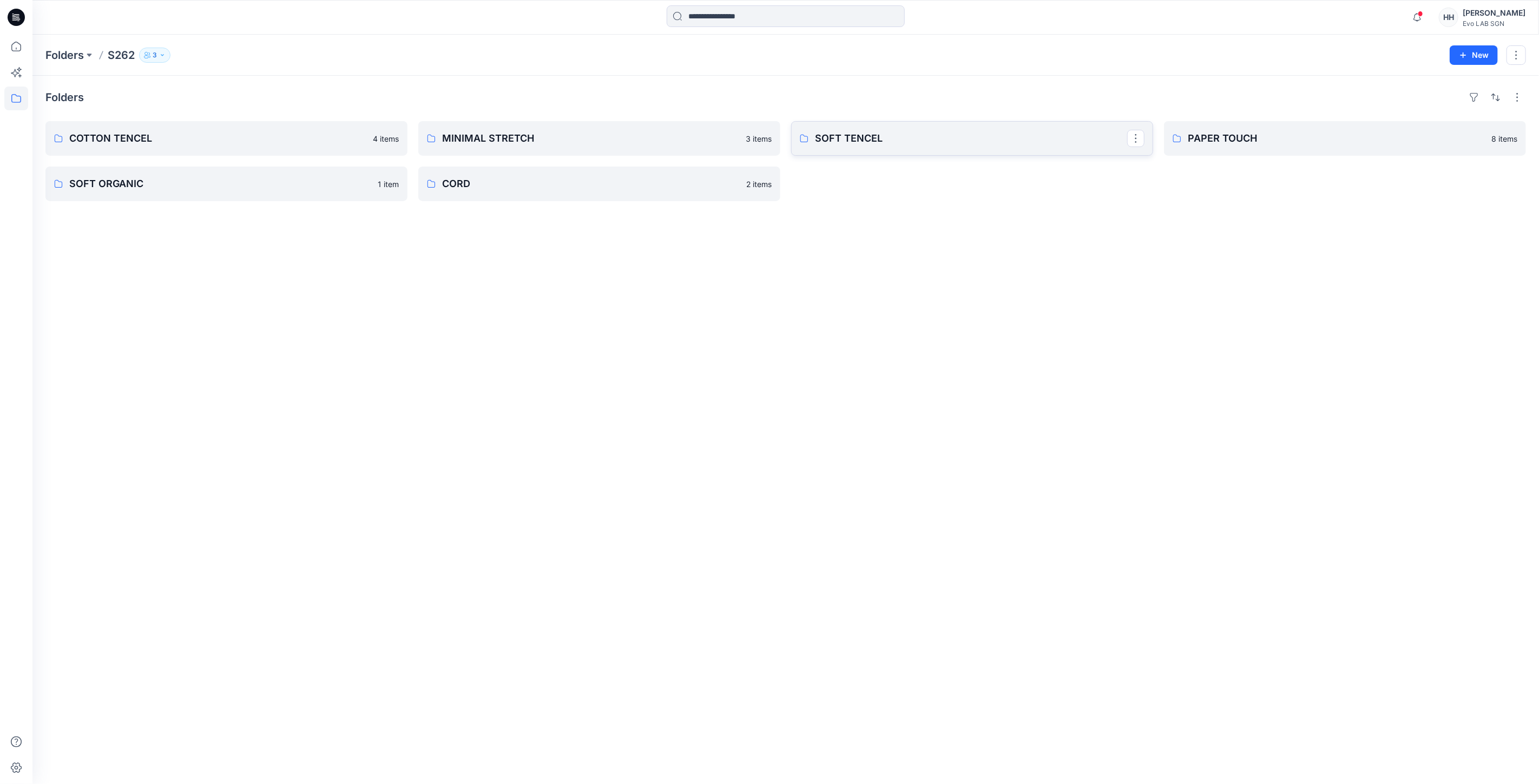
click at [868, 124] on link "SOFT TENCEL" at bounding box center [971, 138] width 362 height 35
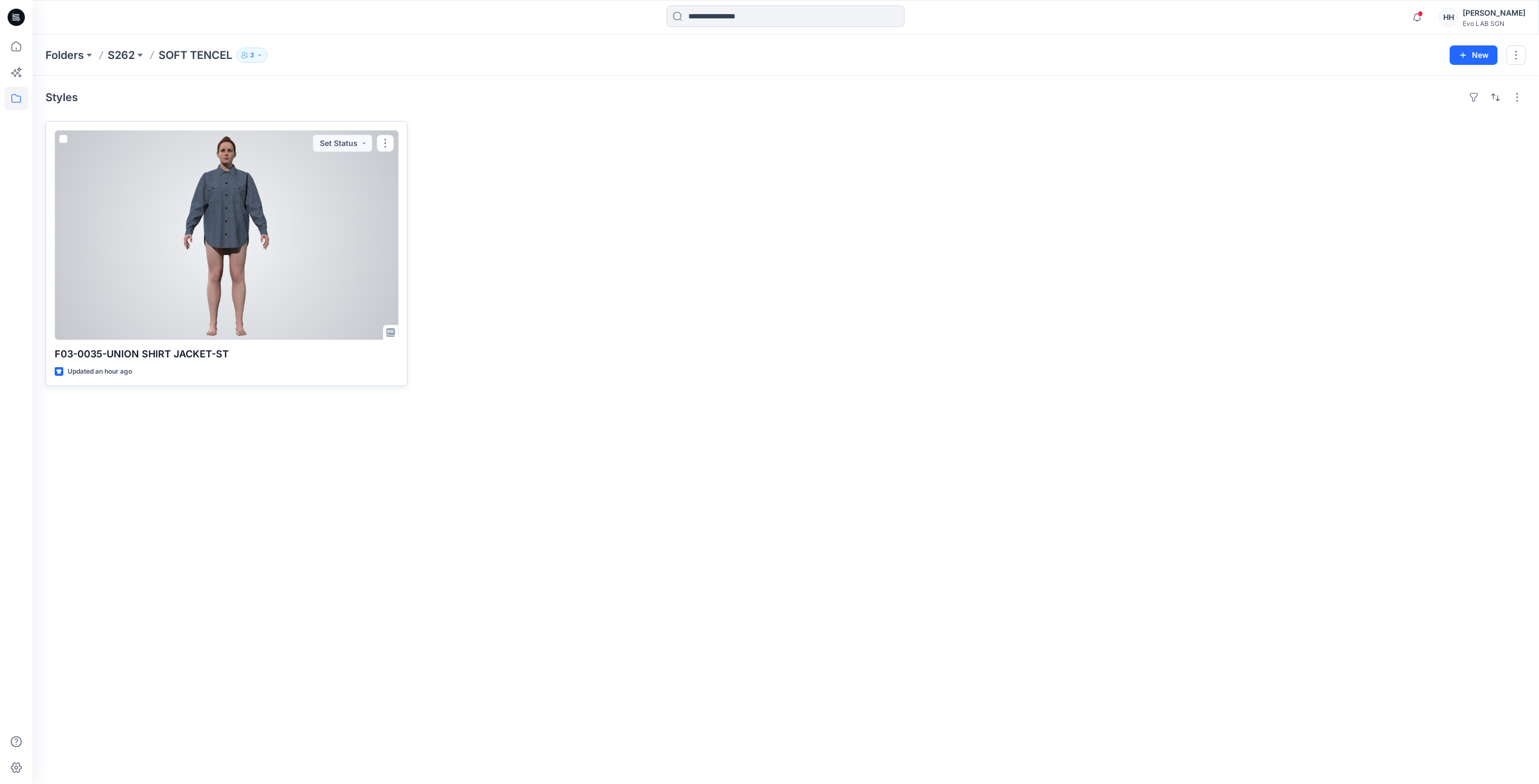
click at [256, 223] on div at bounding box center [226, 235] width 344 height 210
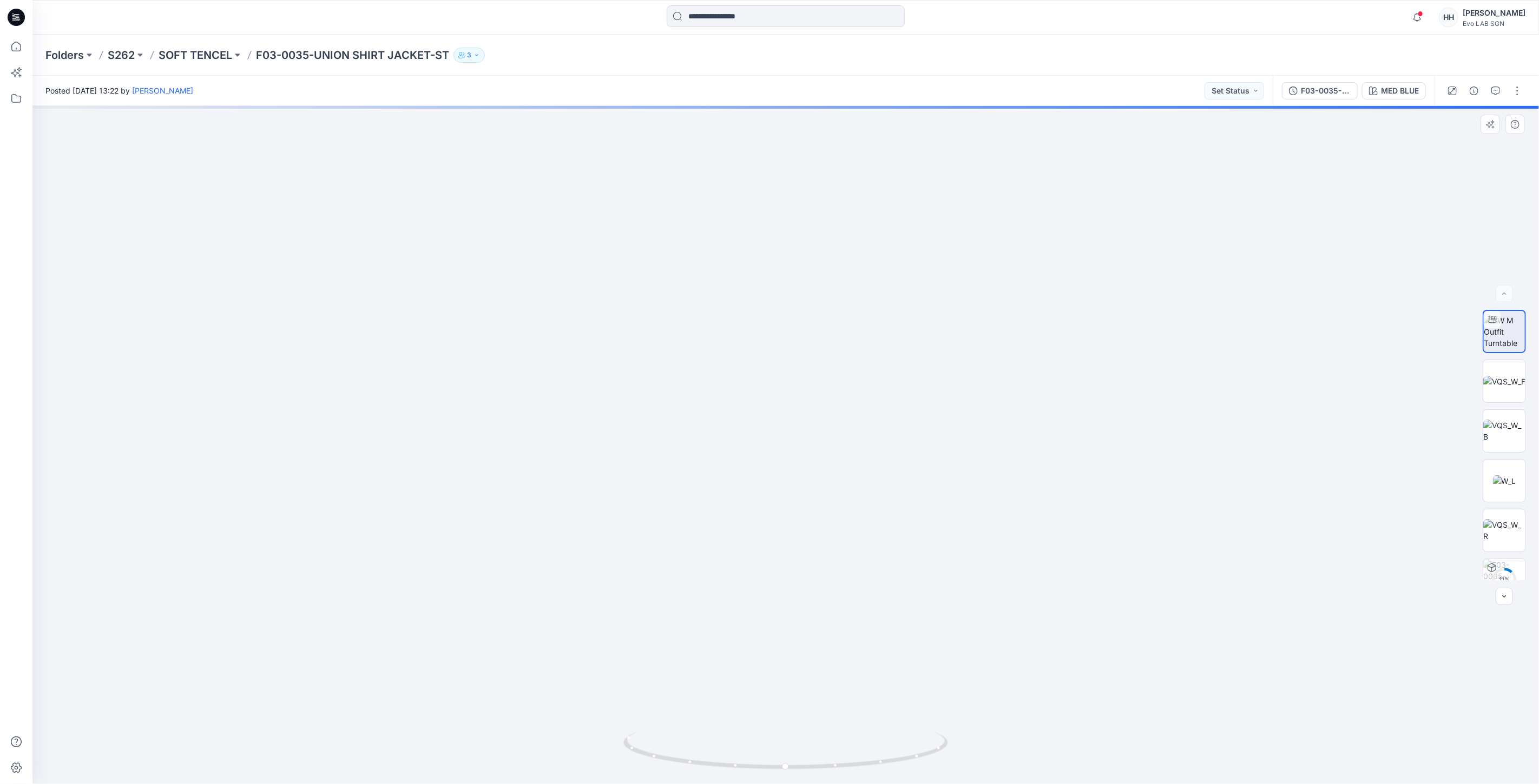
drag, startPoint x: 1096, startPoint y: 354, endPoint x: 1096, endPoint y: 375, distance: 21.0
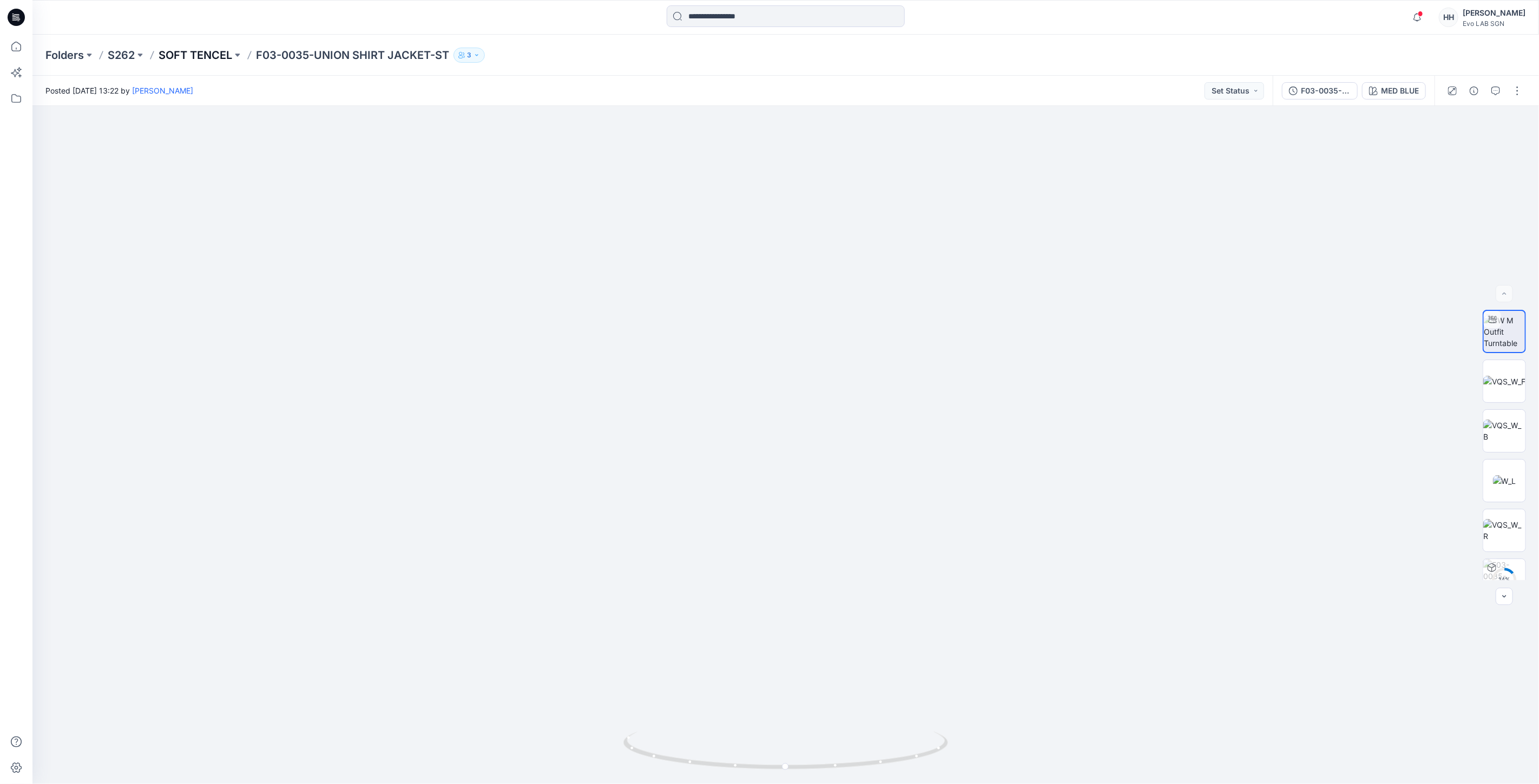
click at [188, 49] on p "SOFT TENCEL" at bounding box center [195, 55] width 74 height 15
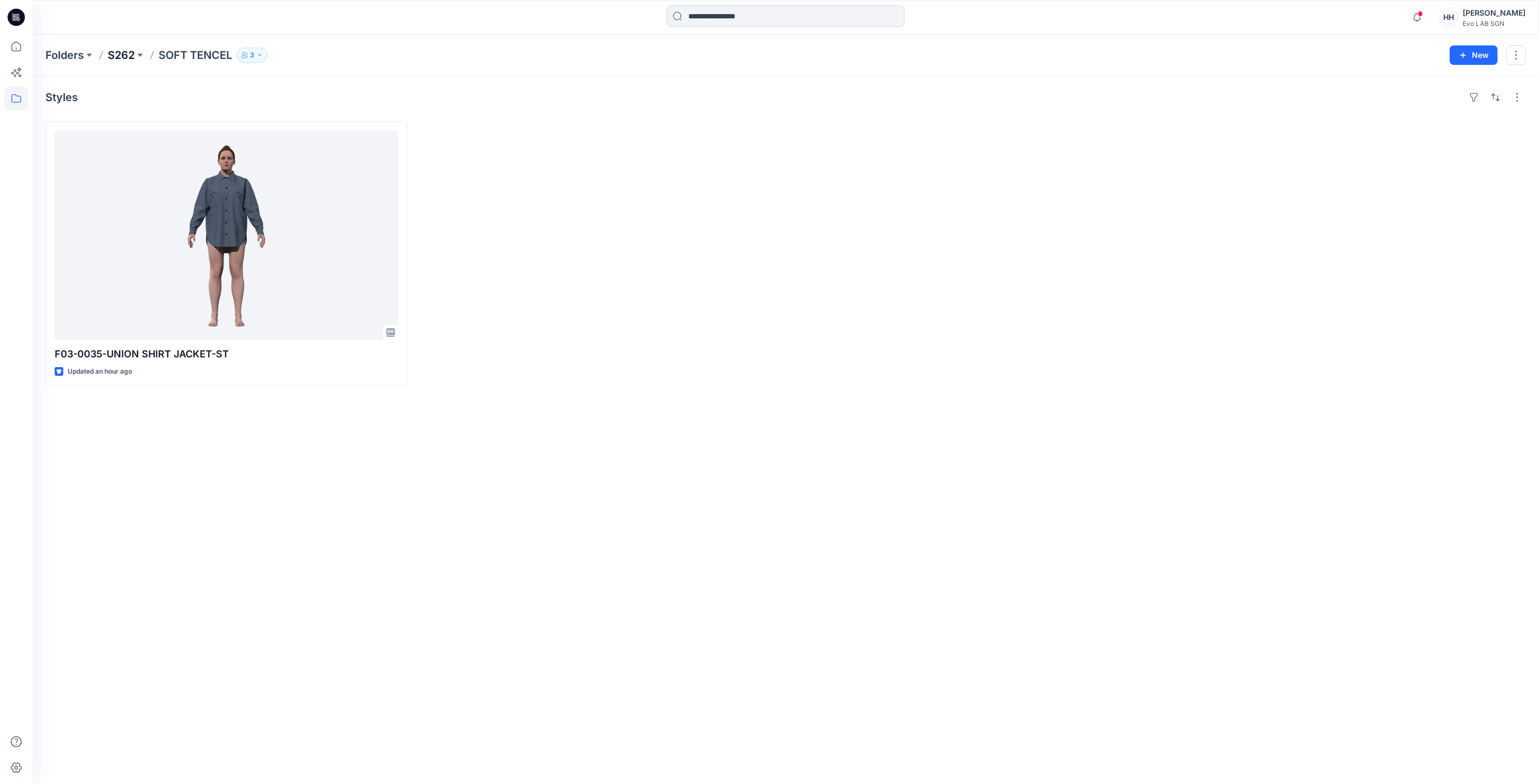
click at [125, 49] on p "S262" at bounding box center [121, 55] width 27 height 15
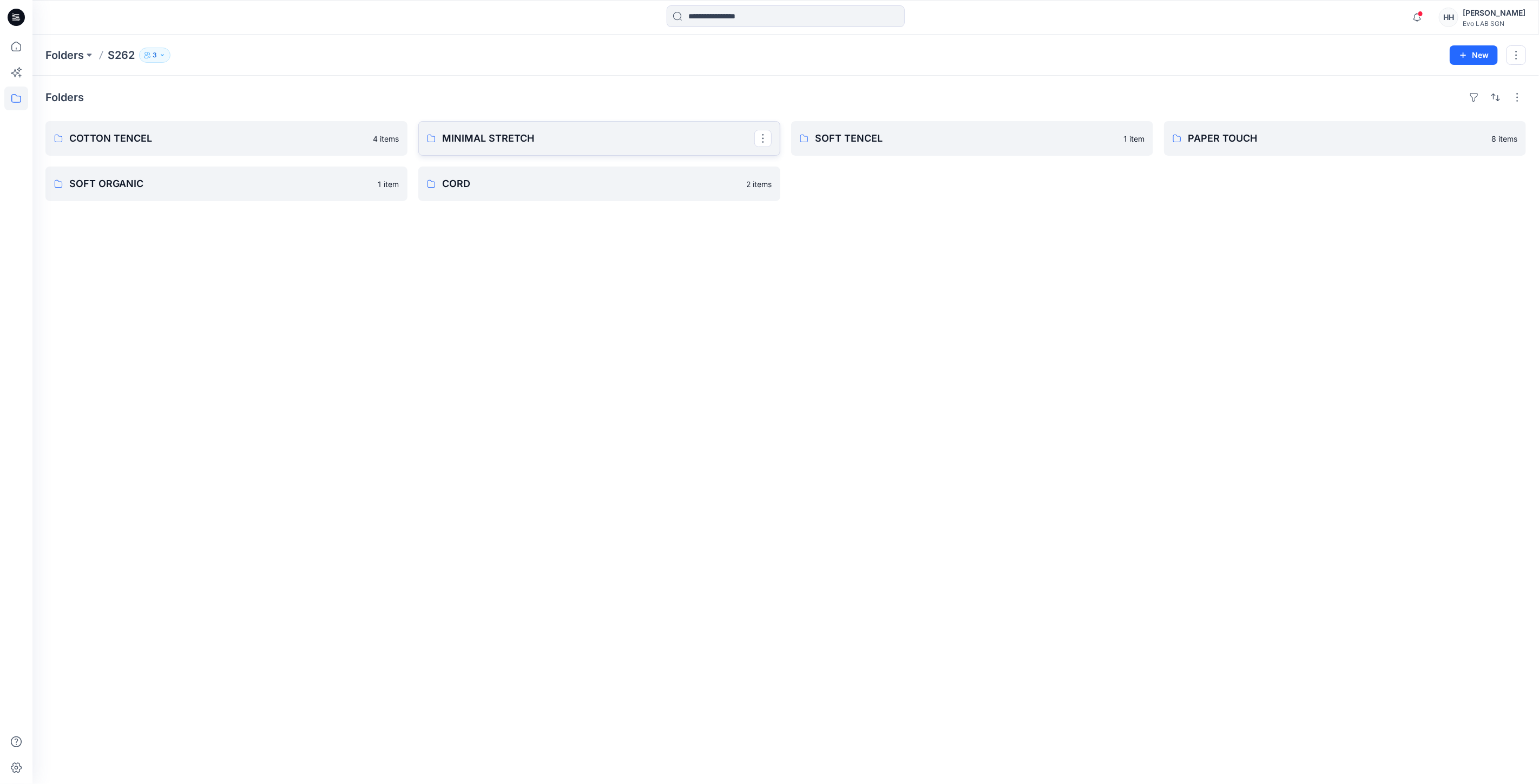
click at [451, 132] on p "MINIMAL STRETCH" at bounding box center [598, 138] width 312 height 15
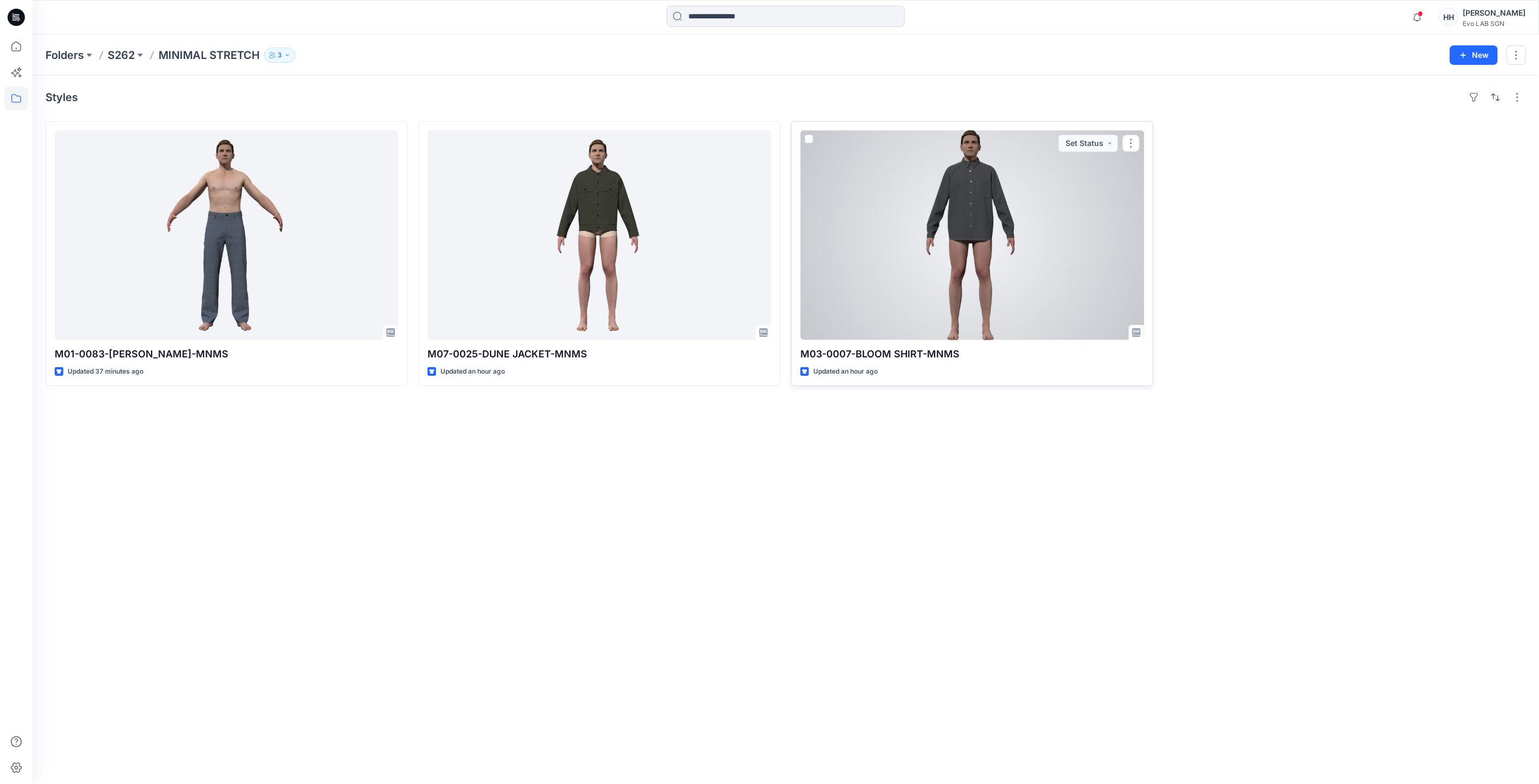
click at [1051, 217] on div at bounding box center [972, 235] width 344 height 210
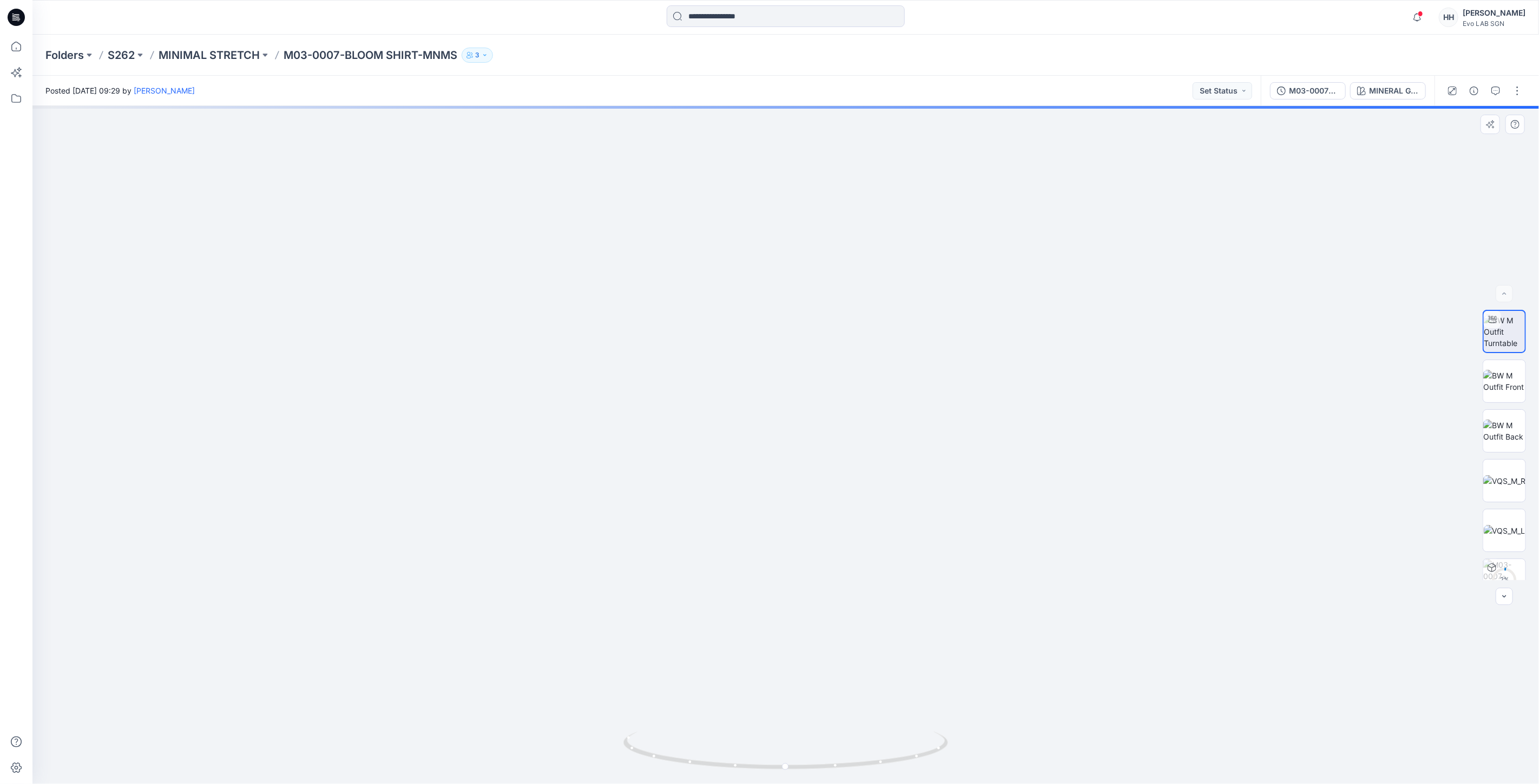
drag, startPoint x: 855, startPoint y: 219, endPoint x: 873, endPoint y: 449, distance: 230.7
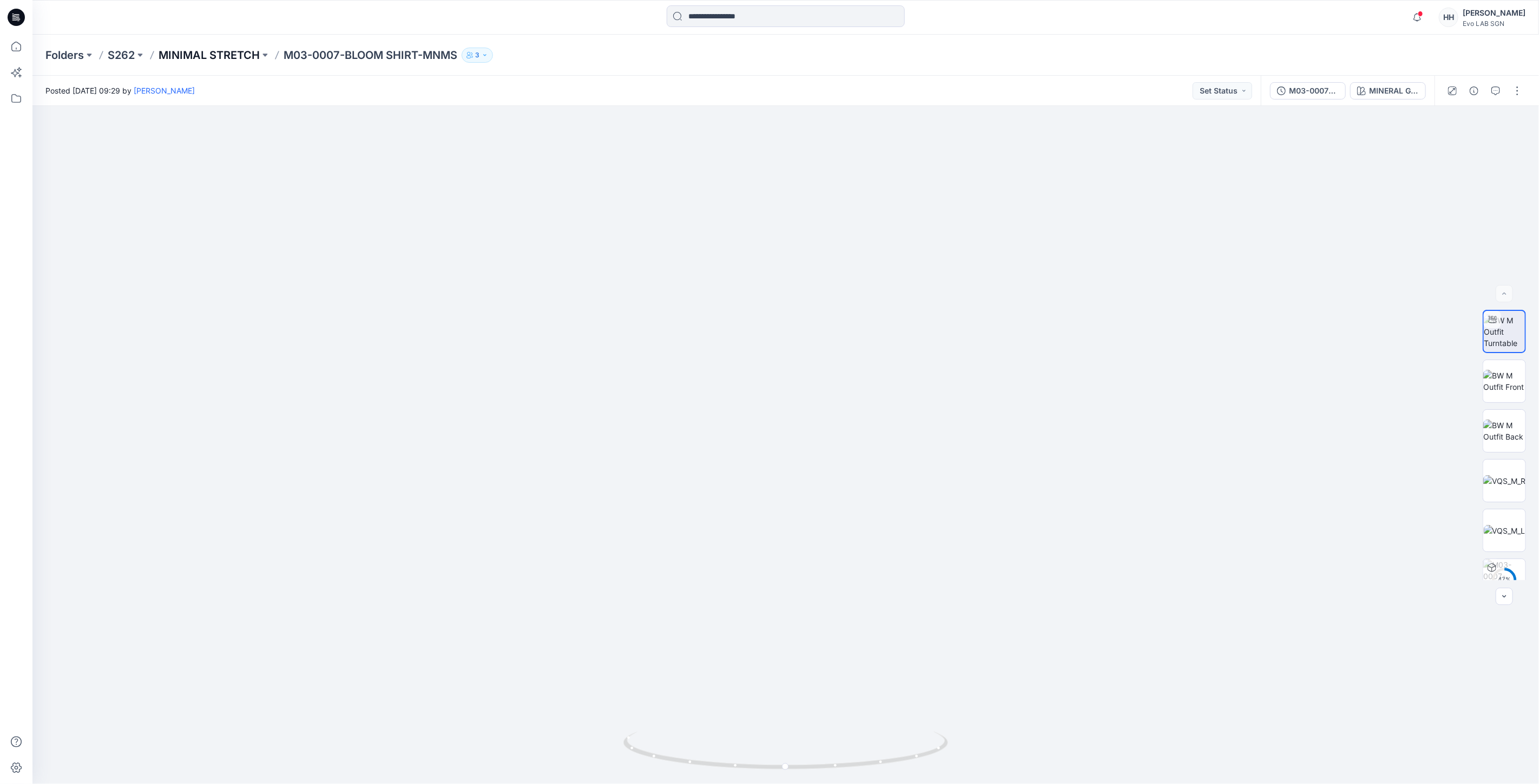
click at [220, 57] on p "MINIMAL STRETCH" at bounding box center [209, 55] width 101 height 15
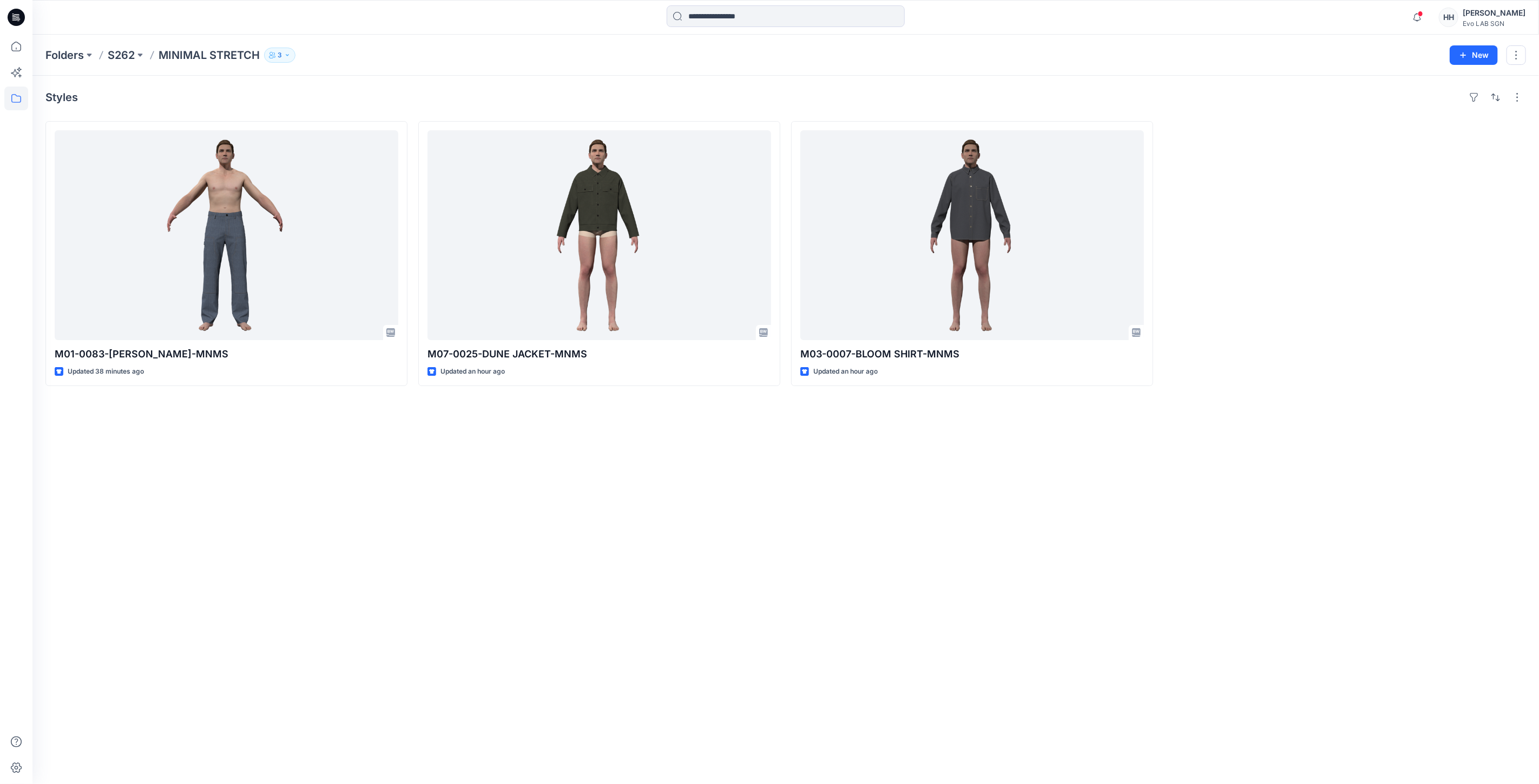
drag, startPoint x: 115, startPoint y: 61, endPoint x: 127, endPoint y: 61, distance: 12.0
click at [116, 61] on p "S262" at bounding box center [121, 55] width 27 height 15
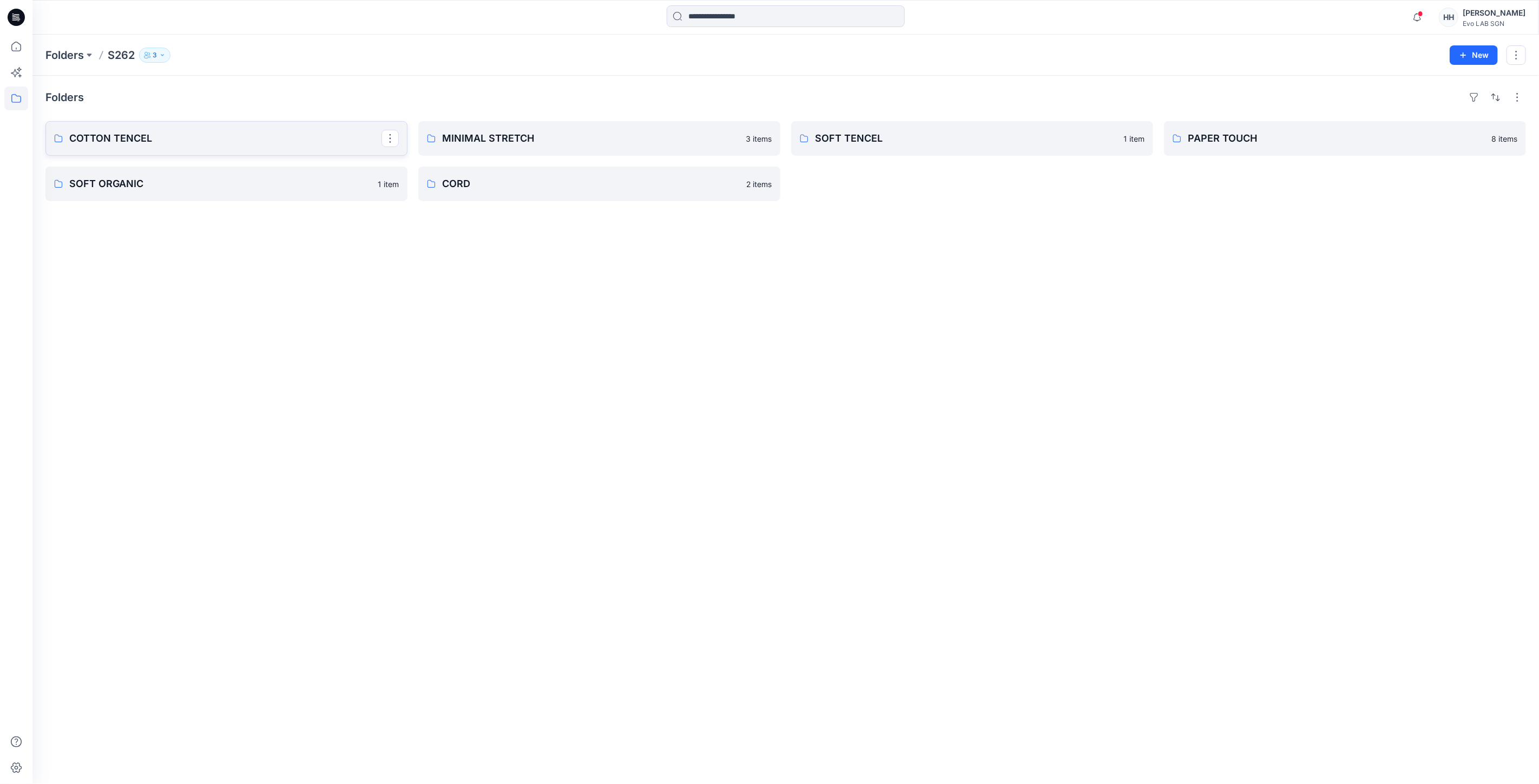
click at [236, 145] on p "COTTON TENCEL" at bounding box center [225, 138] width 312 height 15
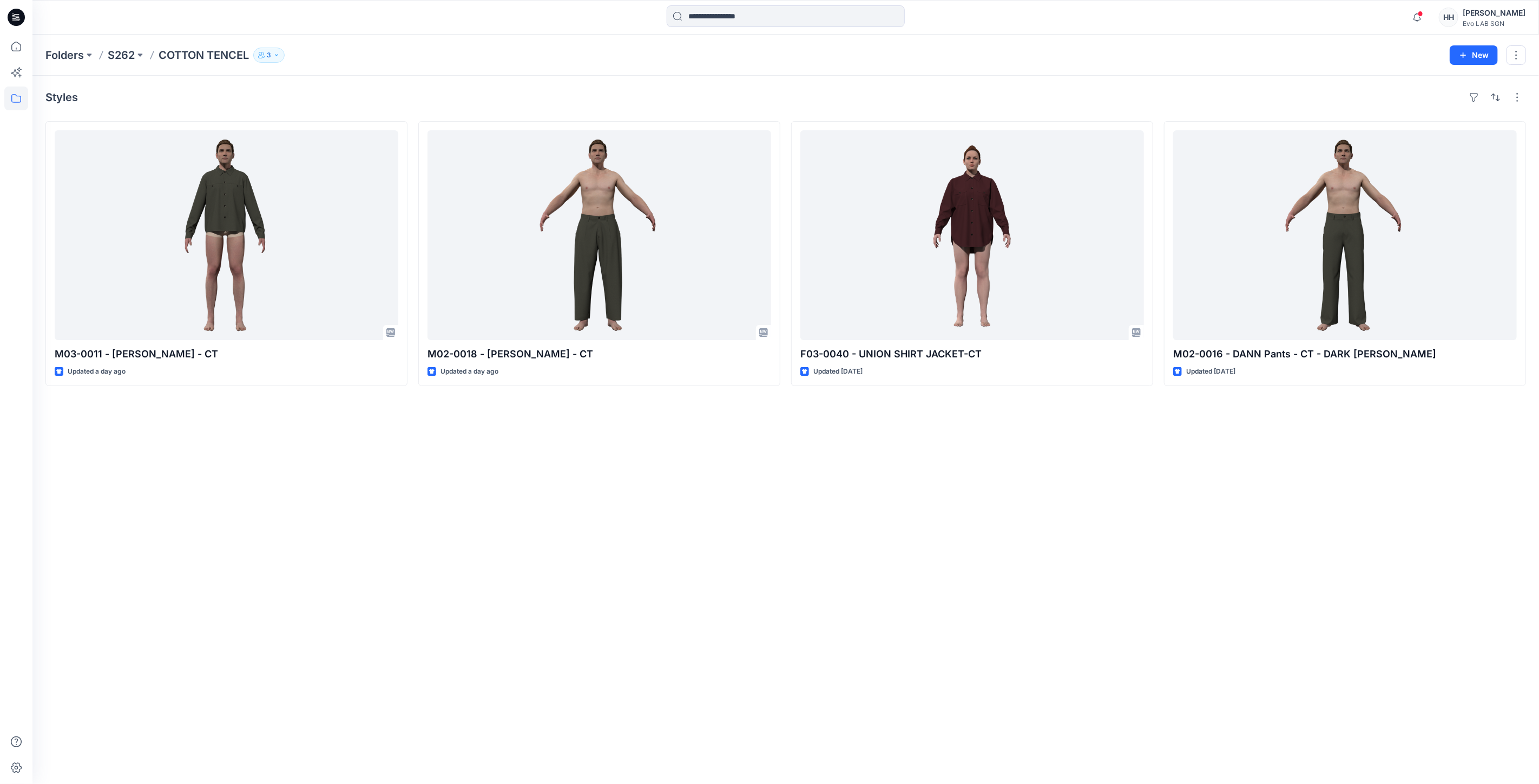
drag, startPoint x: 769, startPoint y: 463, endPoint x: 762, endPoint y: 461, distance: 7.3
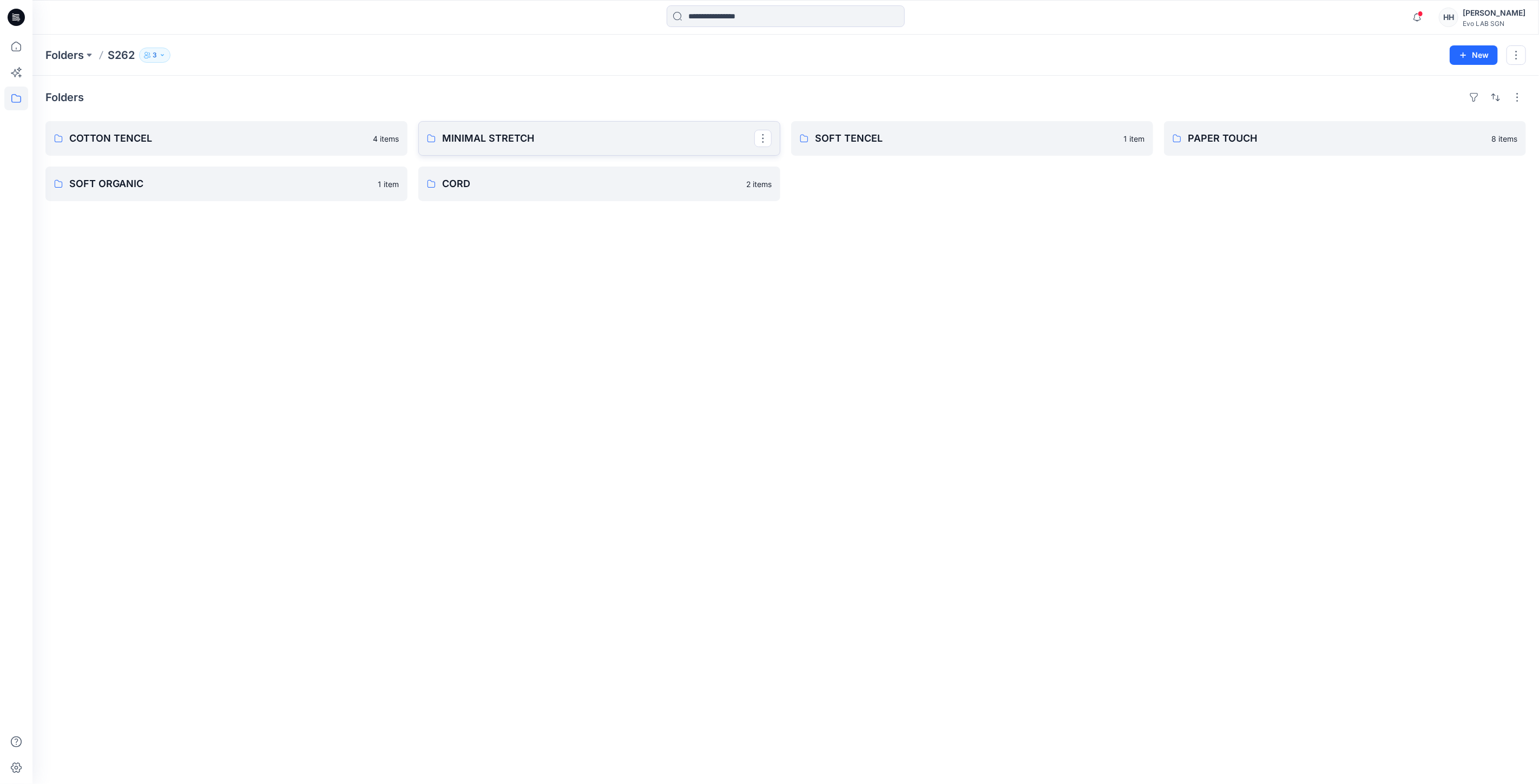
click at [585, 143] on p "MINIMAL STRETCH" at bounding box center [598, 138] width 312 height 15
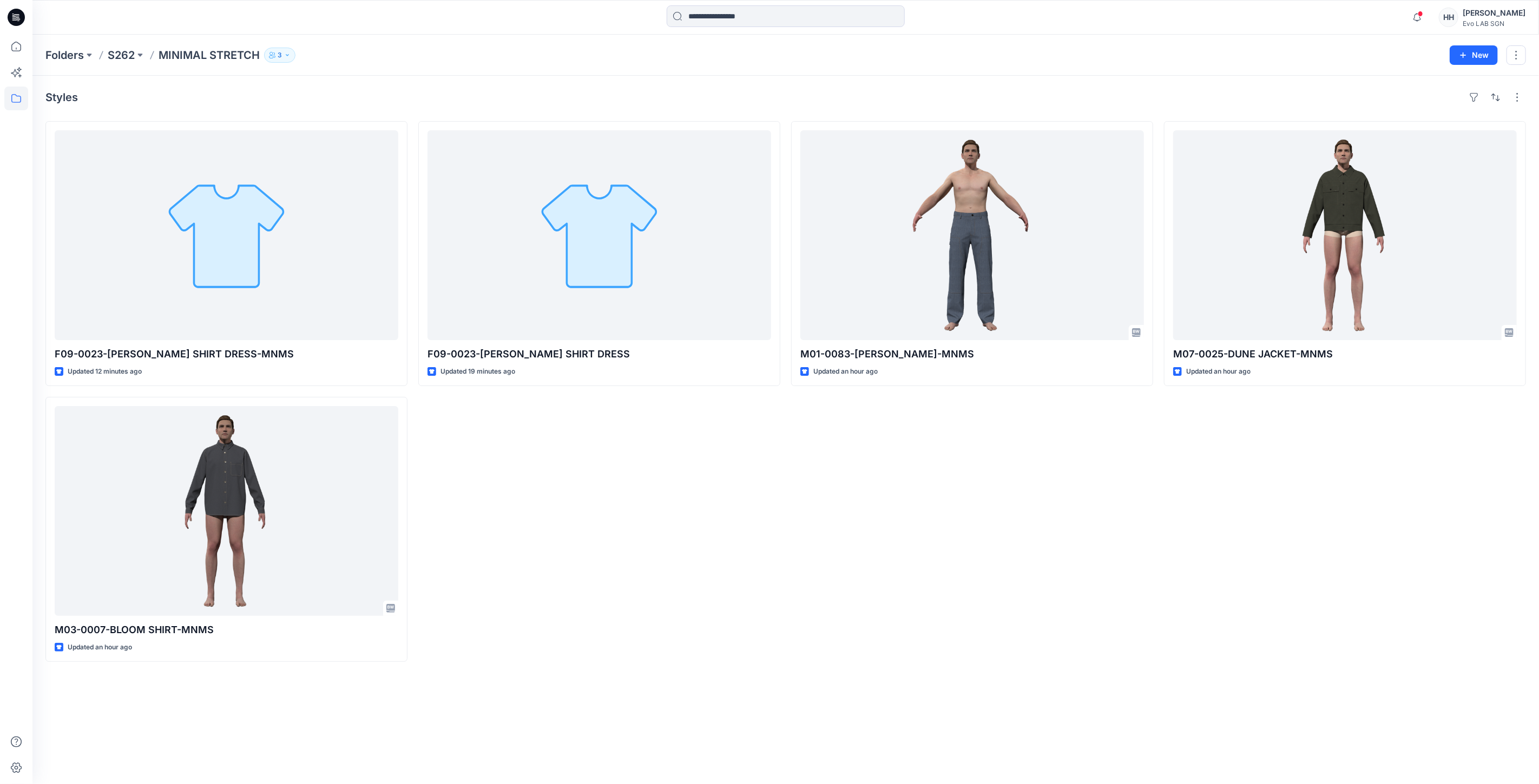
click at [598, 522] on div "F09-0023-JEANIE SHIRT DRESS Updated 19 minutes ago" at bounding box center [599, 391] width 362 height 541
click at [580, 438] on div "F09-0023-[PERSON_NAME] SHIRT DRESS Updated 19 minutes ago" at bounding box center [599, 391] width 362 height 541
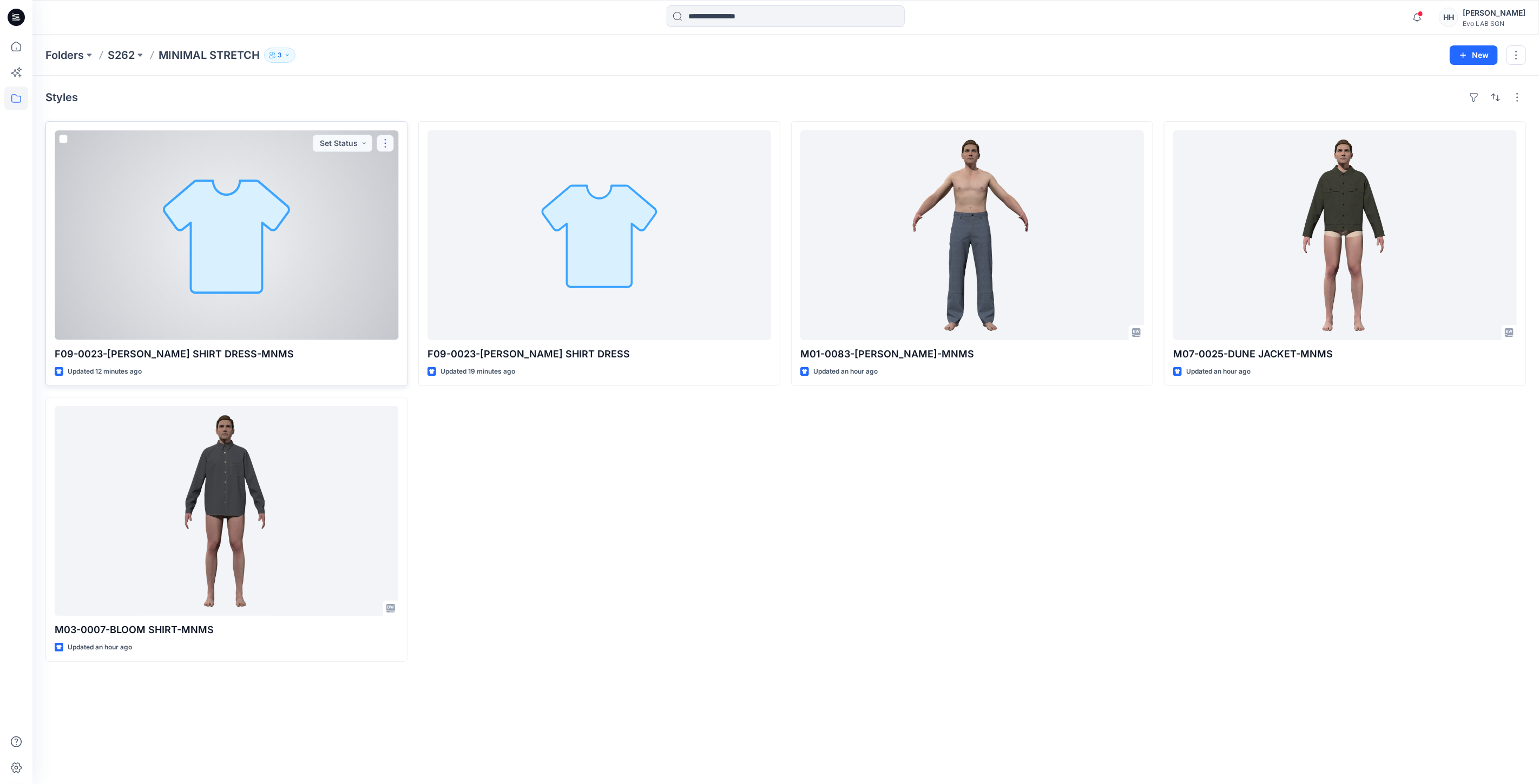
click at [384, 142] on button "button" at bounding box center [385, 143] width 17 height 17
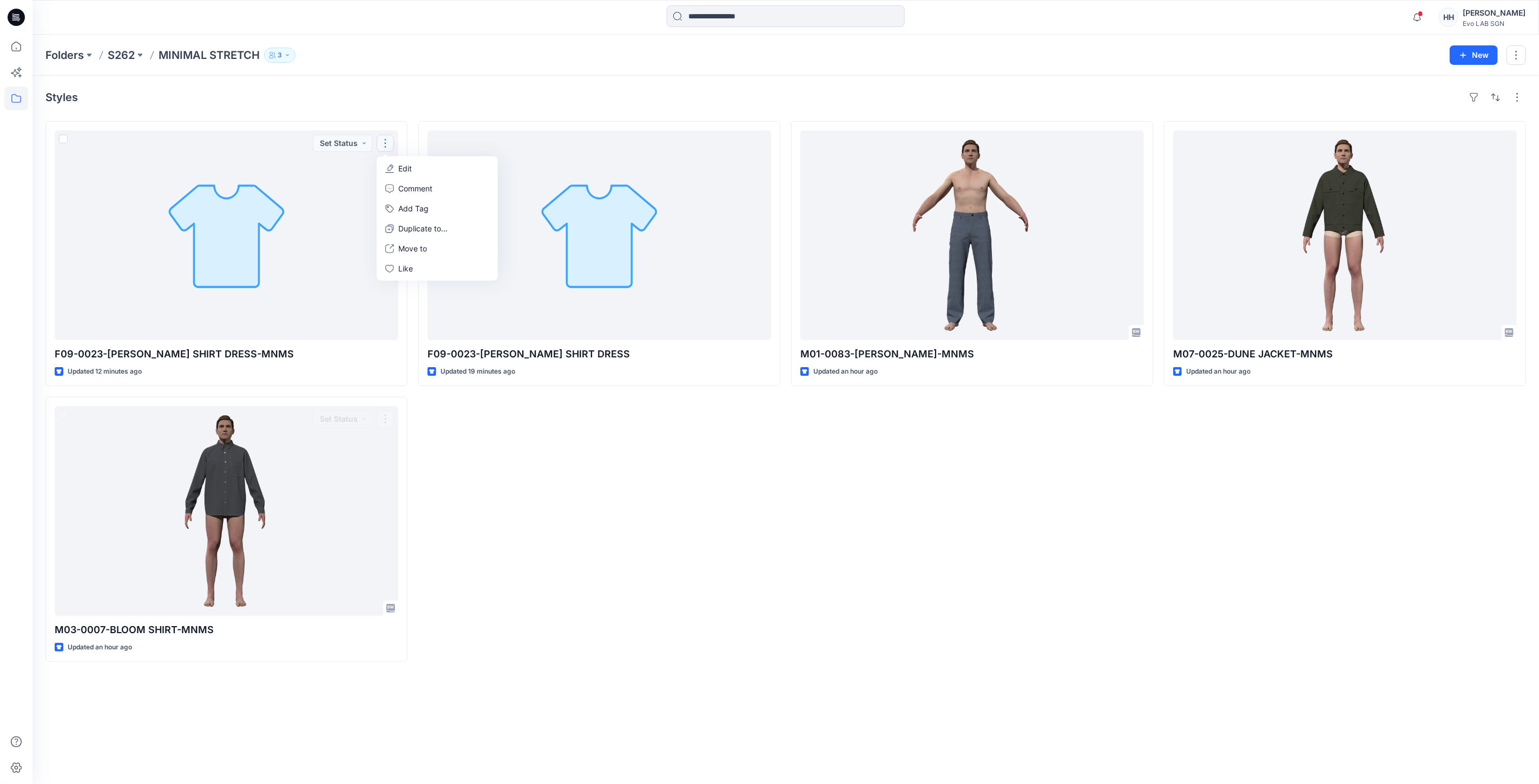
click at [488, 439] on div "F09-0023-[PERSON_NAME] SHIRT DRESS Updated 19 minutes ago" at bounding box center [599, 391] width 362 height 541
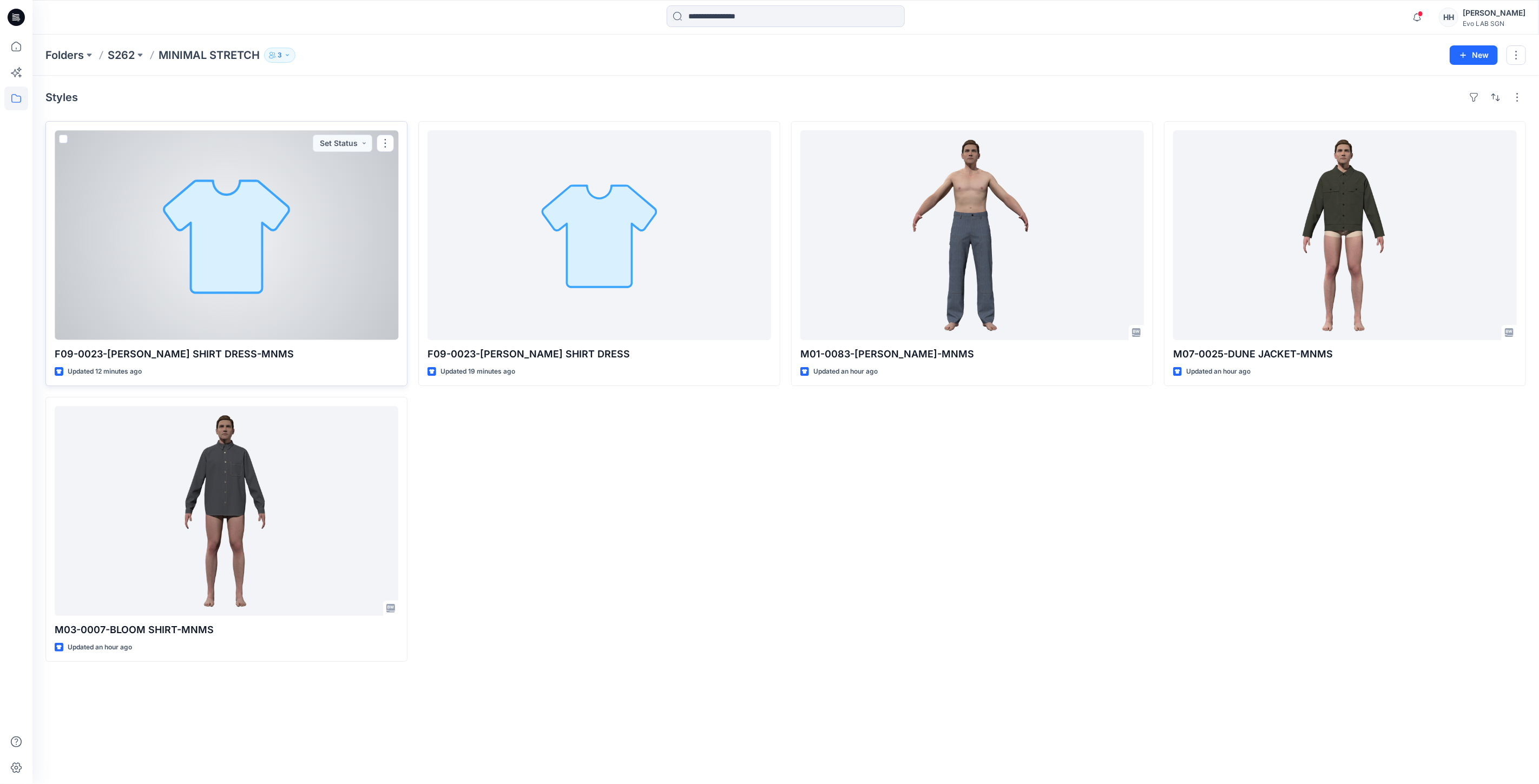
click at [311, 251] on div at bounding box center [226, 235] width 344 height 210
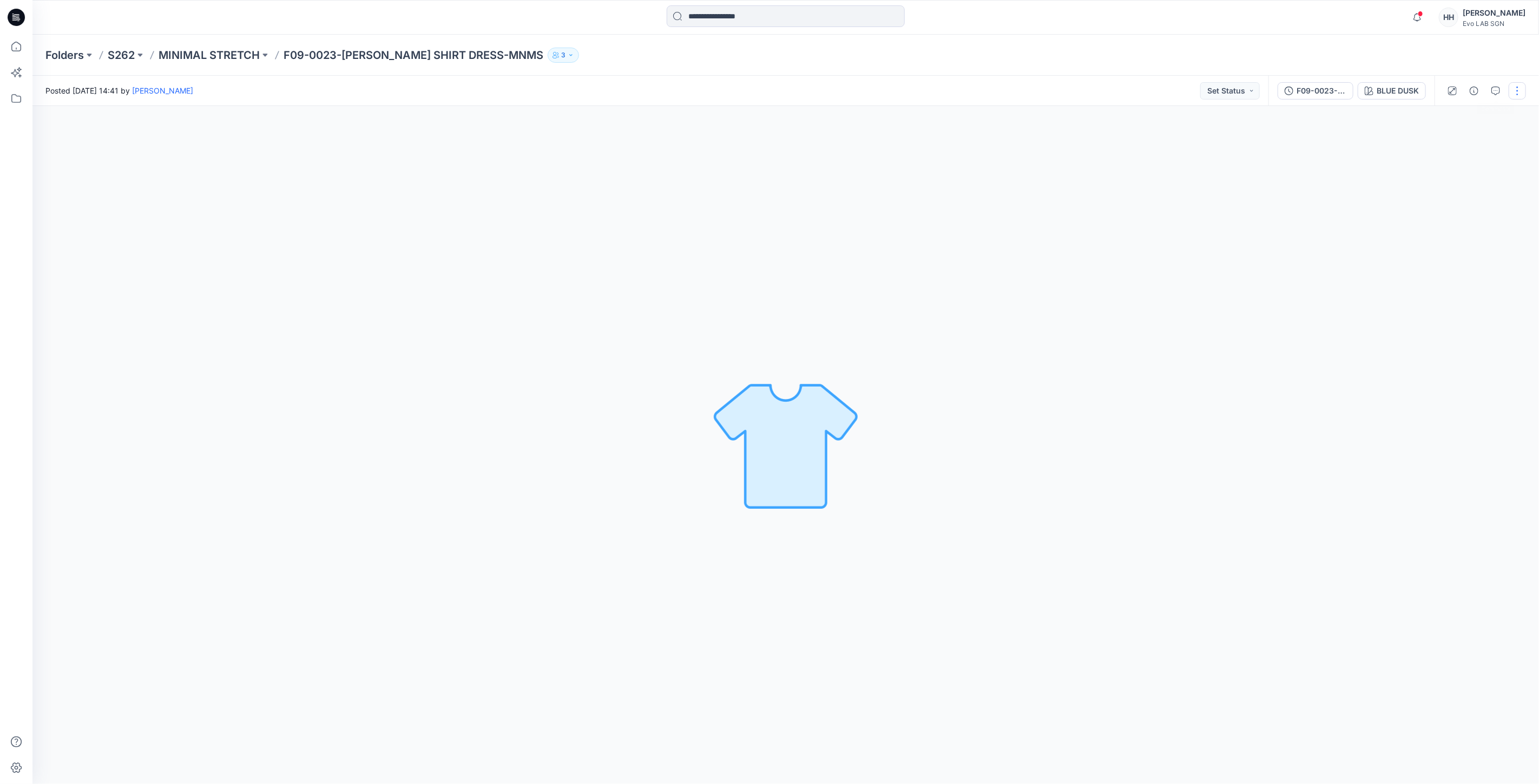
click at [1516, 87] on button "button" at bounding box center [1517, 91] width 17 height 17
click at [1460, 143] on button "Edit" at bounding box center [1471, 146] width 100 height 20
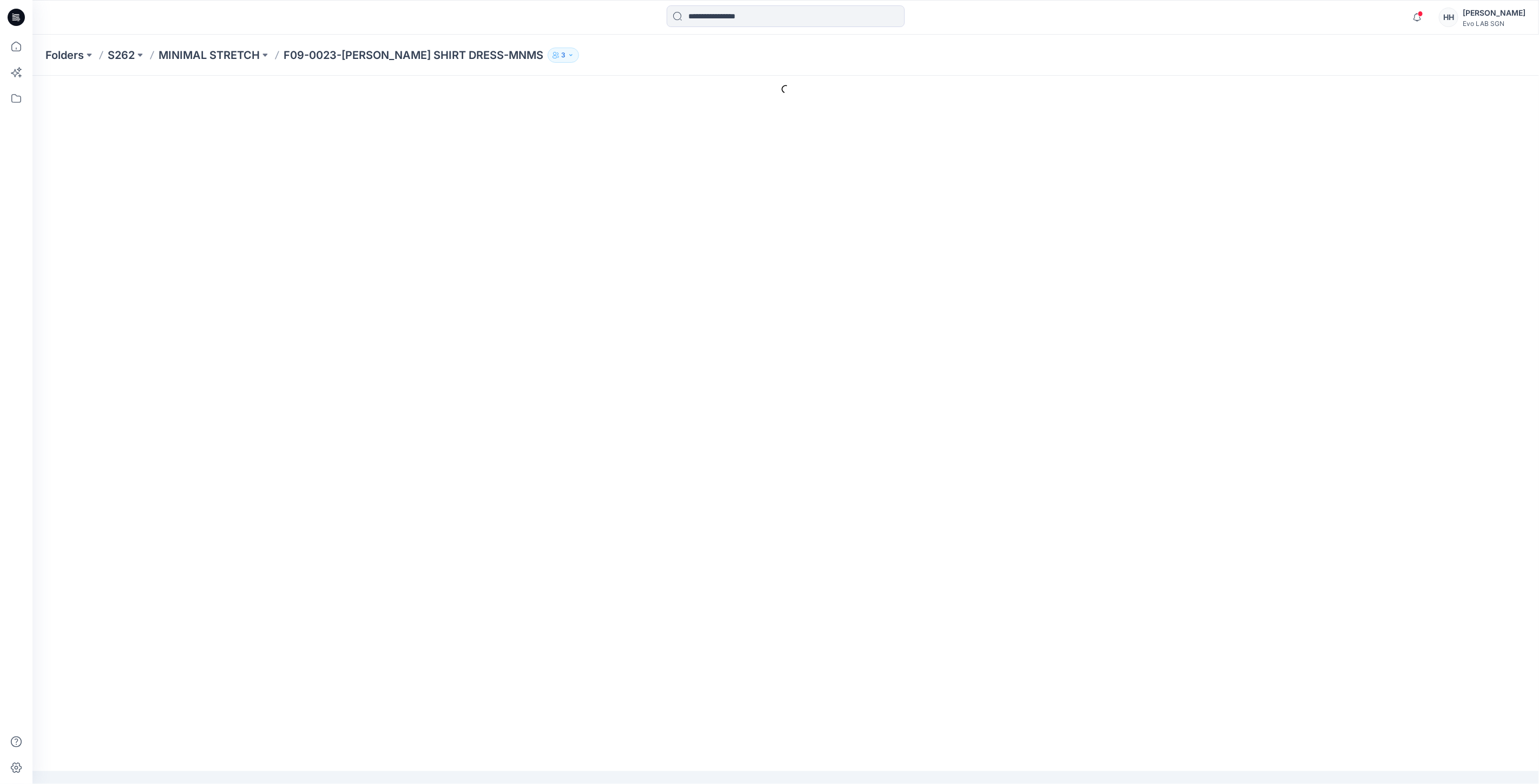
type input "**********"
type input "*********"
type input "**********"
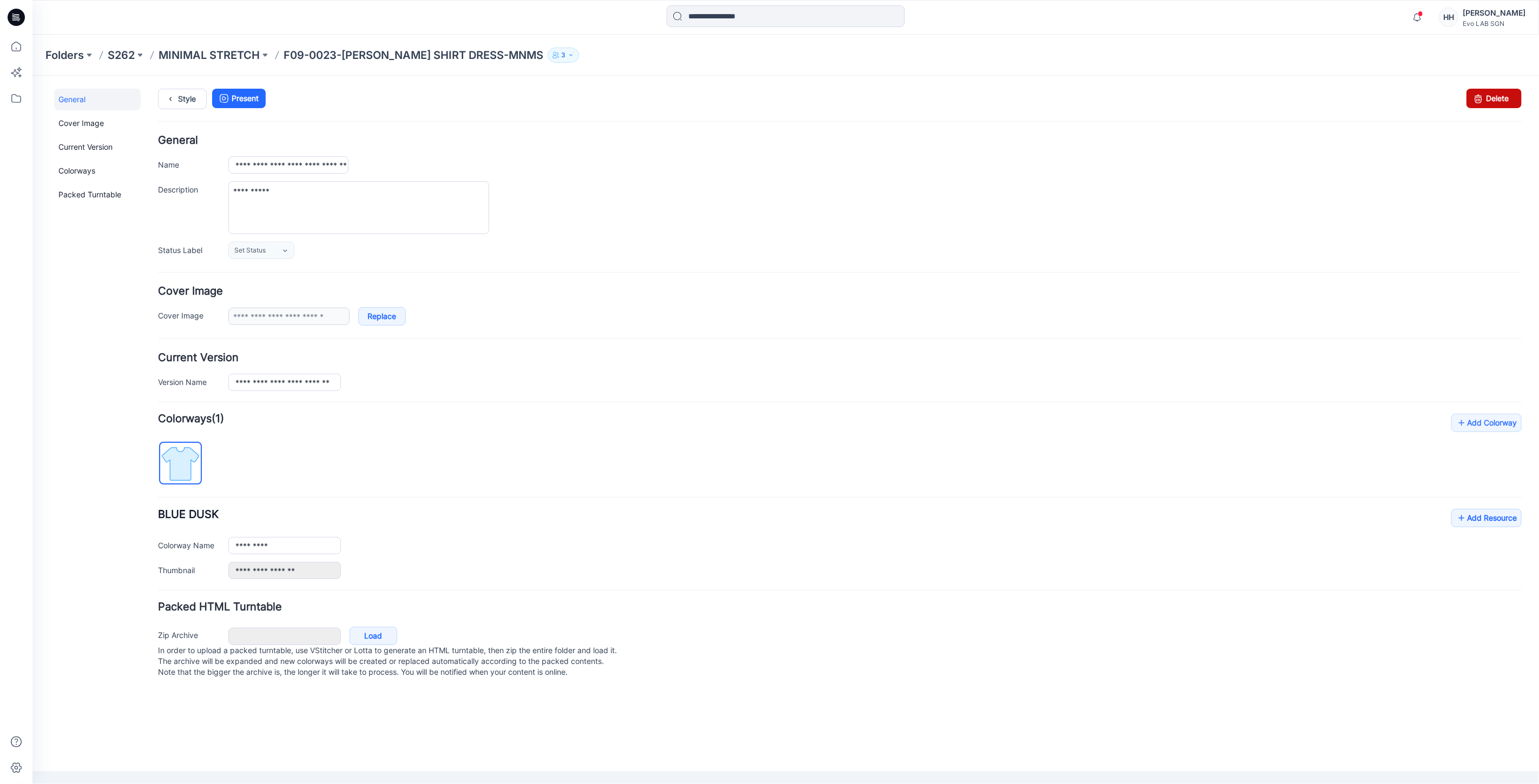
click at [1488, 97] on link "Delete" at bounding box center [1493, 98] width 55 height 20
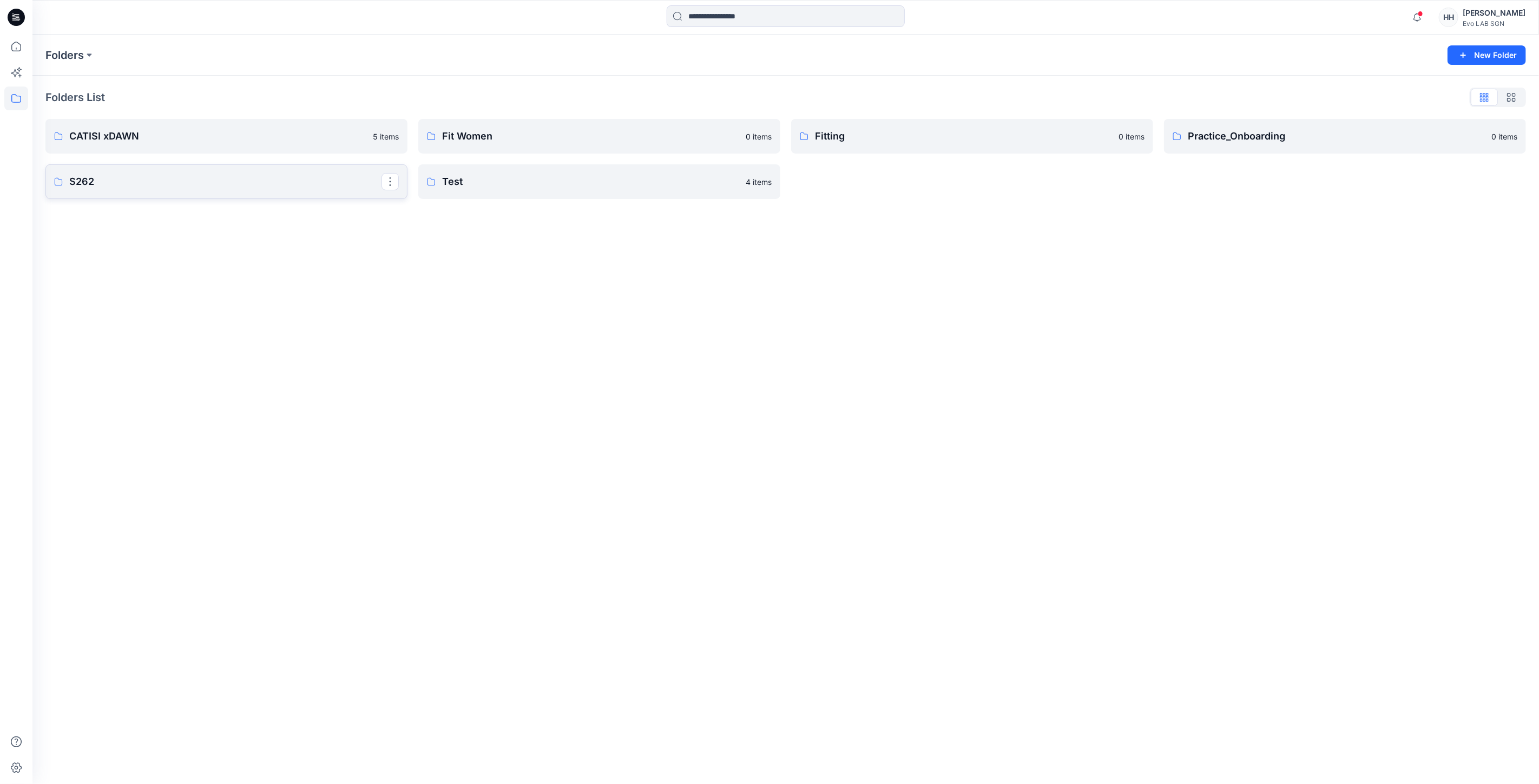
click at [240, 176] on p "S262" at bounding box center [225, 182] width 312 height 15
click at [171, 142] on p "MINIMAL STRETCH" at bounding box center [225, 138] width 312 height 15
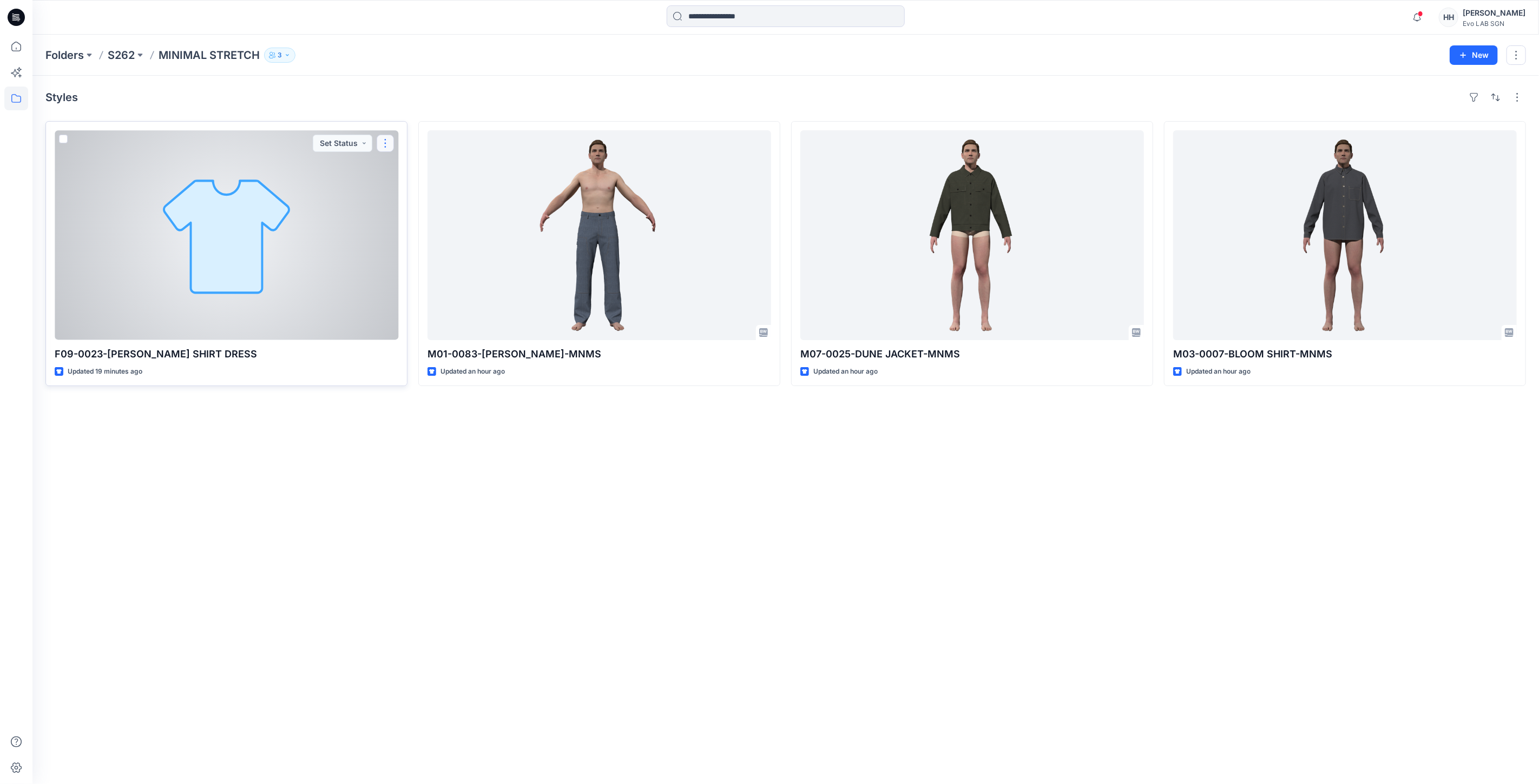
click at [382, 142] on button "button" at bounding box center [385, 143] width 17 height 17
click at [417, 170] on button "Edit" at bounding box center [437, 169] width 117 height 20
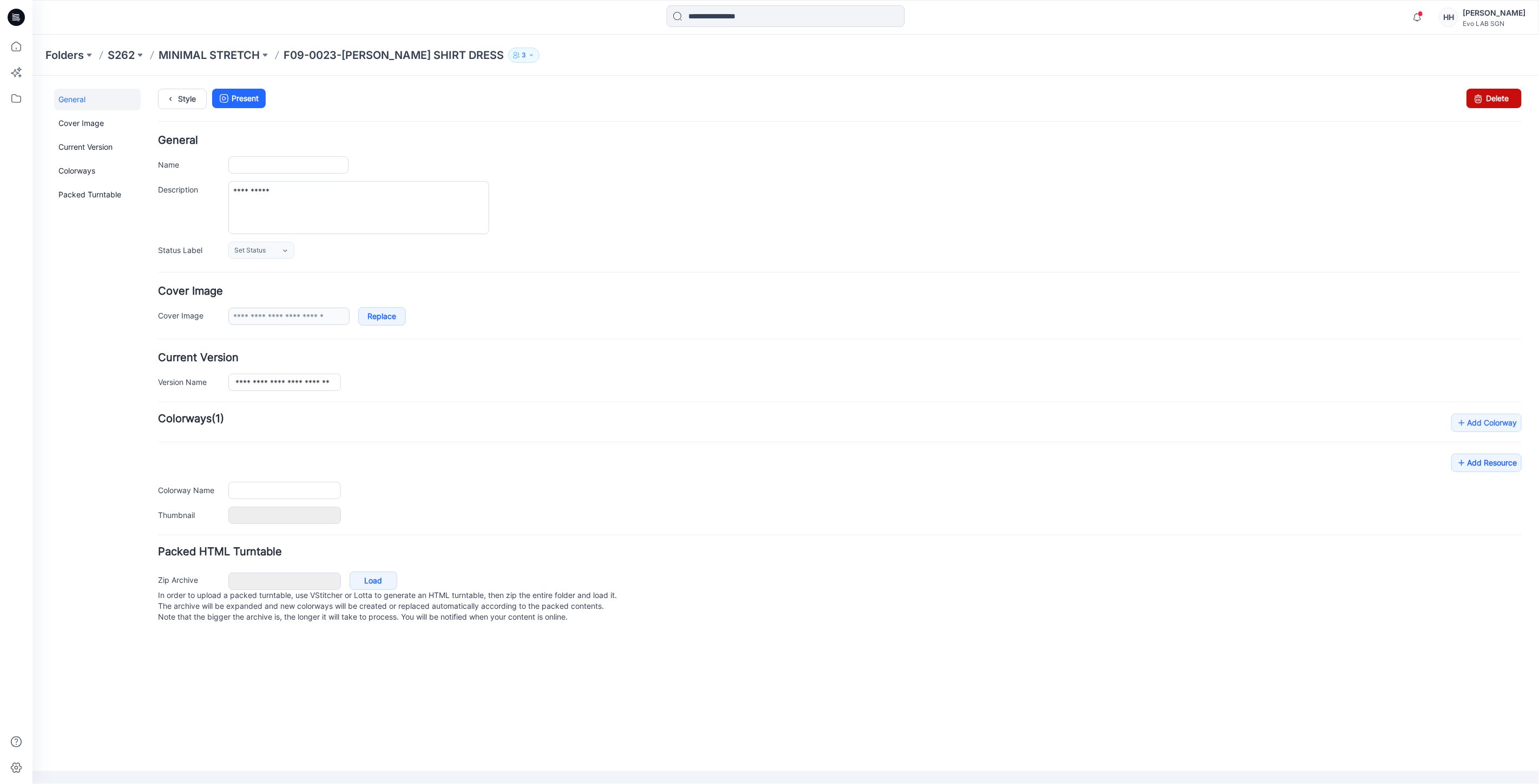
type input "**********"
type input "*********"
type input "**********"
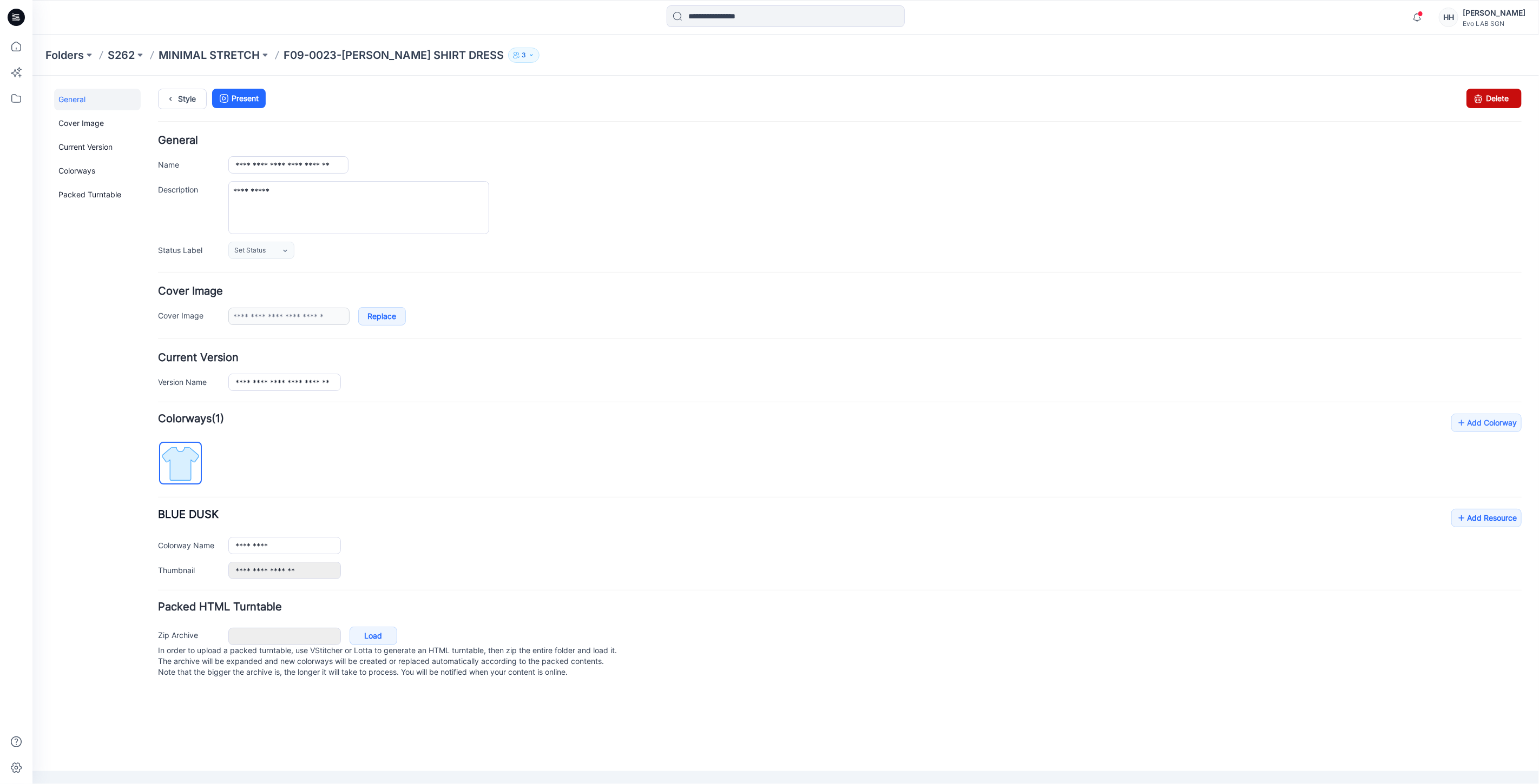
click at [1497, 97] on link "Delete" at bounding box center [1493, 98] width 55 height 20
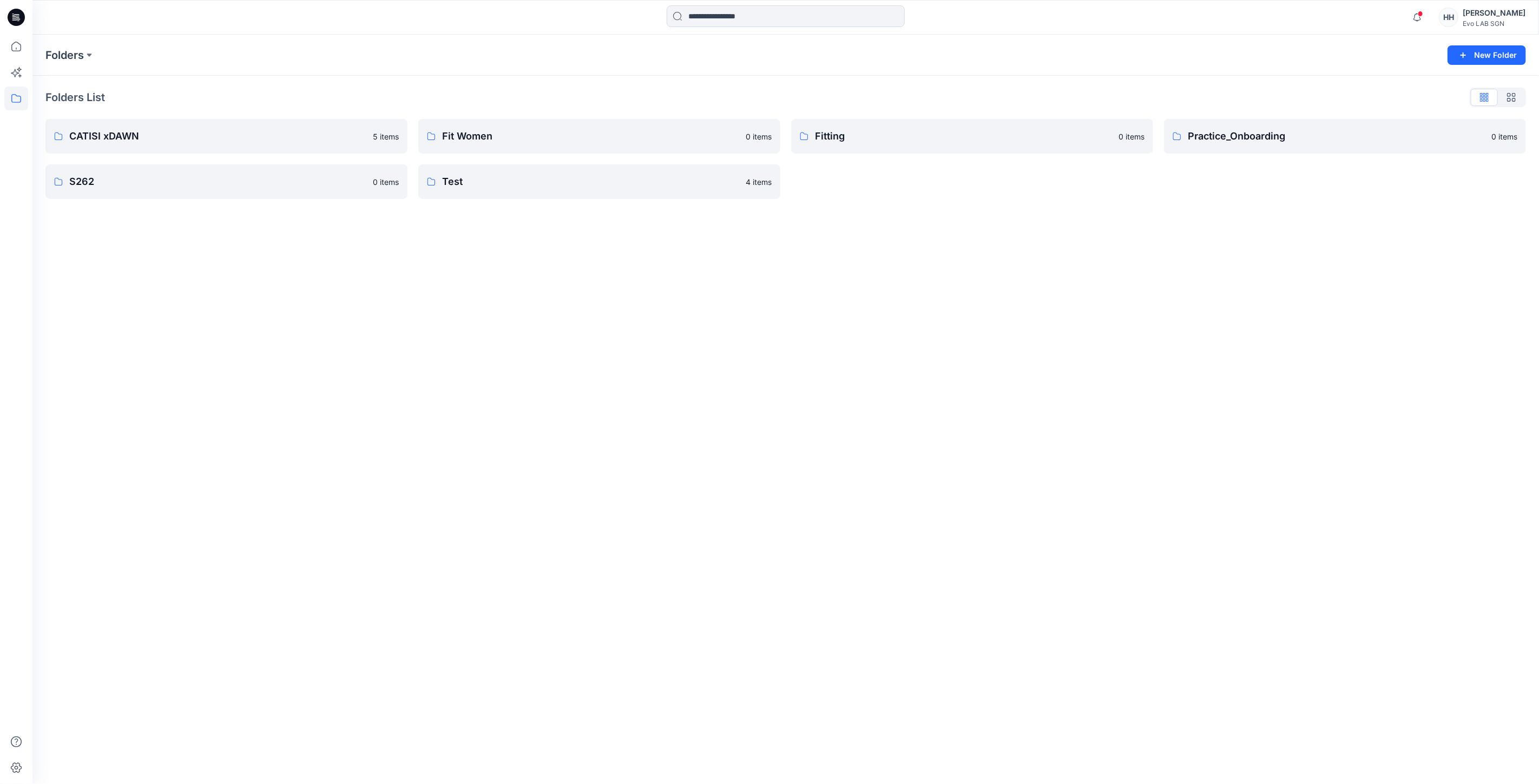
click at [855, 253] on div "Folders New Folder Folders List CATISI xDAWN 5 items S262 0 items Fit Women 0 i…" at bounding box center [785, 409] width 1506 height 750
click at [168, 131] on p "CATISI xDAWN" at bounding box center [225, 136] width 312 height 15
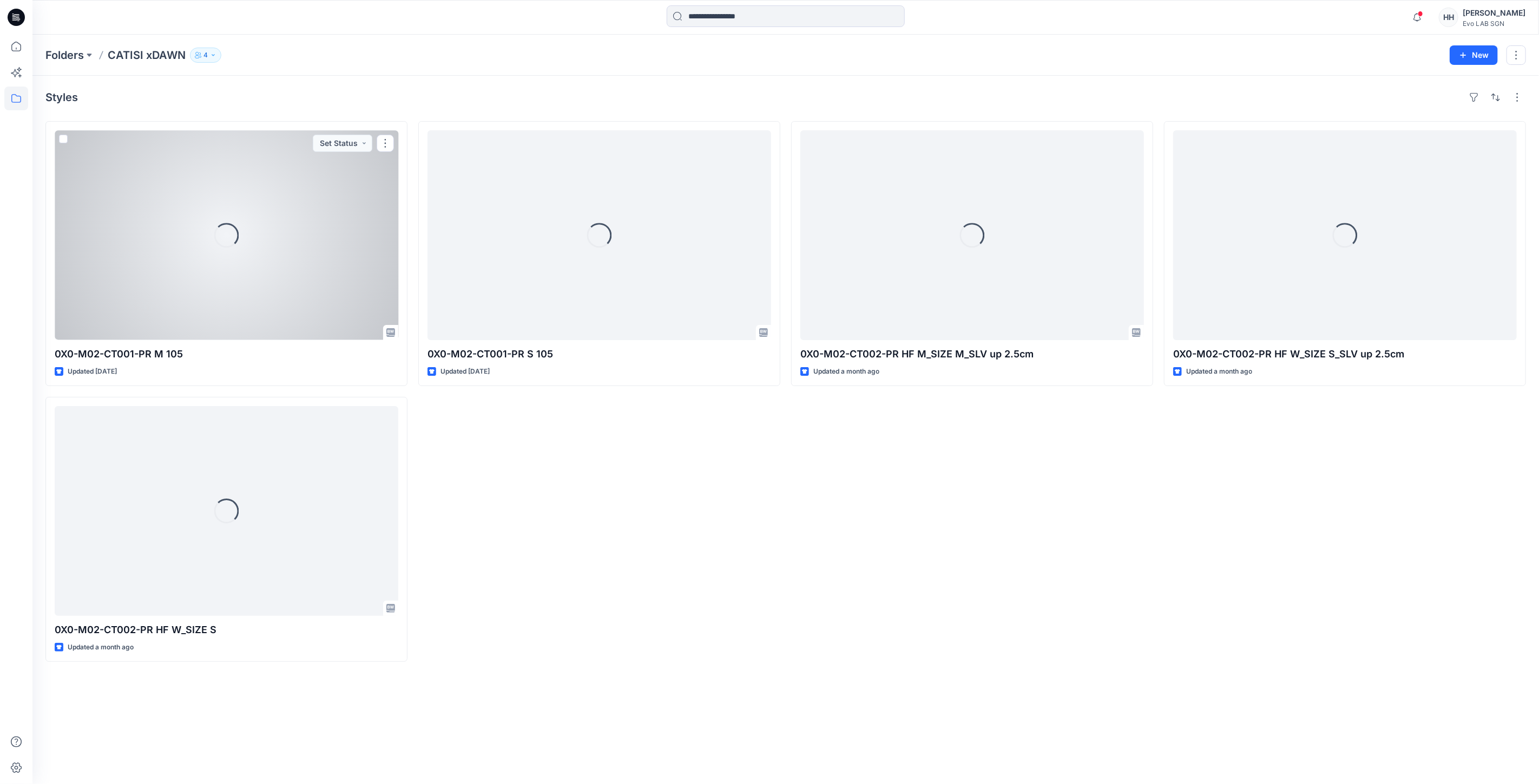
drag, startPoint x: 325, startPoint y: 300, endPoint x: 295, endPoint y: 302, distance: 30.1
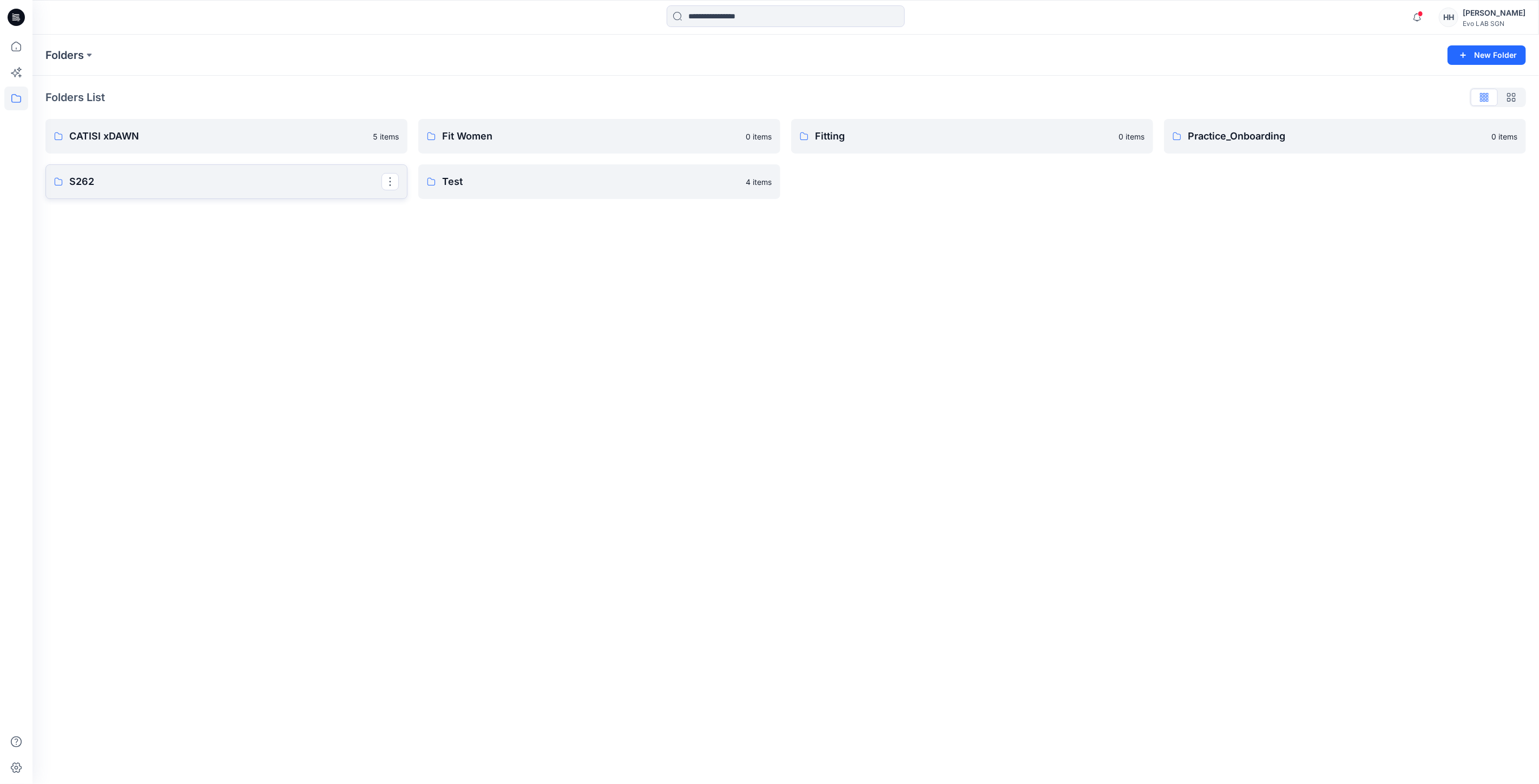
click at [288, 179] on p "S262" at bounding box center [225, 182] width 312 height 15
click at [191, 134] on p "MINIMAL STRETCH" at bounding box center [218, 138] width 297 height 15
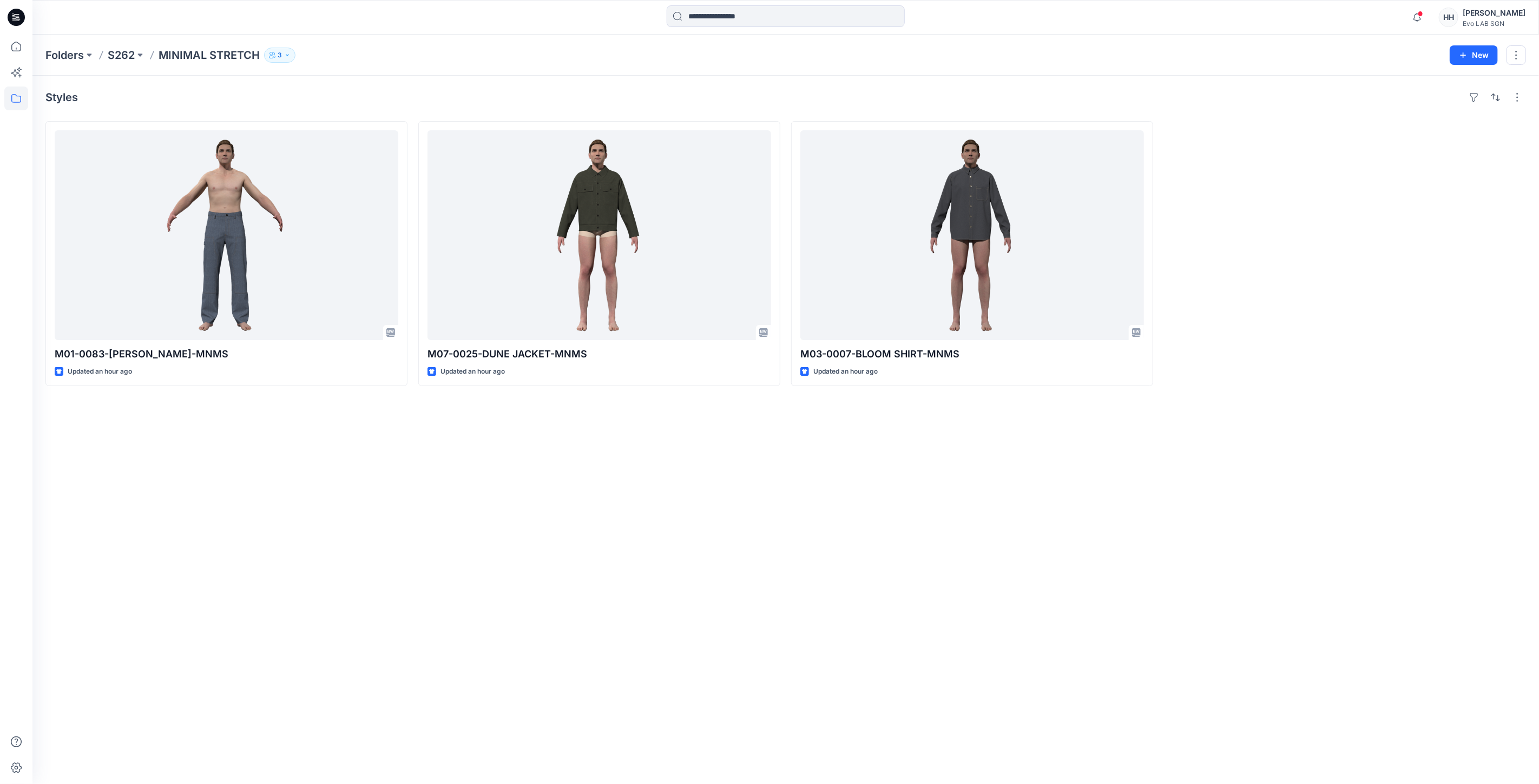
click at [855, 559] on div "Styles M01-0083-[PERSON_NAME]-MNMS Updated an hour ago M07-0025-DUNE JACKET-MNM…" at bounding box center [785, 430] width 1506 height 709
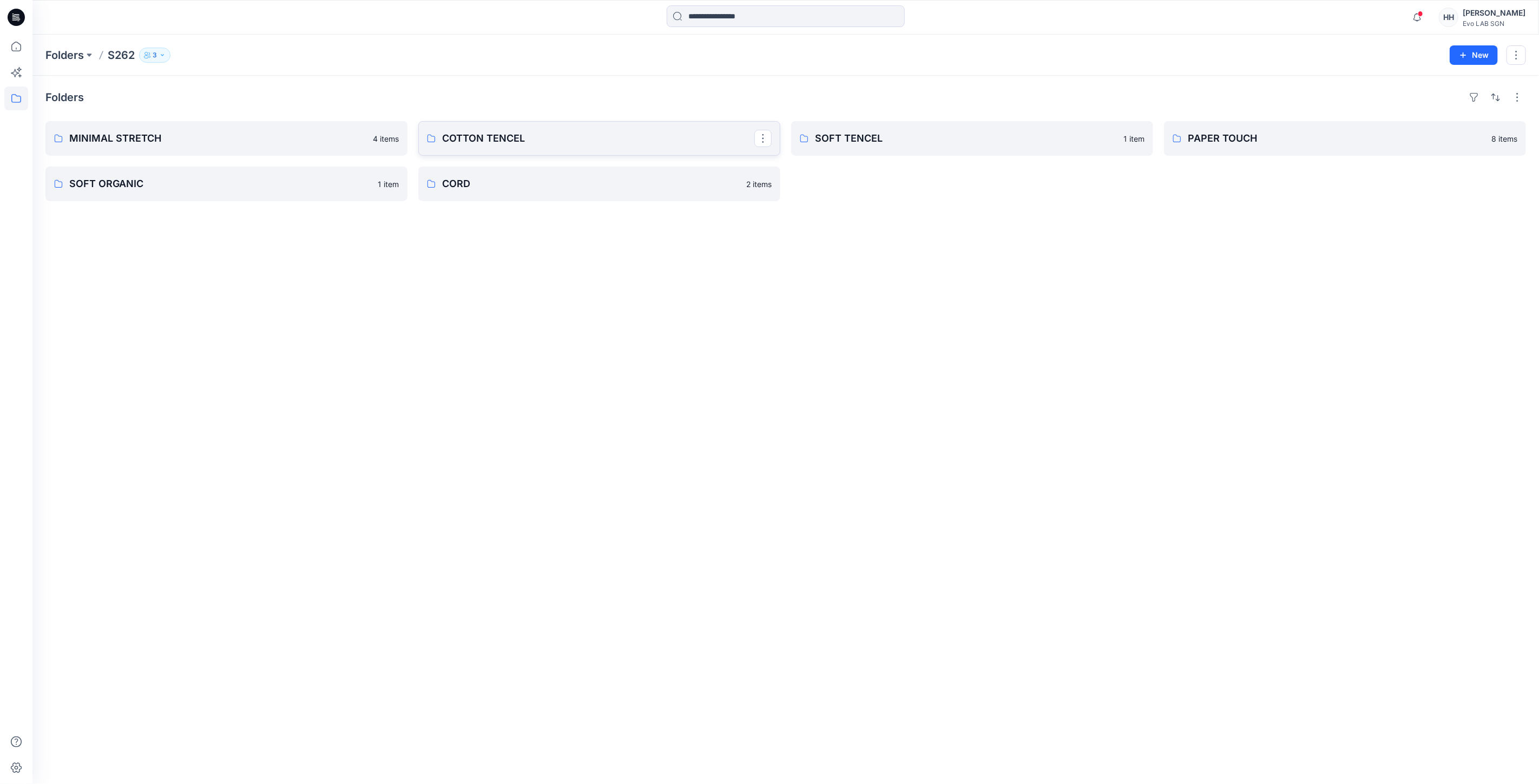
click at [537, 138] on p "COTTON TENCEL" at bounding box center [598, 138] width 312 height 15
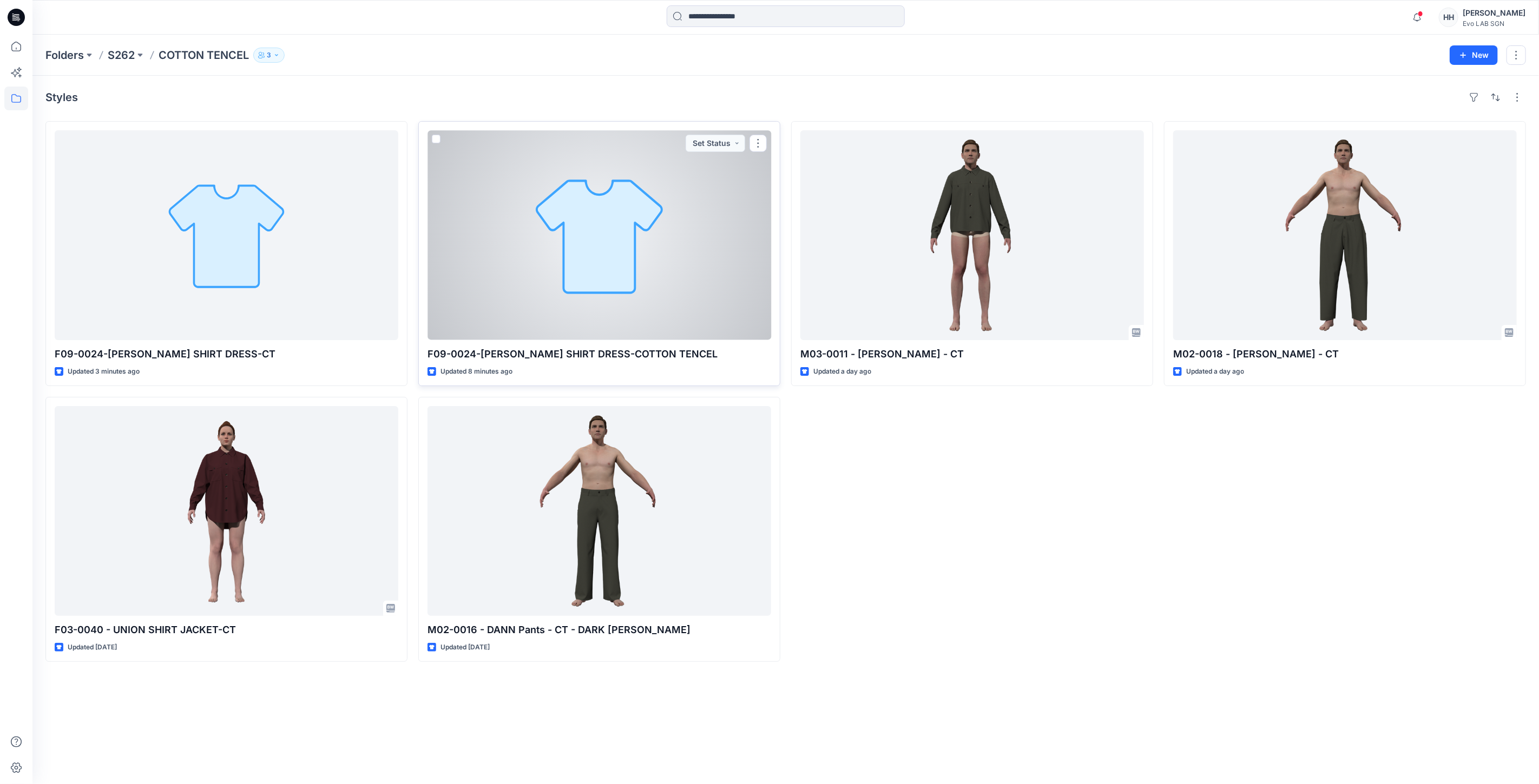
click at [678, 243] on div at bounding box center [599, 235] width 344 height 210
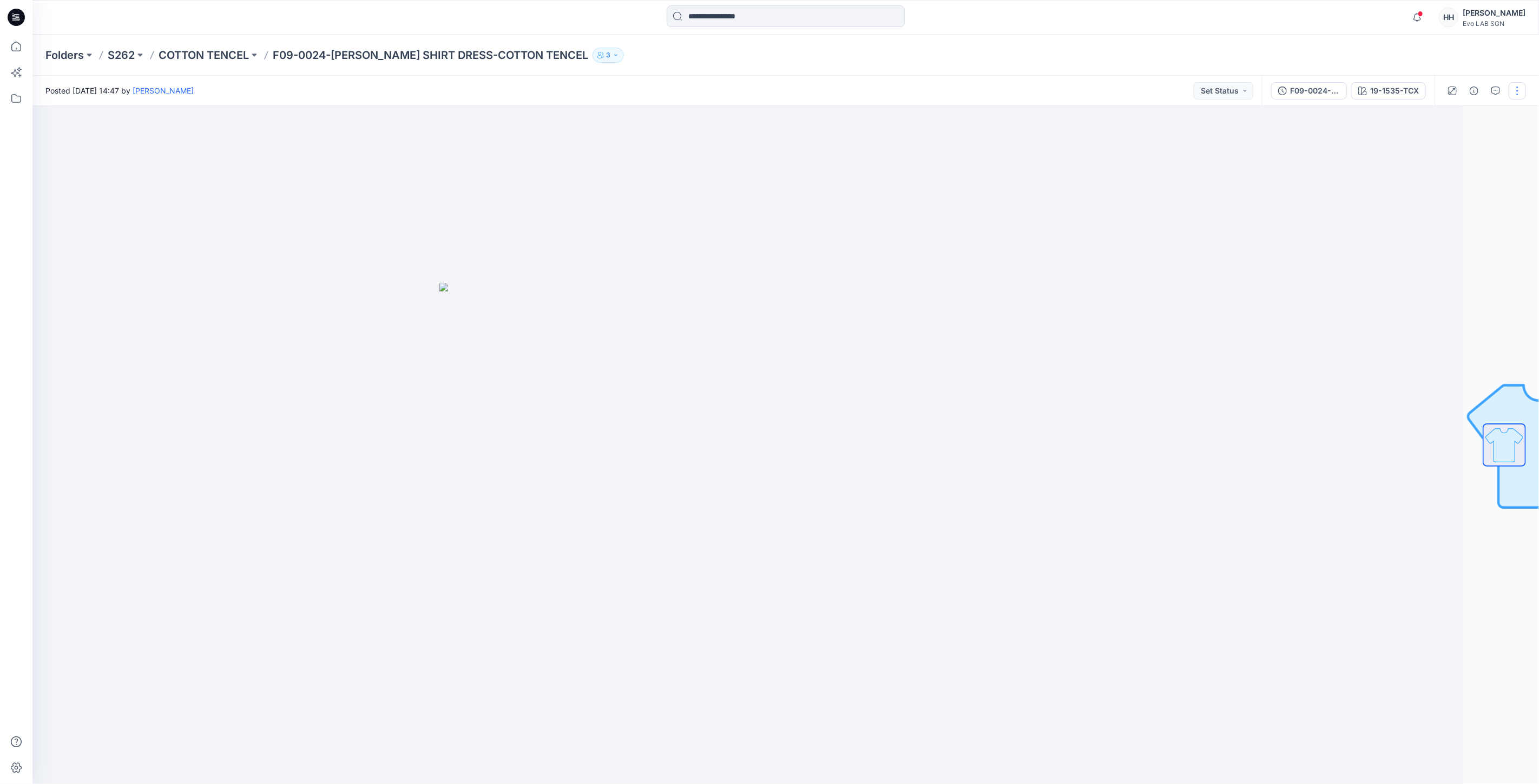
click at [1517, 89] on button "button" at bounding box center [1517, 91] width 17 height 17
click at [1461, 138] on button "Edit" at bounding box center [1471, 146] width 100 height 20
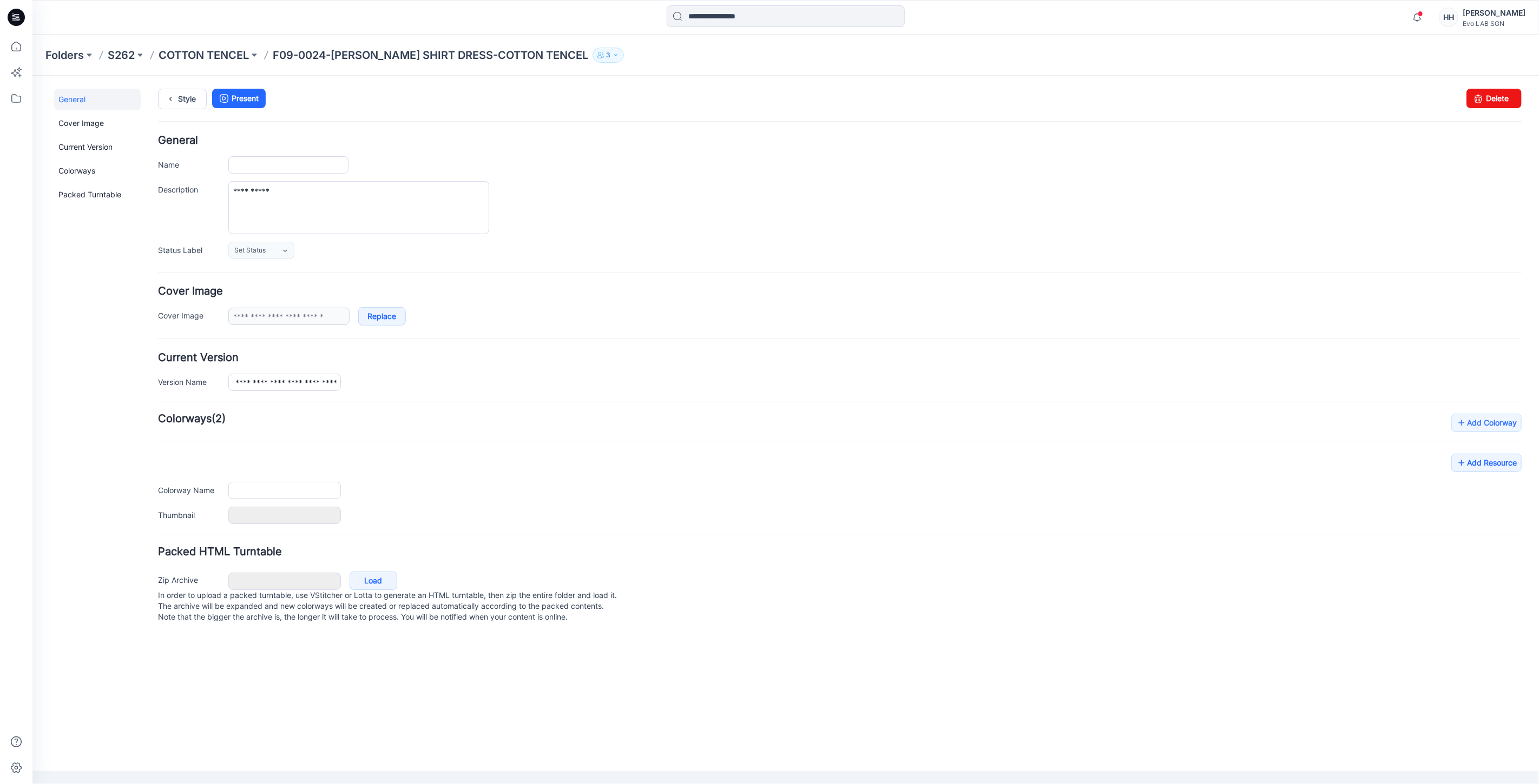
type input "**********"
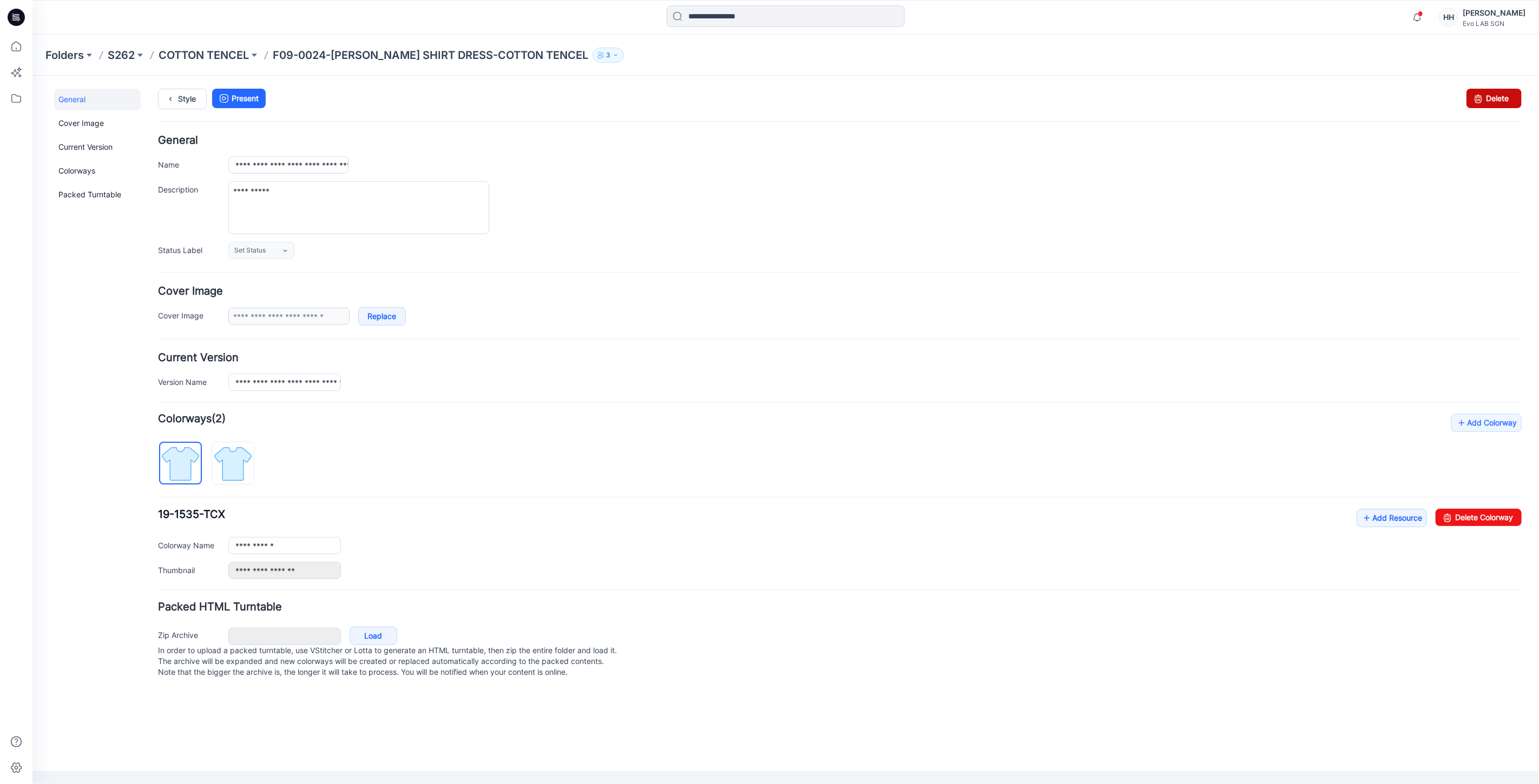
click at [1504, 95] on link "Delete" at bounding box center [1493, 98] width 55 height 20
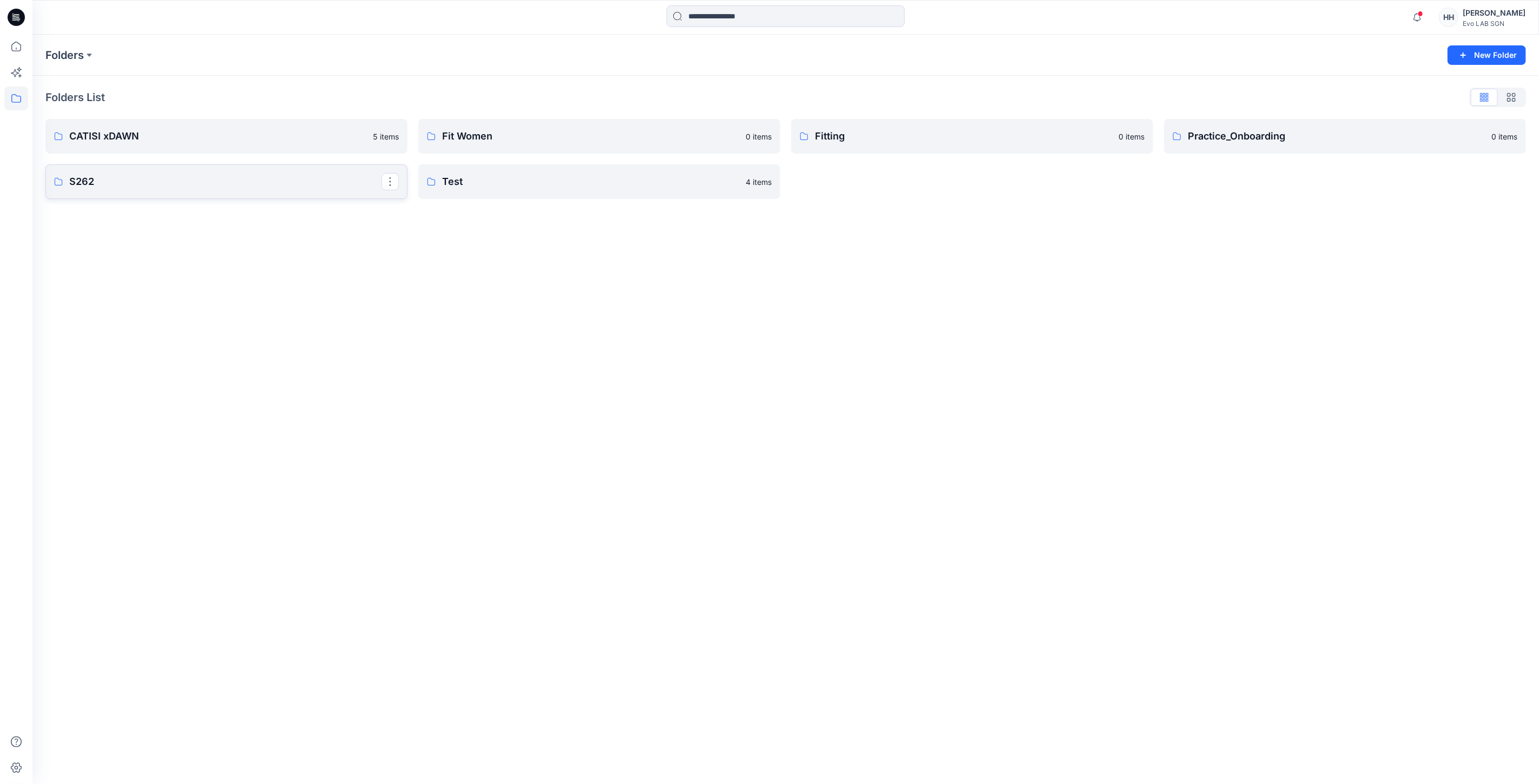
click at [181, 188] on p "S262" at bounding box center [225, 182] width 312 height 15
click at [543, 138] on p "MINIMAL STRETCH" at bounding box center [598, 138] width 312 height 15
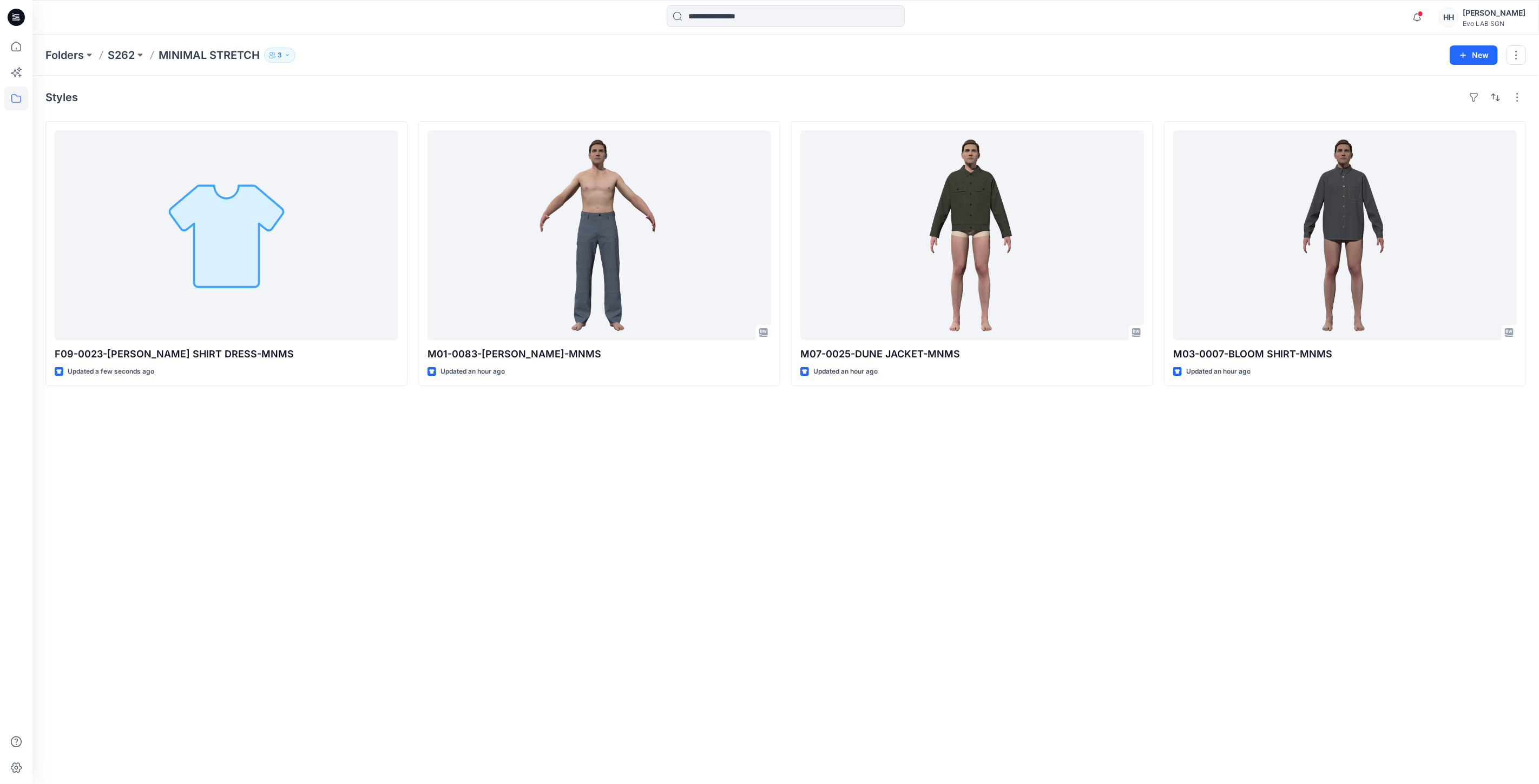
drag, startPoint x: 558, startPoint y: 477, endPoint x: 497, endPoint y: 406, distance: 93.6
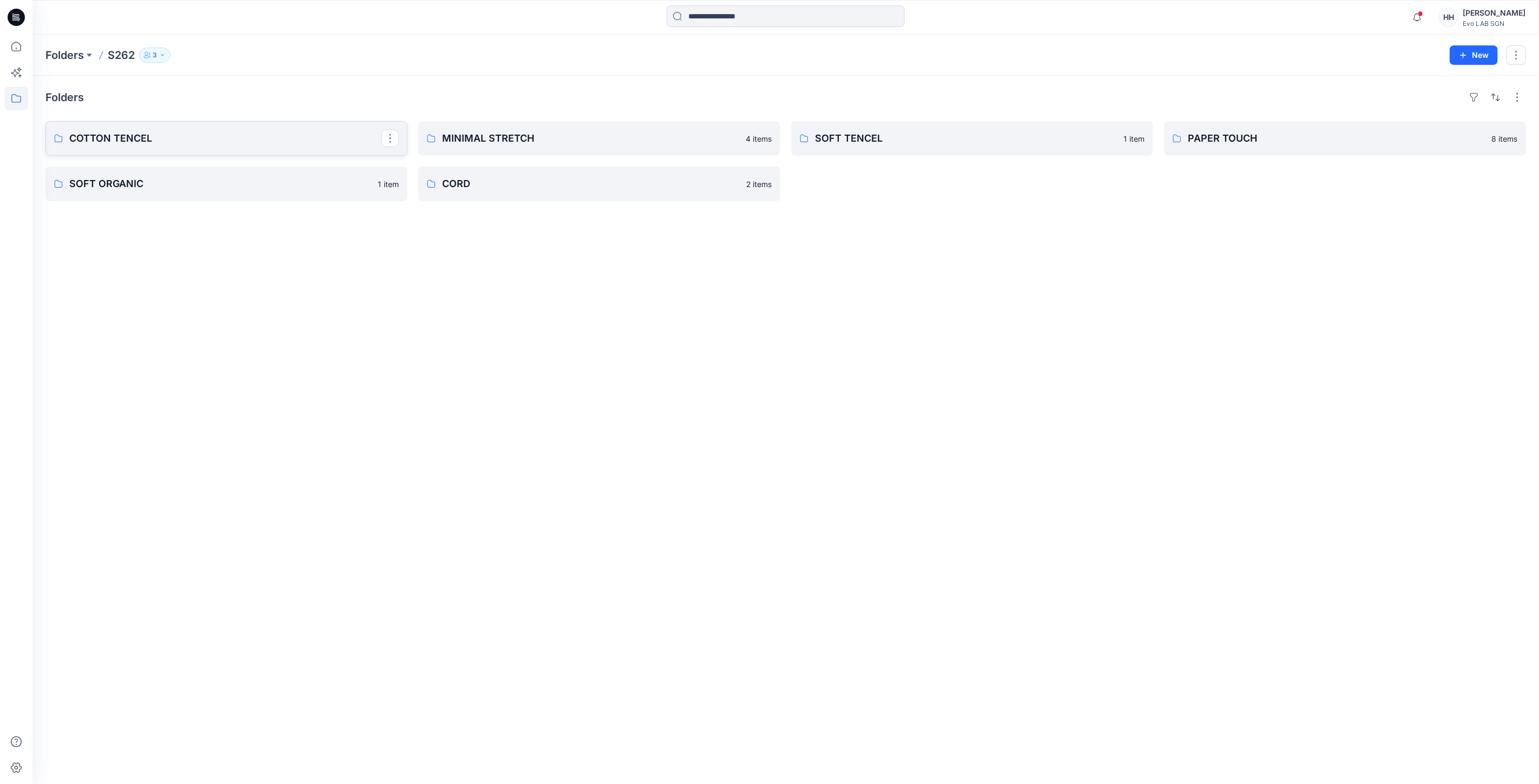
click at [222, 135] on p "COTTON TENCEL" at bounding box center [225, 138] width 312 height 15
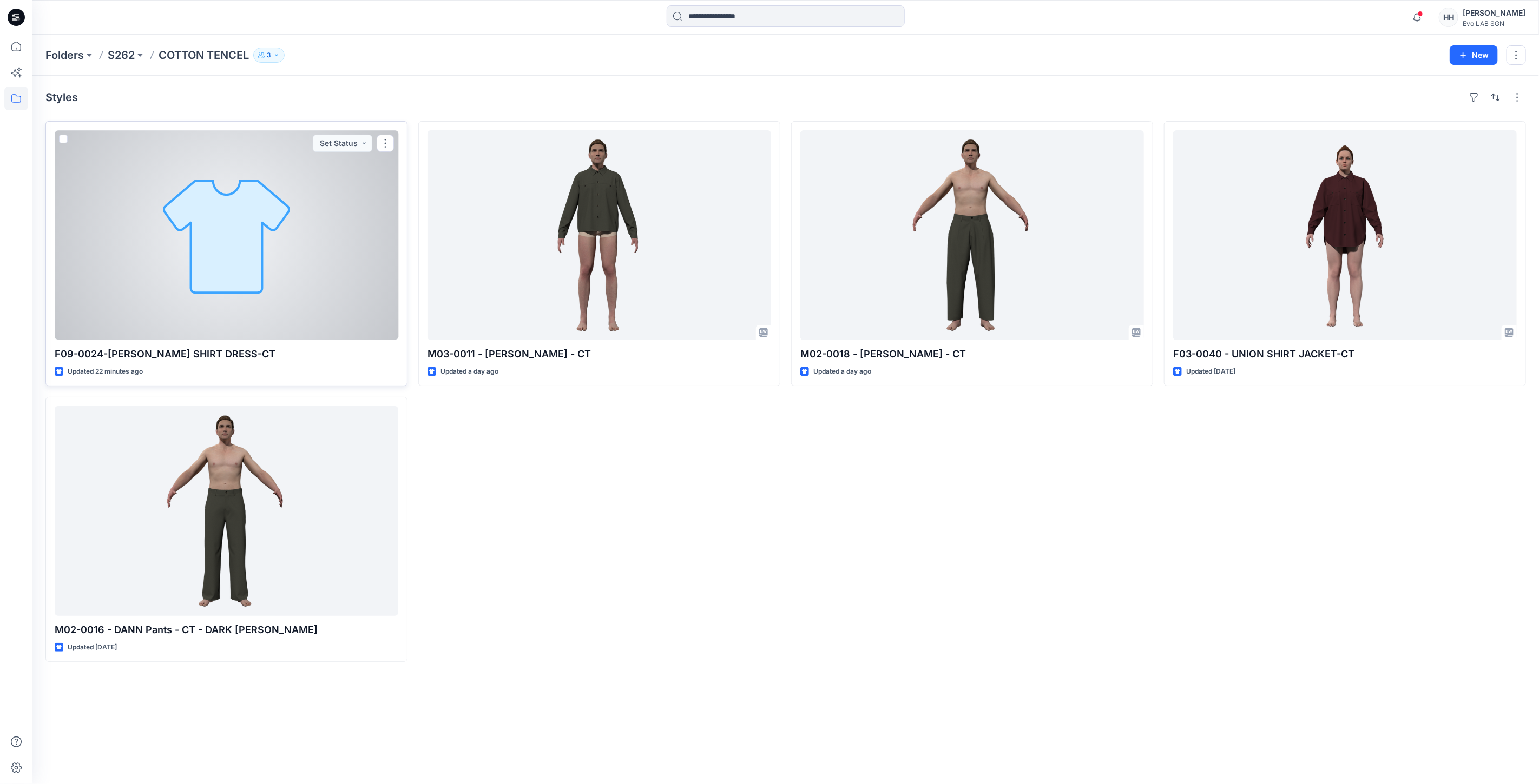
click at [318, 304] on div at bounding box center [226, 235] width 344 height 210
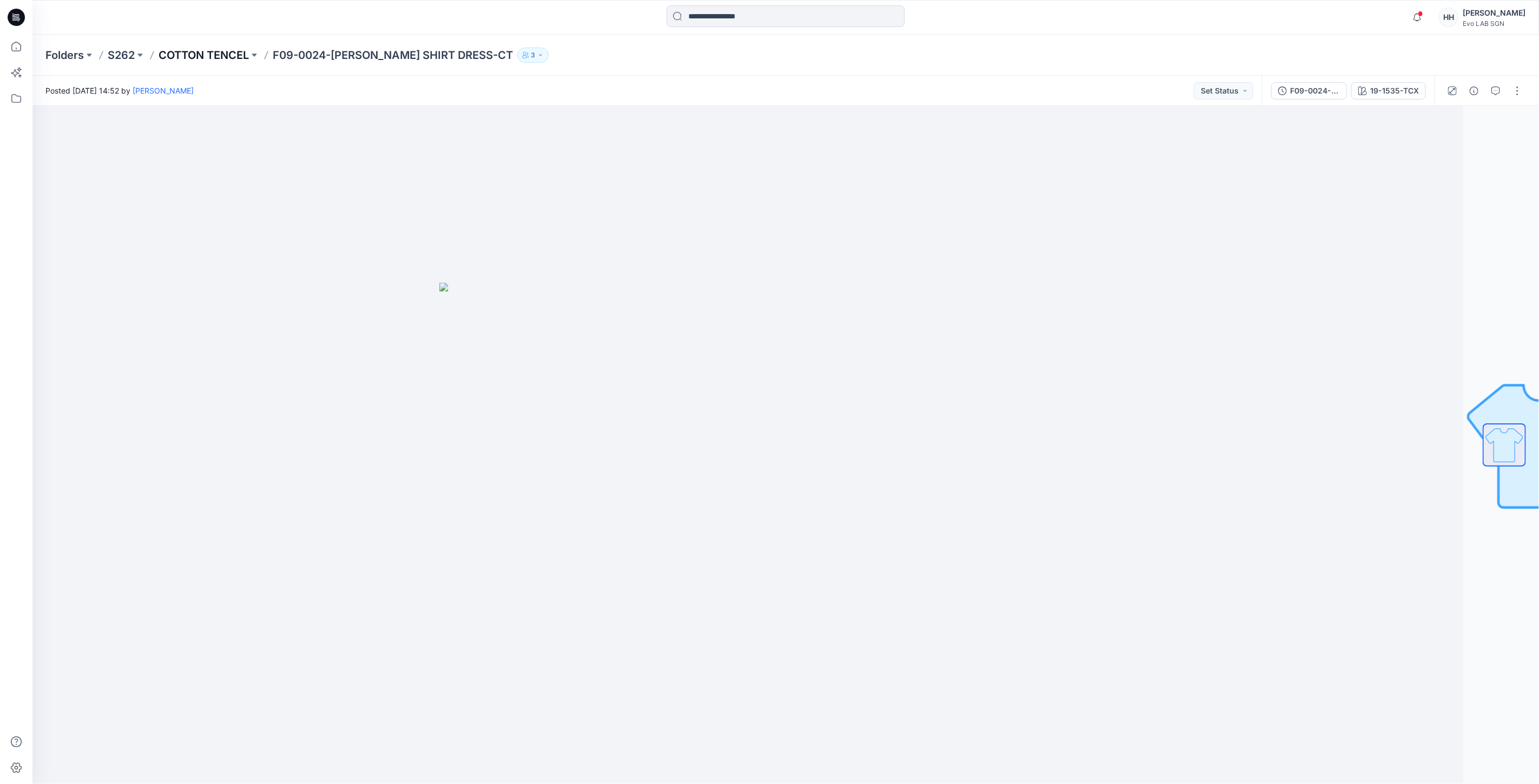
click at [200, 61] on p "COTTON TENCEL" at bounding box center [204, 55] width 90 height 15
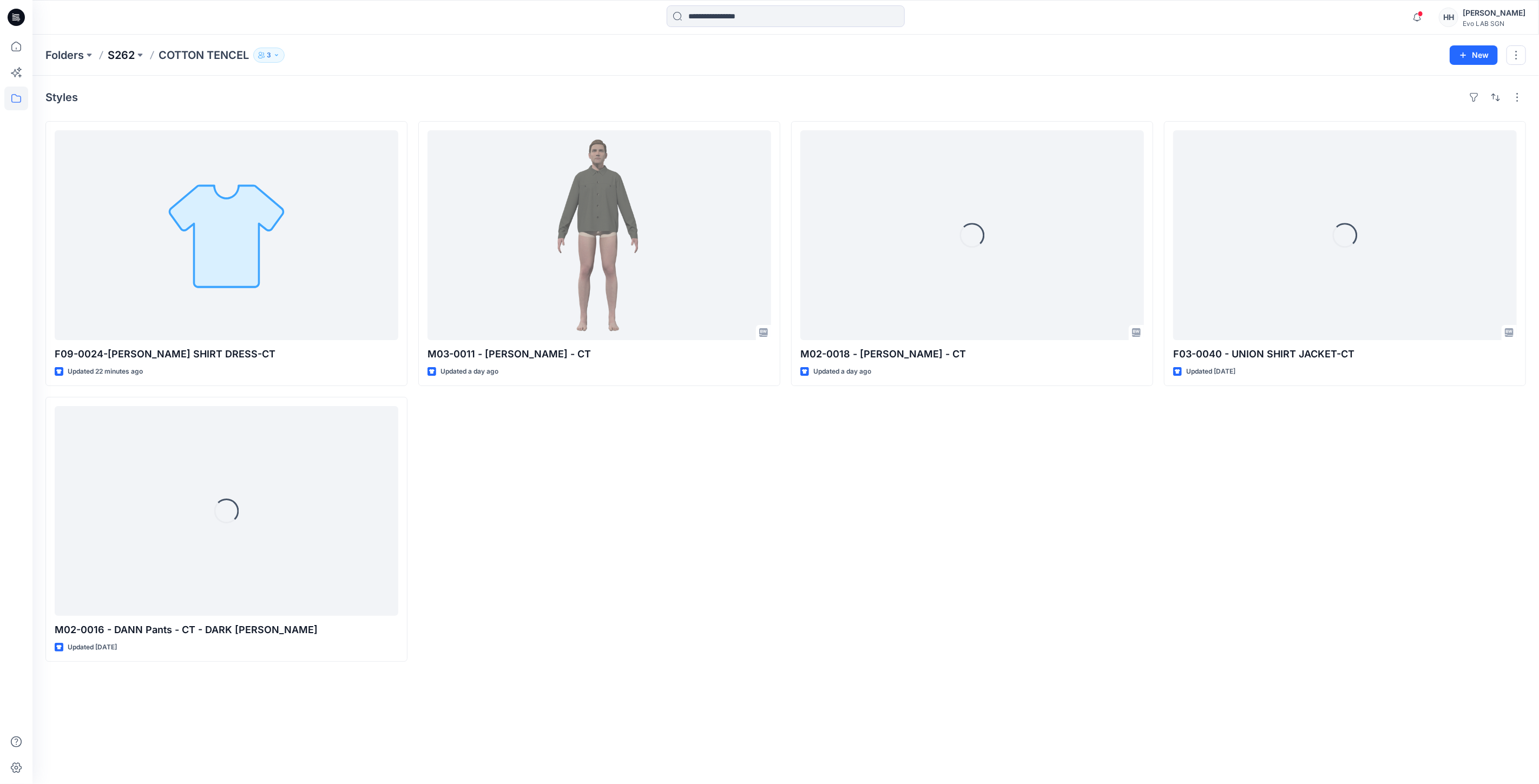
click at [119, 55] on p "S262" at bounding box center [121, 55] width 27 height 15
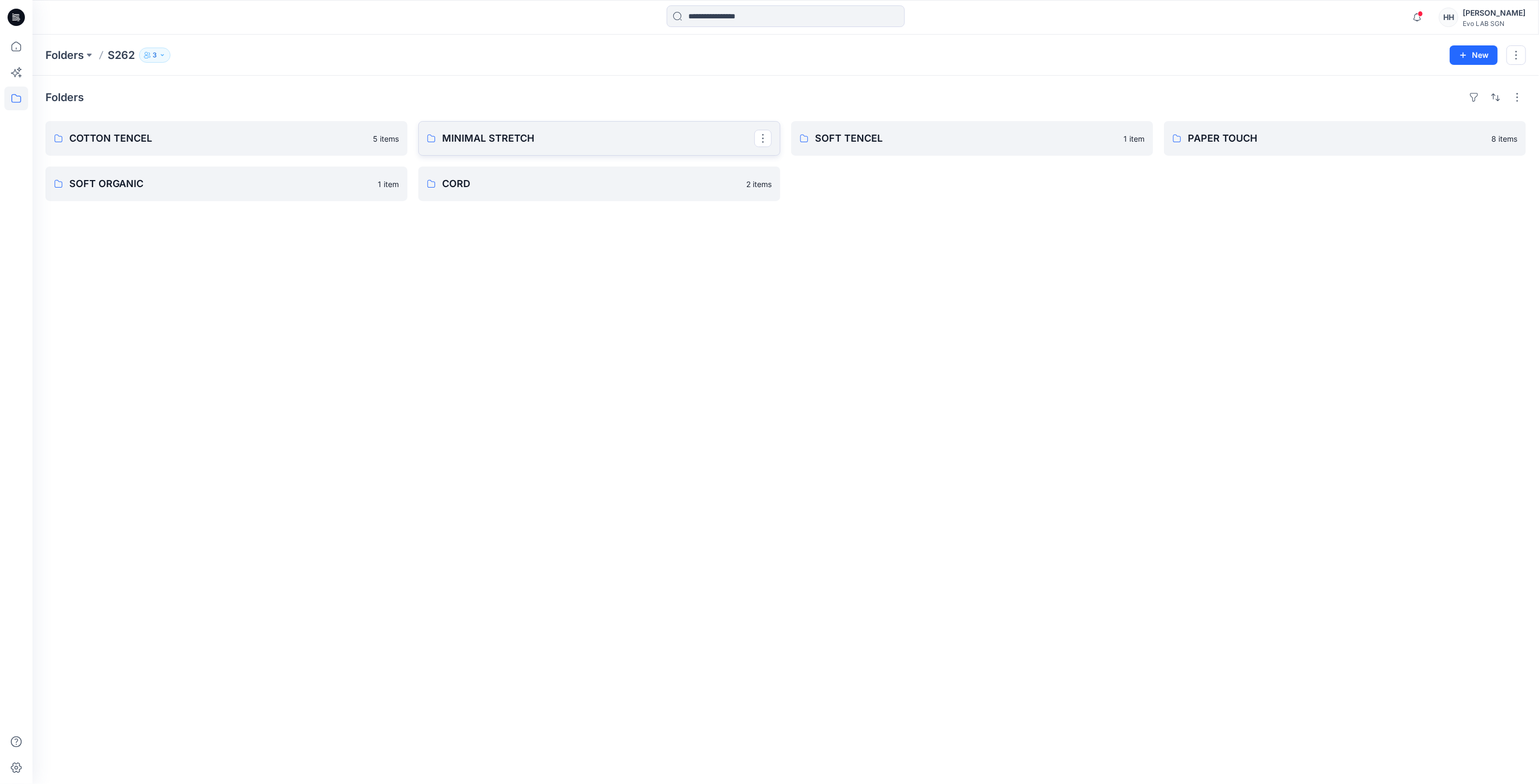
click at [547, 132] on p "MINIMAL STRETCH" at bounding box center [598, 138] width 312 height 15
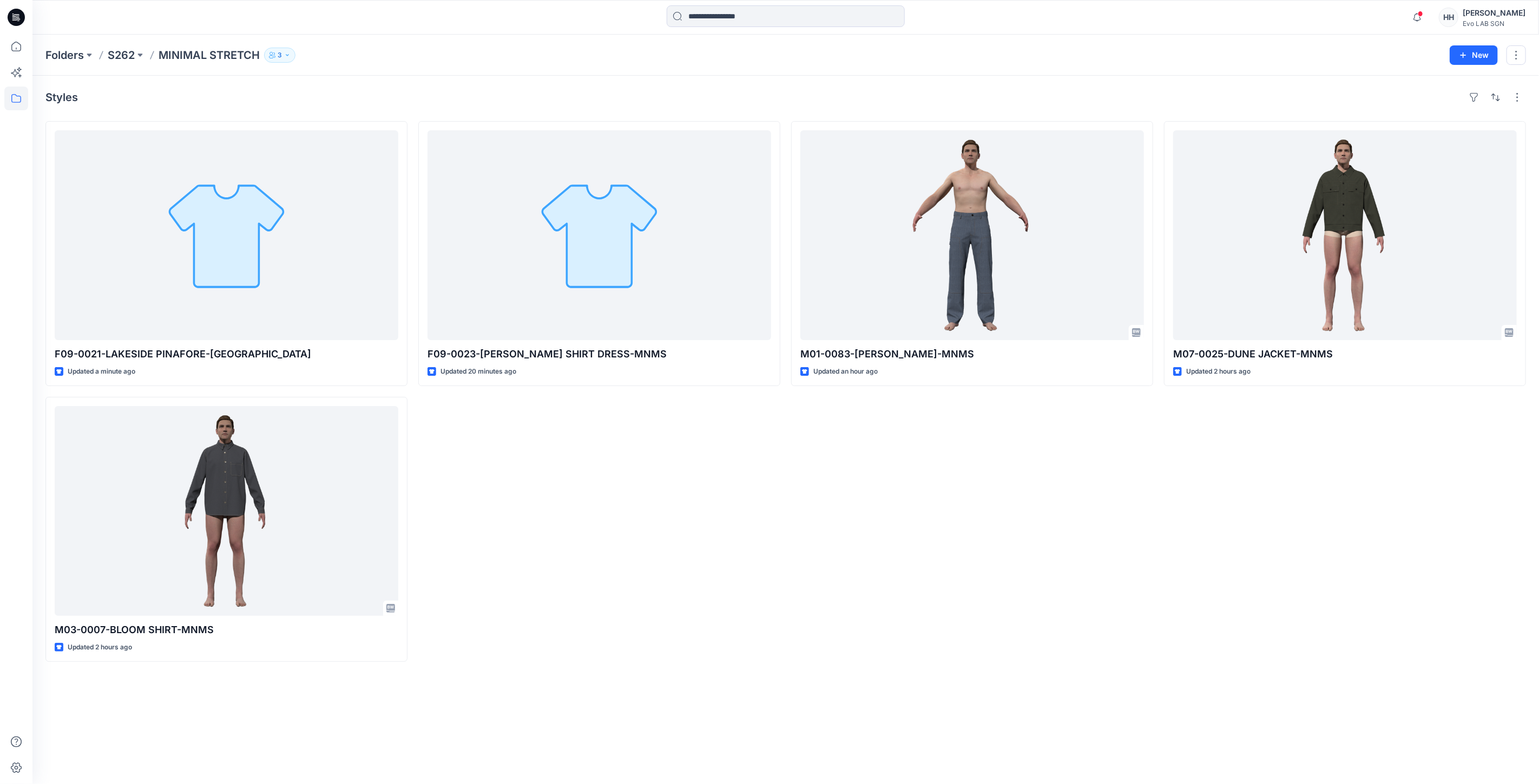
click at [125, 55] on p "S262" at bounding box center [121, 55] width 27 height 15
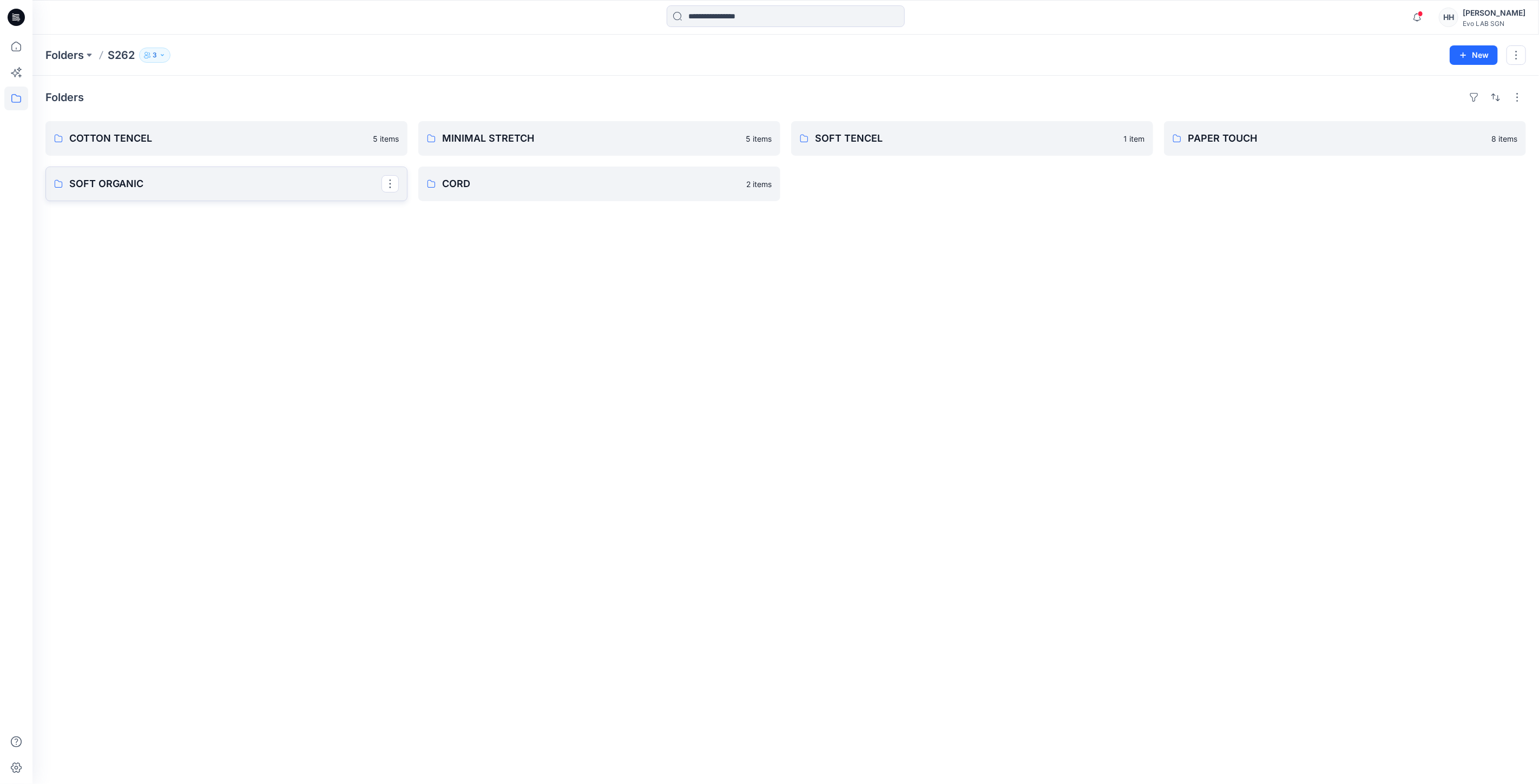
click at [208, 190] on p "SOFT ORGANIC" at bounding box center [225, 184] width 312 height 15
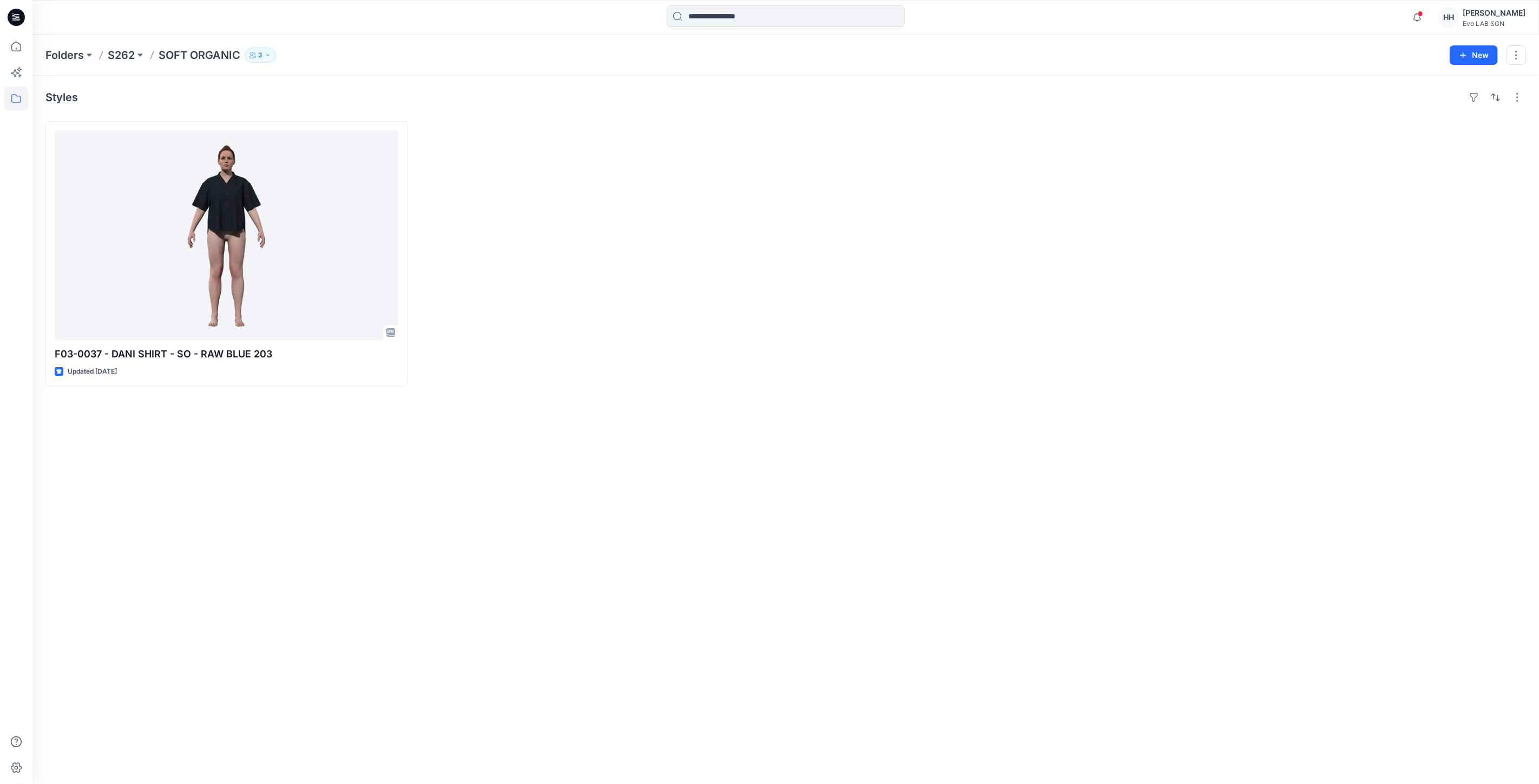
click at [123, 60] on p "S262" at bounding box center [121, 55] width 27 height 15
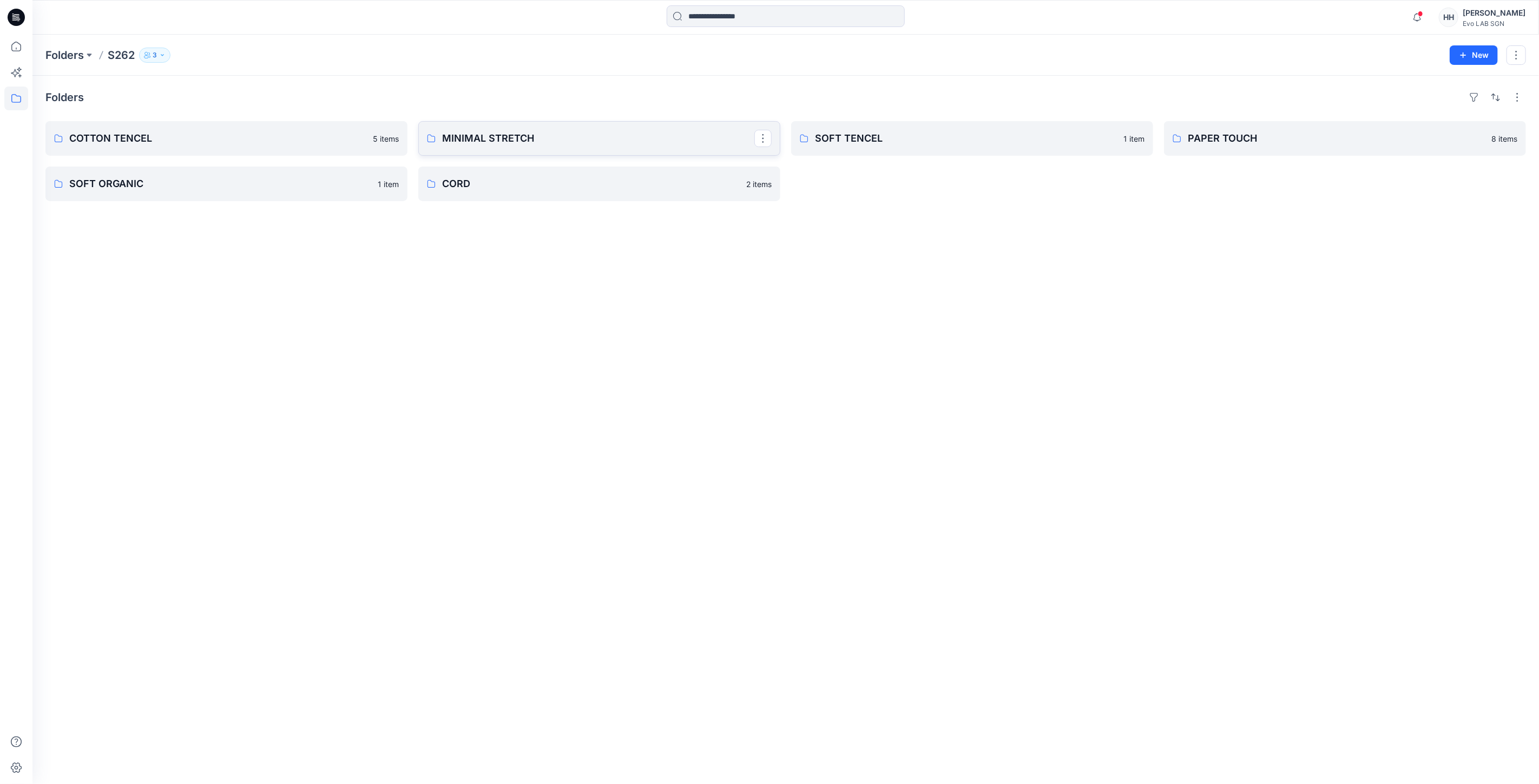
click at [577, 130] on link "MINIMAL STRETCH" at bounding box center [599, 138] width 362 height 35
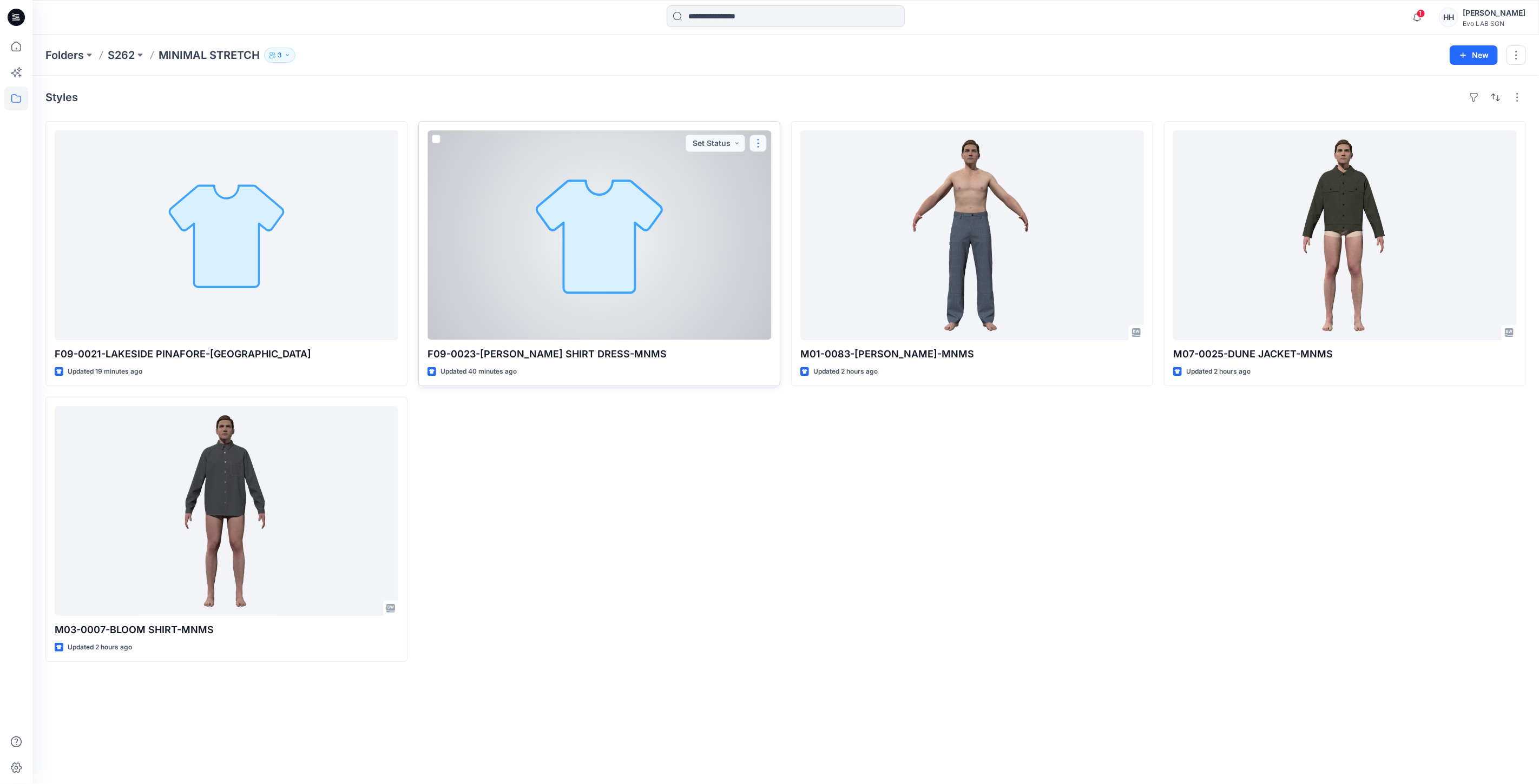
click at [754, 142] on button "button" at bounding box center [758, 143] width 17 height 17
click at [783, 169] on p "Edit" at bounding box center [777, 169] width 13 height 11
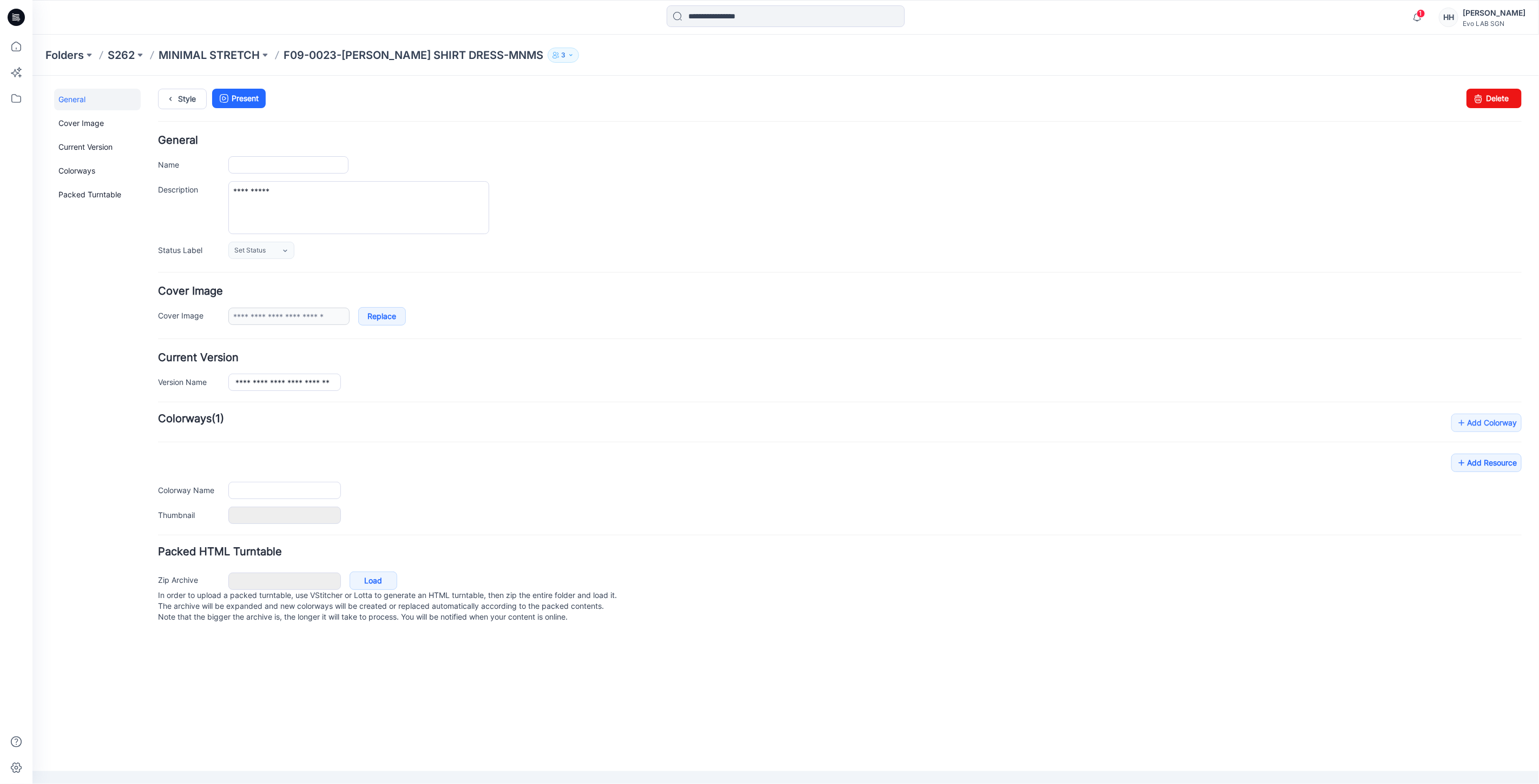
type input "**********"
type input "*********"
type input "**********"
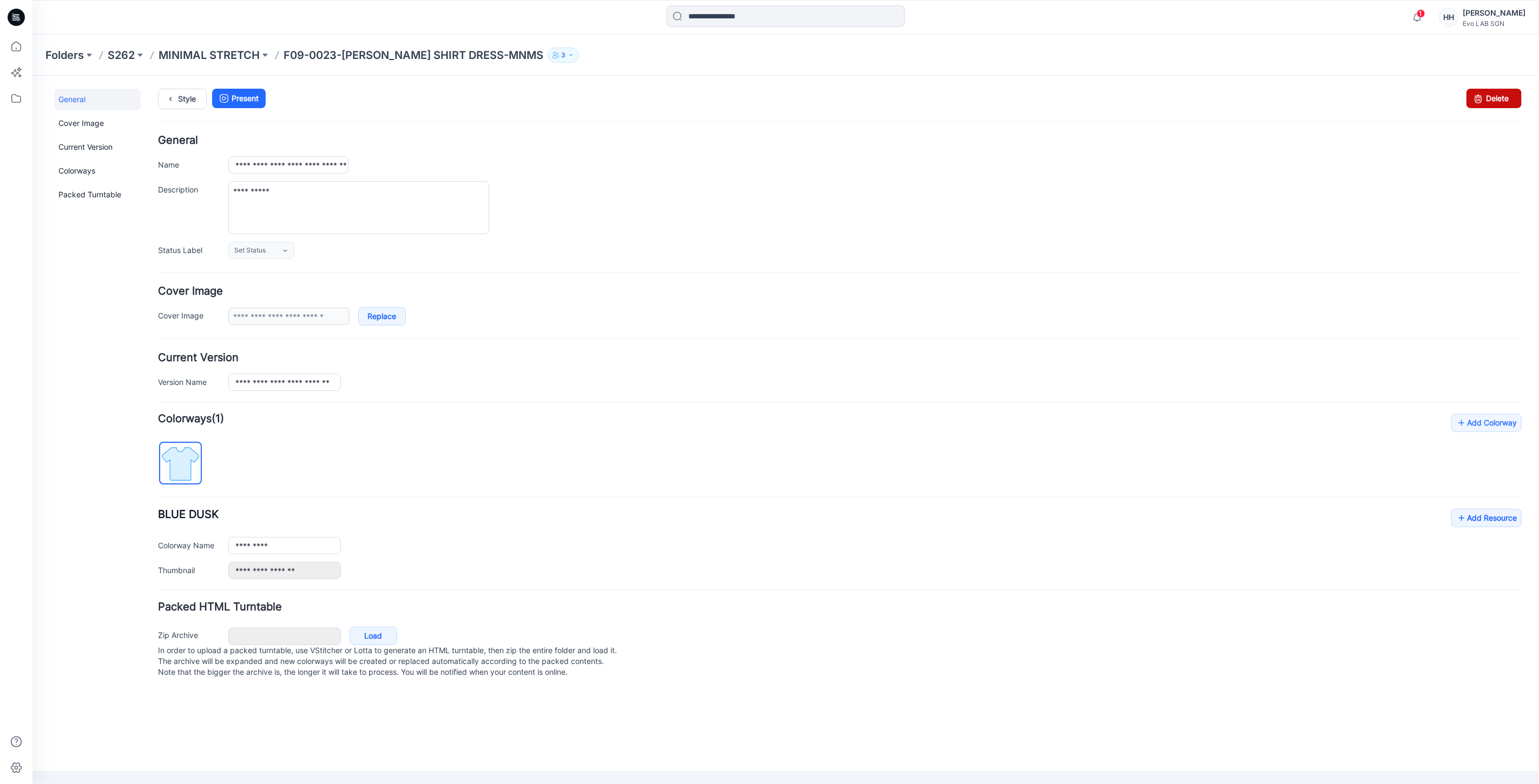
drag, startPoint x: 1508, startPoint y: 105, endPoint x: 842, endPoint y: 147, distance: 667.3
click at [1508, 105] on link "Delete" at bounding box center [1493, 98] width 55 height 20
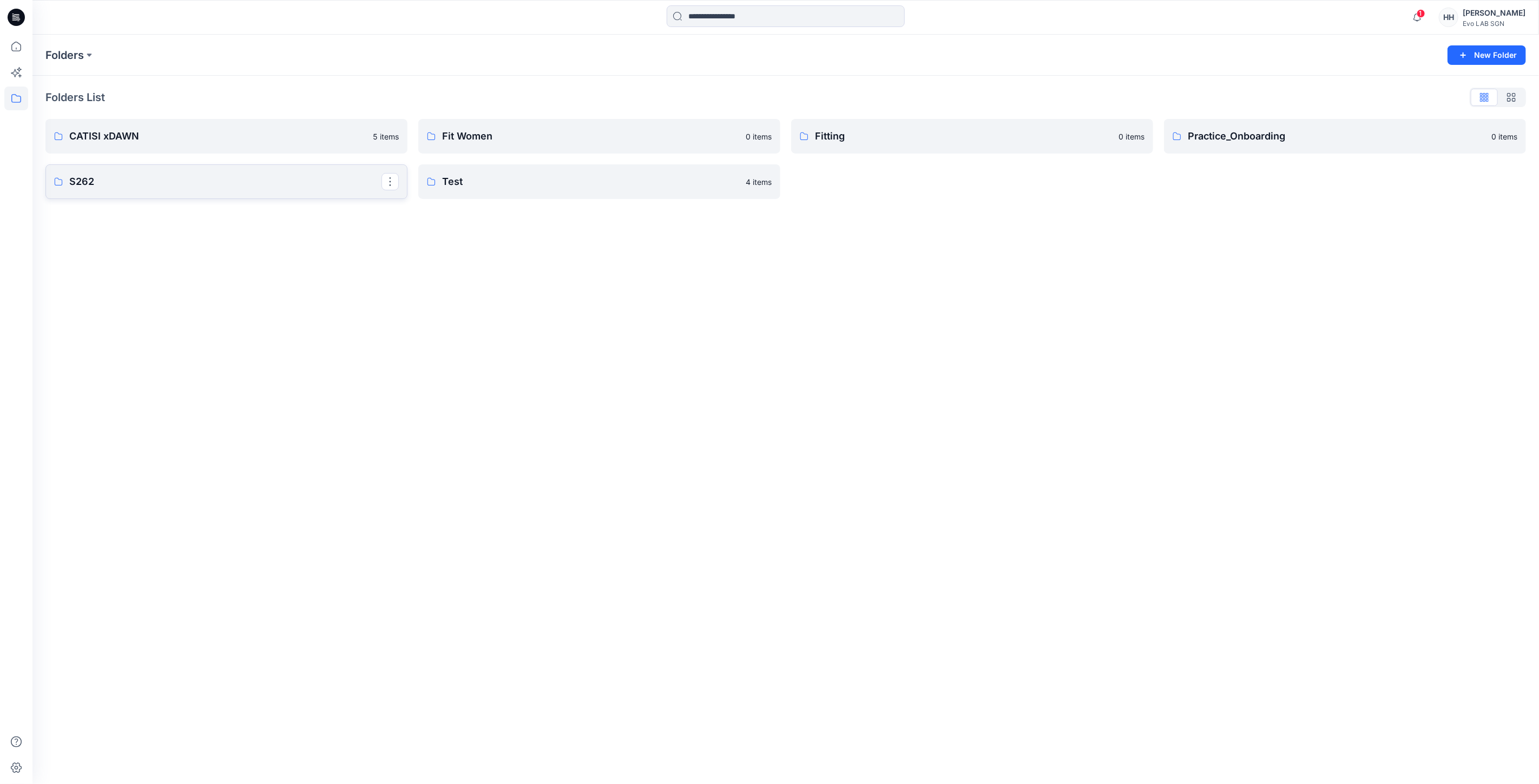
click at [256, 170] on link "S262" at bounding box center [226, 181] width 362 height 35
click at [280, 138] on p "MINIMAL STRETCH" at bounding box center [225, 138] width 312 height 15
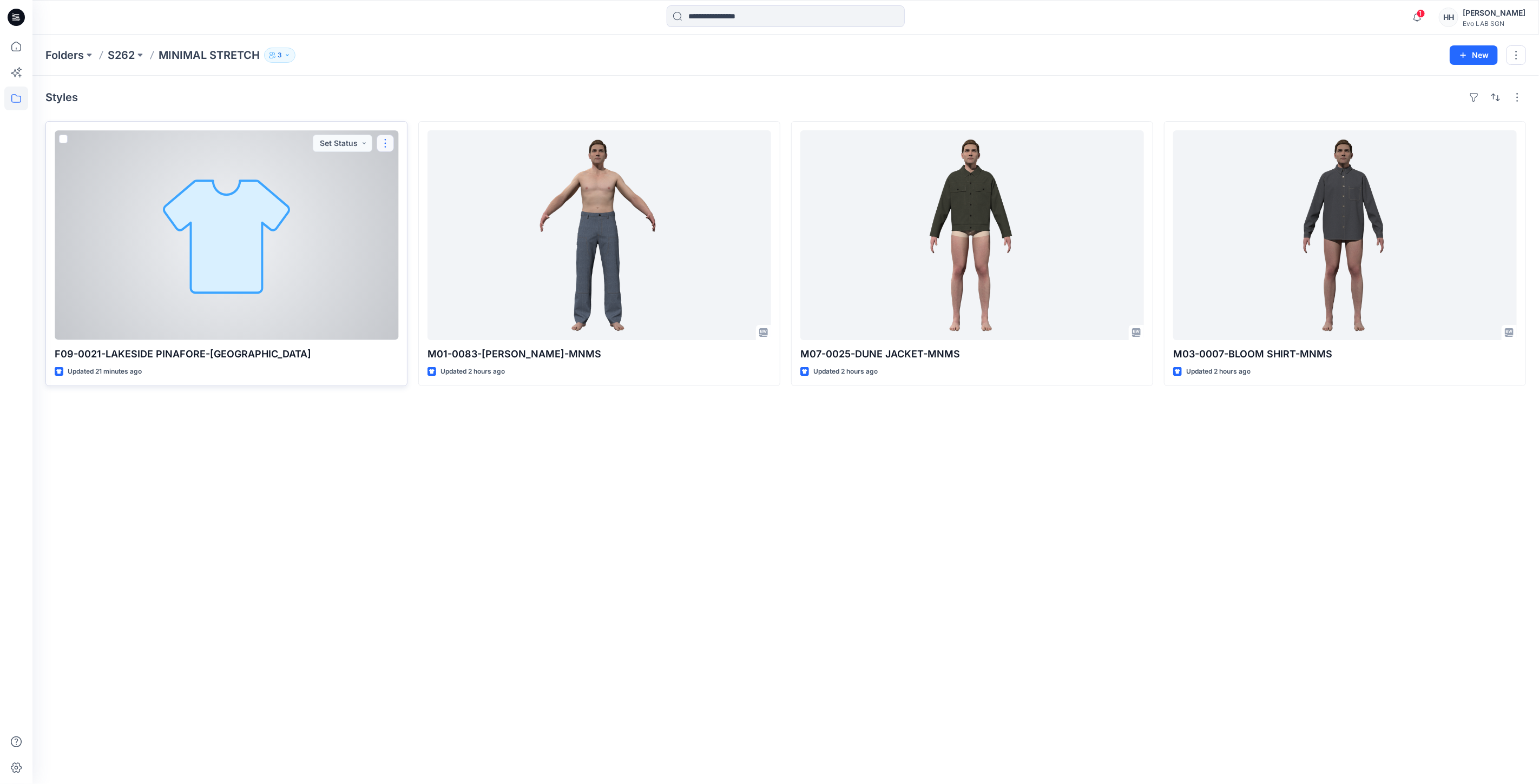
click at [388, 145] on button "button" at bounding box center [385, 143] width 17 height 17
click at [428, 170] on button "Edit" at bounding box center [437, 169] width 117 height 20
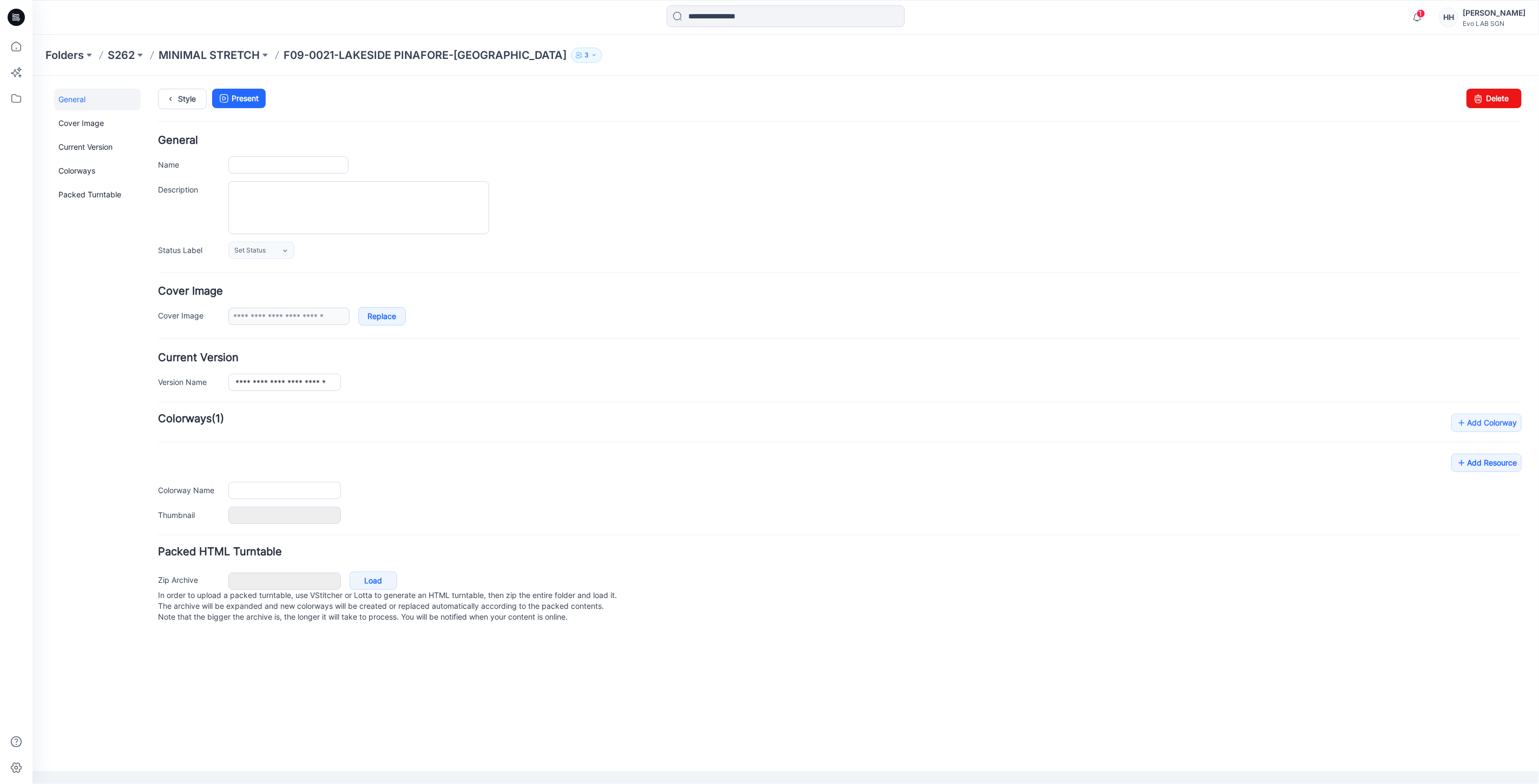
type input "**********"
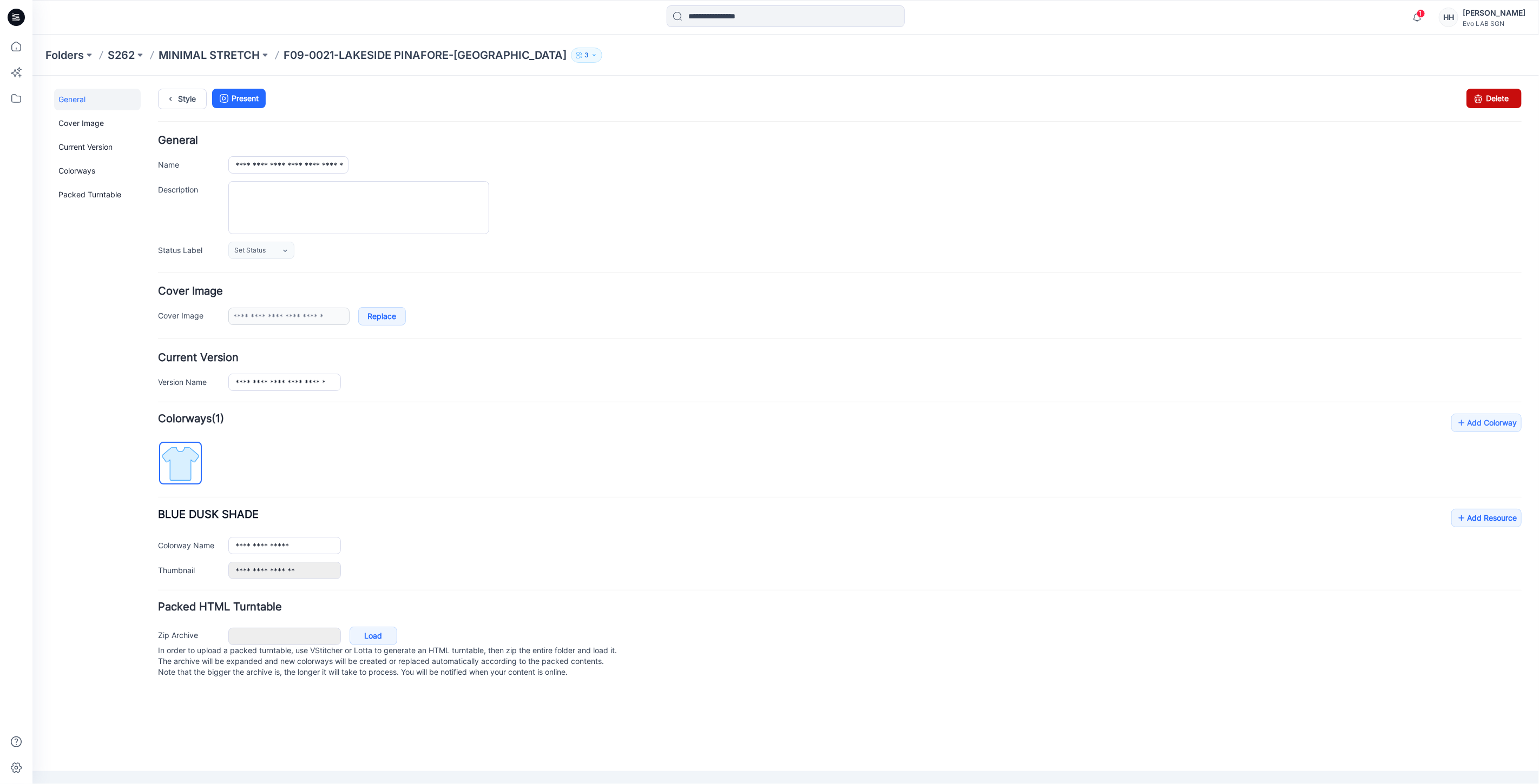
click at [1505, 103] on link "Delete" at bounding box center [1493, 98] width 55 height 20
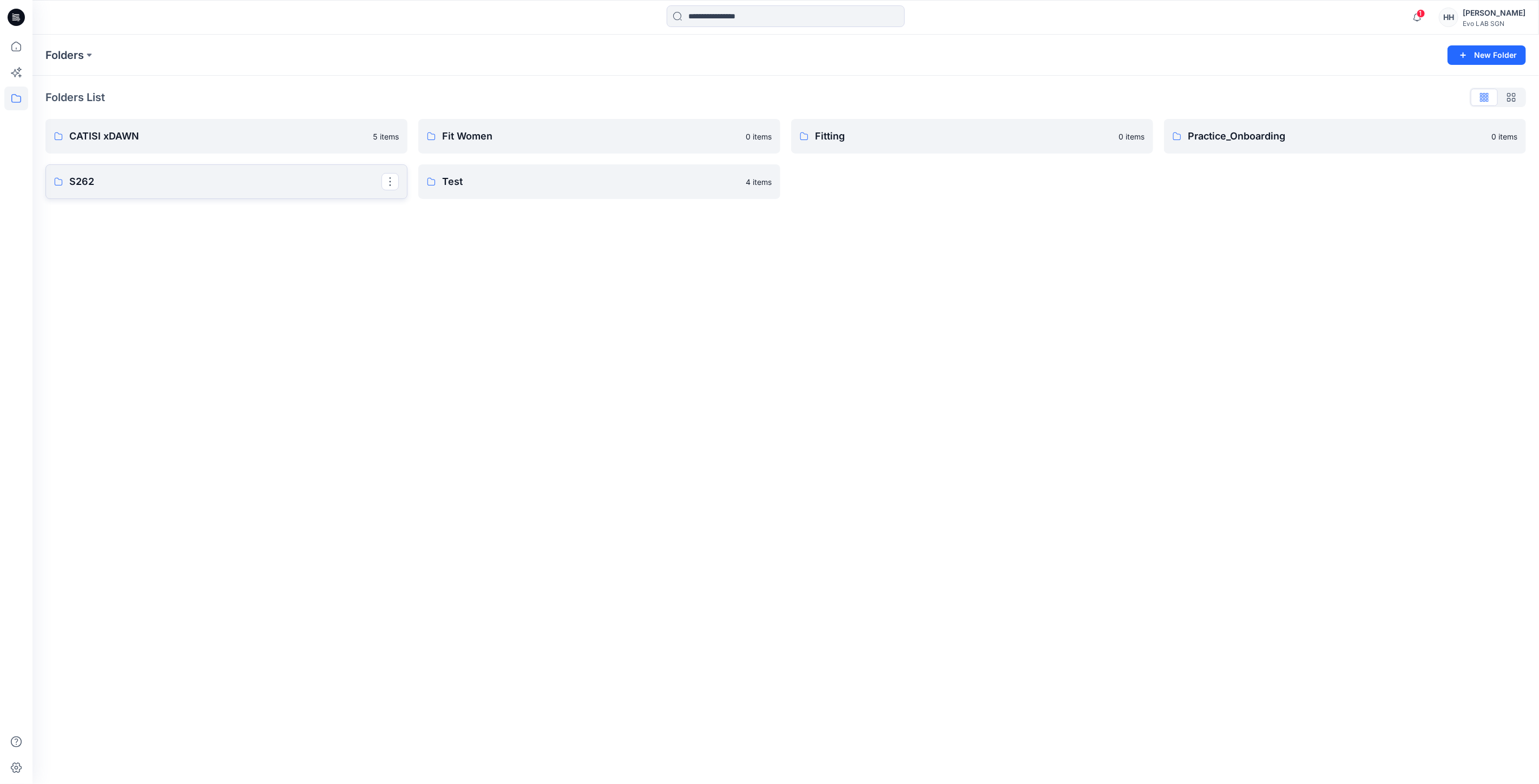
click at [183, 173] on link "S262" at bounding box center [226, 181] width 362 height 35
click at [212, 145] on p "MINIMAL STRETCH" at bounding box center [225, 138] width 312 height 15
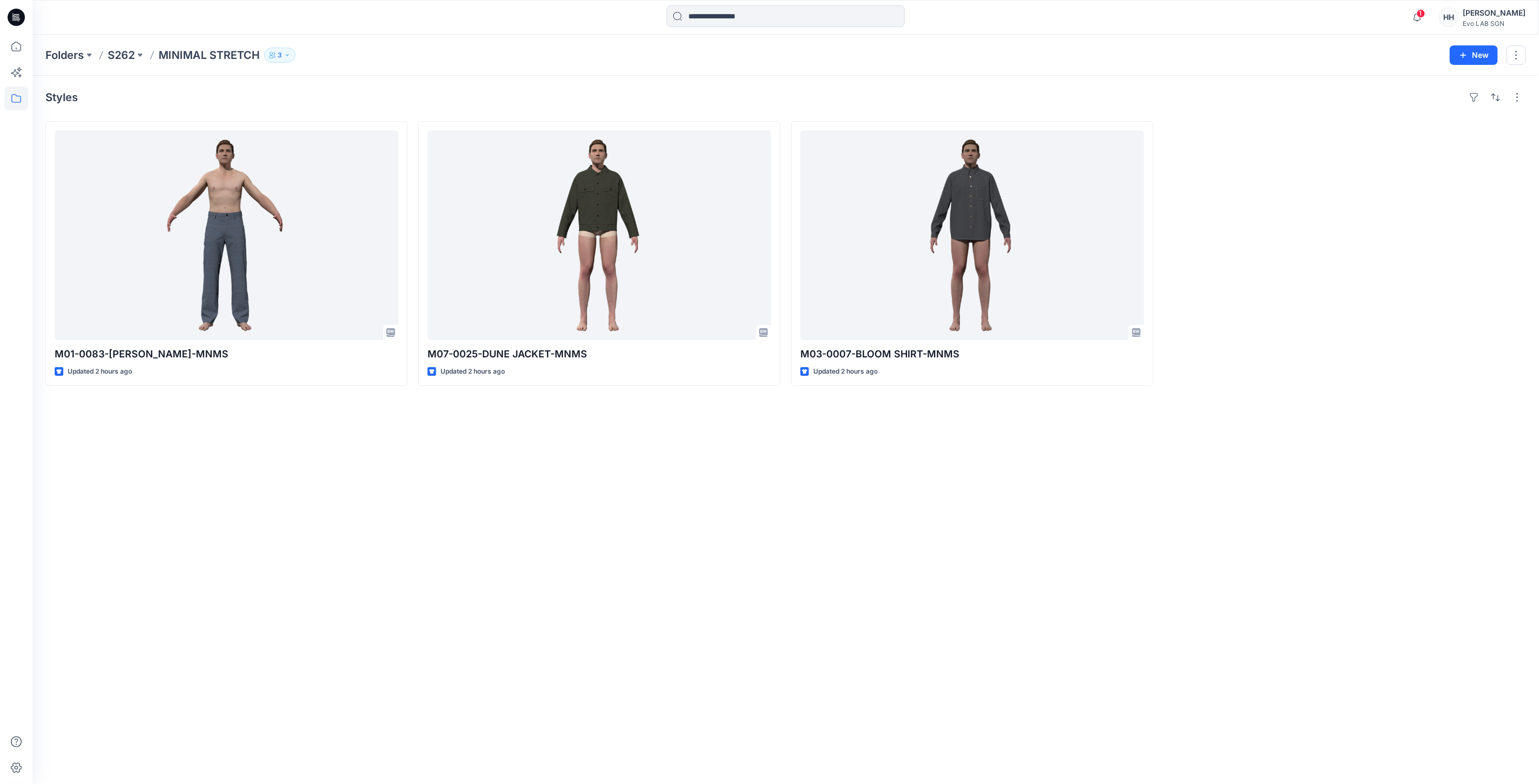
drag, startPoint x: 385, startPoint y: 447, endPoint x: 383, endPoint y: 436, distance: 11.2
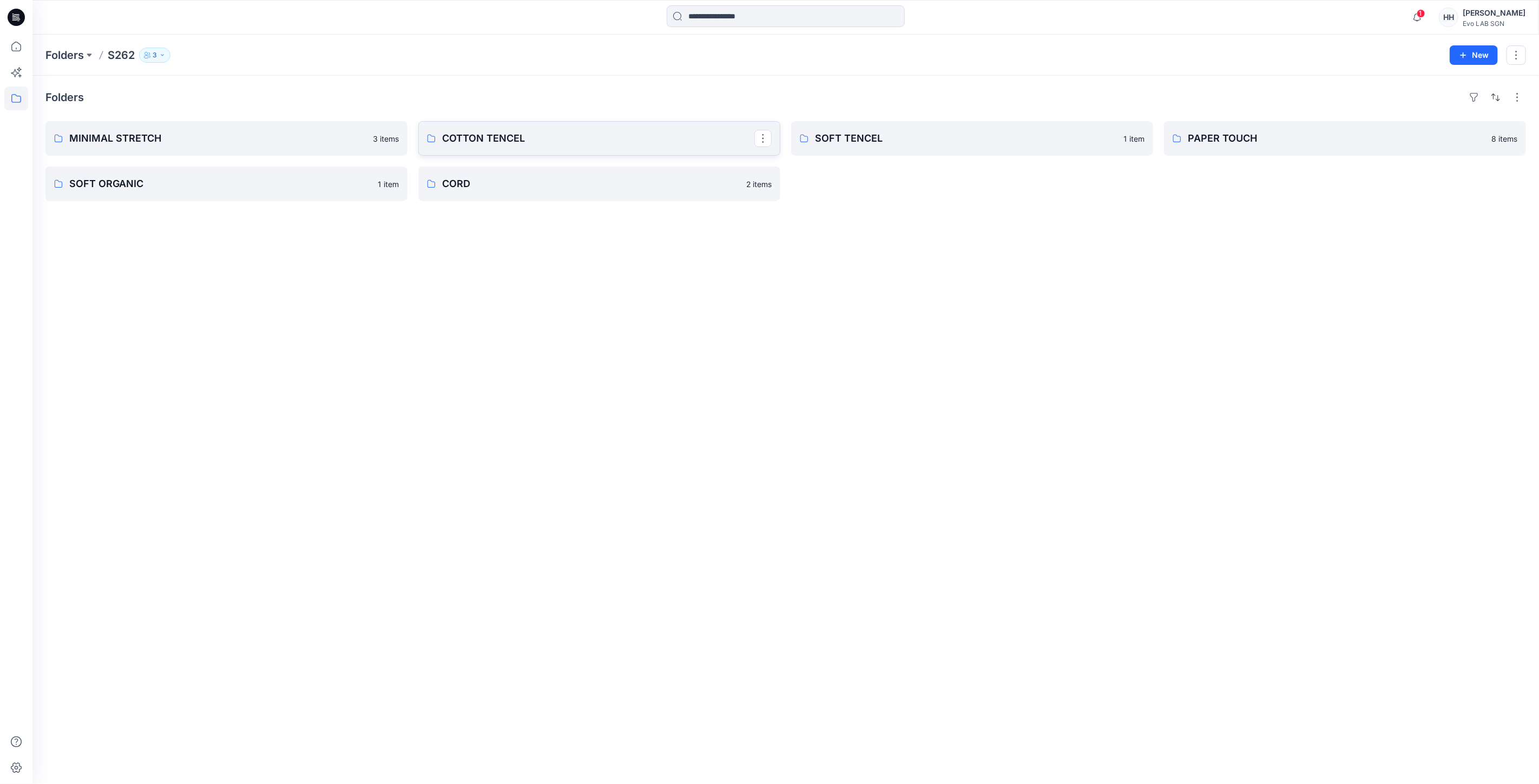
click at [523, 132] on p "COTTON TENCEL" at bounding box center [598, 138] width 312 height 15
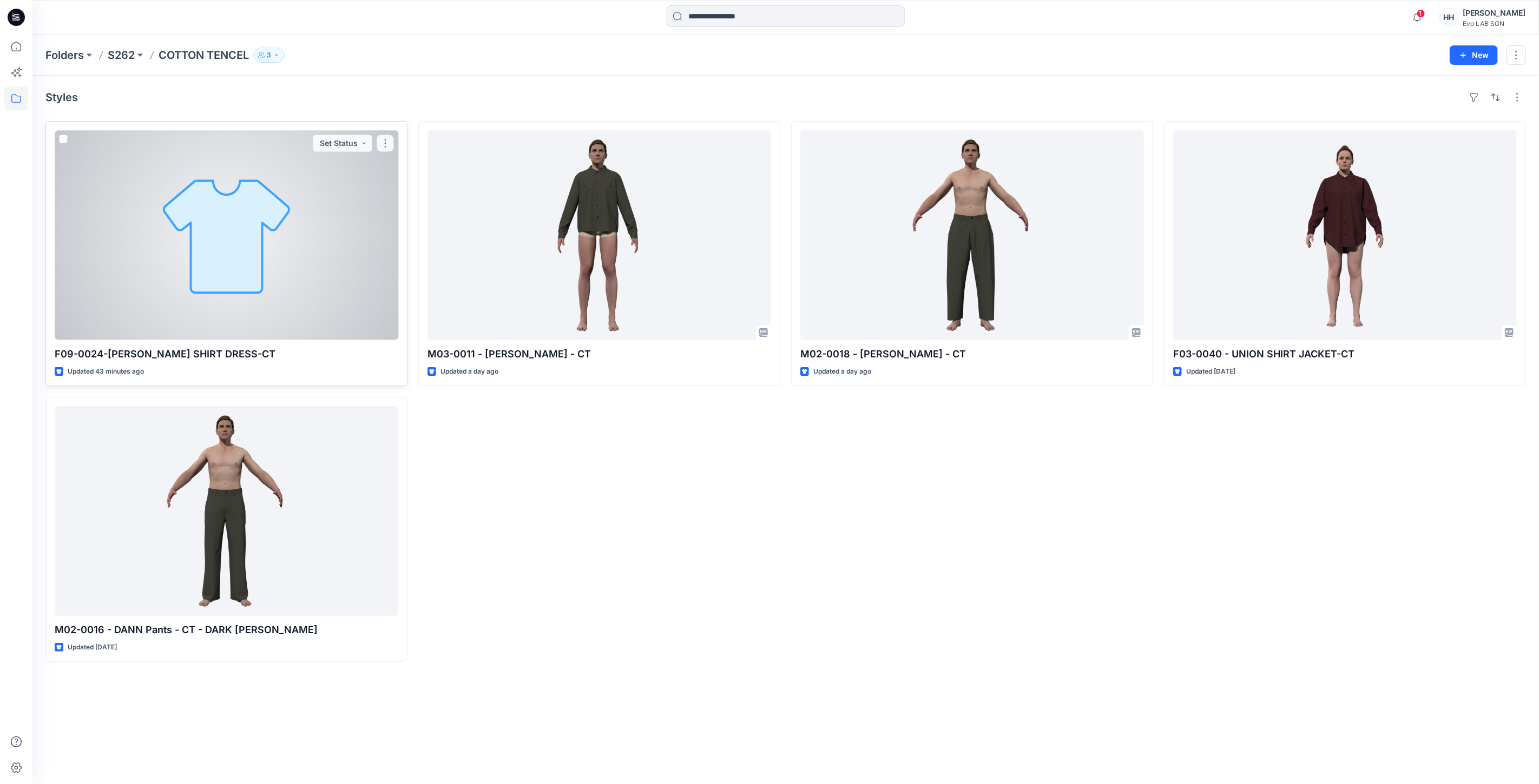
click at [390, 145] on button "button" at bounding box center [385, 143] width 17 height 17
click at [431, 165] on button "Edit" at bounding box center [437, 169] width 117 height 20
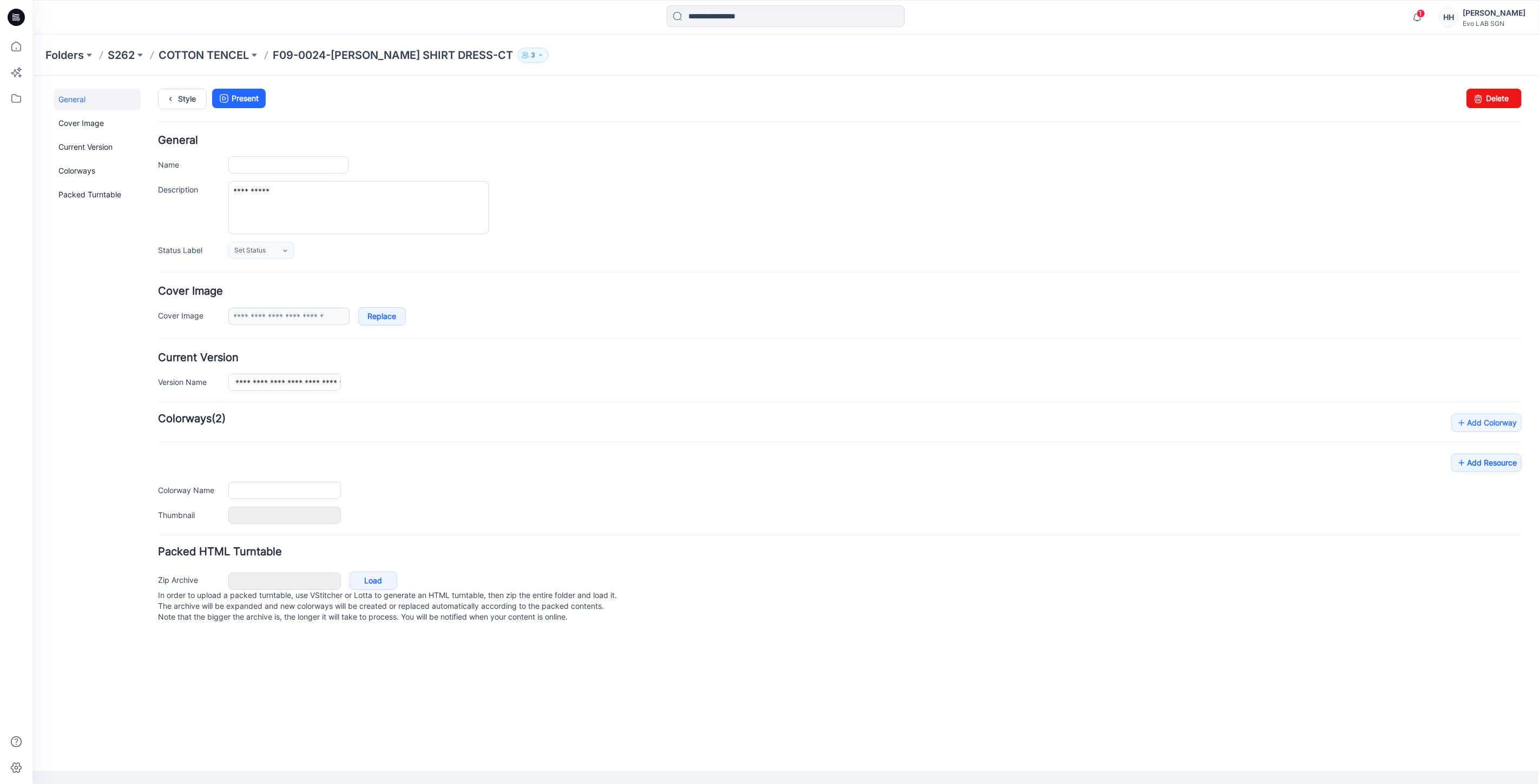
type input "**********"
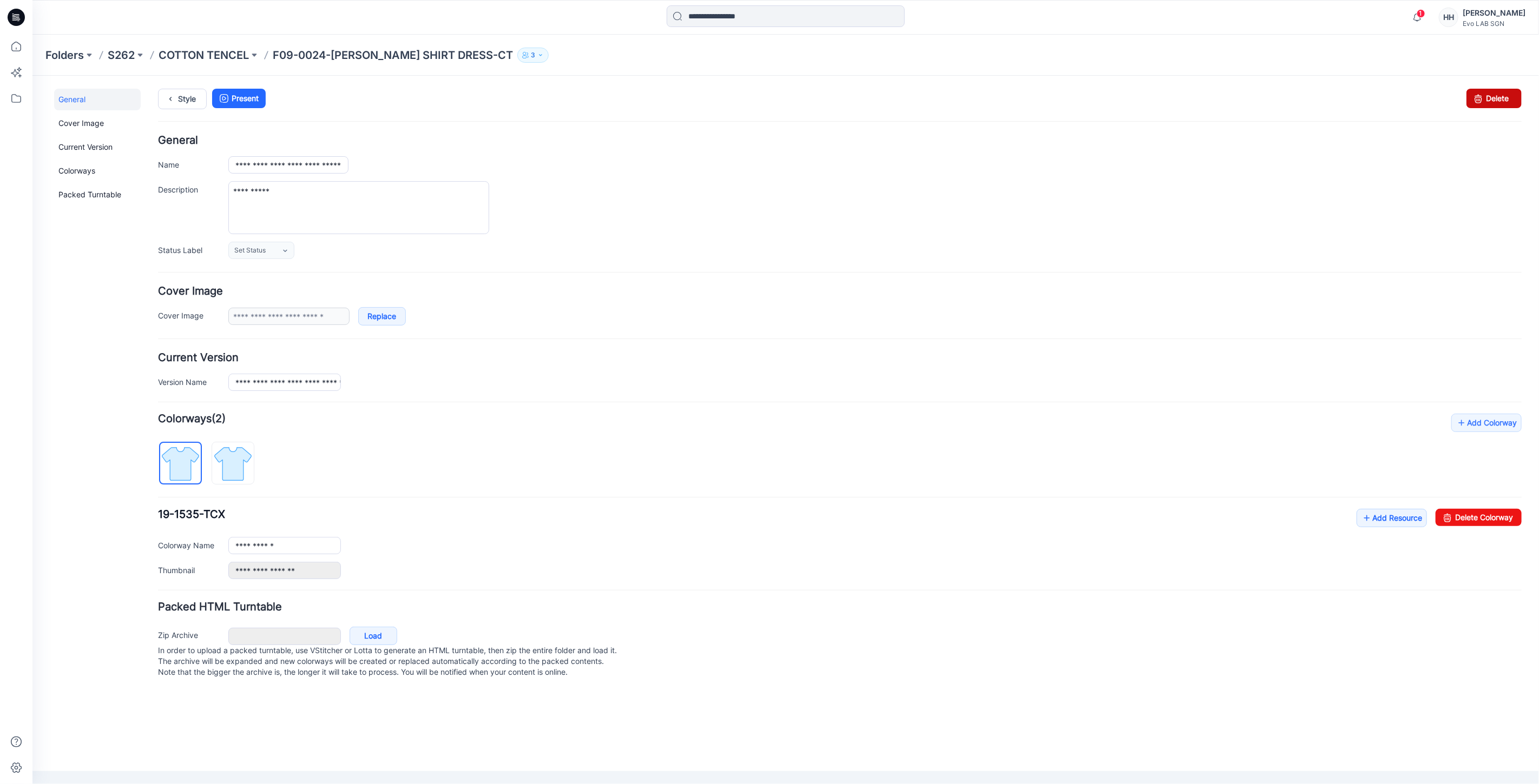
click at [1501, 93] on link "Delete" at bounding box center [1493, 98] width 55 height 20
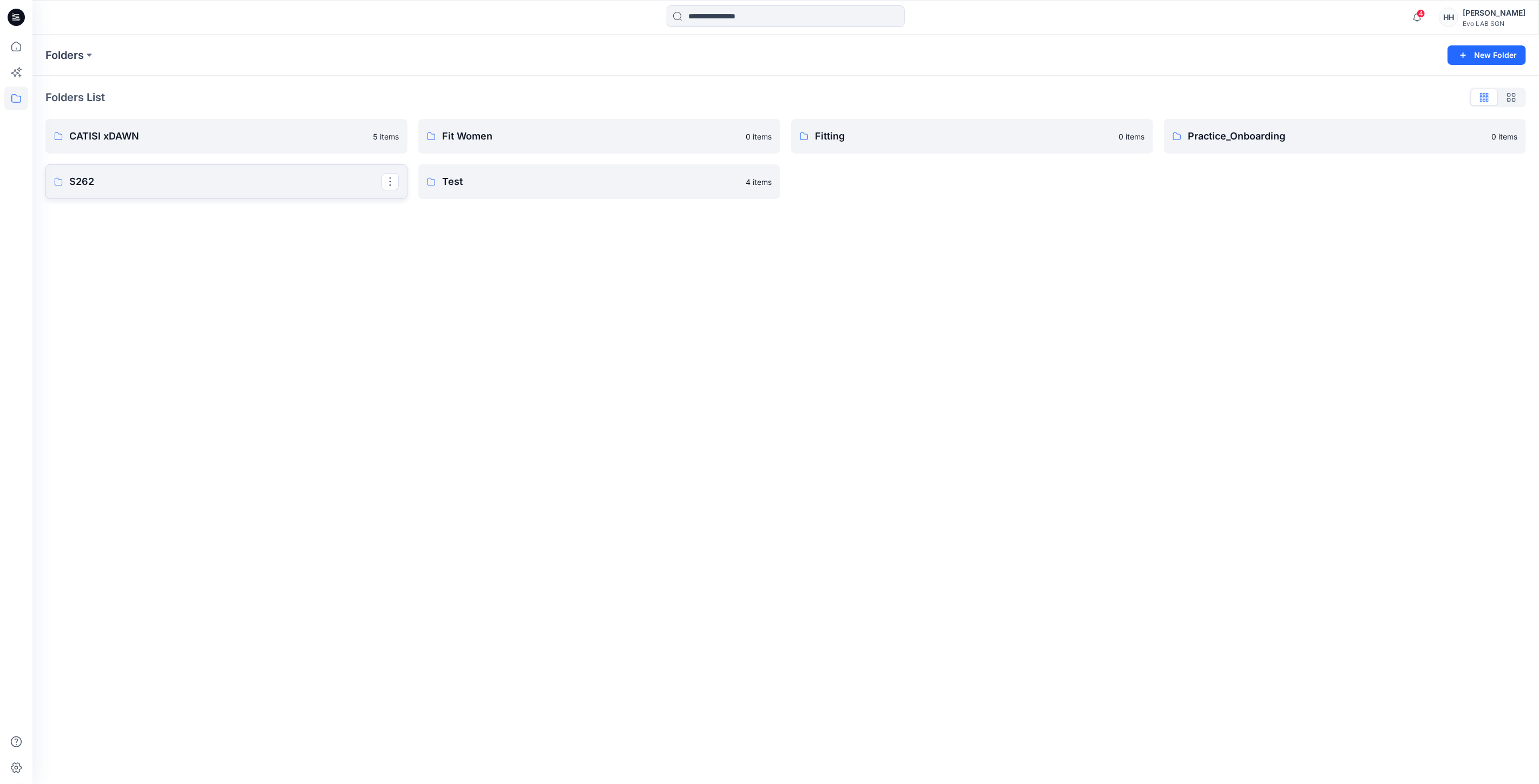
click at [344, 173] on link "S262" at bounding box center [226, 181] width 362 height 35
click at [601, 146] on p "MINIMAL STRETCH" at bounding box center [598, 138] width 312 height 15
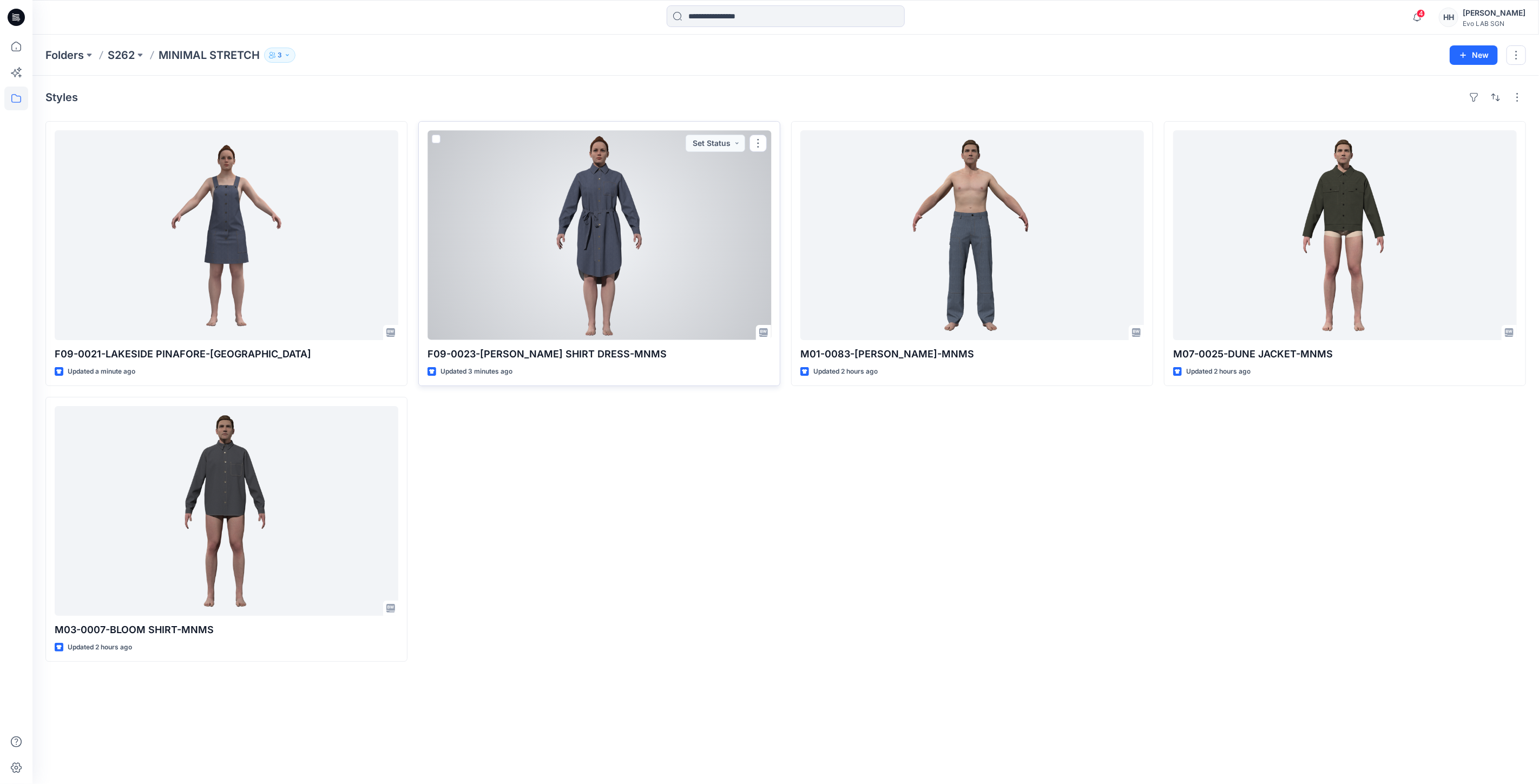
click at [633, 221] on div at bounding box center [599, 235] width 344 height 210
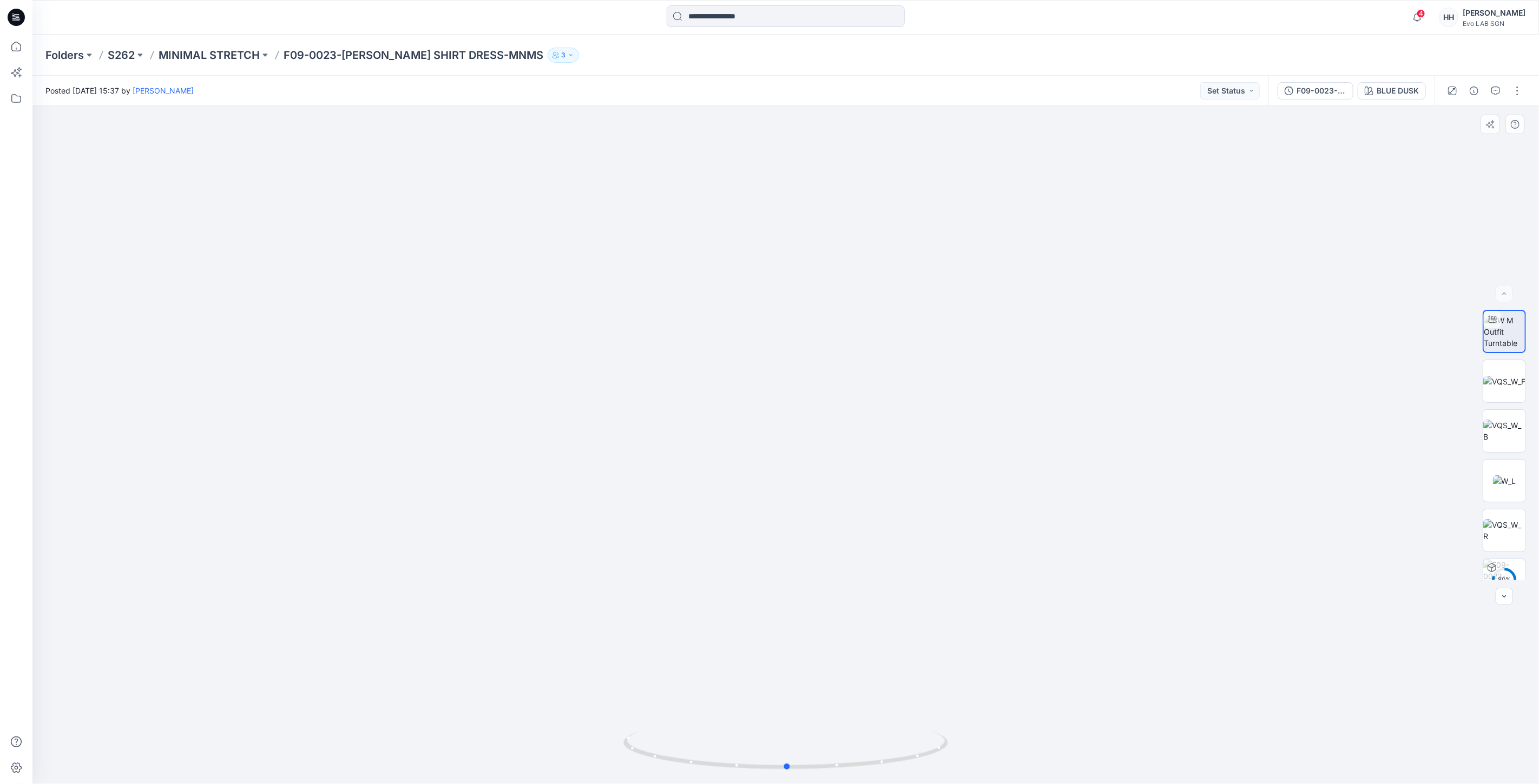
drag, startPoint x: 797, startPoint y: 765, endPoint x: 1289, endPoint y: 613, distance: 514.9
click at [1192, 739] on div at bounding box center [785, 445] width 1506 height 678
click at [216, 54] on p "MINIMAL STRETCH" at bounding box center [209, 55] width 101 height 15
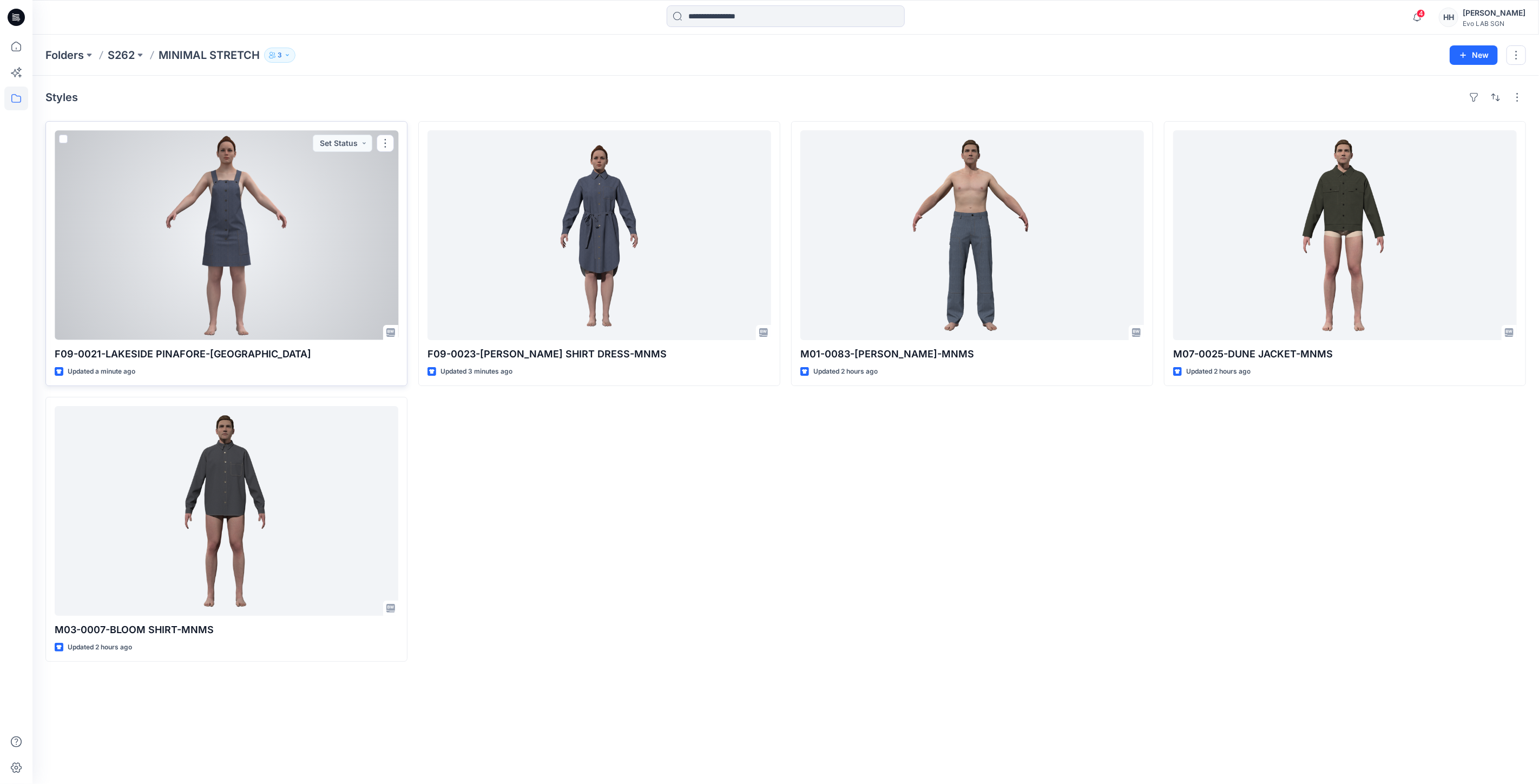
click at [208, 186] on div at bounding box center [226, 235] width 344 height 210
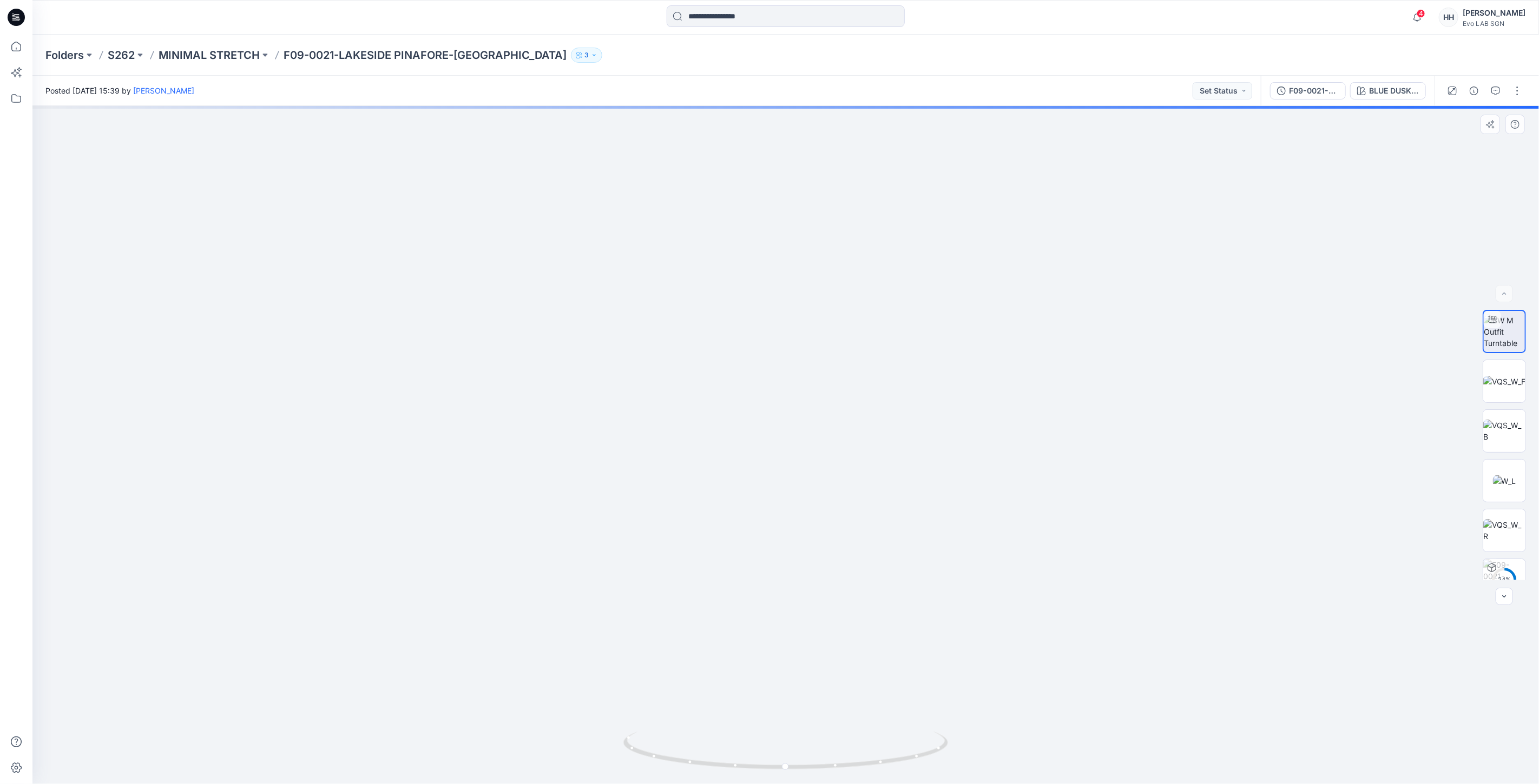
drag, startPoint x: 1003, startPoint y: 307, endPoint x: 992, endPoint y: 520, distance: 213.3
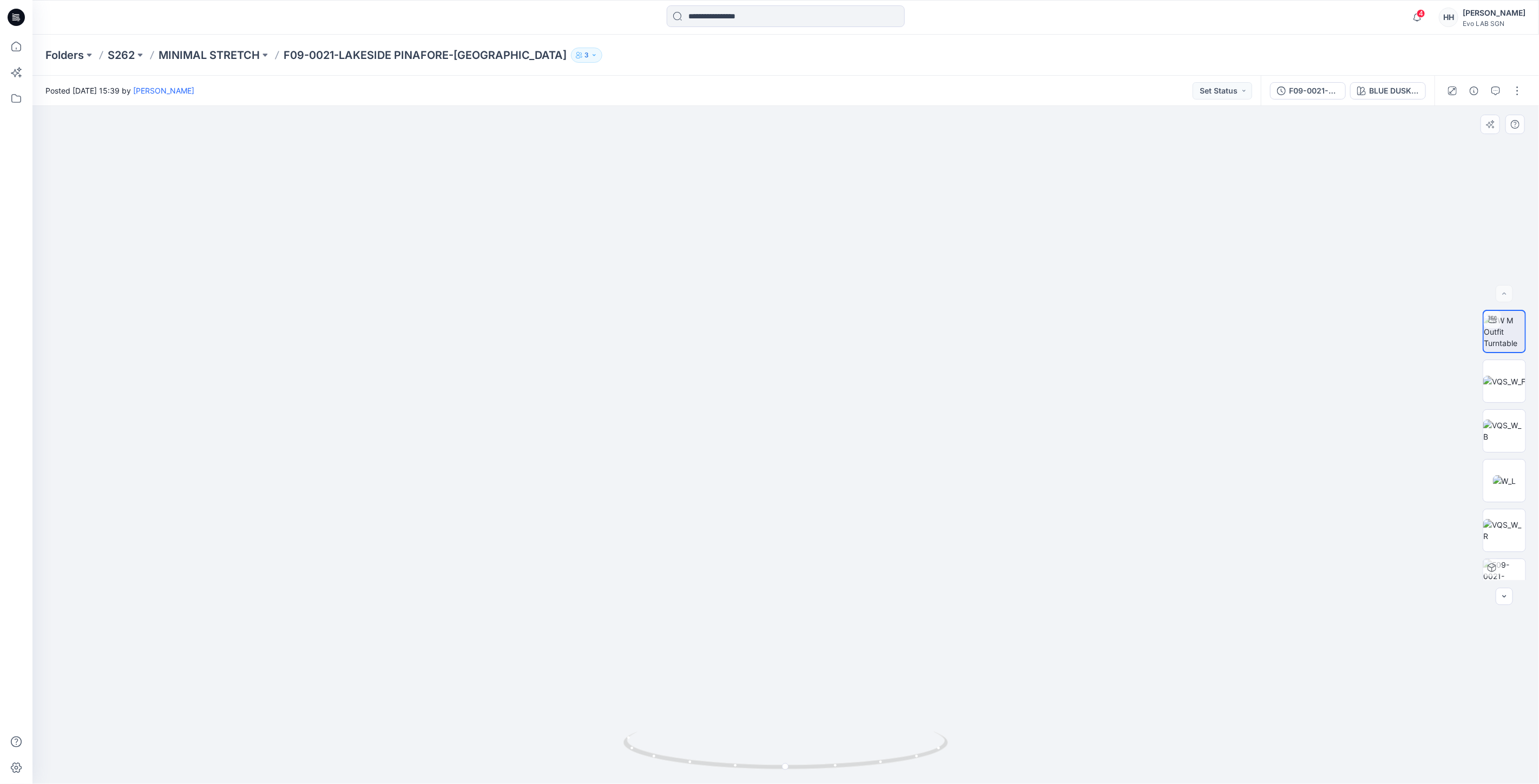
drag, startPoint x: 933, startPoint y: 555, endPoint x: 938, endPoint y: 461, distance: 94.1
drag, startPoint x: 971, startPoint y: 517, endPoint x: 969, endPoint y: 548, distance: 31.1
drag, startPoint x: 784, startPoint y: 761, endPoint x: 828, endPoint y: 758, distance: 44.1
click at [828, 758] on icon at bounding box center [787, 752] width 327 height 41
drag, startPoint x: 796, startPoint y: 768, endPoint x: 568, endPoint y: 765, distance: 228.0
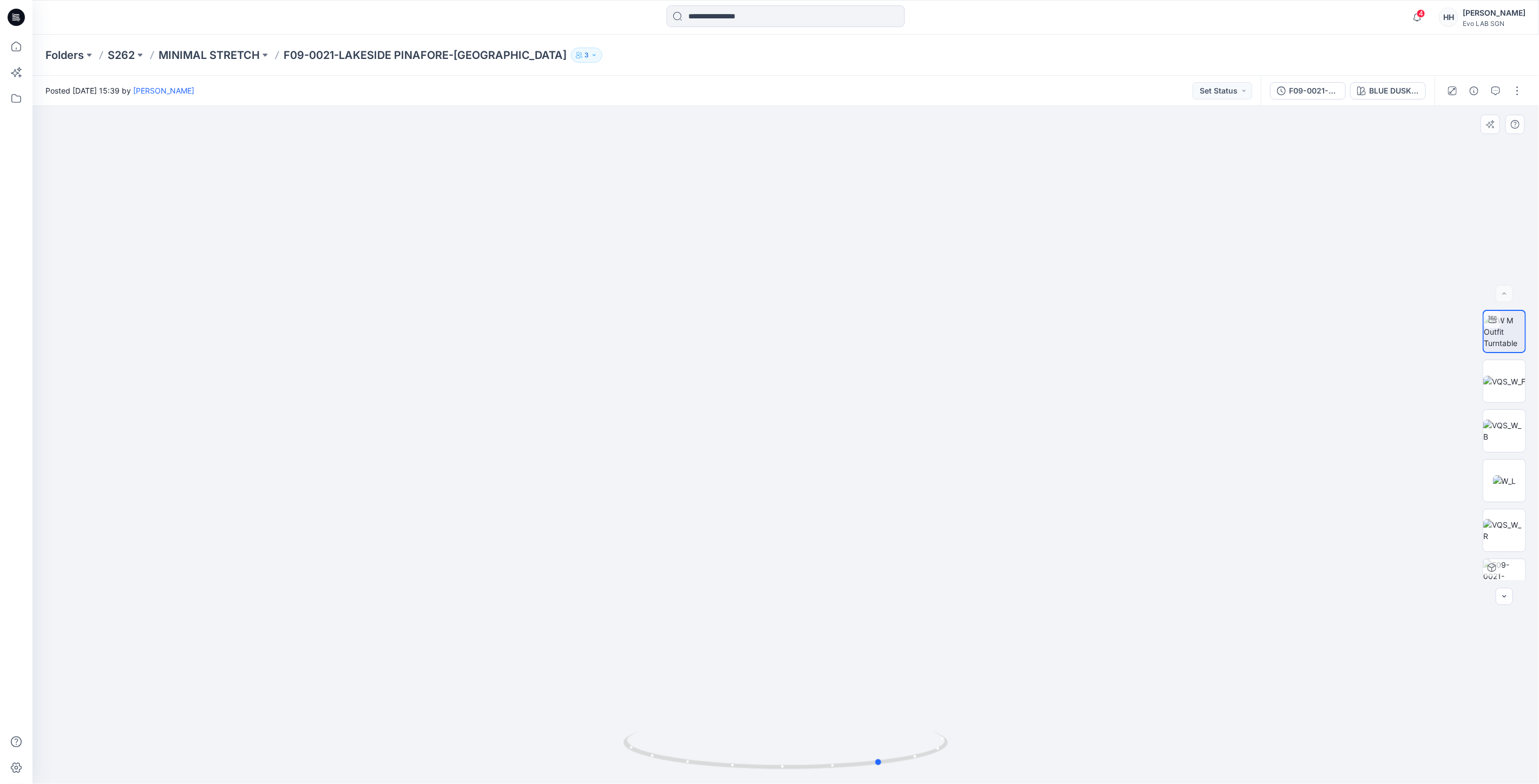
click at [568, 765] on div at bounding box center [785, 445] width 1506 height 678
click at [212, 55] on p "MINIMAL STRETCH" at bounding box center [209, 55] width 101 height 15
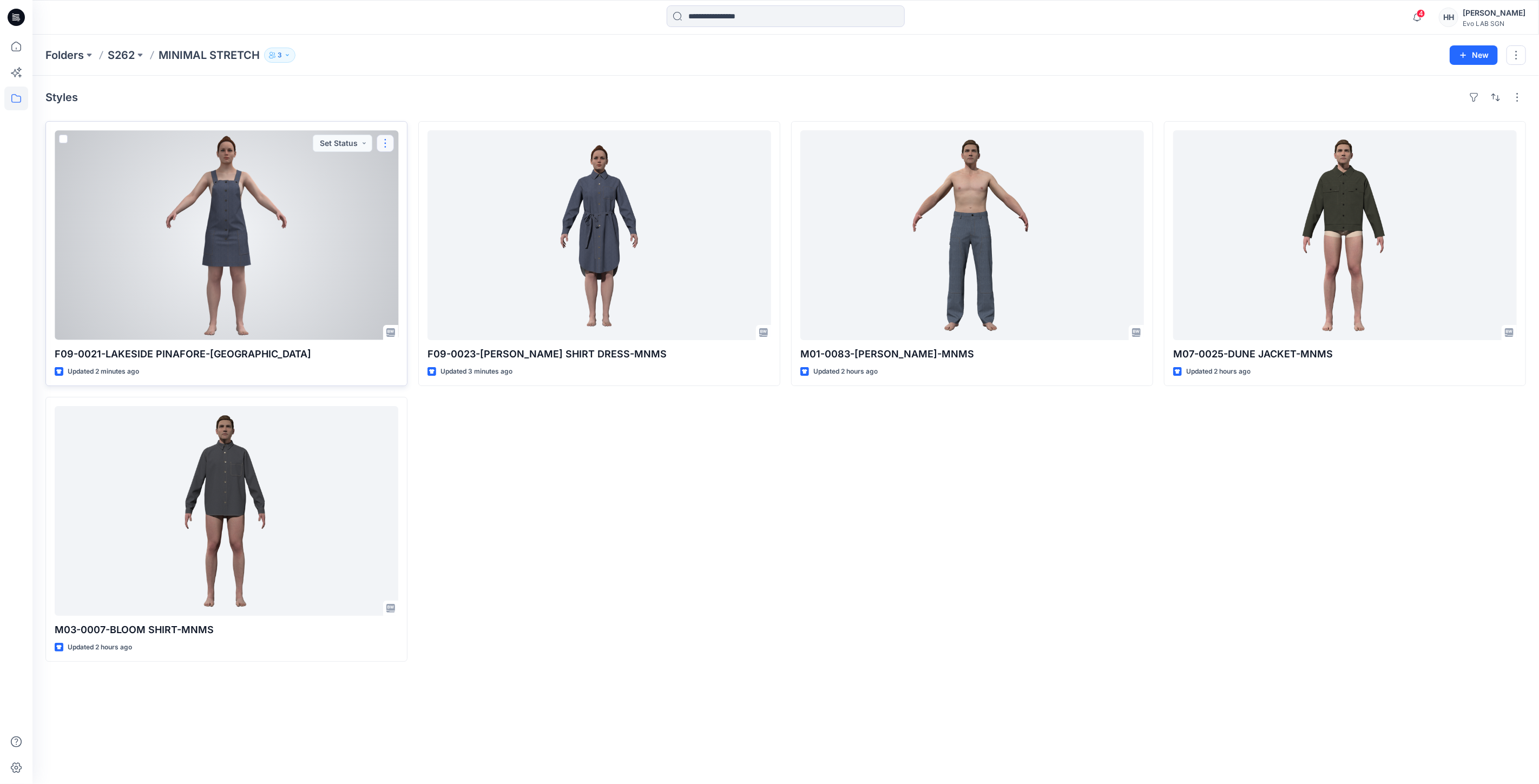
click at [383, 138] on button "button" at bounding box center [385, 143] width 17 height 17
click at [417, 160] on button "Edit" at bounding box center [437, 169] width 117 height 20
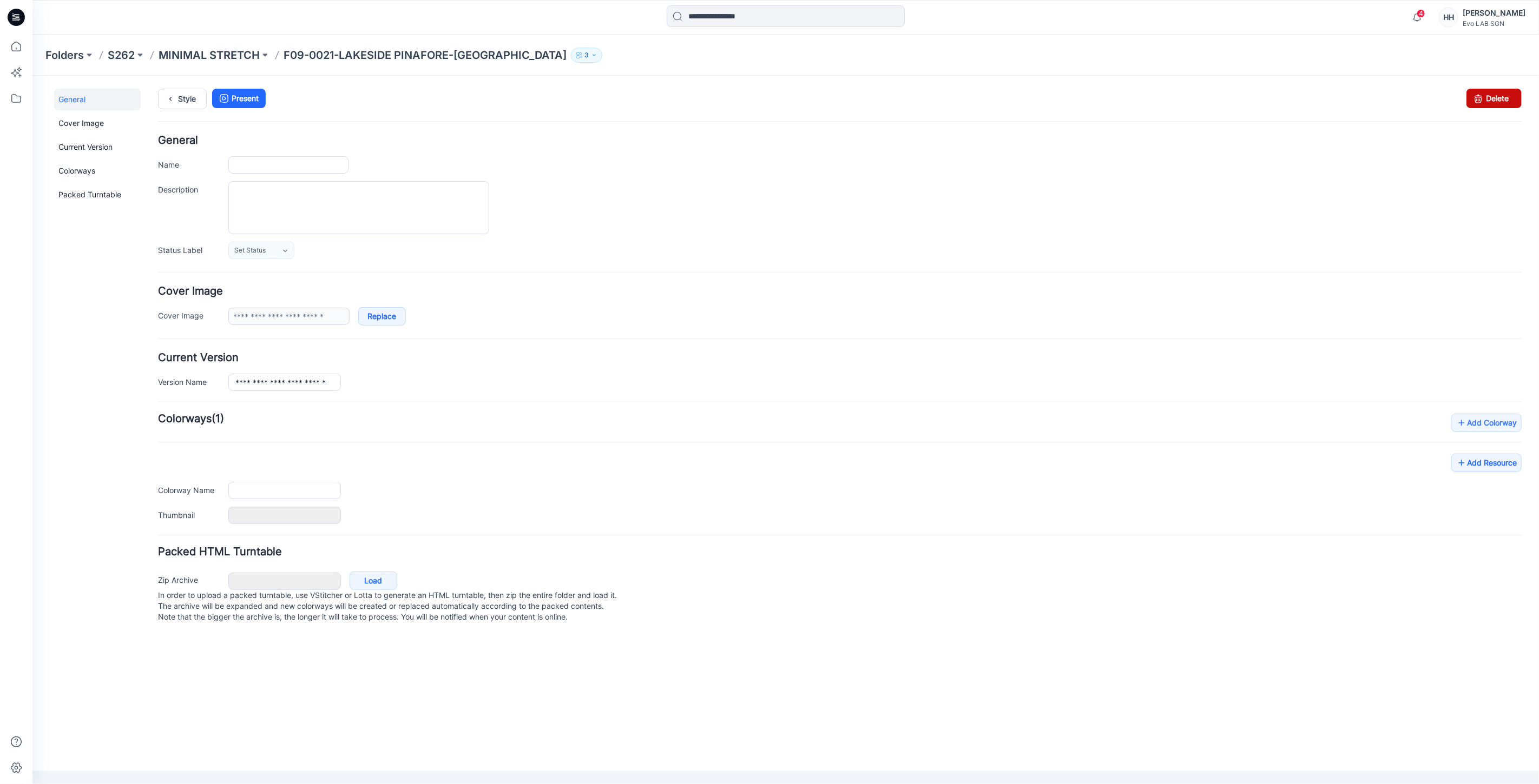
click at [1503, 100] on link "Delete" at bounding box center [1493, 98] width 55 height 20
type input "**********"
type input "*******"
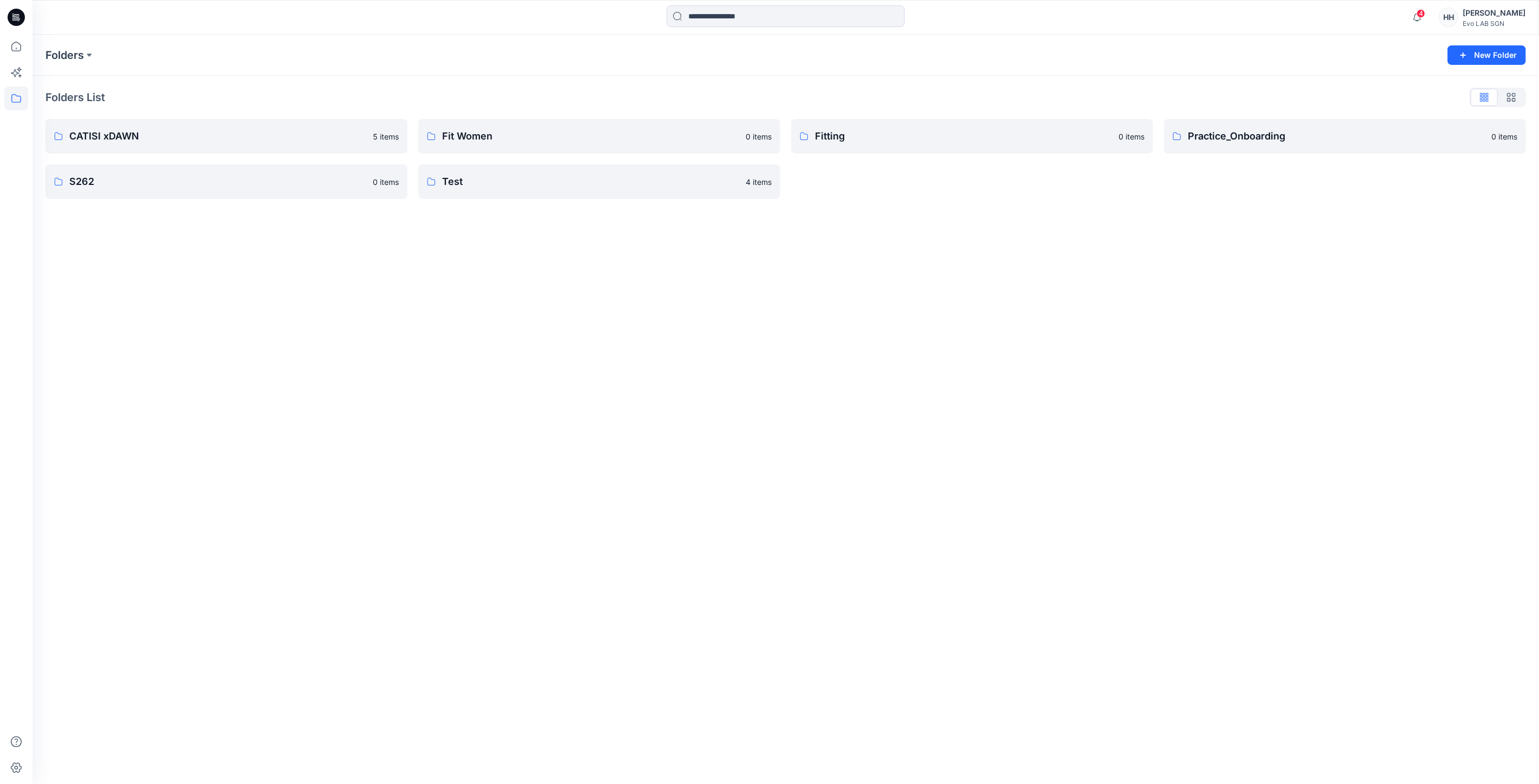
click at [854, 499] on div "Folders New Folder Folders List CATISI xDAWN 5 items S262 0 items Fit Women 0 i…" at bounding box center [785, 409] width 1506 height 750
click at [208, 196] on link "S262" at bounding box center [226, 181] width 362 height 35
click at [211, 143] on p "MINIMAL STRETCH" at bounding box center [225, 138] width 312 height 15
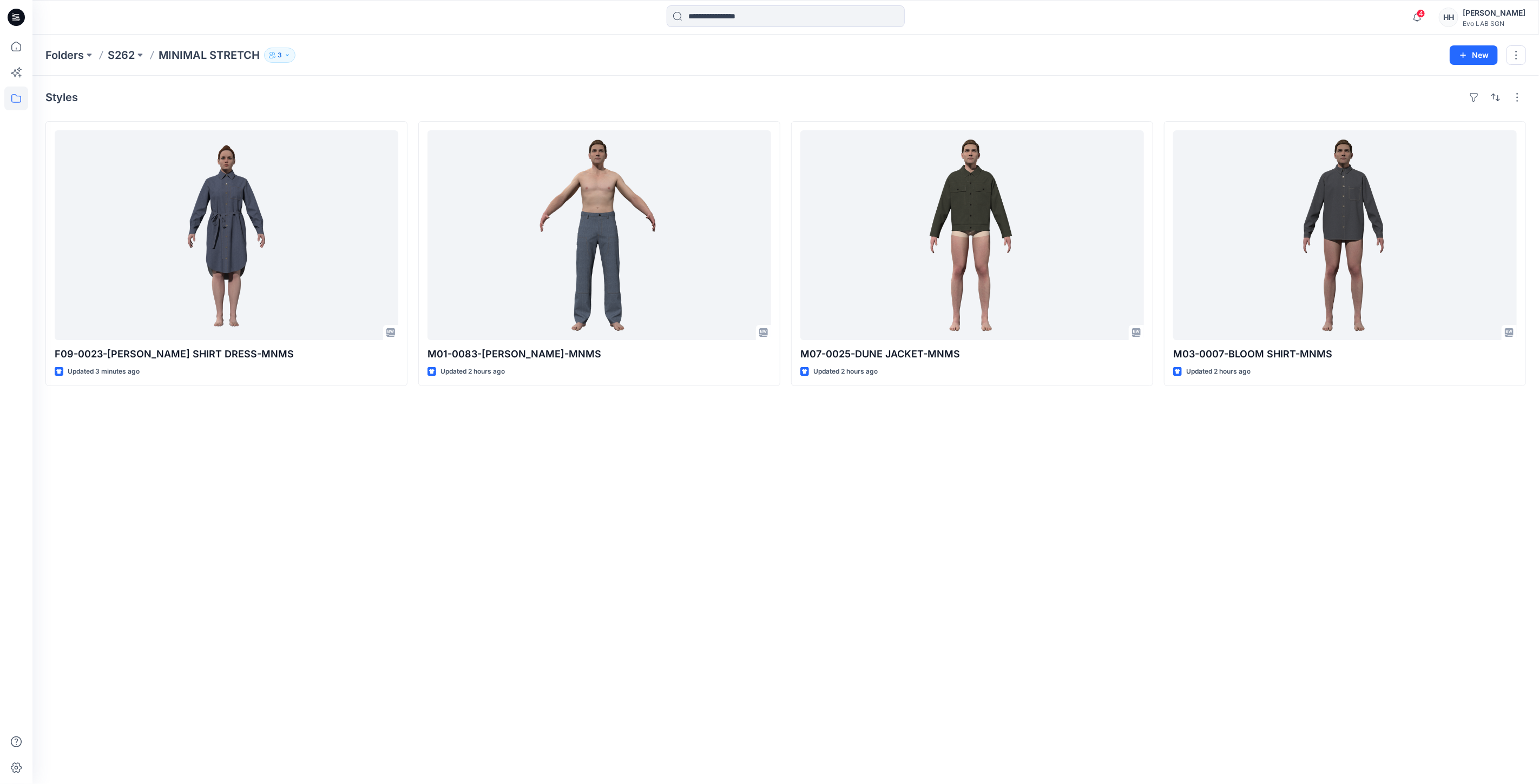
click at [731, 518] on div "Styles F09-0023-JEANIE SHIRT DRESS-MNMS Updated 3 minutes ago M01-0083-LOOM CAR…" at bounding box center [785, 430] width 1506 height 709
drag, startPoint x: 718, startPoint y: 529, endPoint x: 704, endPoint y: 515, distance: 19.8
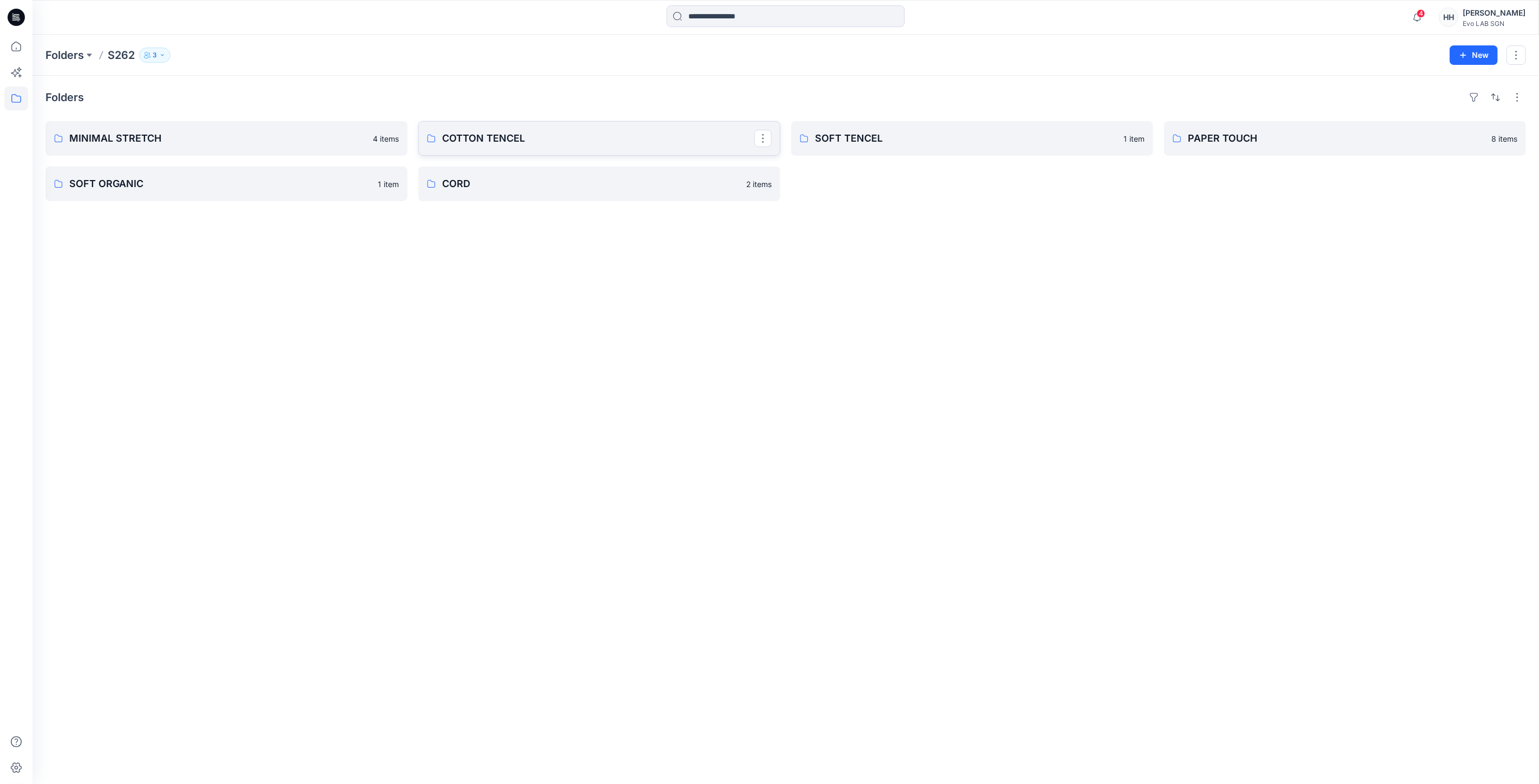
click at [571, 145] on p "COTTON TENCEL" at bounding box center [598, 138] width 312 height 15
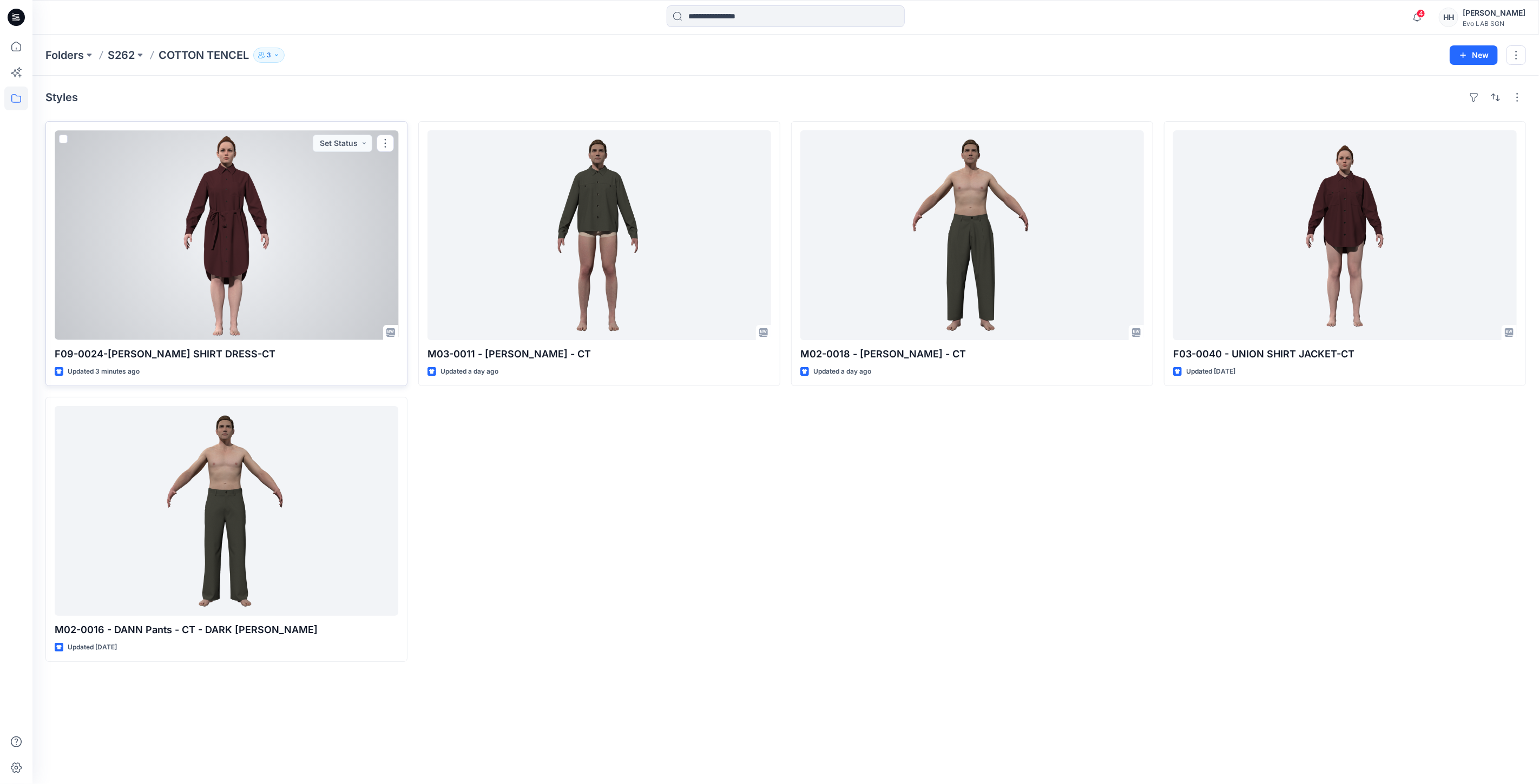
click at [247, 229] on div at bounding box center [226, 235] width 344 height 210
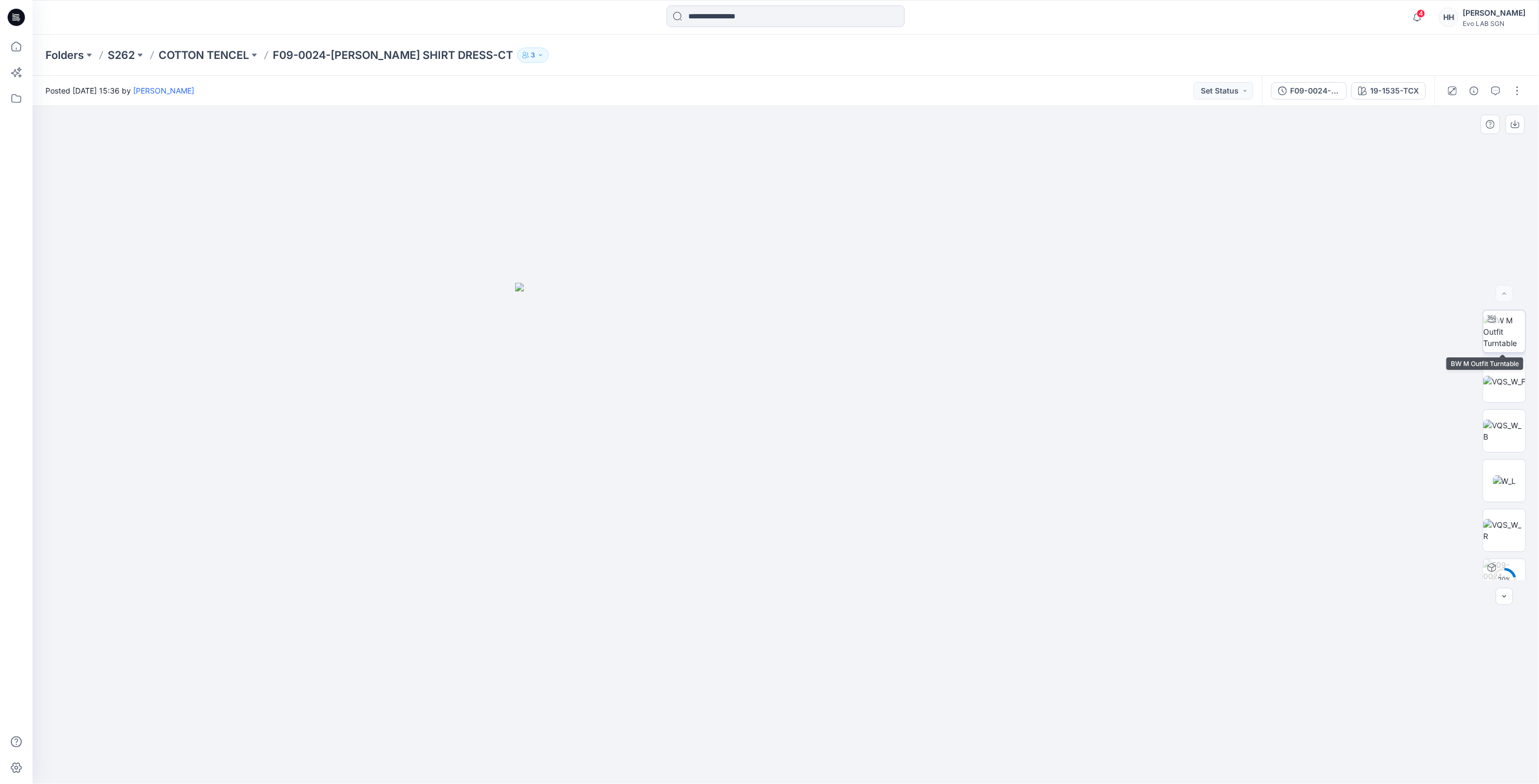
click at [1502, 326] on img at bounding box center [1504, 332] width 42 height 34
drag, startPoint x: 792, startPoint y: 769, endPoint x: 1126, endPoint y: 763, distance: 334.1
click at [1127, 764] on div at bounding box center [785, 445] width 1506 height 678
click at [1058, 655] on img at bounding box center [786, 285] width 1318 height 997
click at [1395, 93] on div "19-1535-TCX" at bounding box center [1394, 91] width 49 height 12
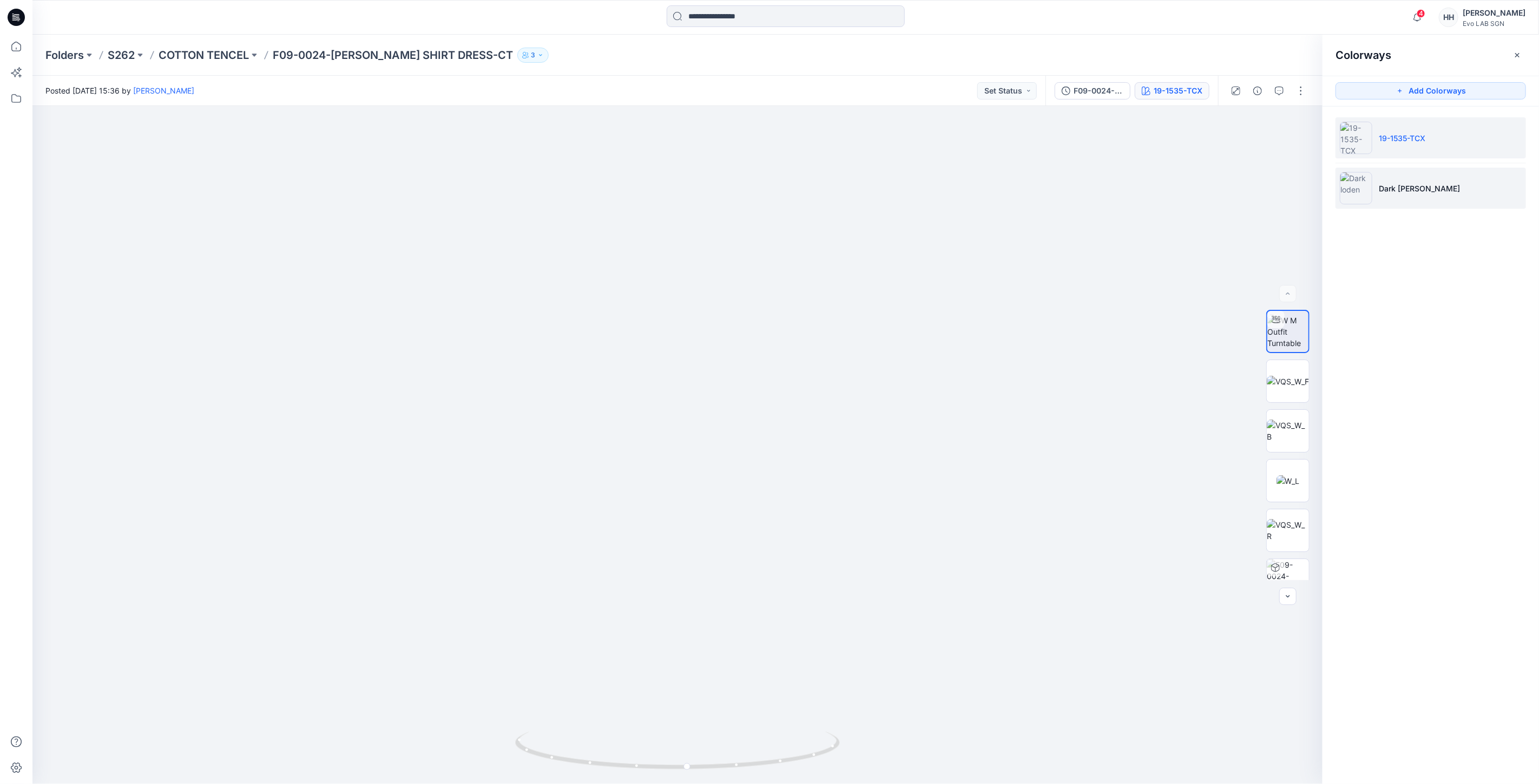
click at [1399, 188] on p "Dark loden" at bounding box center [1419, 188] width 81 height 11
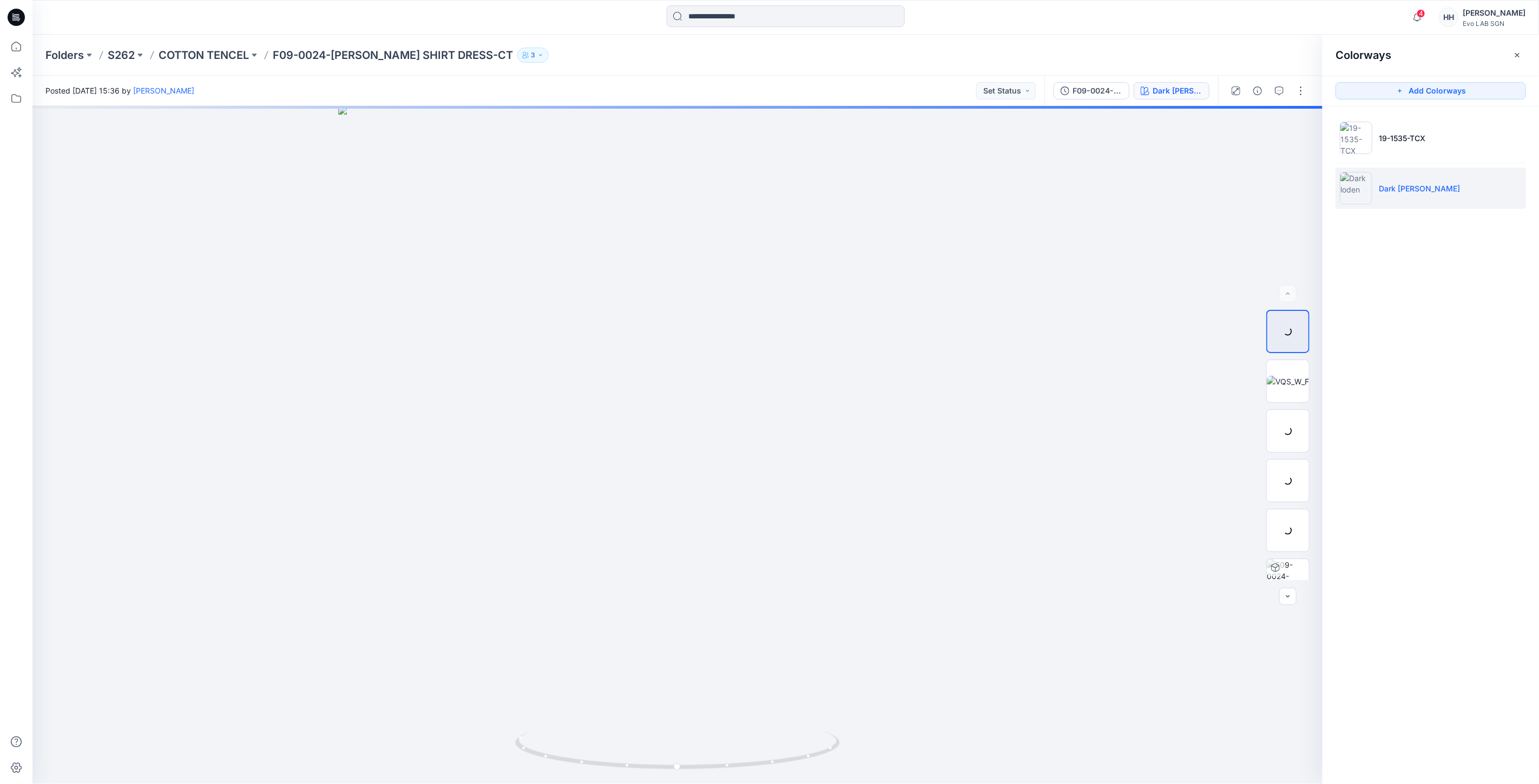
click at [1438, 195] on li "Dark loden" at bounding box center [1431, 188] width 190 height 41
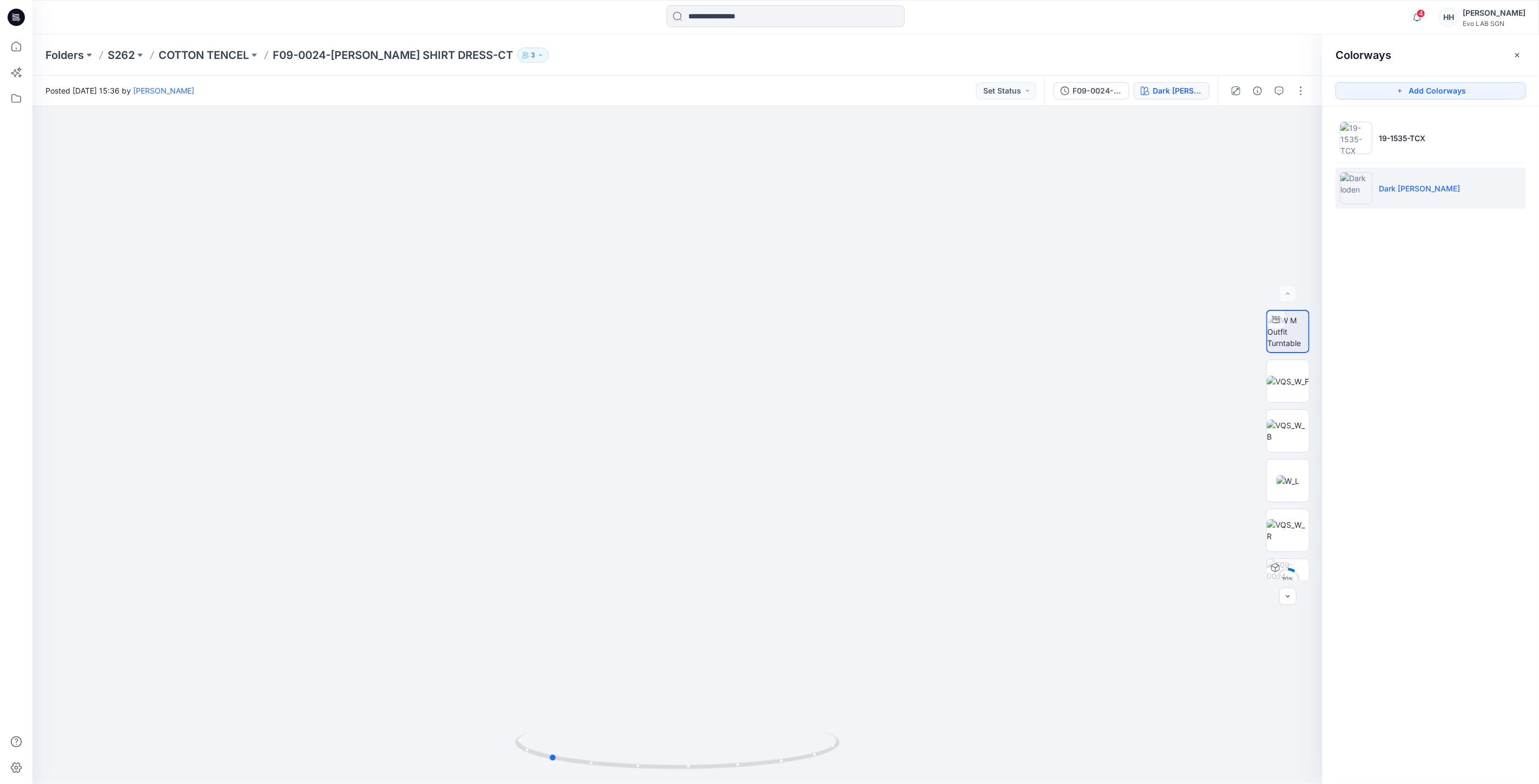
drag, startPoint x: 796, startPoint y: 761, endPoint x: 954, endPoint y: 757, distance: 158.1
click at [954, 757] on div at bounding box center [677, 445] width 1290 height 678
drag, startPoint x: 1008, startPoint y: 564, endPoint x: 878, endPoint y: 503, distance: 143.6
click at [841, 582] on img at bounding box center [667, 269] width 1397 height 1030
click at [110, 54] on p "S262" at bounding box center [121, 55] width 27 height 15
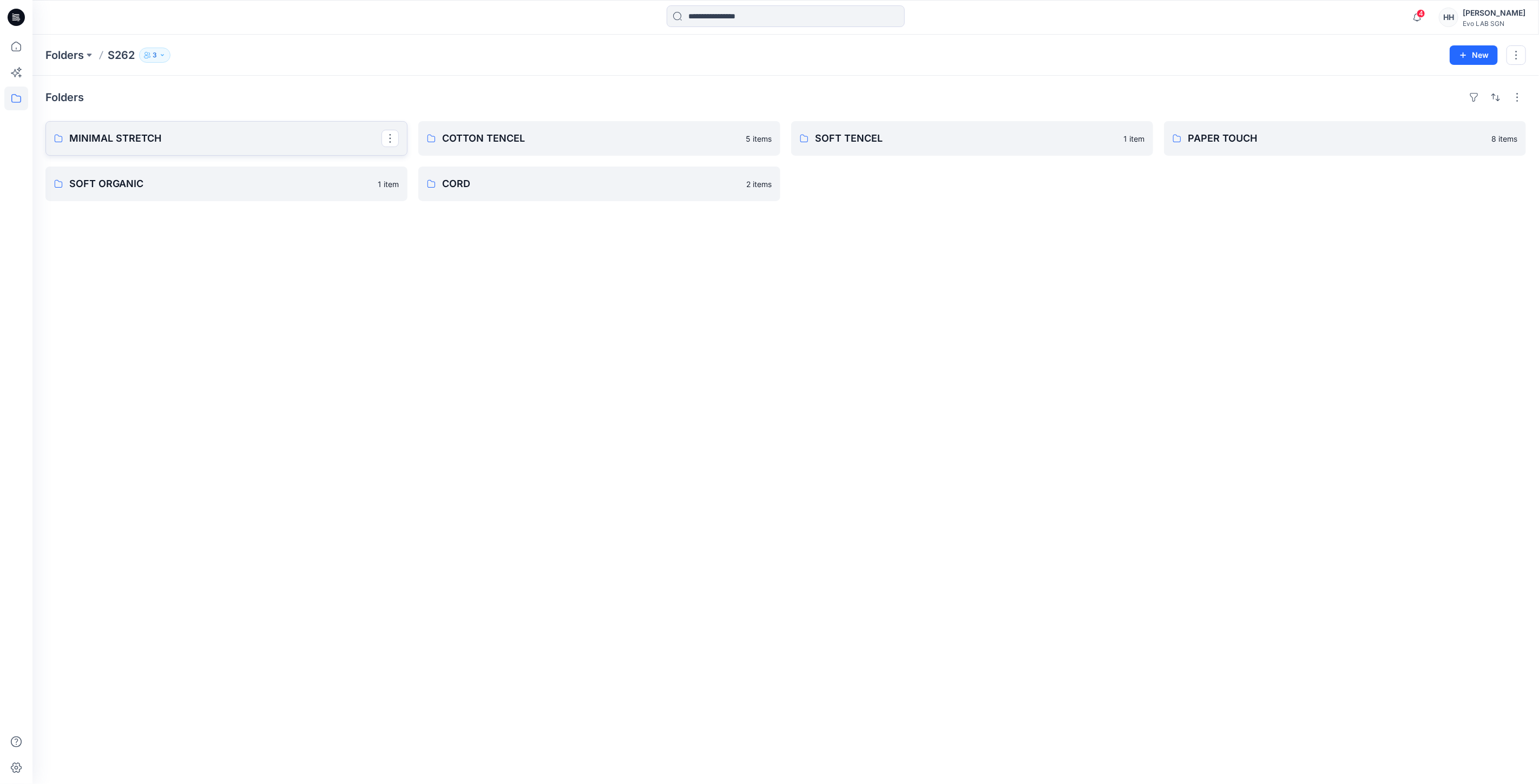
click at [178, 129] on link "MINIMAL STRETCH" at bounding box center [226, 138] width 362 height 35
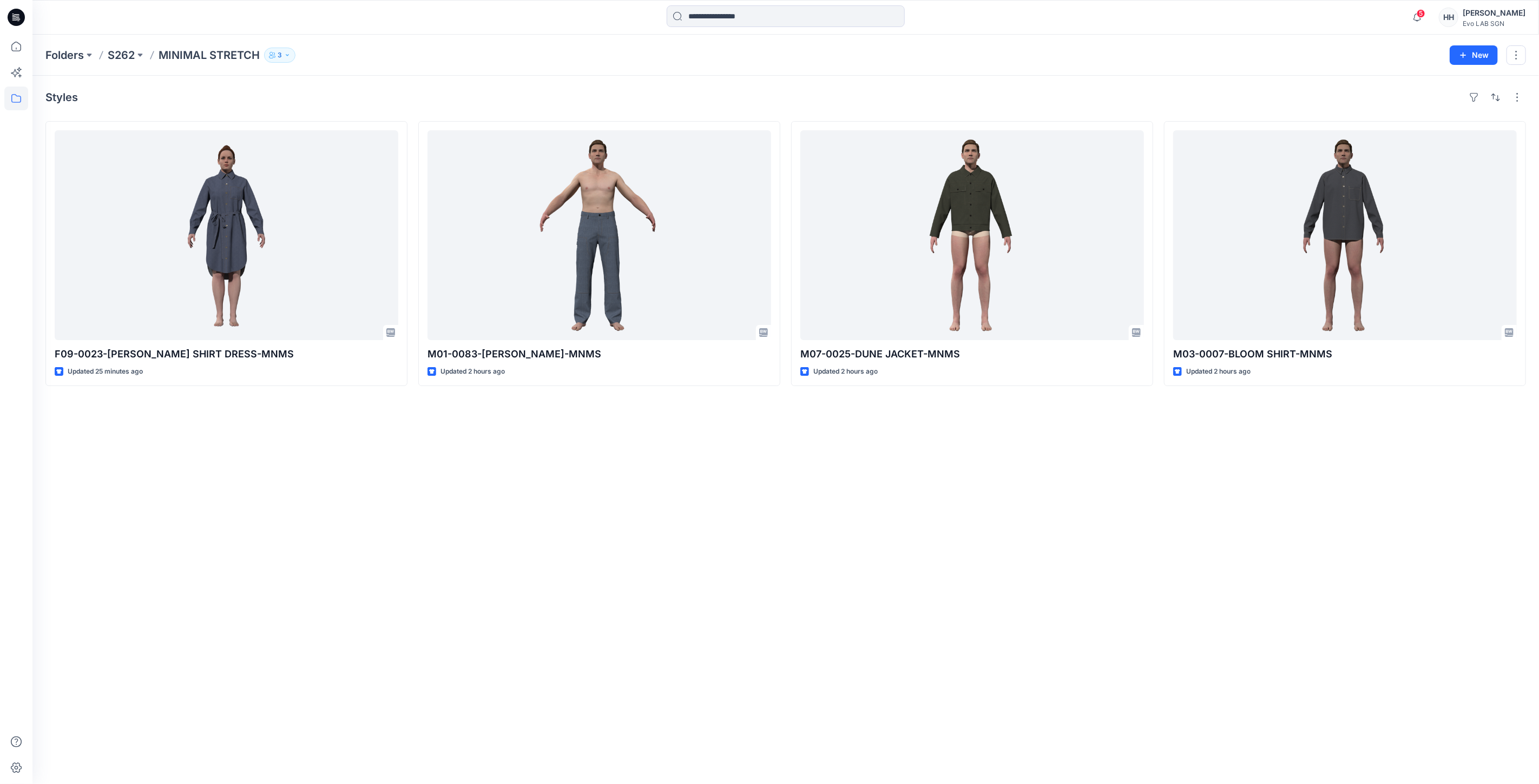
click at [208, 56] on p "MINIMAL STRETCH" at bounding box center [209, 55] width 101 height 15
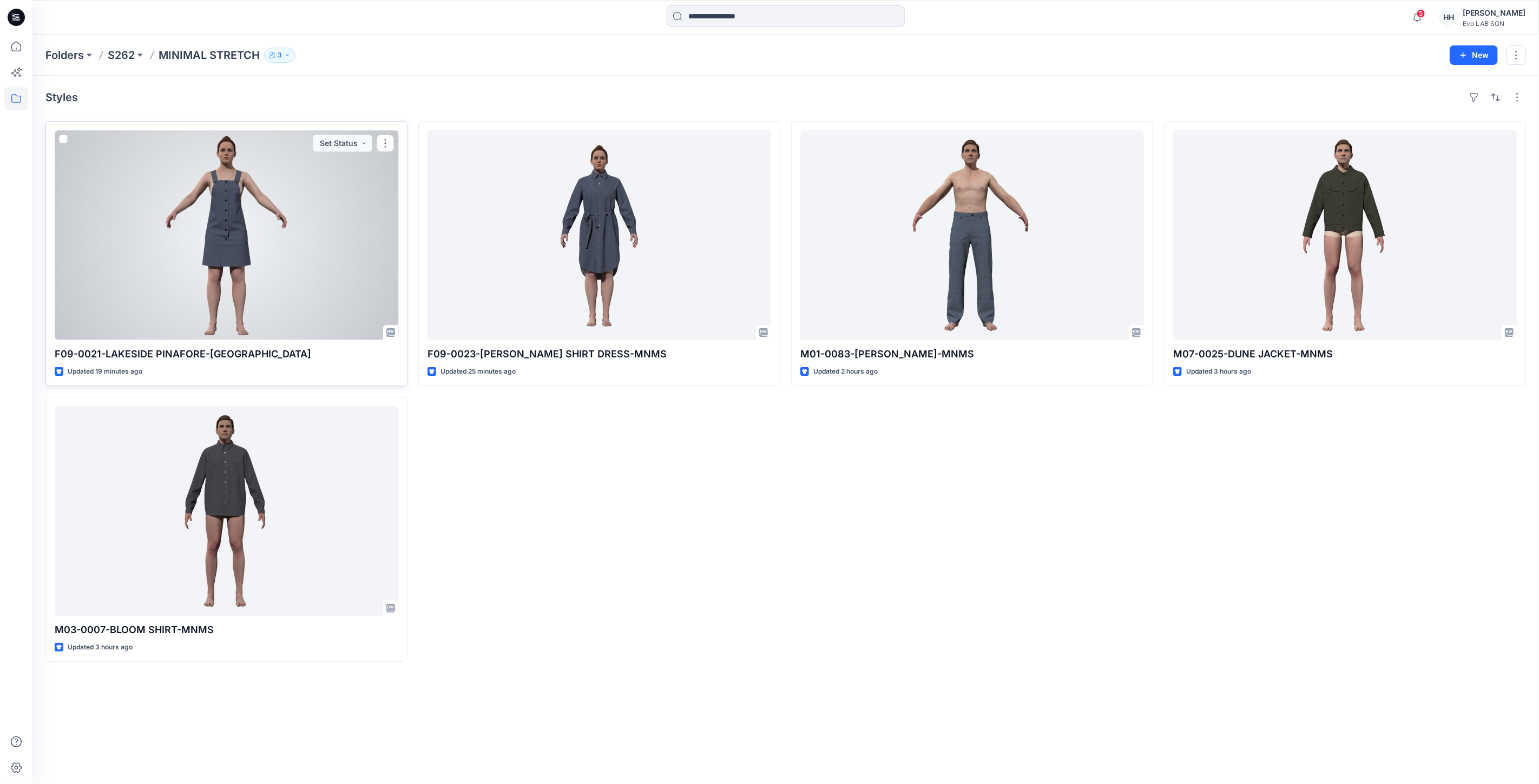
click at [251, 182] on div at bounding box center [226, 235] width 344 height 210
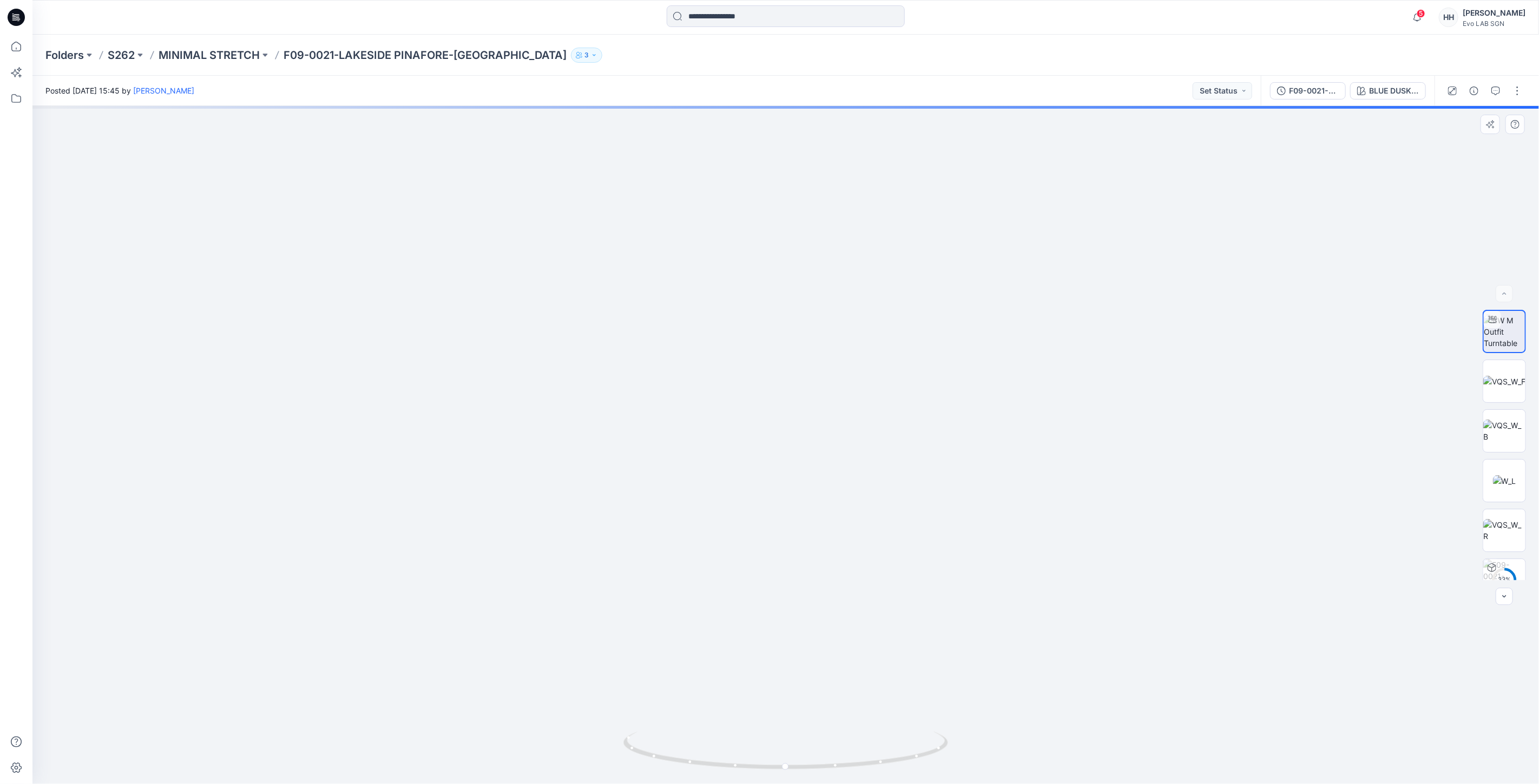
drag, startPoint x: 961, startPoint y: 326, endPoint x: 959, endPoint y: 467, distance: 141.0
drag, startPoint x: 795, startPoint y: 771, endPoint x: 1108, endPoint y: 759, distance: 313.2
click at [1108, 759] on div at bounding box center [785, 445] width 1506 height 678
click at [1514, 93] on button "button" at bounding box center [1517, 91] width 17 height 17
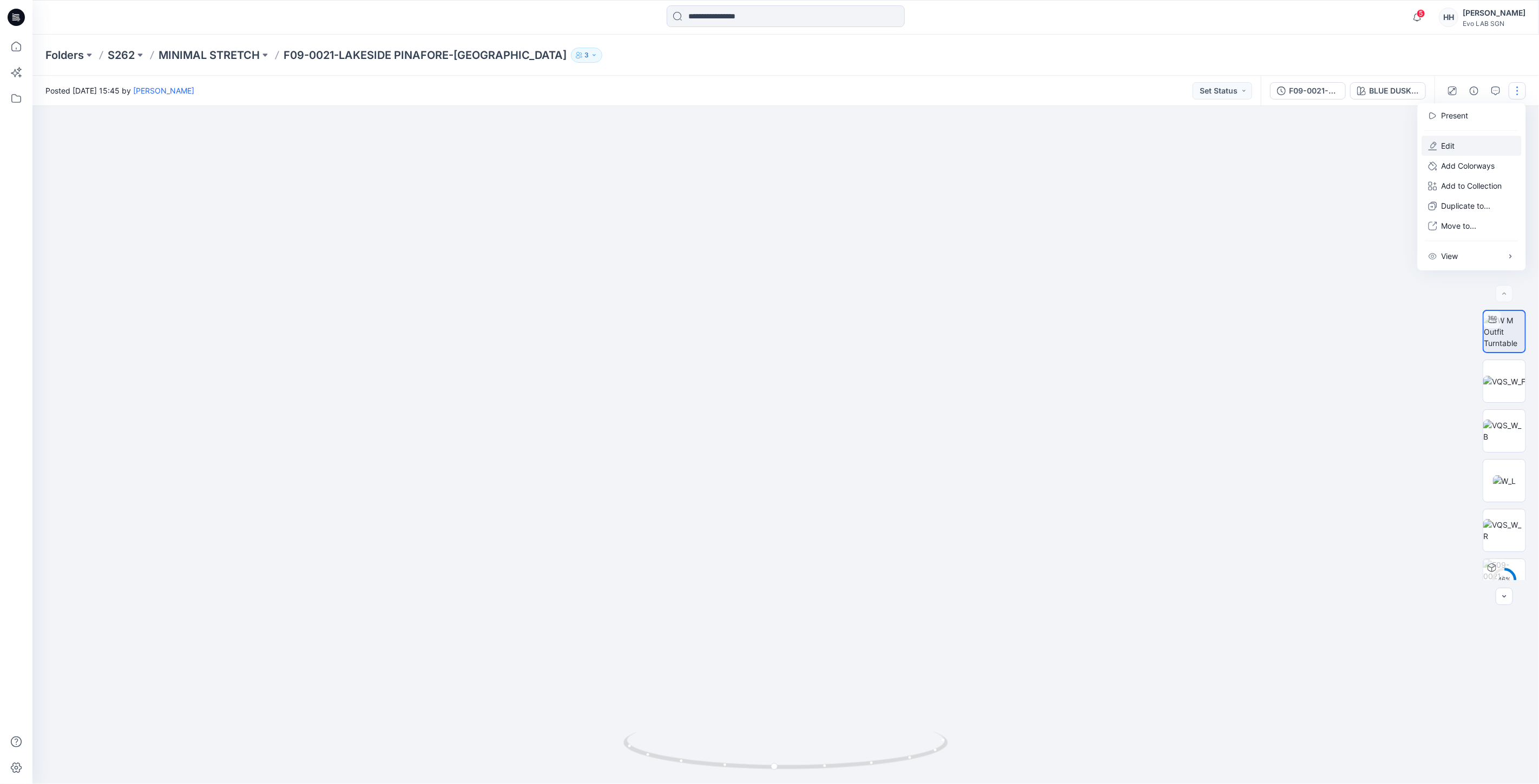
click at [1460, 141] on button "Edit" at bounding box center [1471, 146] width 100 height 20
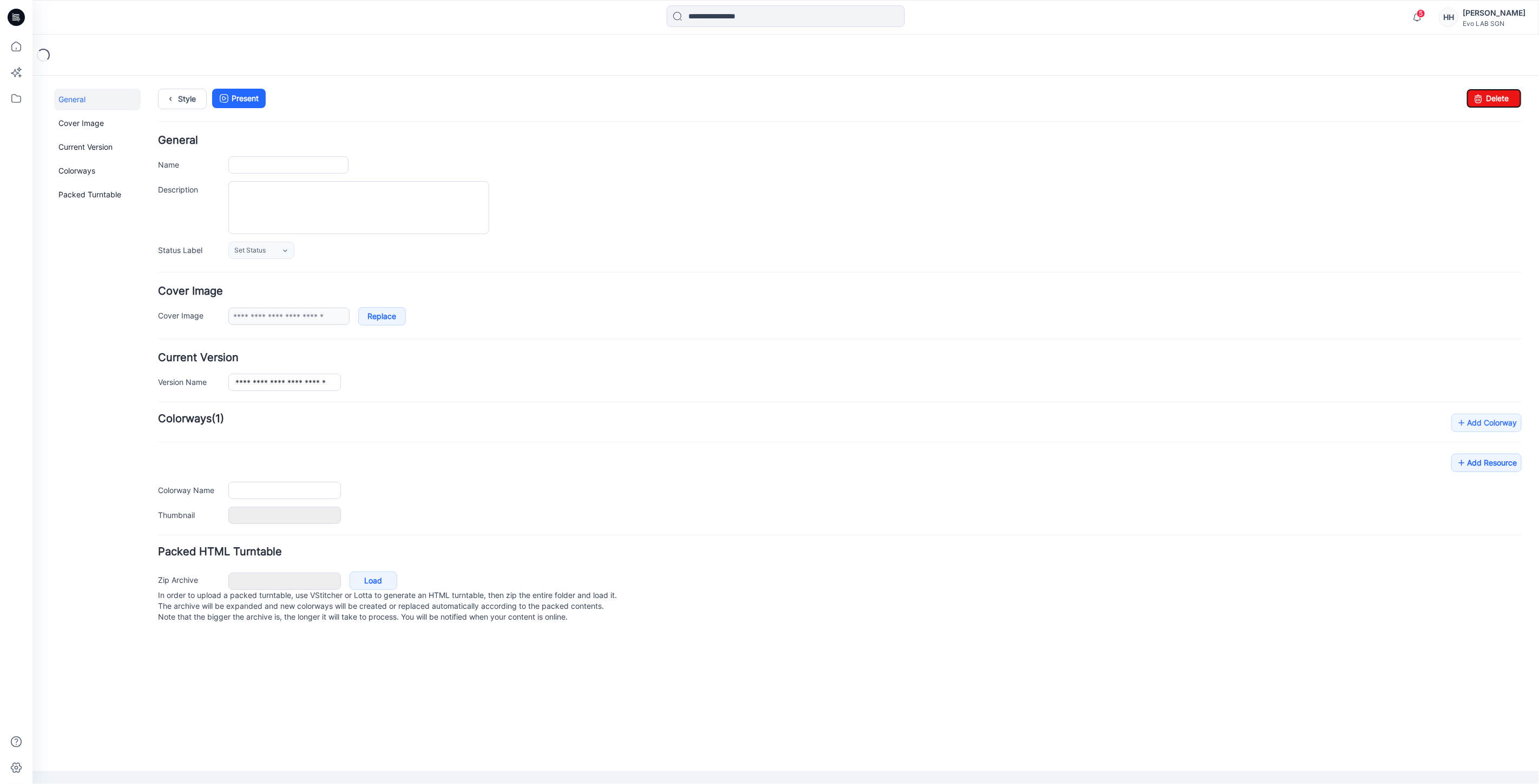
drag, startPoint x: 1496, startPoint y: 92, endPoint x: 1461, endPoint y: 124, distance: 47.4
click at [1497, 92] on link "Delete" at bounding box center [1493, 98] width 55 height 20
type input "**********"
type input "*******"
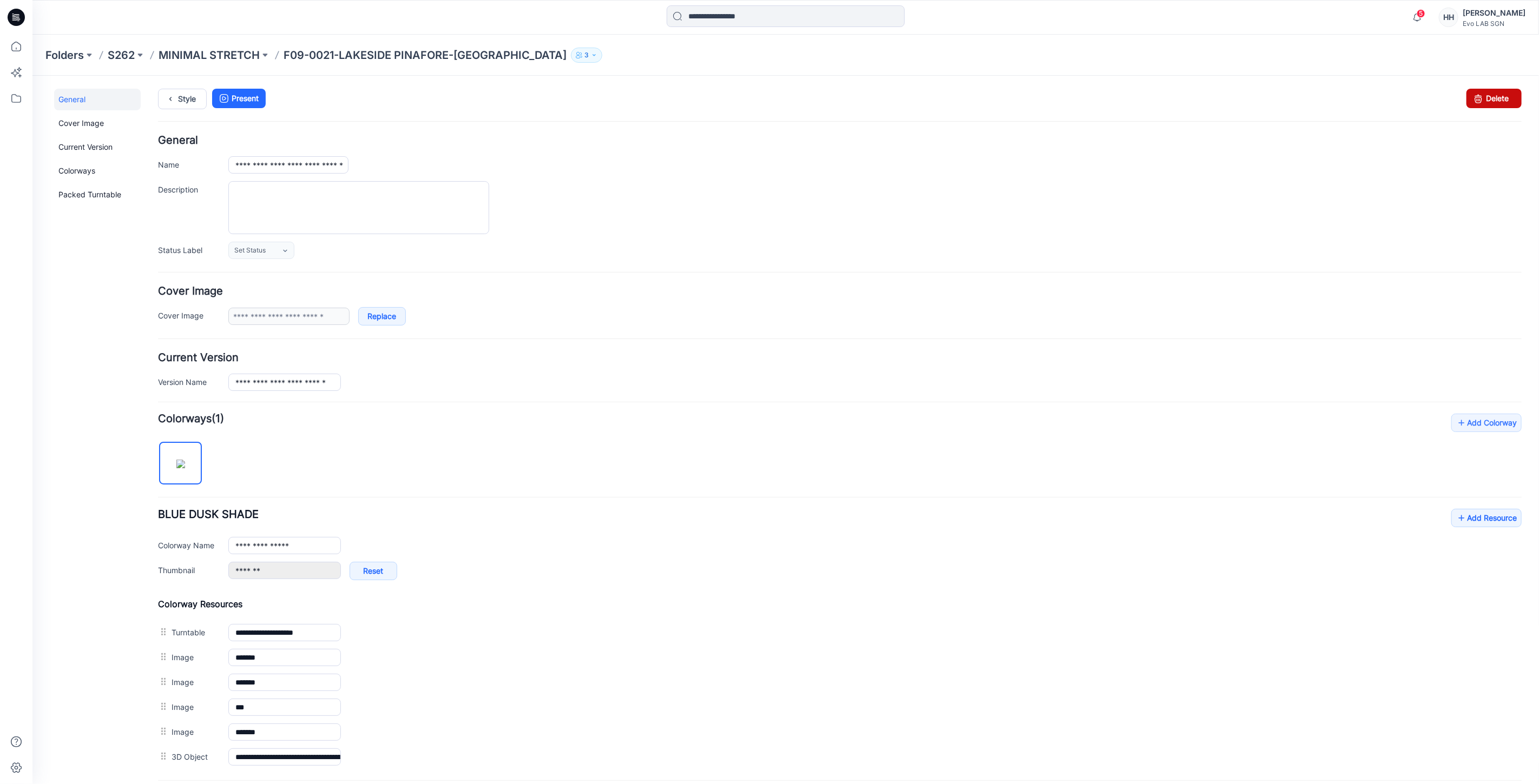
click at [1483, 96] on link "Delete" at bounding box center [1493, 98] width 55 height 20
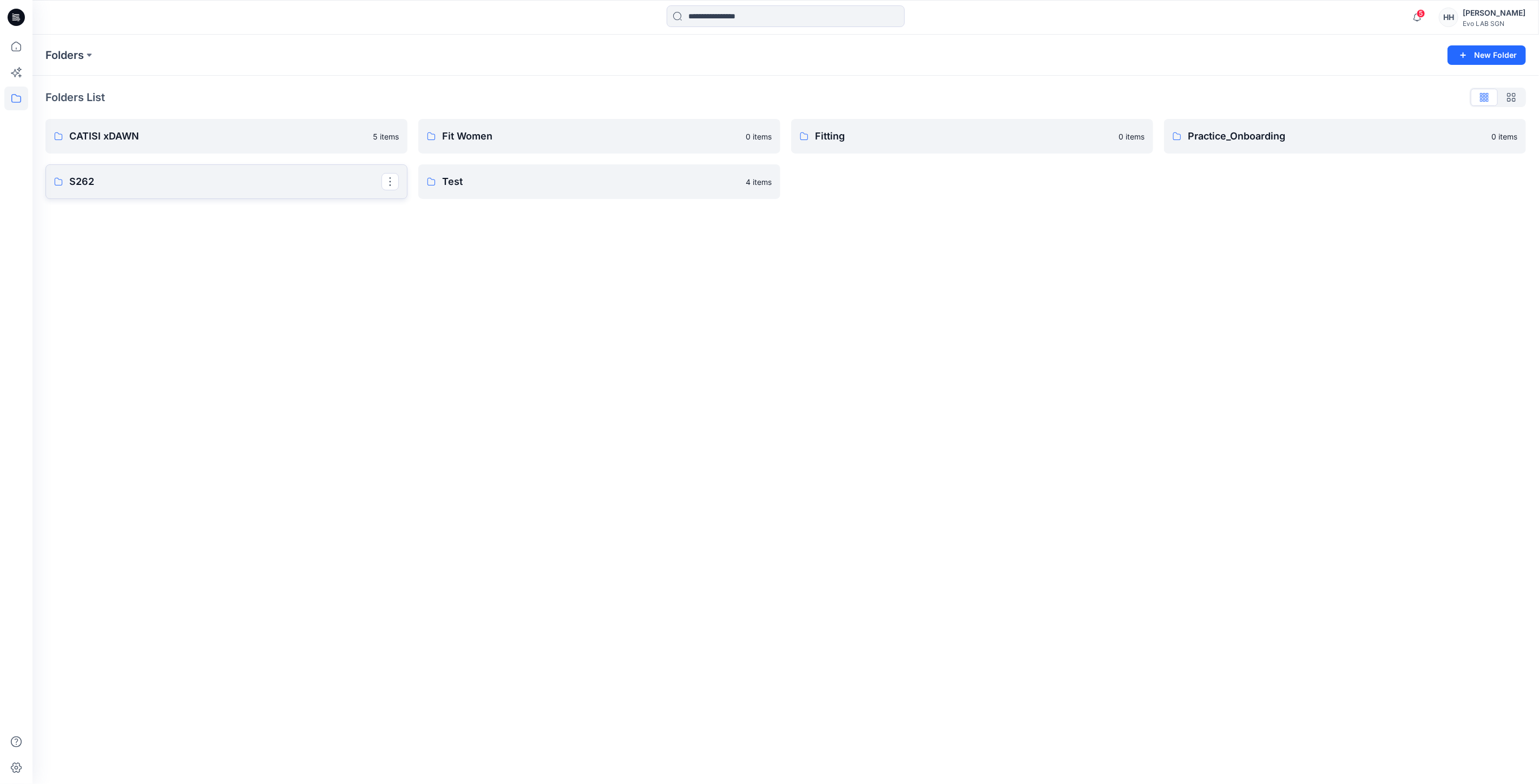
click at [159, 184] on p "S262" at bounding box center [225, 182] width 312 height 15
click at [238, 142] on p "MINIMAL STRETCH" at bounding box center [225, 138] width 312 height 15
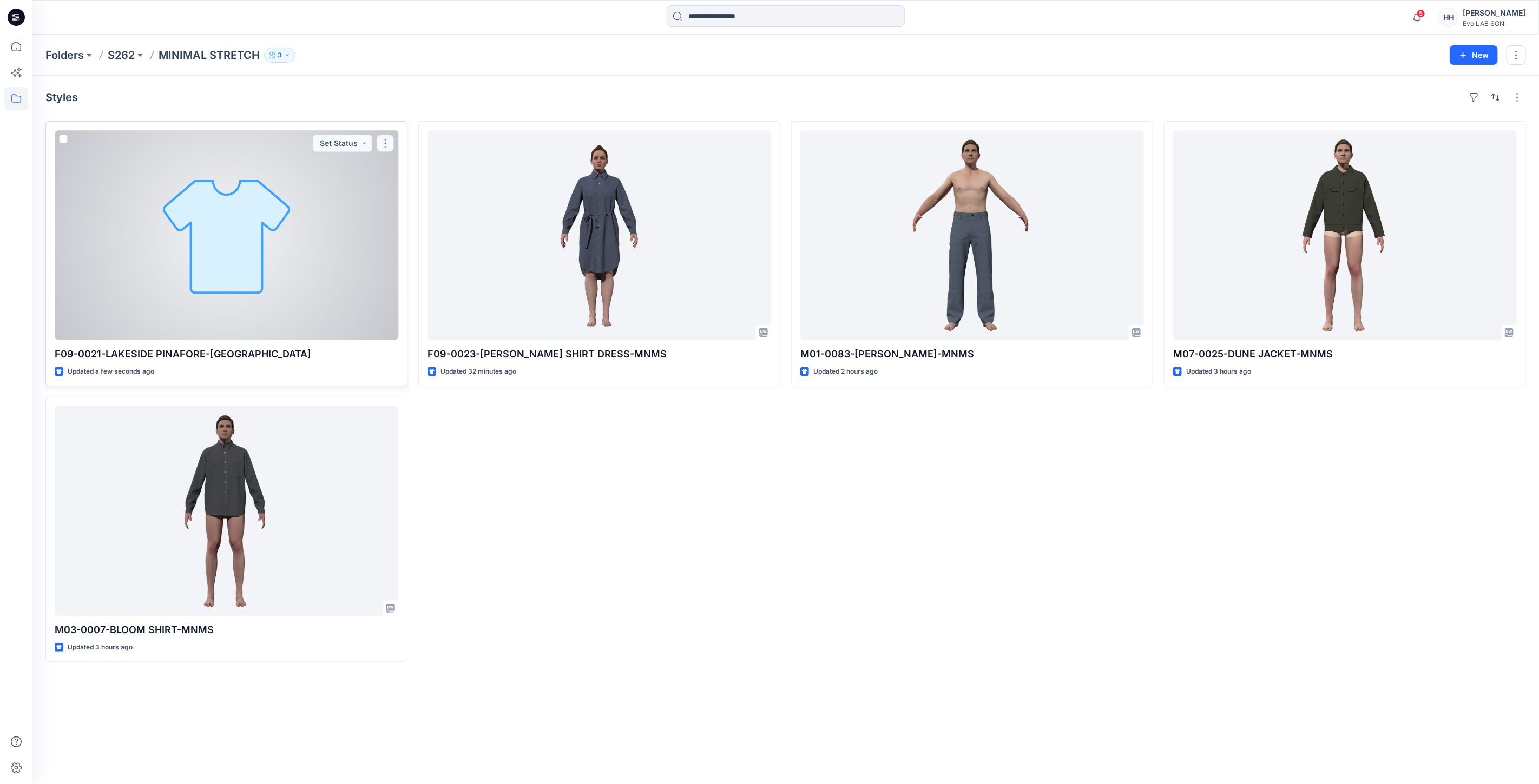
click at [387, 143] on button "button" at bounding box center [385, 143] width 17 height 17
click at [431, 169] on button "Edit" at bounding box center [437, 169] width 117 height 20
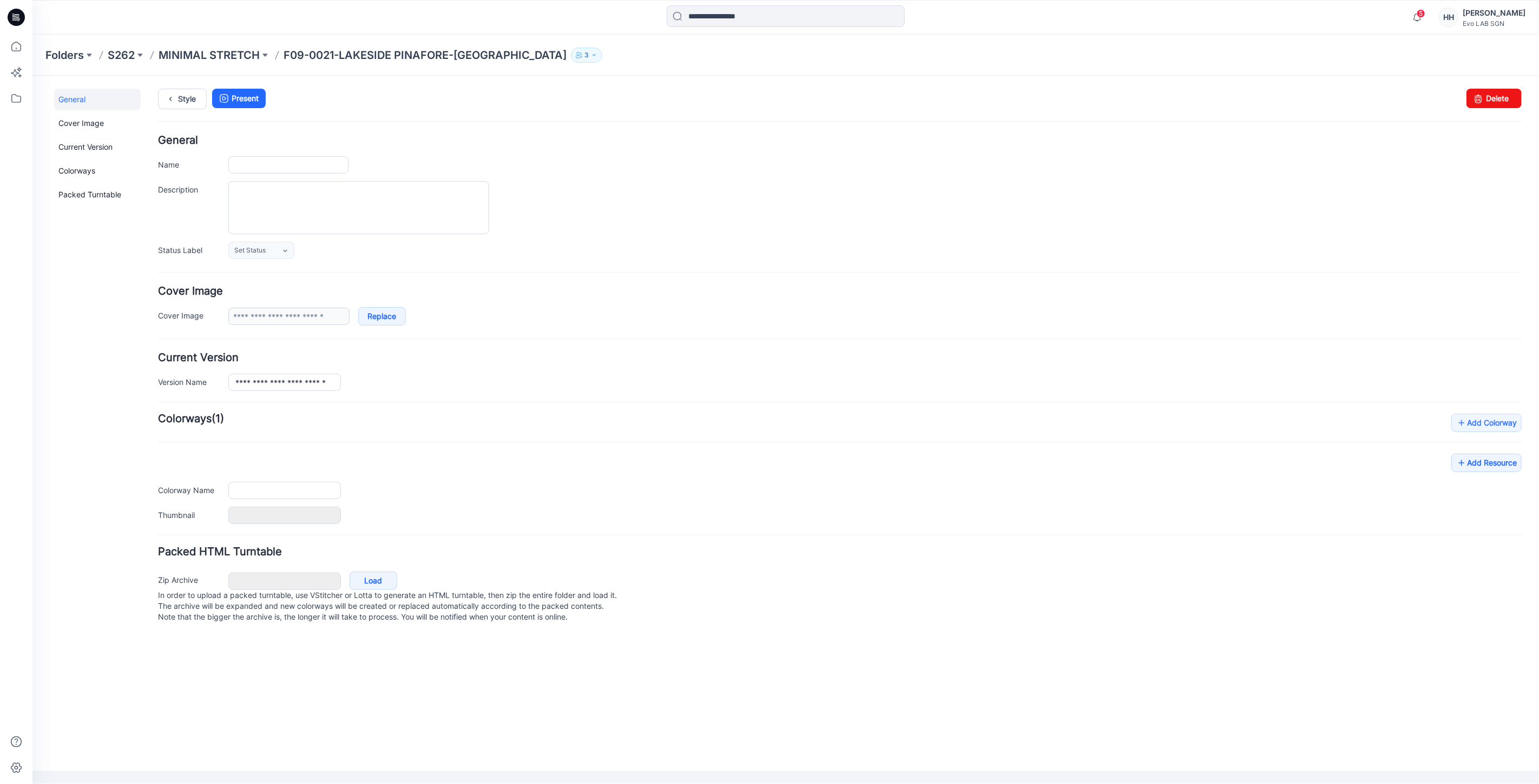
type input "**********"
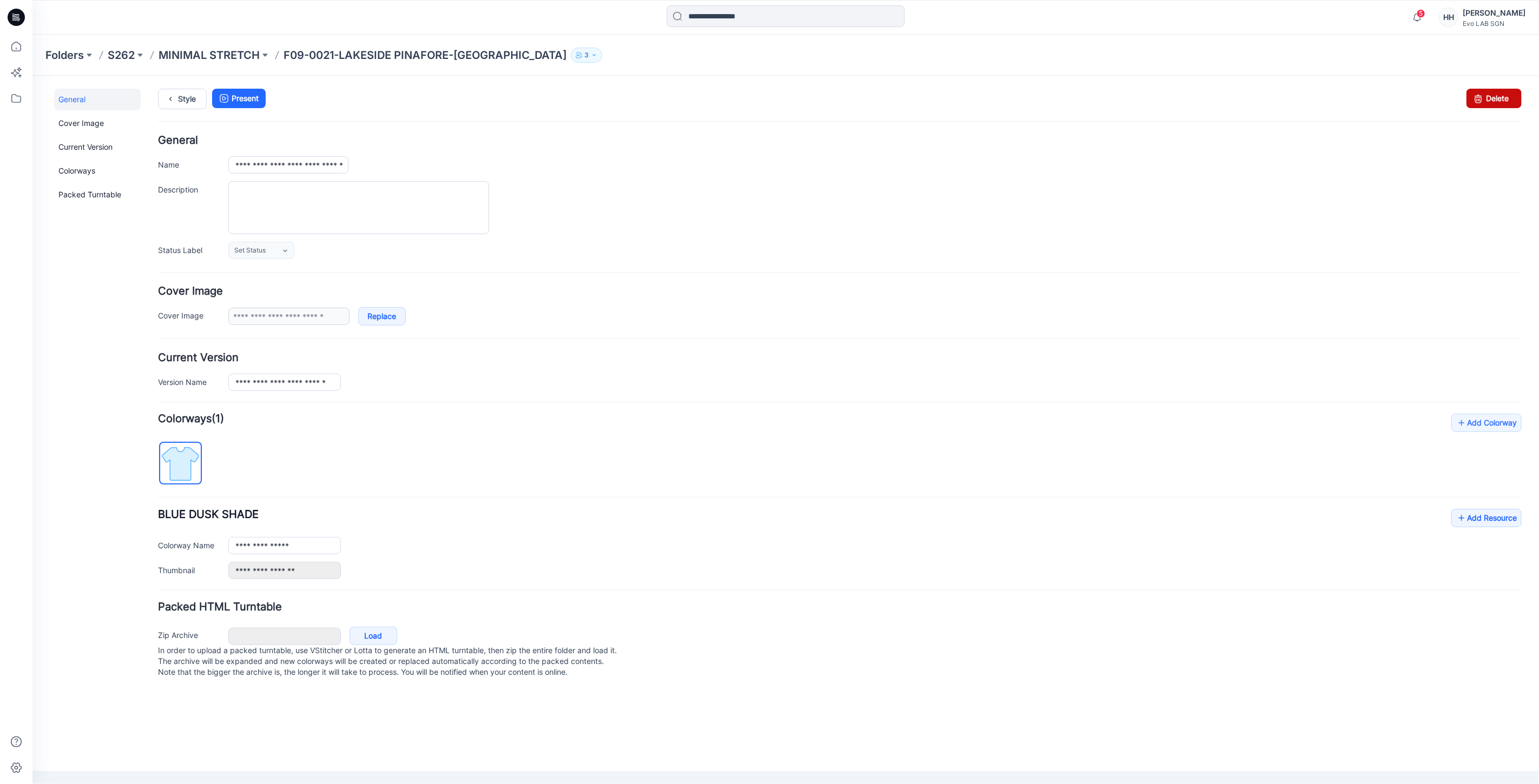
click at [1497, 89] on link "Delete" at bounding box center [1493, 98] width 55 height 20
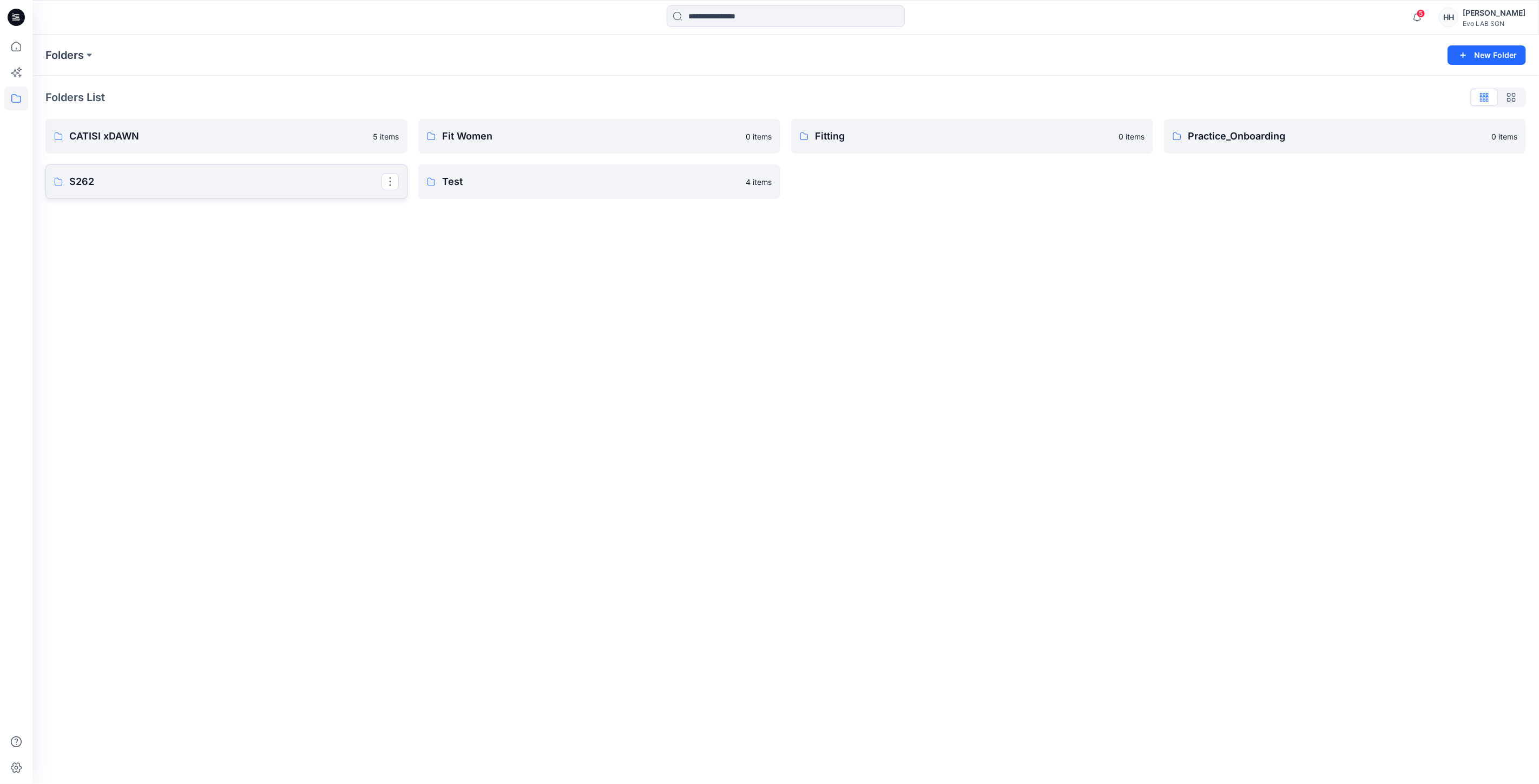
click at [143, 170] on link "S262" at bounding box center [226, 181] width 362 height 35
click at [211, 127] on link "MINIMAL STRETCH" at bounding box center [226, 138] width 362 height 35
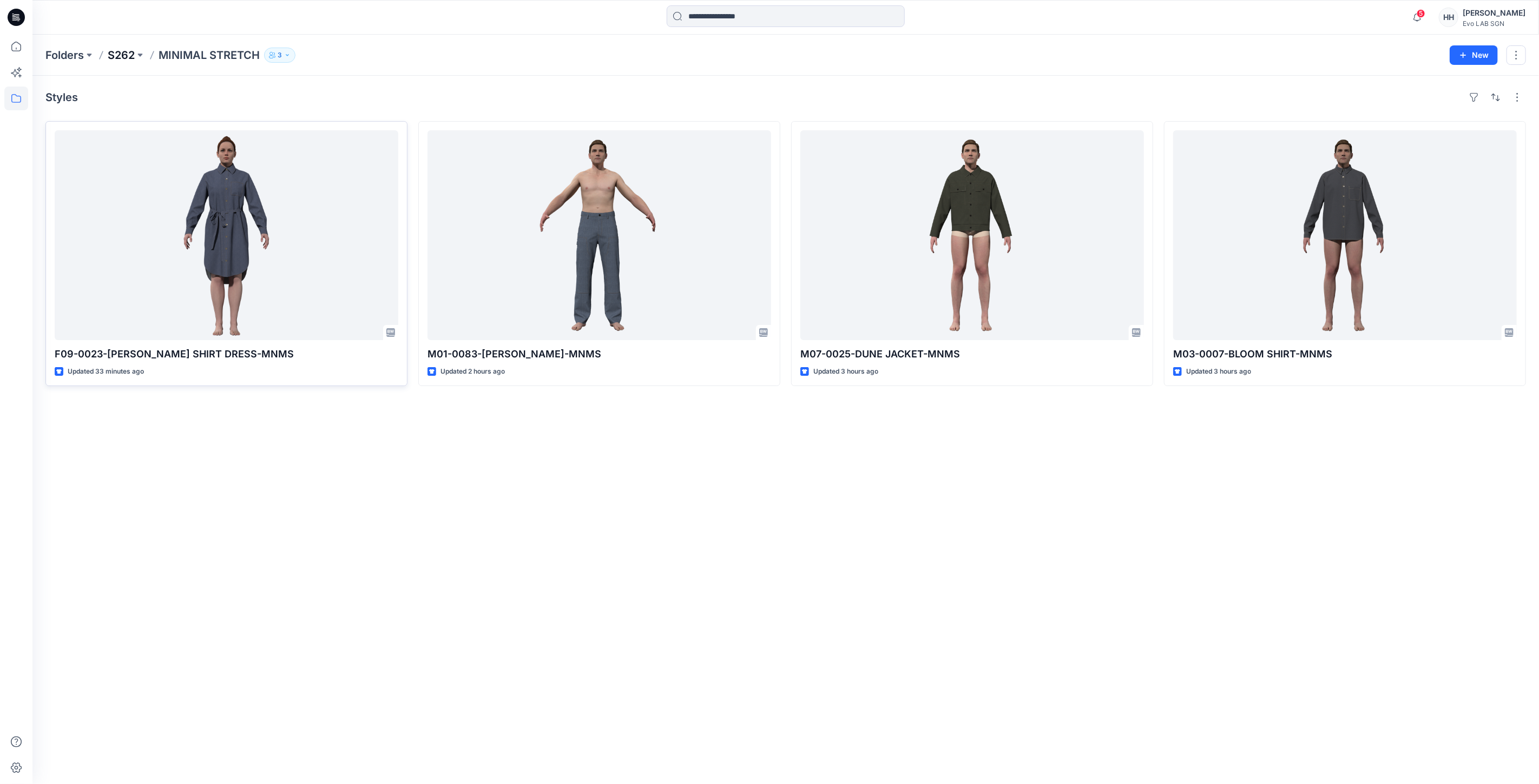
click at [120, 49] on p "S262" at bounding box center [121, 55] width 27 height 15
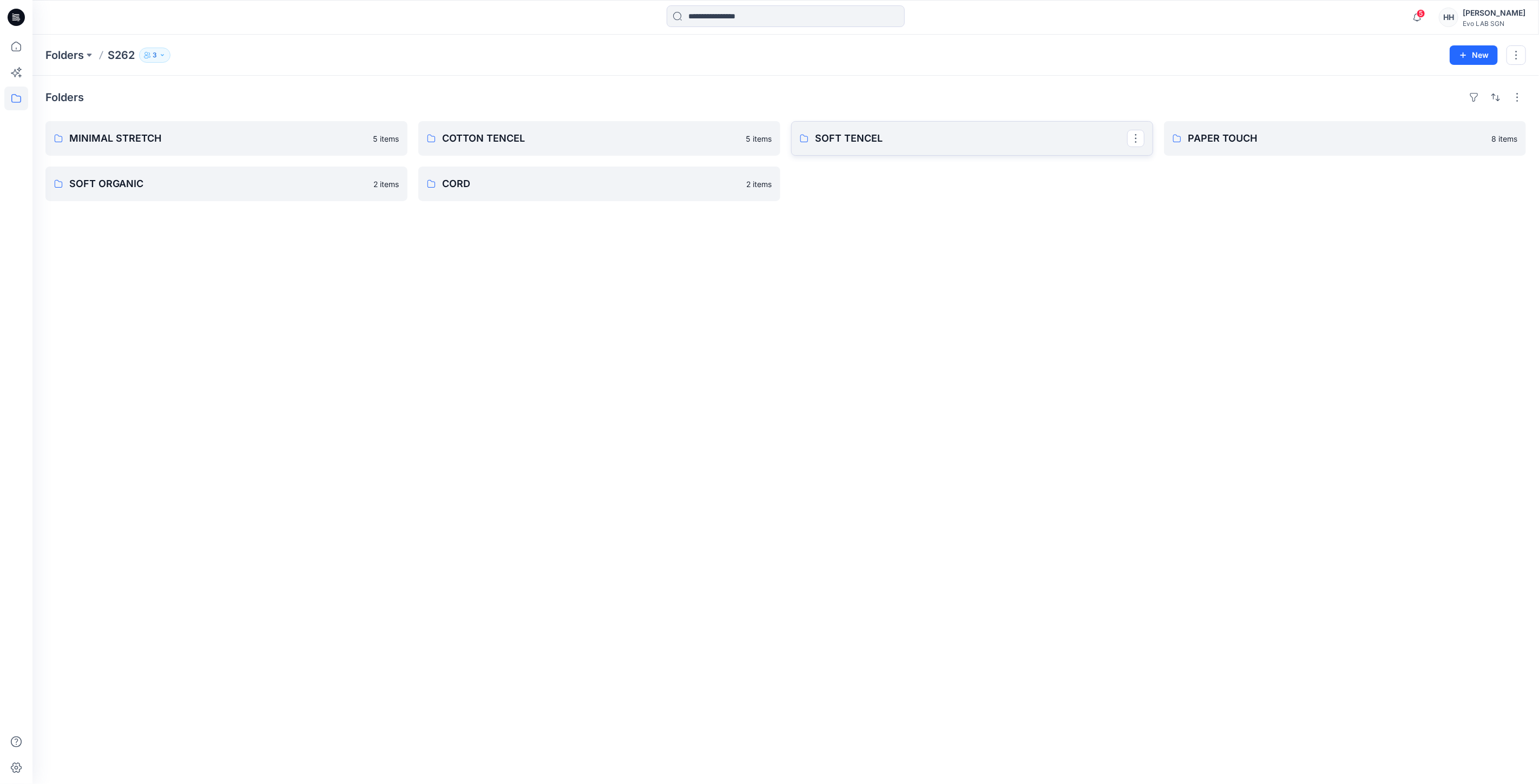
click at [867, 143] on p "SOFT TENCEL" at bounding box center [971, 138] width 312 height 15
click at [199, 193] on link "SOFT ORGANIC" at bounding box center [226, 184] width 362 height 35
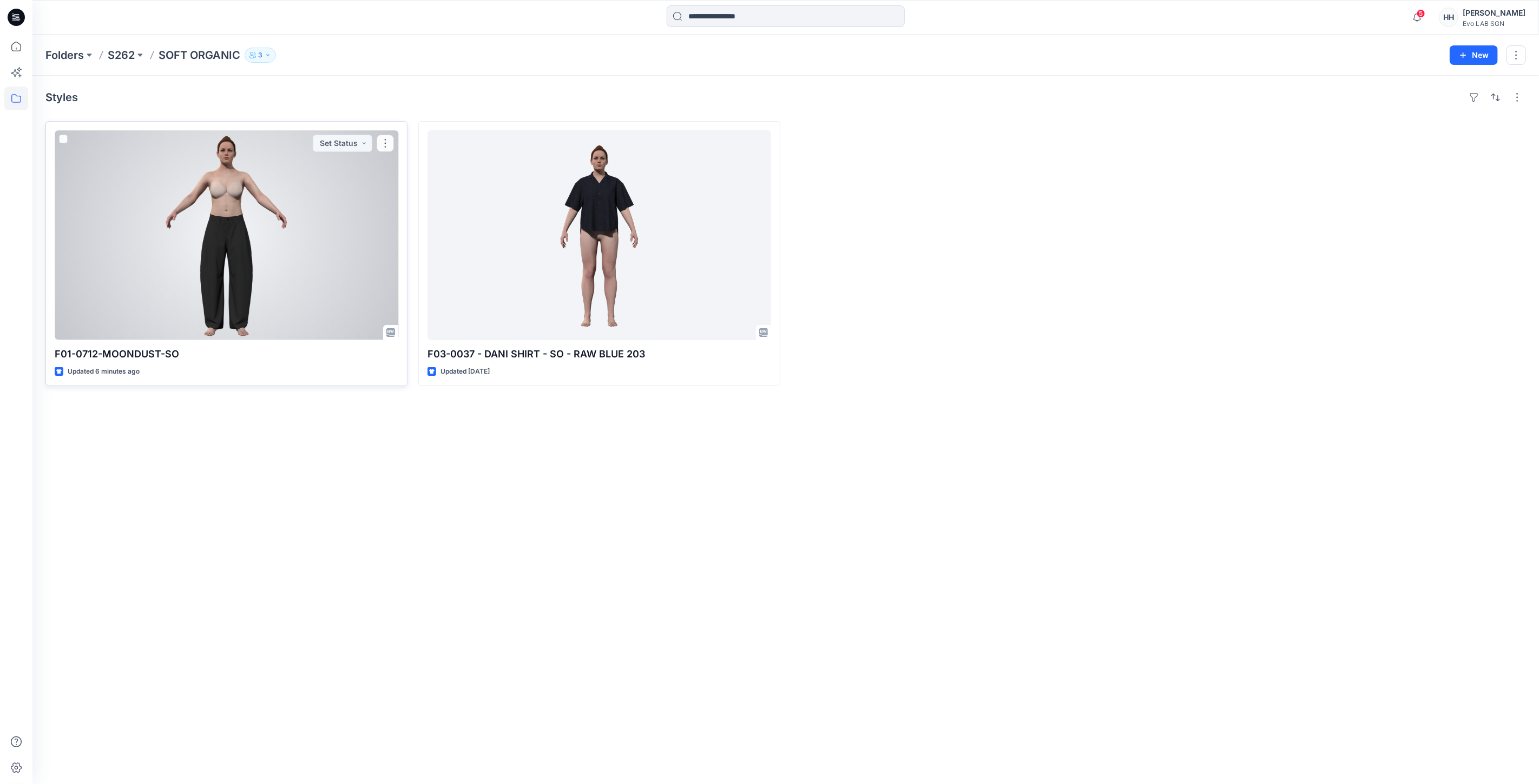
click at [328, 257] on div at bounding box center [226, 235] width 344 height 210
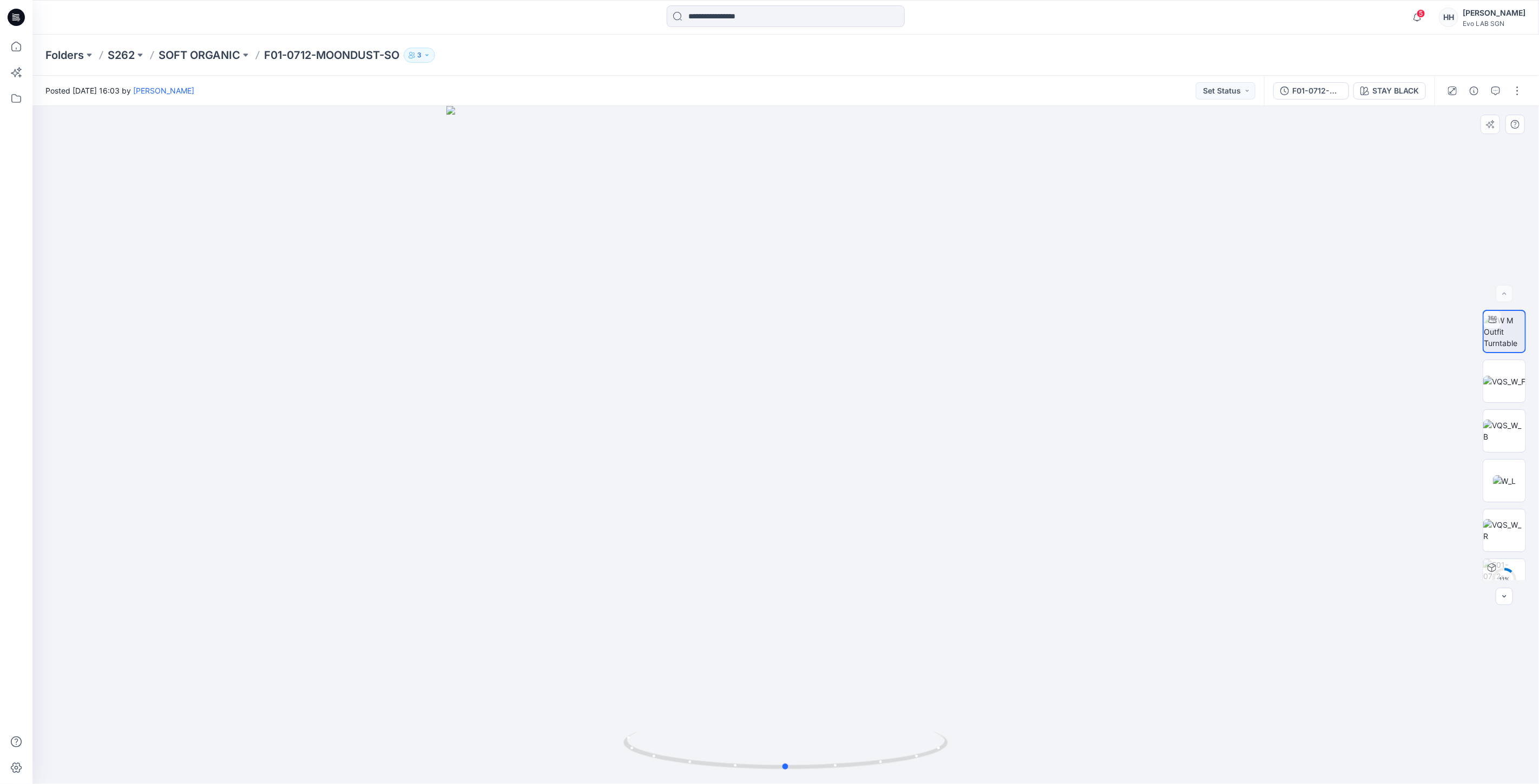
drag, startPoint x: 943, startPoint y: 573, endPoint x: 935, endPoint y: 532, distance: 41.8
drag, startPoint x: 824, startPoint y: 743, endPoint x: 821, endPoint y: 689, distance: 54.1
drag, startPoint x: 787, startPoint y: 707, endPoint x: 791, endPoint y: 672, distance: 35.2
drag, startPoint x: 789, startPoint y: 710, endPoint x: 805, endPoint y: 404, distance: 306.4
drag, startPoint x: 975, startPoint y: 466, endPoint x: 980, endPoint y: 433, distance: 33.4
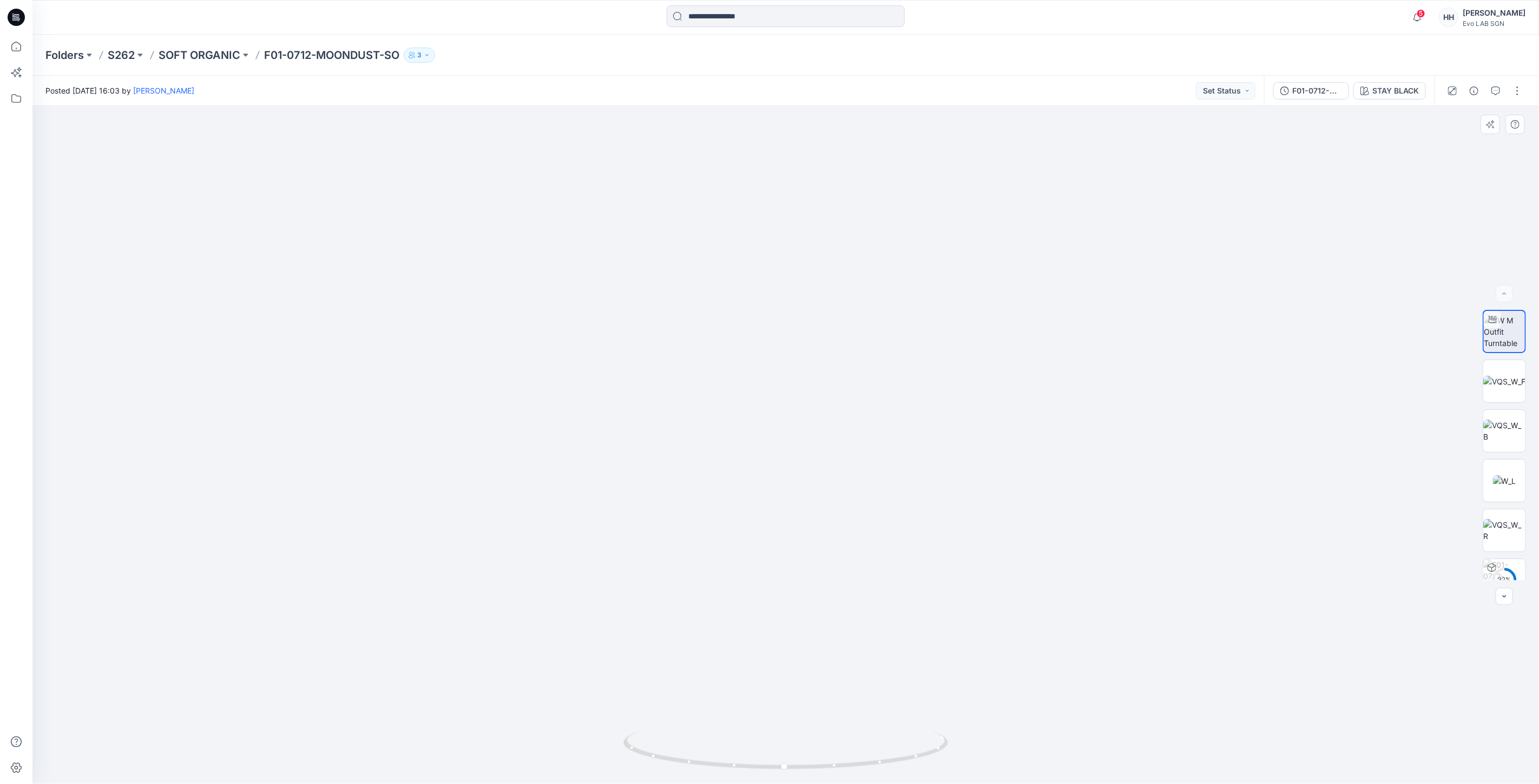
drag, startPoint x: 1030, startPoint y: 402, endPoint x: 1041, endPoint y: 601, distance: 199.3
drag, startPoint x: 1041, startPoint y: 394, endPoint x: 1041, endPoint y: 411, distance: 17.0
drag, startPoint x: 793, startPoint y: 770, endPoint x: 1124, endPoint y: 798, distance: 332.2
click at [1124, 783] on html "5 Notifications Your style F09-0021-LAKESIDE PINAFORE-MNMS is ready 30 minutes …" at bounding box center [769, 392] width 1539 height 784
drag, startPoint x: 1008, startPoint y: 437, endPoint x: 1013, endPoint y: 370, distance: 67.2
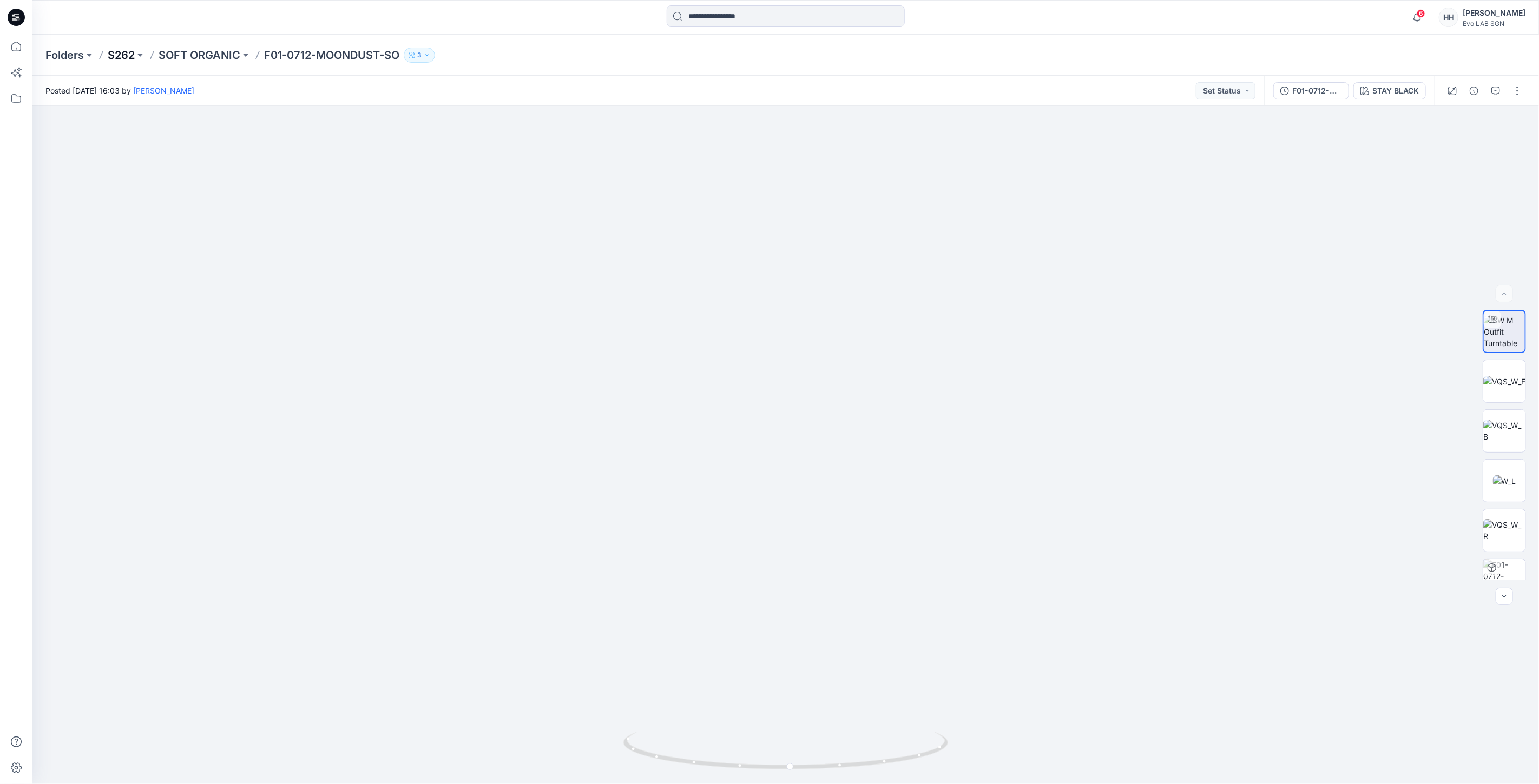
click at [110, 56] on p "S262" at bounding box center [121, 55] width 27 height 15
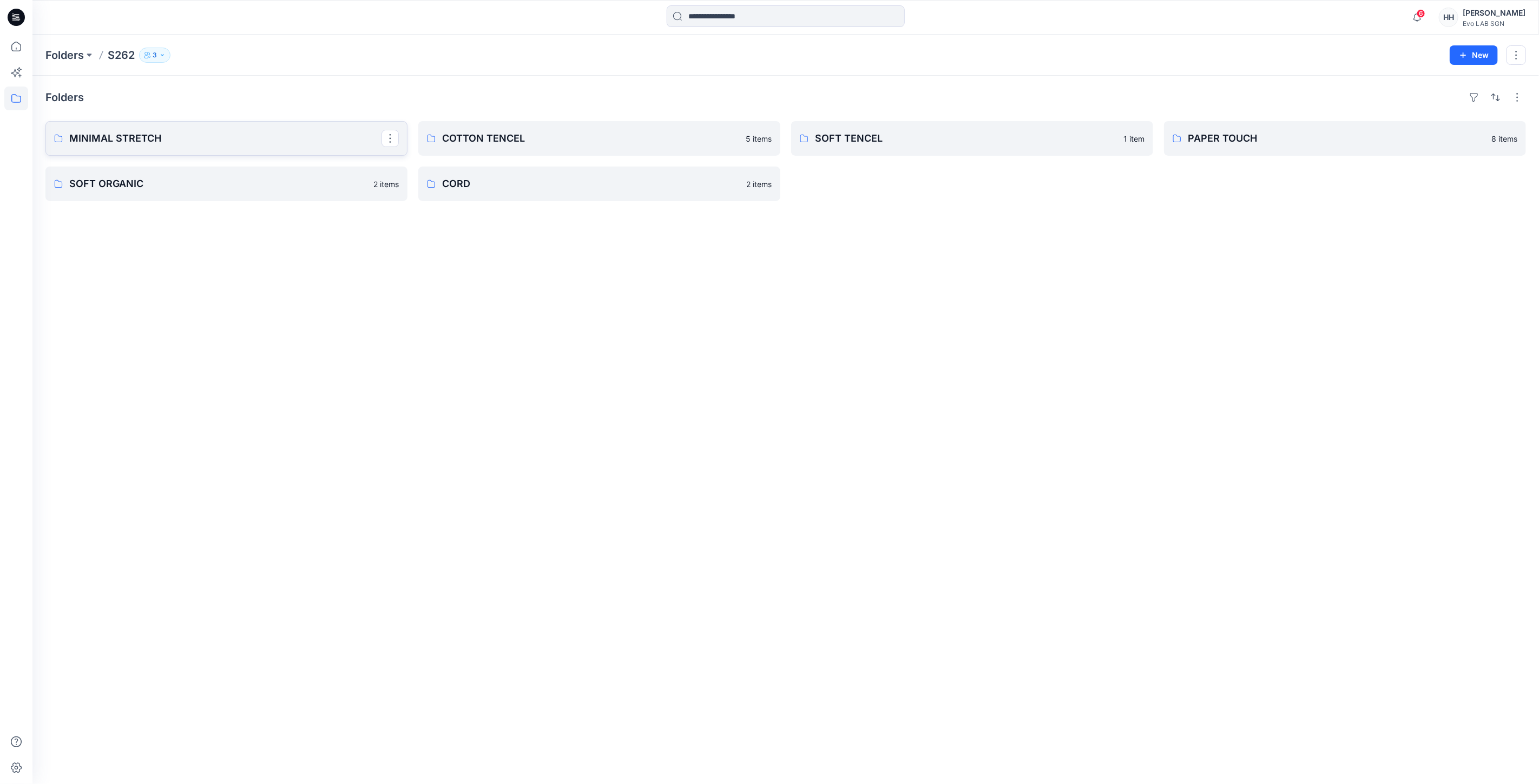
click at [175, 138] on p "MINIMAL STRETCH" at bounding box center [225, 138] width 312 height 15
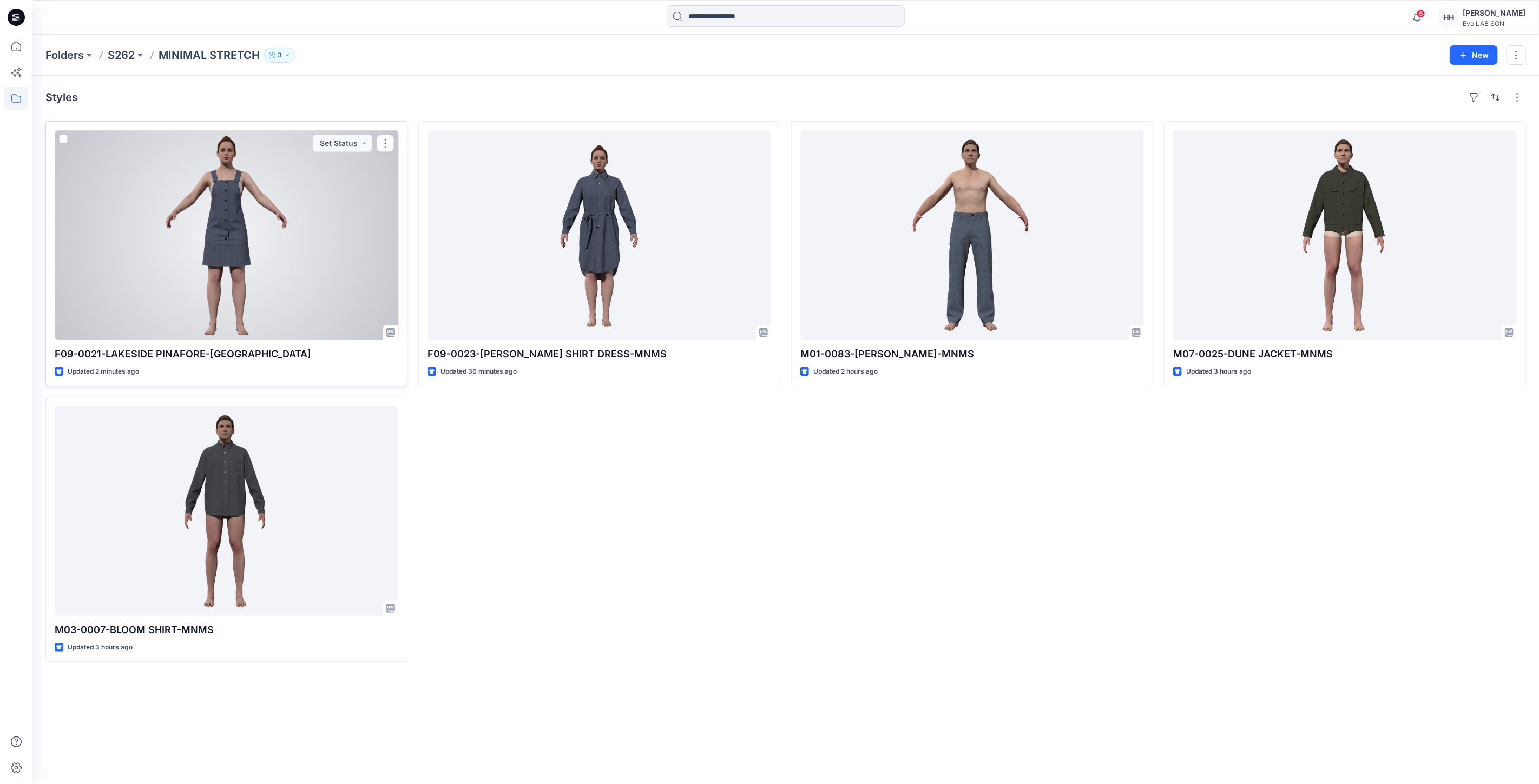
click at [297, 223] on div at bounding box center [226, 235] width 344 height 210
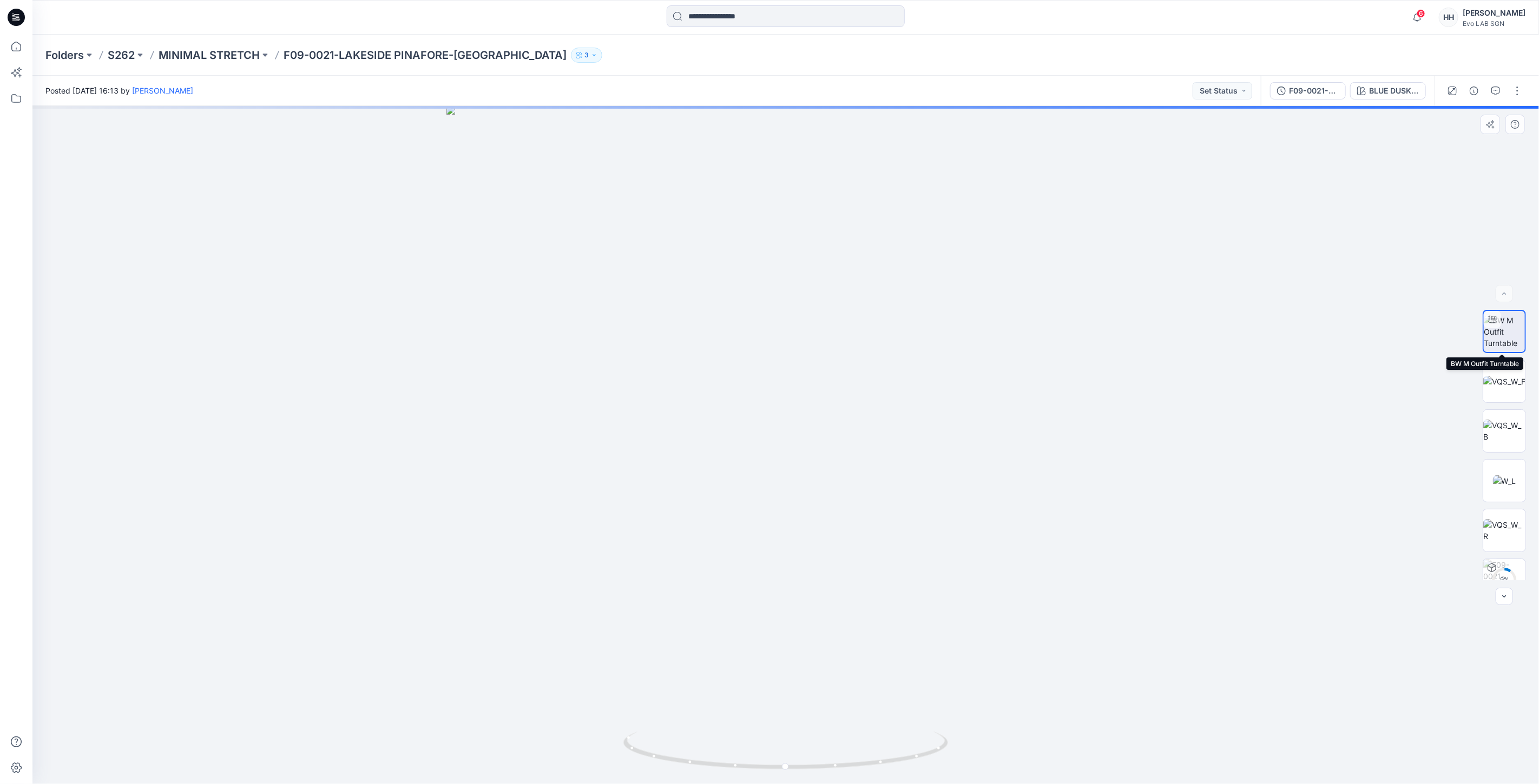
click at [1507, 329] on img at bounding box center [1504, 332] width 41 height 34
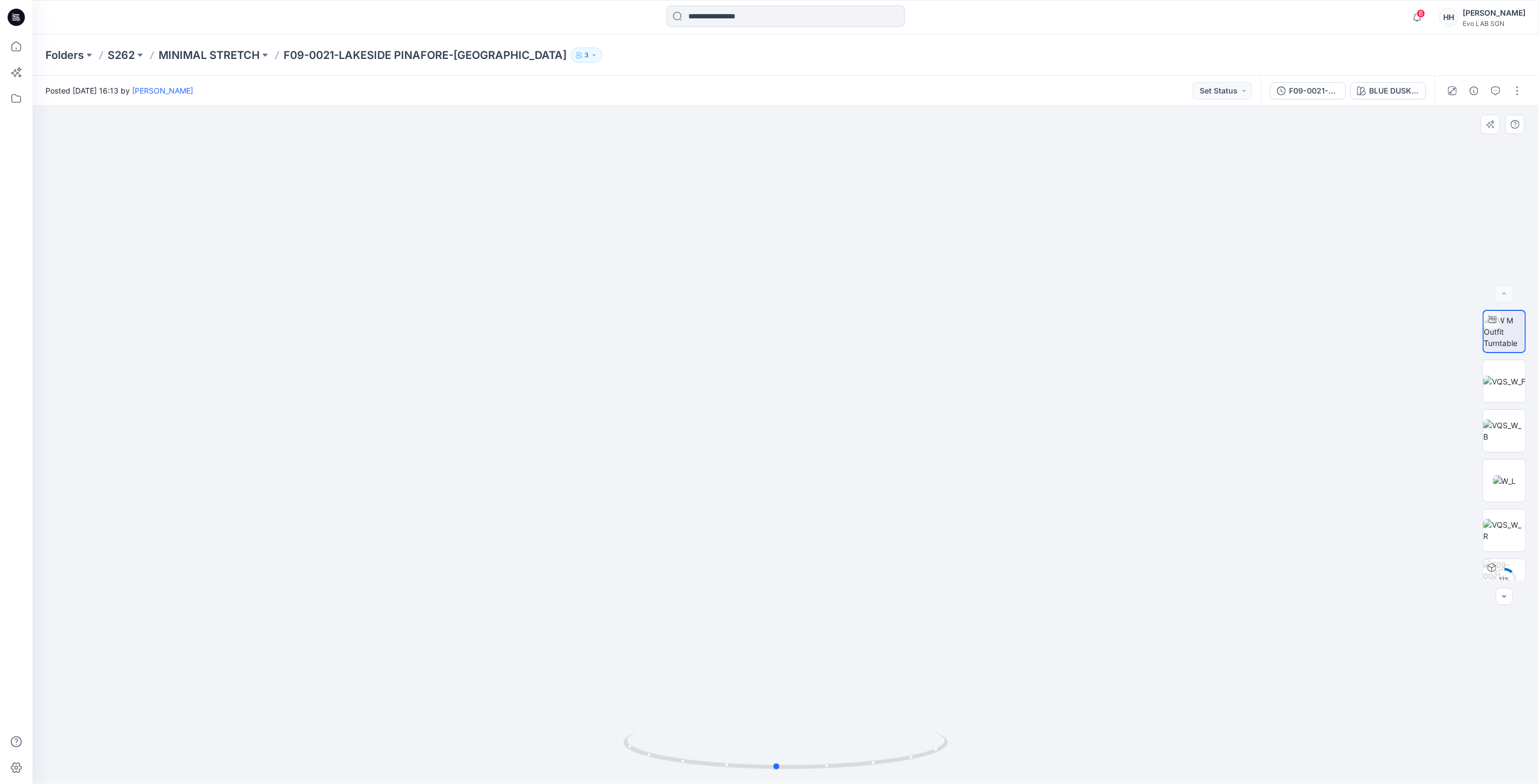
drag, startPoint x: 788, startPoint y: 766, endPoint x: 1104, endPoint y: 764, distance: 316.0
click at [1104, 764] on div at bounding box center [785, 445] width 1506 height 678
drag, startPoint x: 1018, startPoint y: 278, endPoint x: 1036, endPoint y: 510, distance: 232.7
